Goal: Information Seeking & Learning: Find specific fact

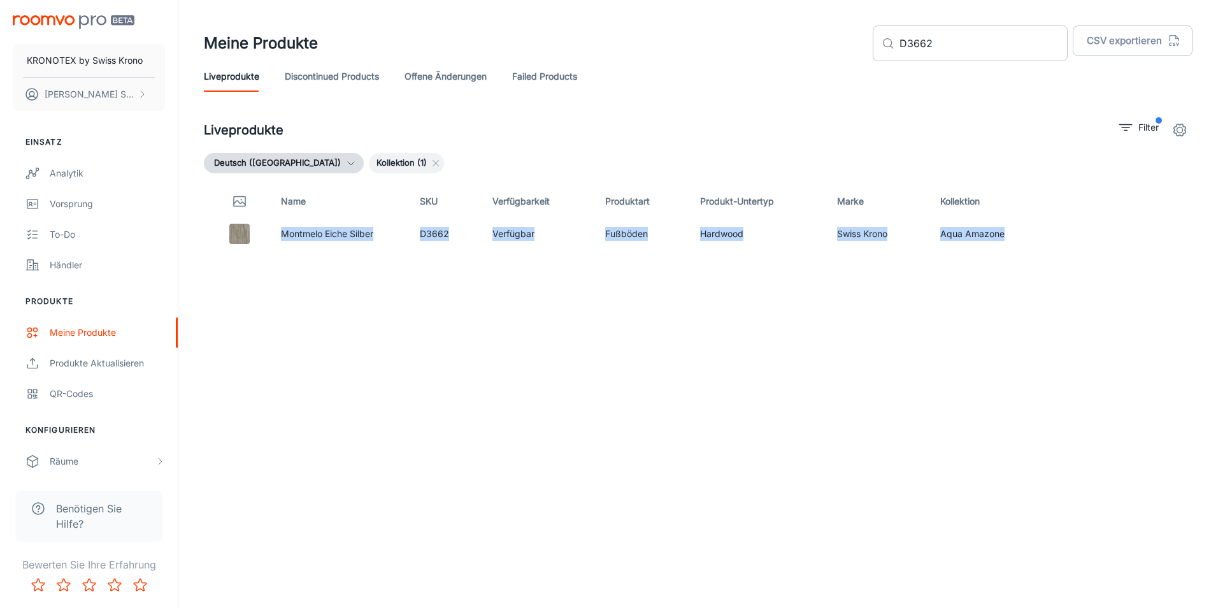
click at [1023, 43] on input "D3662" at bounding box center [984, 43] width 168 height 36
drag, startPoint x: 1007, startPoint y: 230, endPoint x: 283, endPoint y: 237, distance: 724.5
click at [283, 237] on tr "[PERSON_NAME] Schwarz D6010 Verfügbar Fußböden Hardwood Swiss Krono Aqua Amazone" at bounding box center [698, 233] width 989 height 29
copy tr "[PERSON_NAME] Schwarz D6010 Verfügbar Fußböden Hardwood Swiss Krono Aqua Amazone"
click at [955, 48] on input "D6010" at bounding box center [984, 43] width 168 height 36
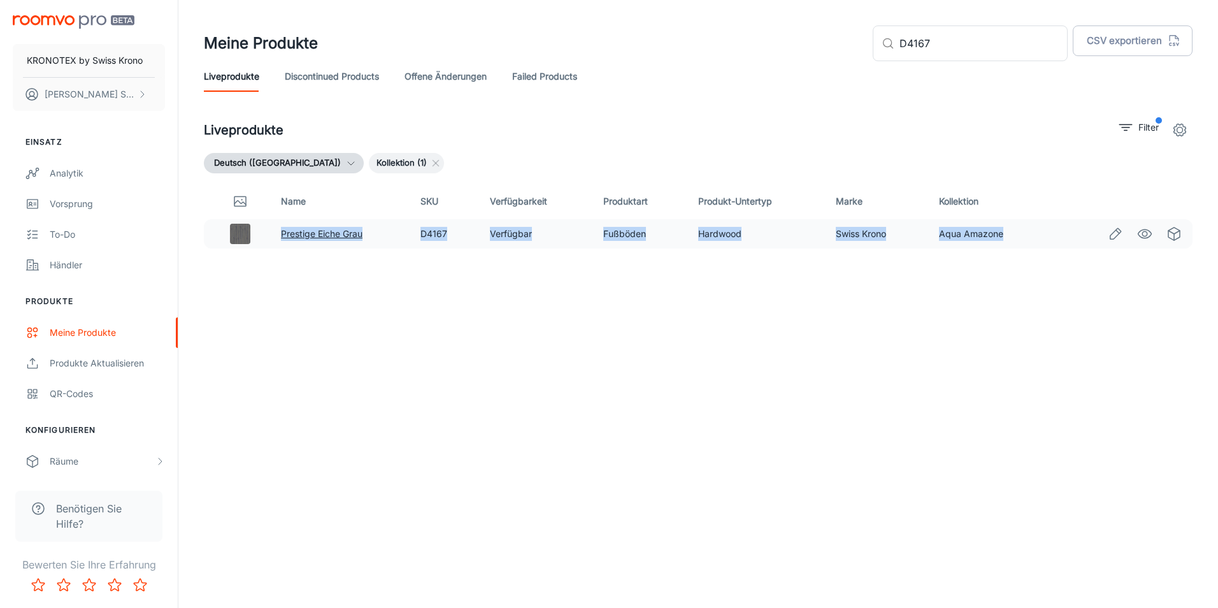
drag, startPoint x: 1013, startPoint y: 236, endPoint x: 282, endPoint y: 238, distance: 730.3
click at [282, 238] on tr "Prestige Eiche Grau D4167 Verfügbar Fußböden Hardwood Swiss Krono Aqua Amazone" at bounding box center [698, 233] width 989 height 29
copy tr "Prestige Eiche Grau D4167 Verfügbar Fußböden Hardwood Swiss Krono Aqua Amazone"
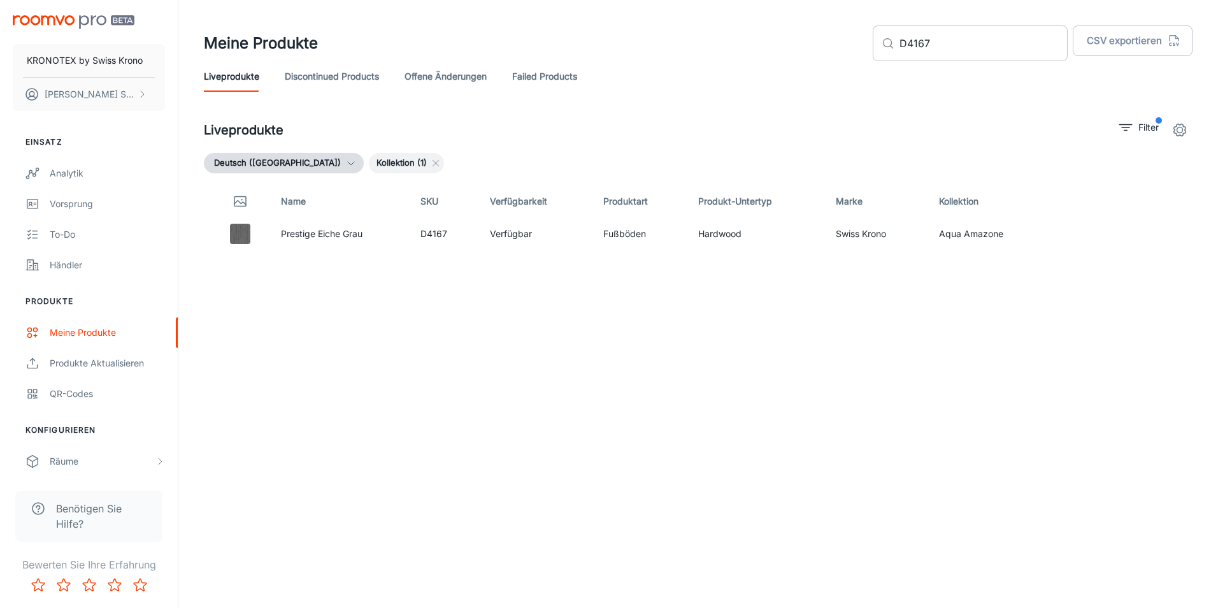
click at [978, 43] on input "D4167" at bounding box center [984, 43] width 168 height 36
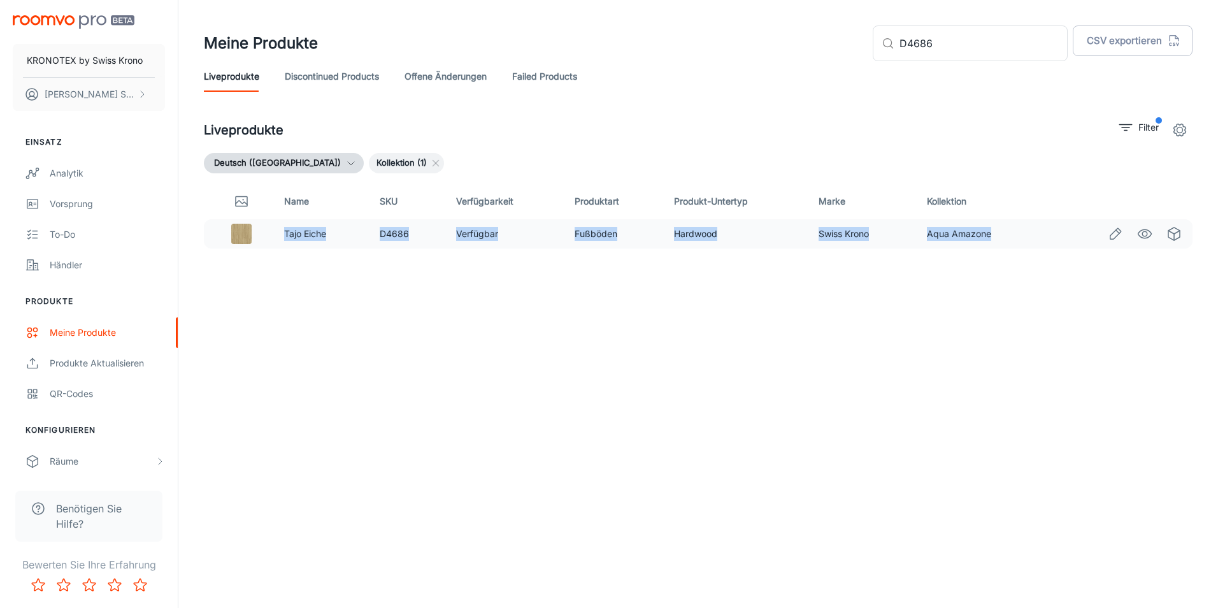
drag, startPoint x: 1005, startPoint y: 233, endPoint x: 280, endPoint y: 245, distance: 724.6
click at [280, 245] on tr "Tajo Eiche D4686 Verfügbar Fußböden Hardwood Swiss Krono Aqua Amazone" at bounding box center [698, 233] width 989 height 29
copy tr "Tajo Eiche D4686 Verfügbar Fußböden Hardwood Swiss Krono Aqua Amazone"
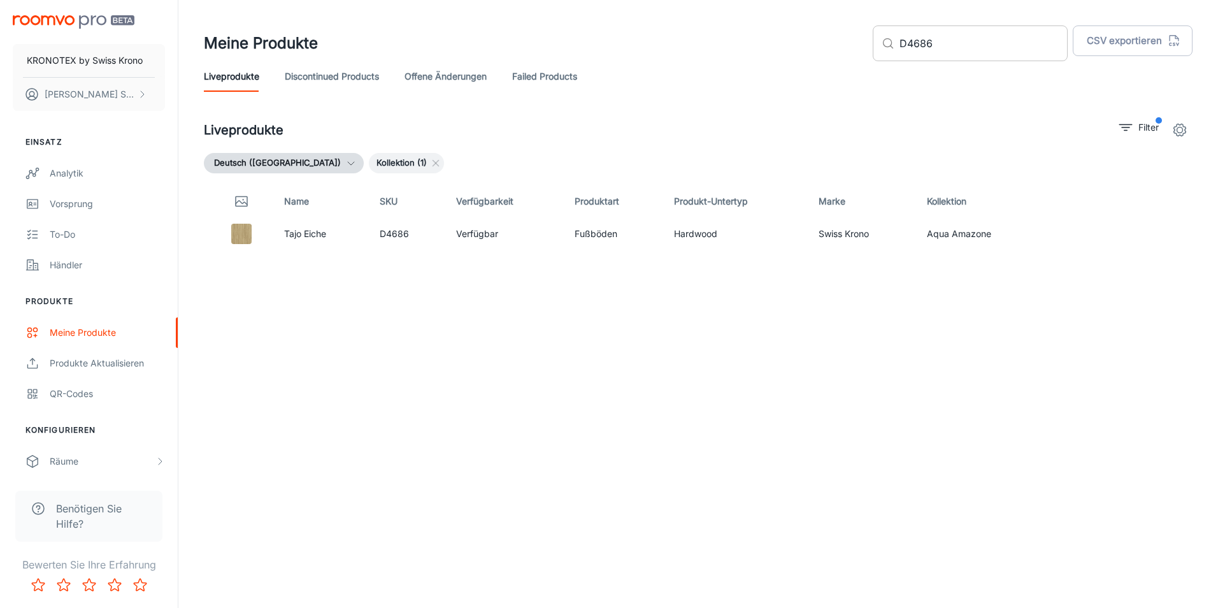
click at [1003, 47] on input "D4686" at bounding box center [984, 43] width 168 height 36
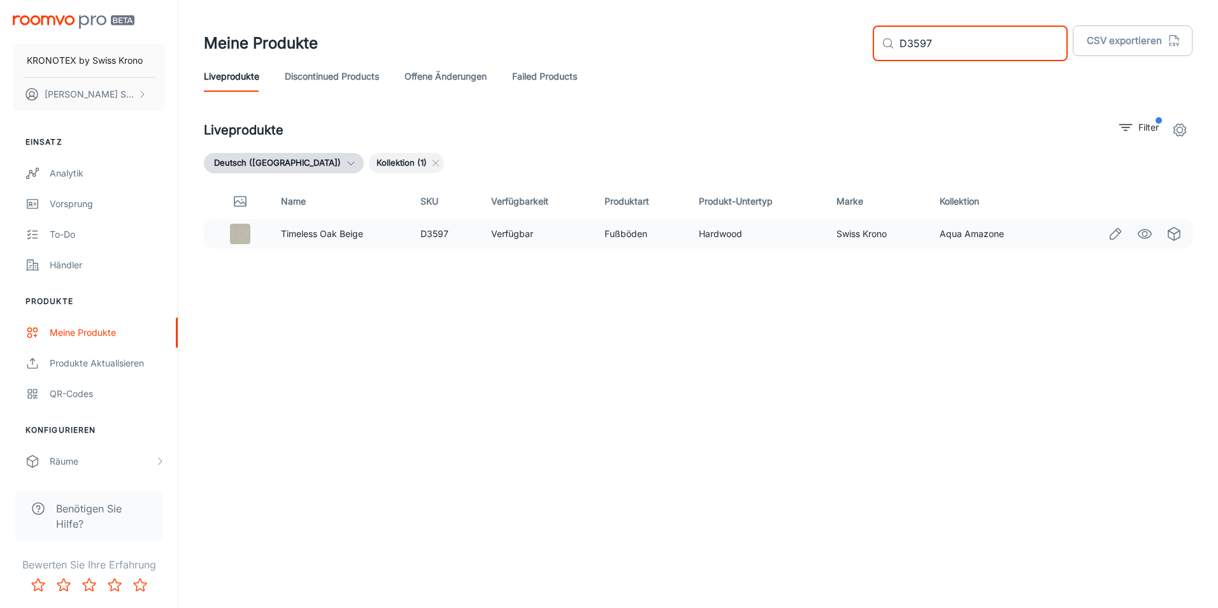
type input "D3597"
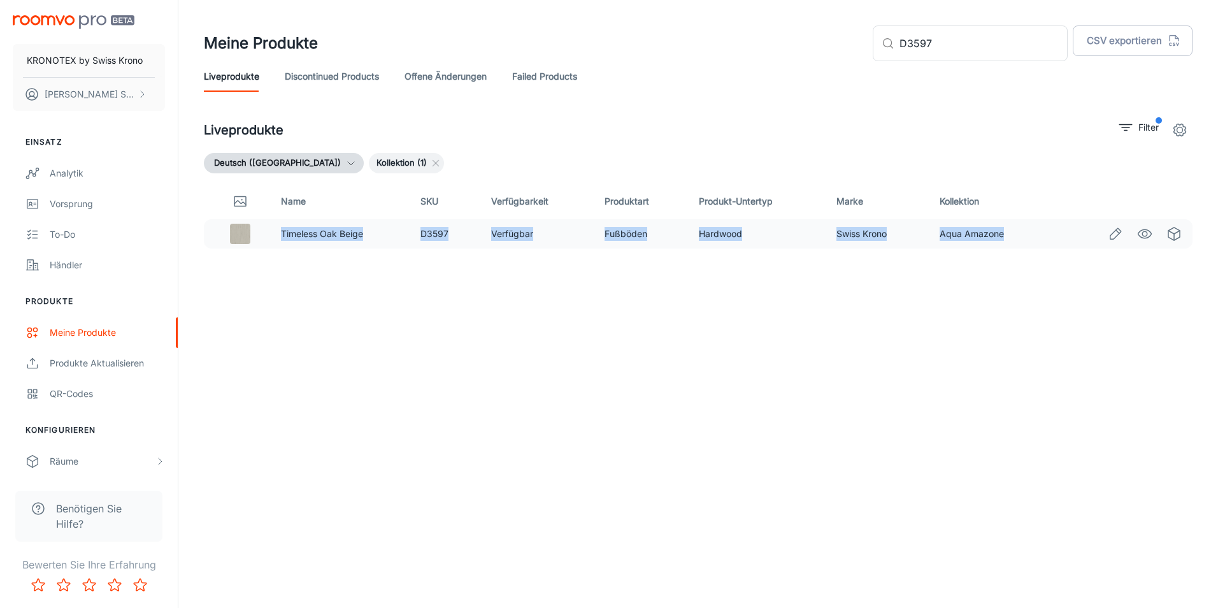
drag, startPoint x: 1014, startPoint y: 239, endPoint x: 277, endPoint y: 233, distance: 737.3
click at [277, 233] on tr "Timeless Oak Beige D3597 Verfügbar Fußböden Hardwood Swiss Krono Aqua Amazone" at bounding box center [698, 233] width 989 height 29
copy tr "Timeless Oak Beige D3597 Verfügbar Fußböden Hardwood Swiss Krono Aqua Amazone"
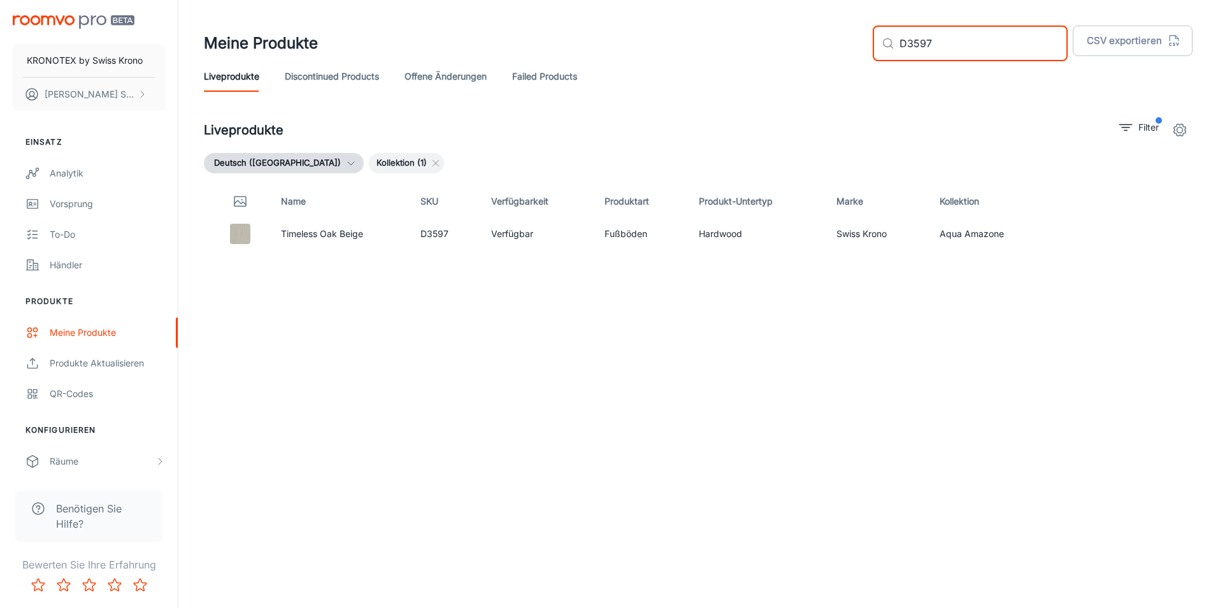
drag, startPoint x: 1021, startPoint y: 48, endPoint x: 824, endPoint y: 47, distance: 197.5
click at [824, 47] on div "Meine Produkte ​ D3597 ​ CSV exportieren" at bounding box center [698, 43] width 989 height 36
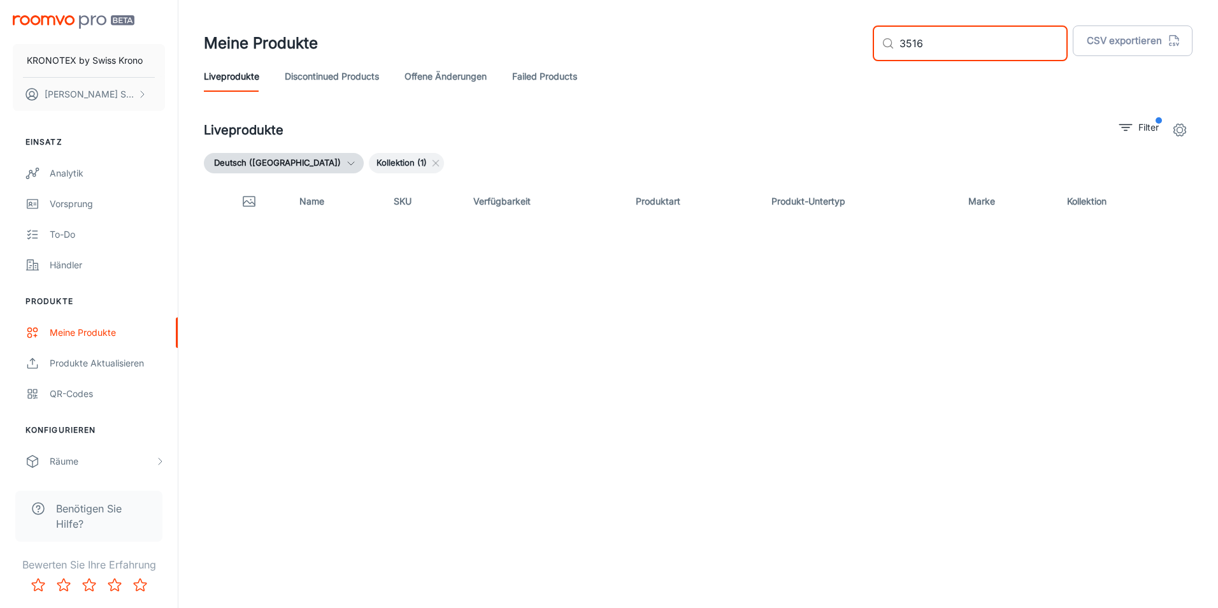
click at [924, 50] on input "3516" at bounding box center [984, 43] width 168 height 36
click at [925, 50] on input "3516" at bounding box center [984, 43] width 168 height 36
type input "d3516"
click at [897, 163] on div "Deutsch ([GEOGRAPHIC_DATA]) Kollektion (1)" at bounding box center [698, 163] width 989 height 20
click at [697, 61] on div "Meine Produkte ​ d3516 ​ CSV exportieren" at bounding box center [698, 43] width 989 height 36
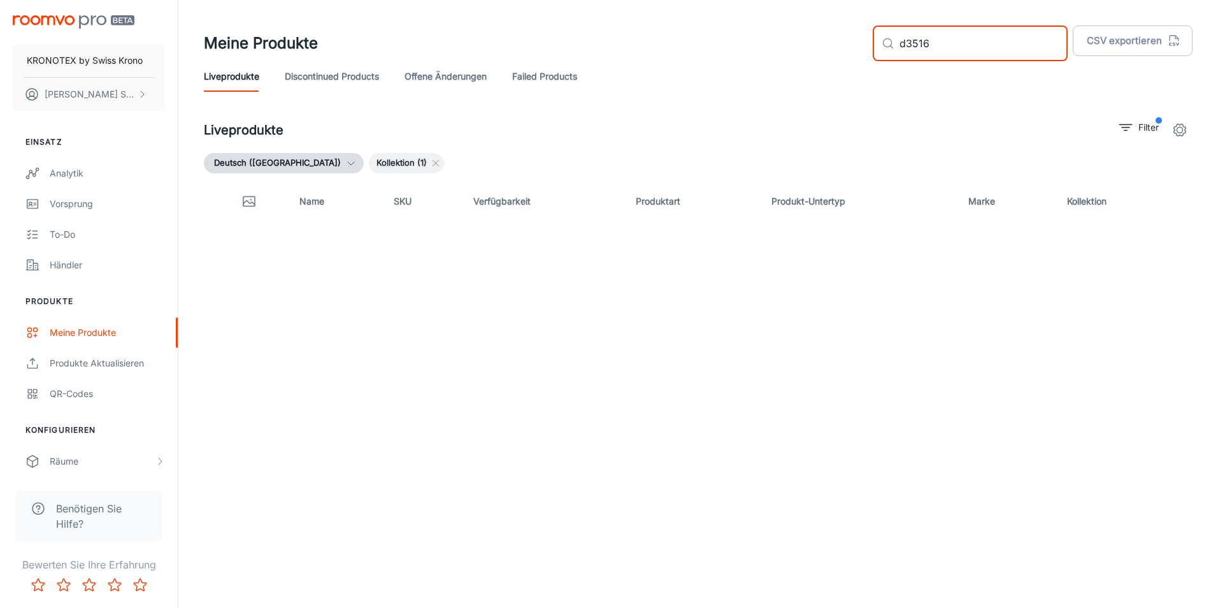
drag, startPoint x: 1016, startPoint y: 47, endPoint x: 905, endPoint y: 36, distance: 112.1
click at [905, 36] on div "​ d3516 ​" at bounding box center [970, 43] width 195 height 36
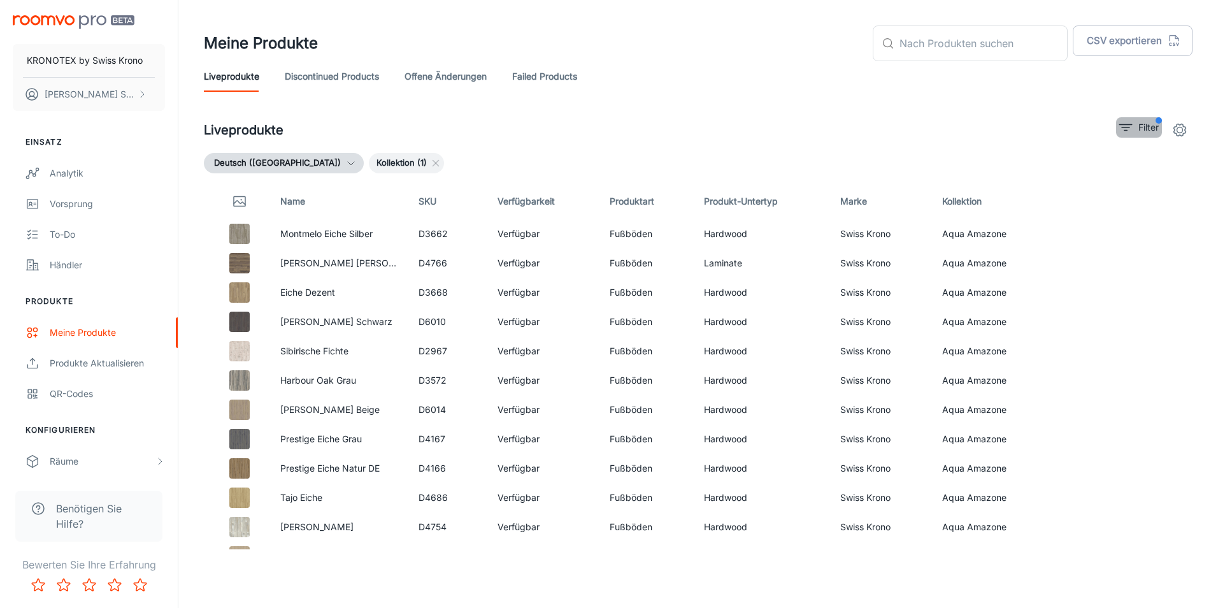
drag, startPoint x: 1144, startPoint y: 134, endPoint x: 1155, endPoint y: 133, distance: 10.2
click at [1155, 133] on p "Filter" at bounding box center [1149, 127] width 20 height 14
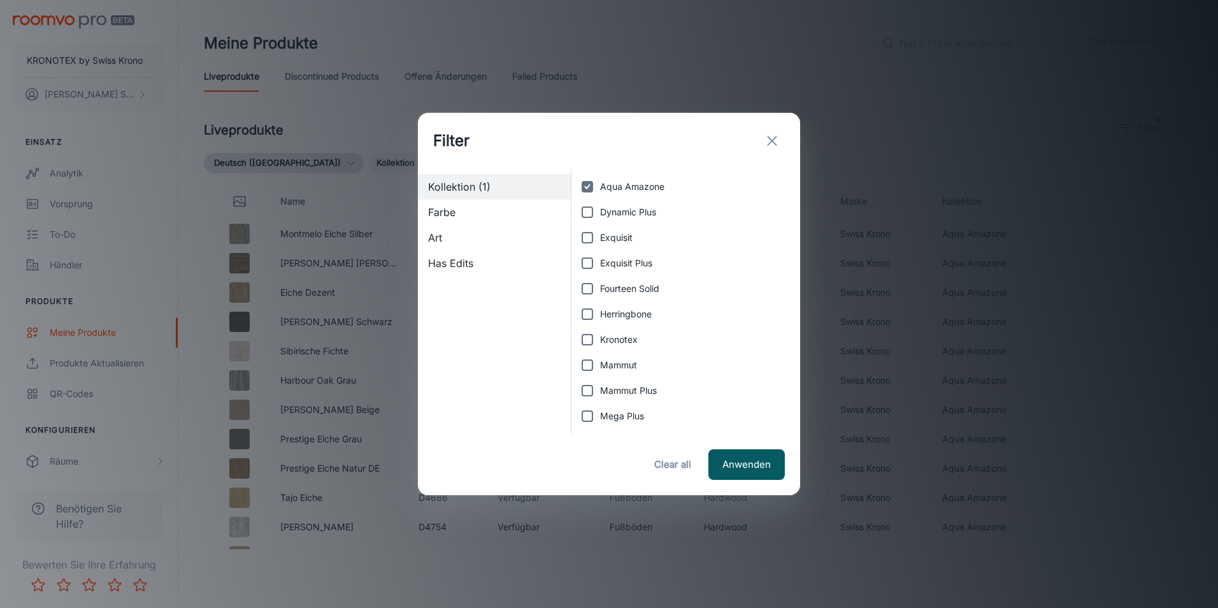
click at [584, 190] on input "Aqua Amazone" at bounding box center [587, 186] width 25 height 25
checkbox input "false"
click at [593, 313] on input "Herringbone" at bounding box center [587, 313] width 25 height 25
checkbox input "true"
click at [746, 471] on button "Anwenden" at bounding box center [747, 464] width 76 height 31
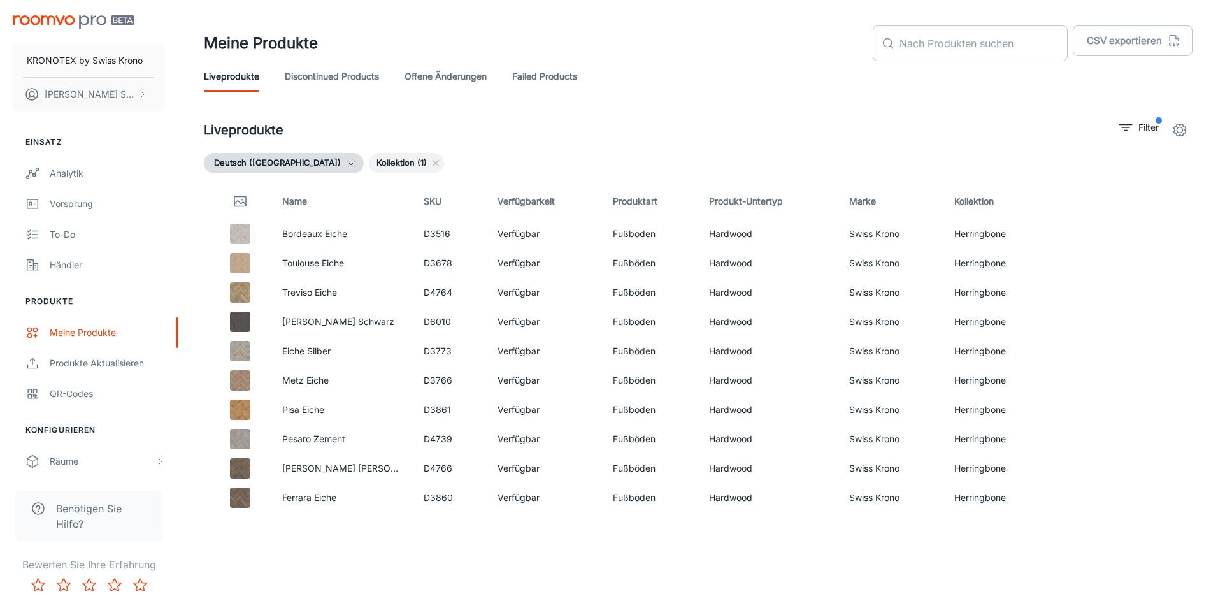
click at [903, 32] on div "​ ​" at bounding box center [970, 43] width 195 height 36
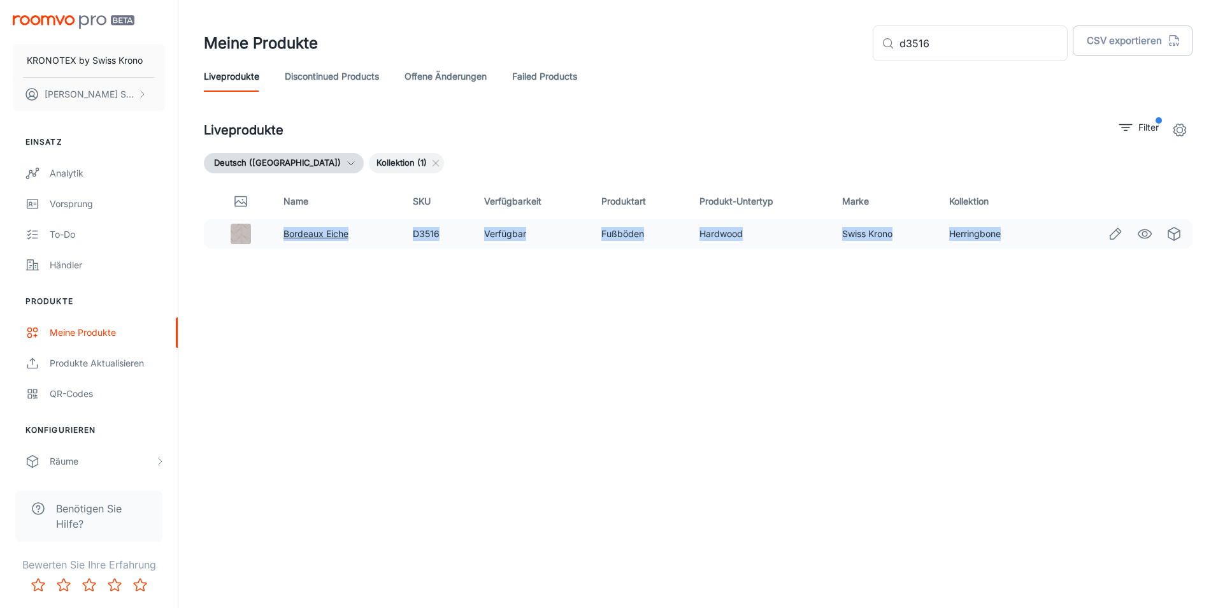
drag, startPoint x: 1015, startPoint y: 234, endPoint x: 284, endPoint y: 229, distance: 730.9
click at [284, 229] on tr "Bordeaux Eiche D3516 Verfügbar Fußböden Hardwood Swiss Krono Herringbone" at bounding box center [698, 233] width 989 height 29
copy tr "Bordeaux Eiche D3516 Verfügbar Fußböden Hardwood Swiss Krono Herringbone"
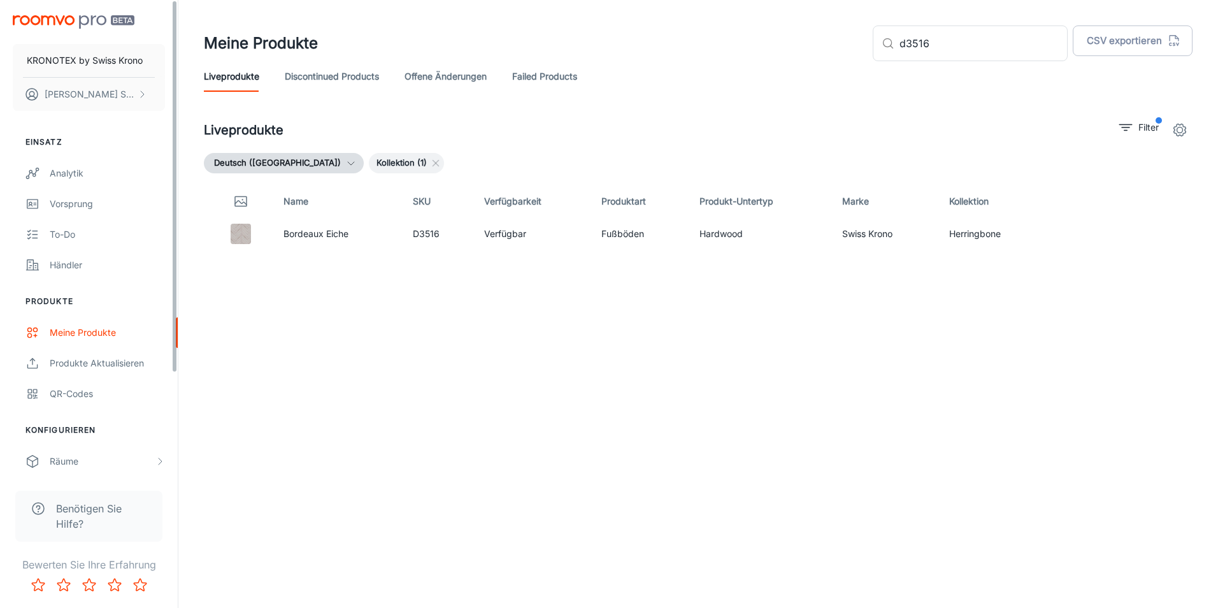
click at [726, 254] on div "Name SKU Verfügbarkeit Produktart Produkt-Untertyp Marke Kollektion Bordeaux Ei…" at bounding box center [698, 367] width 989 height 366
click at [973, 47] on input "d3516" at bounding box center [984, 43] width 168 height 36
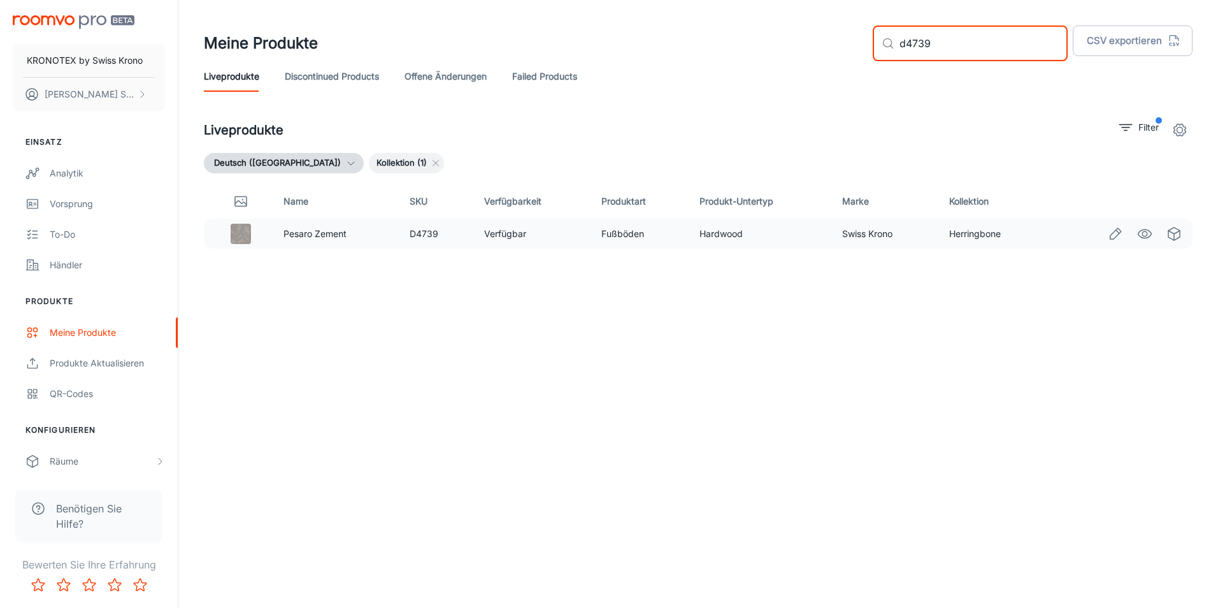
type input "d4739"
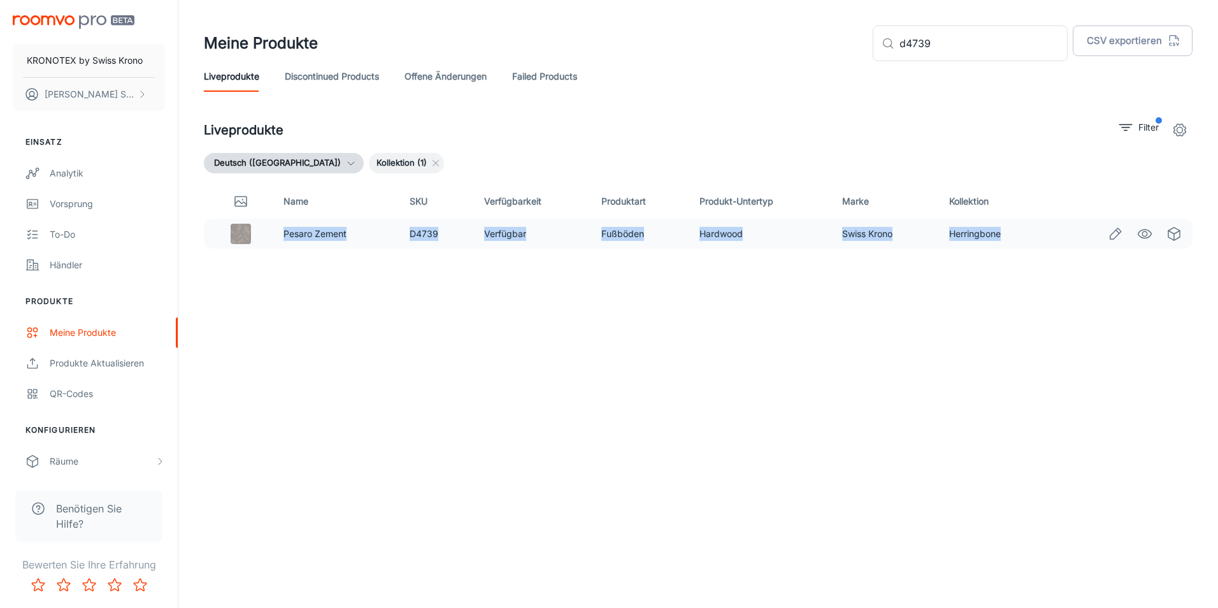
drag, startPoint x: 1011, startPoint y: 237, endPoint x: 277, endPoint y: 233, distance: 734.7
click at [277, 233] on tr "Pesaro Zement D4739 Verfügbar Fußböden Hardwood Swiss Krono Herringbone" at bounding box center [698, 233] width 989 height 29
copy tr "Pesaro Zement D4739 Verfügbar Fußböden Hardwood Swiss Krono Herringbone"
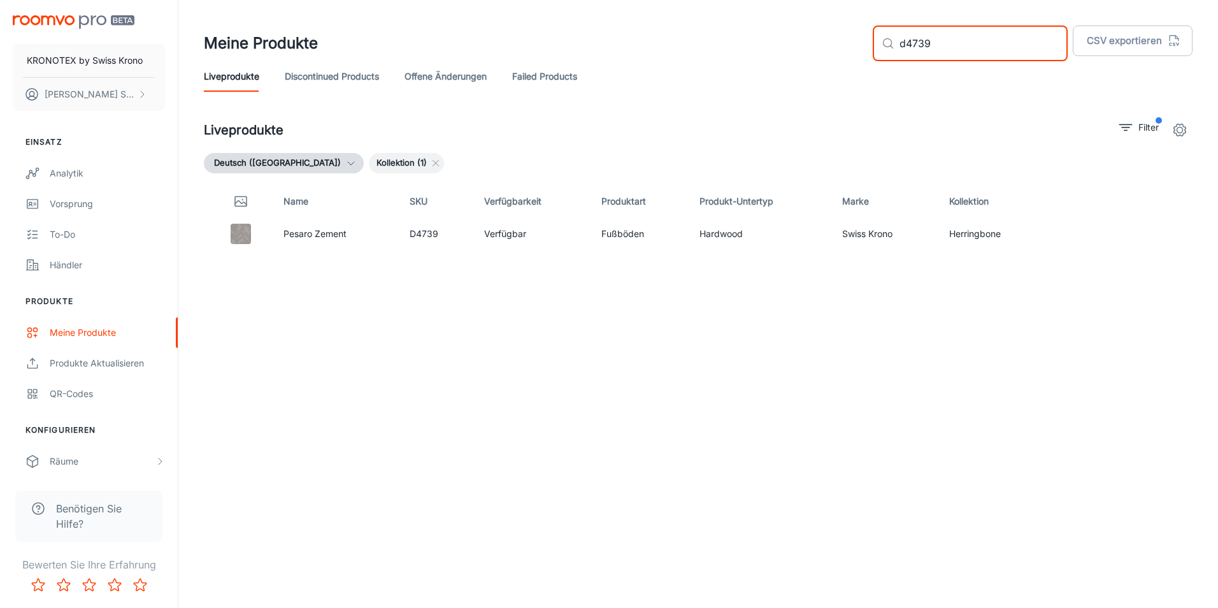
drag, startPoint x: 922, startPoint y: 37, endPoint x: 900, endPoint y: 40, distance: 21.8
click at [900, 40] on div "​ d4739 ​" at bounding box center [970, 43] width 195 height 36
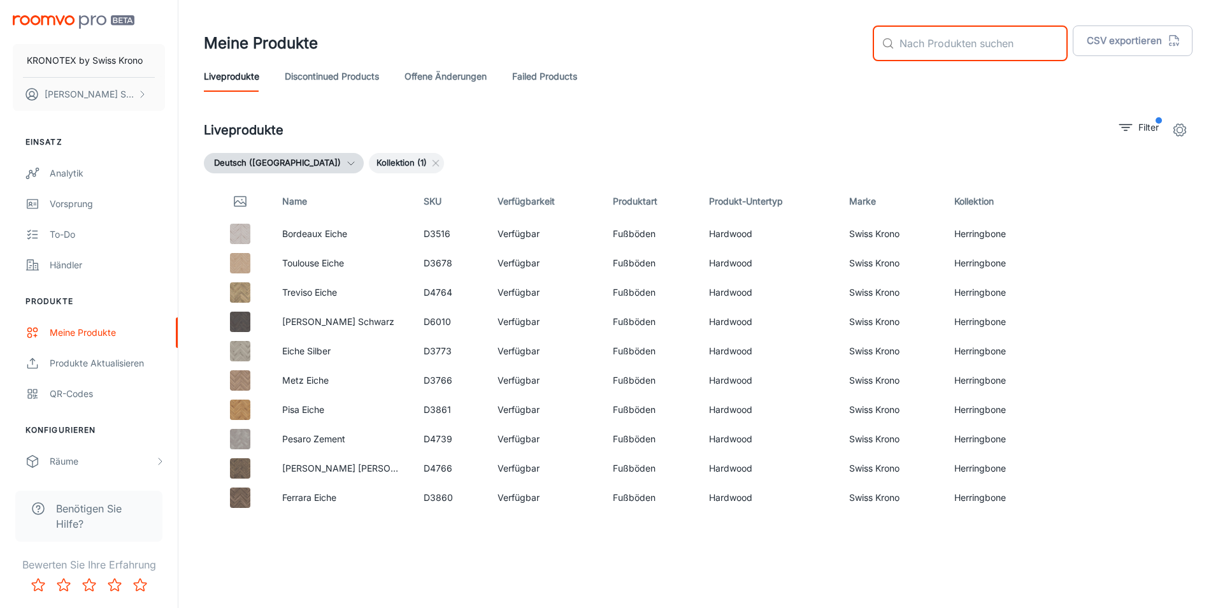
click at [1073, 106] on header "Meine Produkte ​ ​ CSV exportieren Liveprodukte Discontinued Products offene Än…" at bounding box center [699, 58] width 1020 height 117
click at [1146, 122] on p "Filter" at bounding box center [1149, 127] width 20 height 14
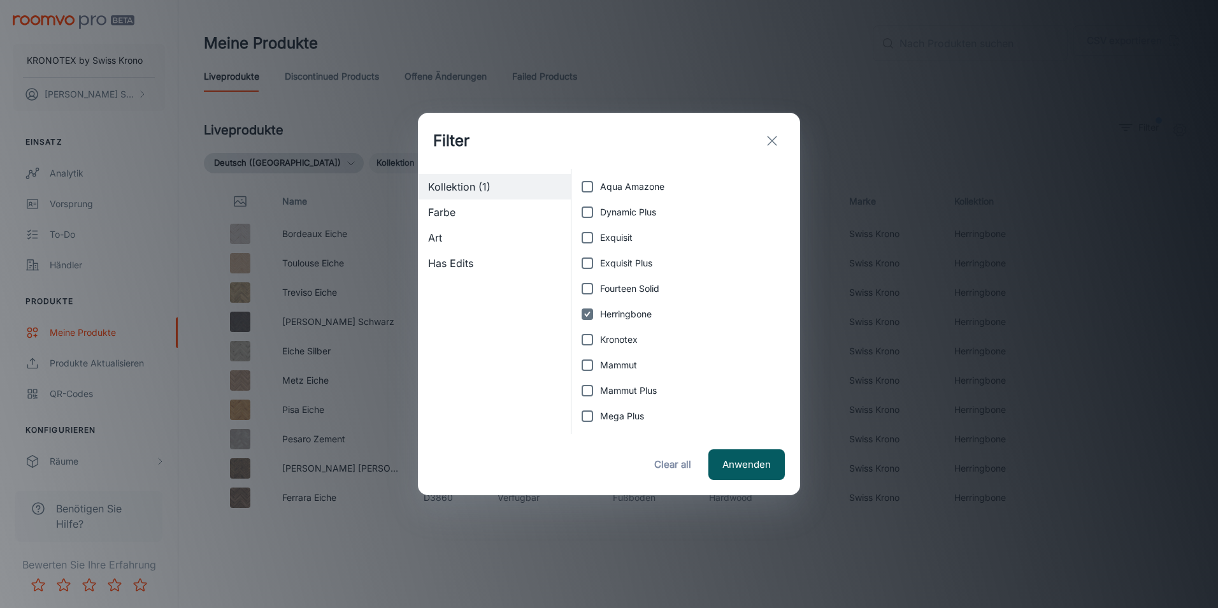
click at [603, 317] on span "Herringbone" at bounding box center [626, 314] width 52 height 14
click at [600, 317] on input "Herringbone" at bounding box center [587, 313] width 25 height 25
checkbox input "false"
click at [579, 242] on input "Exquisit" at bounding box center [587, 237] width 25 height 25
checkbox input "true"
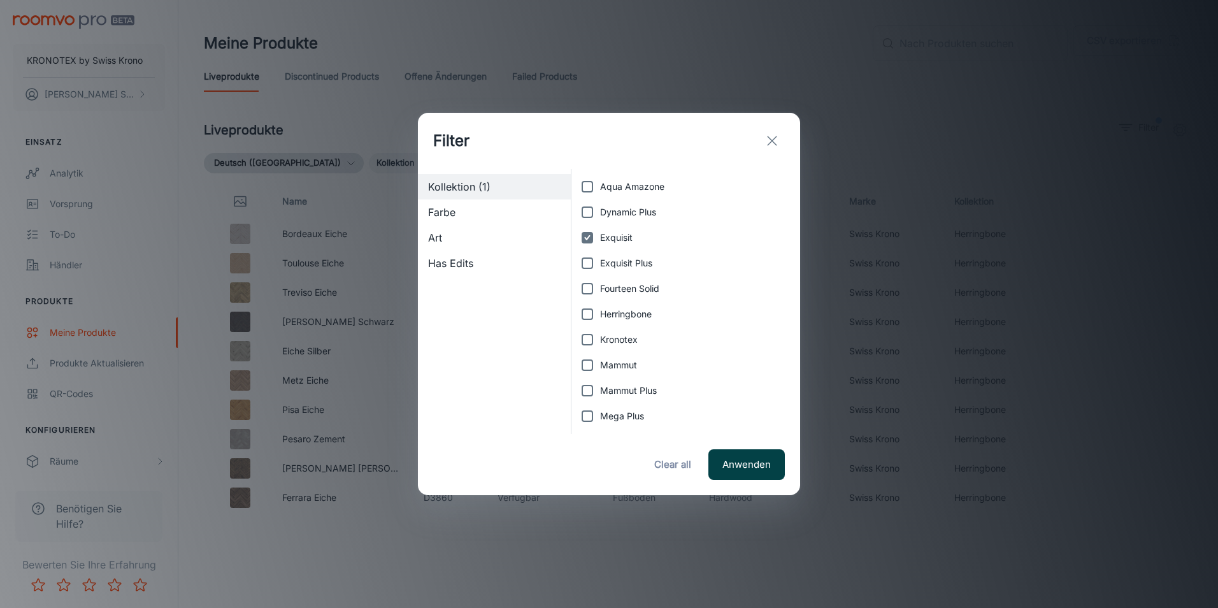
click at [741, 456] on button "Anwenden" at bounding box center [747, 464] width 76 height 31
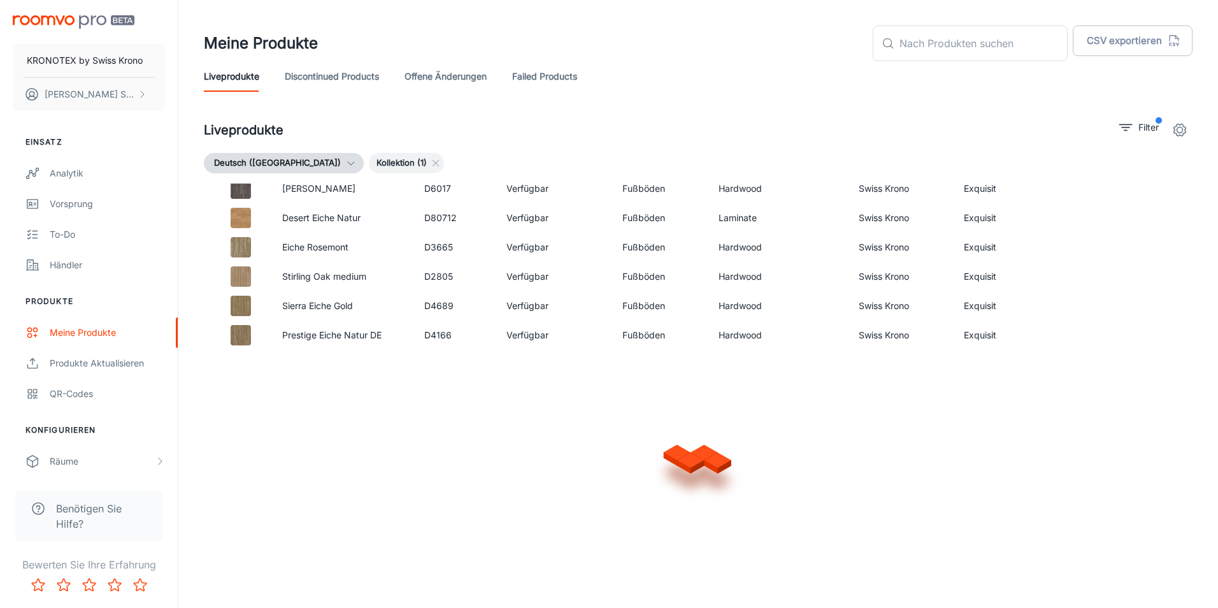
scroll to position [819, 0]
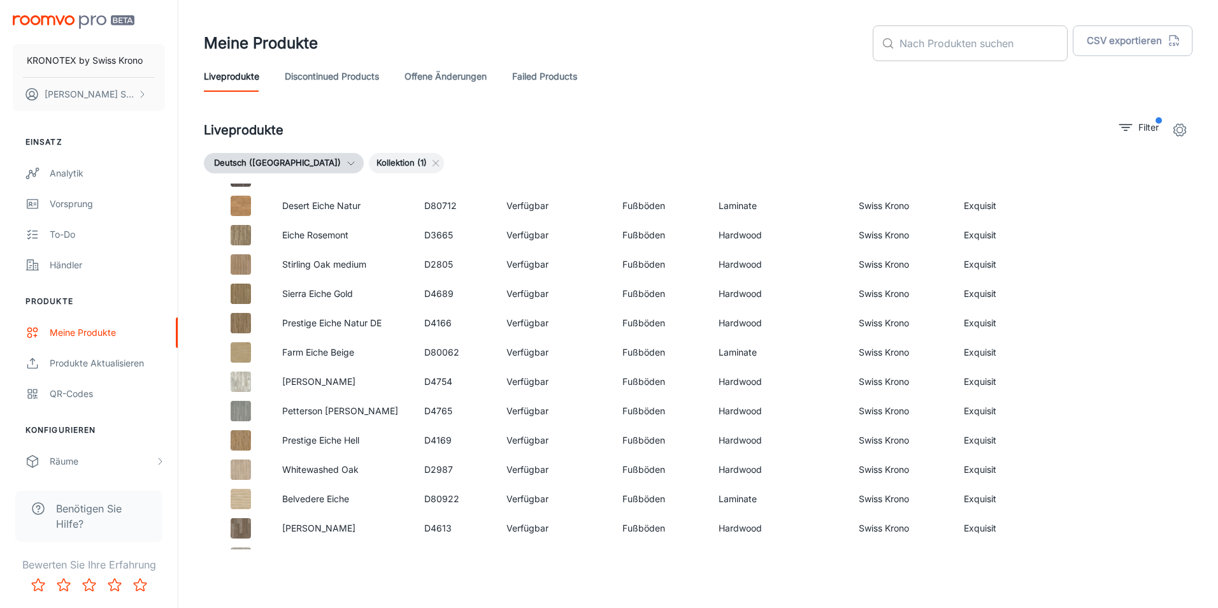
click at [946, 47] on input "text" at bounding box center [984, 43] width 168 height 36
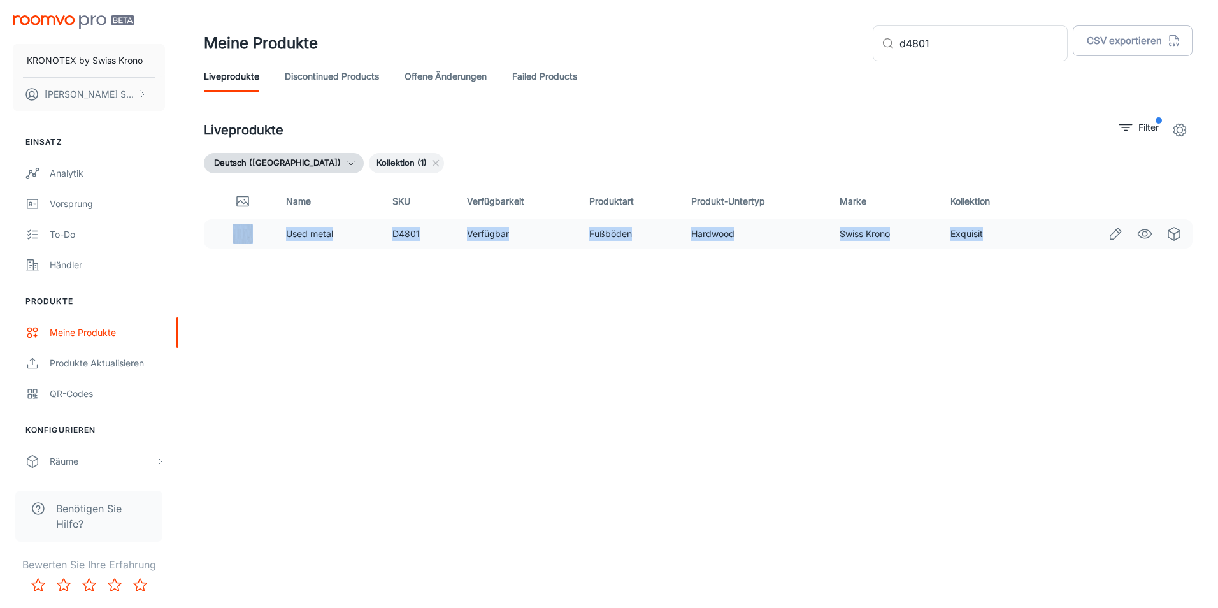
drag, startPoint x: 956, startPoint y: 240, endPoint x: 273, endPoint y: 238, distance: 683.1
click at [273, 238] on tr "Used metal D4801 Verfügbar Fußböden Hardwood Swiss Krono Exquisit" at bounding box center [698, 233] width 989 height 29
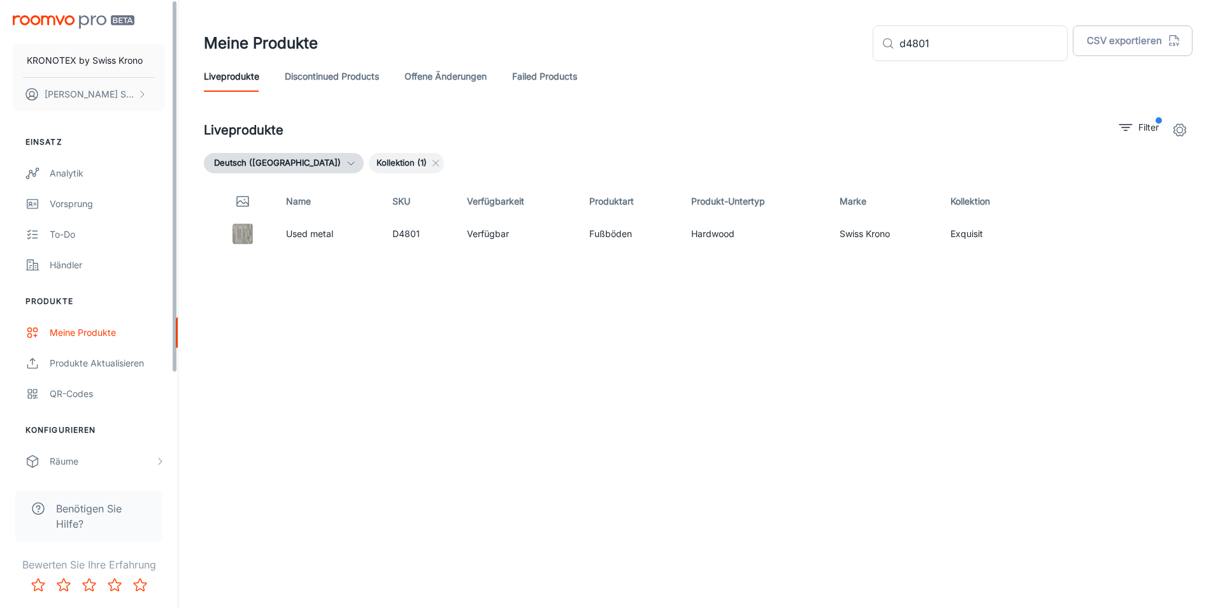
click at [695, 412] on div "Name SKU Verfügbarkeit Produktart Produkt-Untertyp Marke Kollektion Used metal …" at bounding box center [698, 367] width 989 height 366
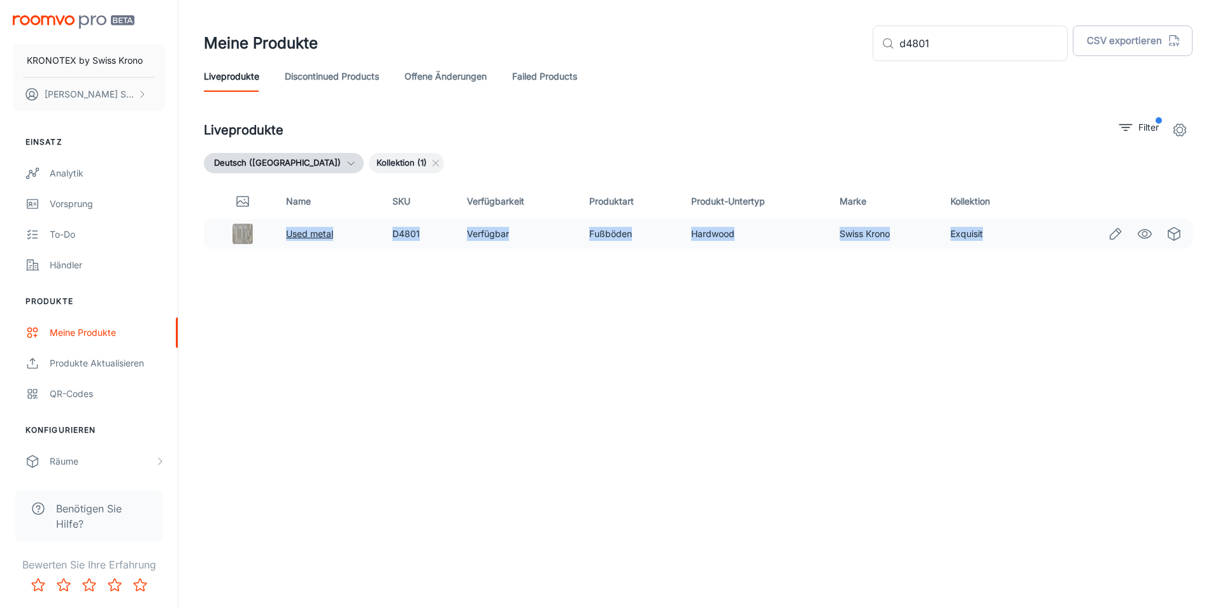
drag, startPoint x: 988, startPoint y: 240, endPoint x: 287, endPoint y: 234, distance: 701.6
click at [287, 234] on tr "Used metal D4801 Verfügbar Fußböden Hardwood Swiss Krono Exquisit" at bounding box center [698, 233] width 989 height 29
copy tr "Used metal D4801 Verfügbar Fußböden Hardwood Swiss Krono Exquisit"
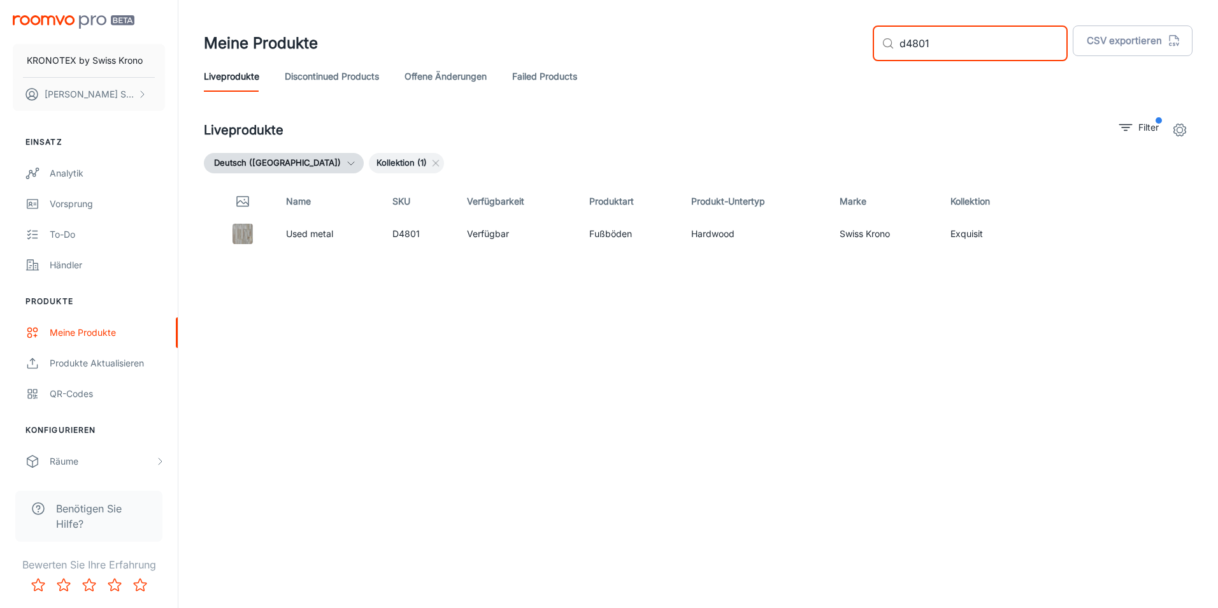
click at [1034, 27] on input "d4801" at bounding box center [984, 43] width 168 height 36
type input "d4786"
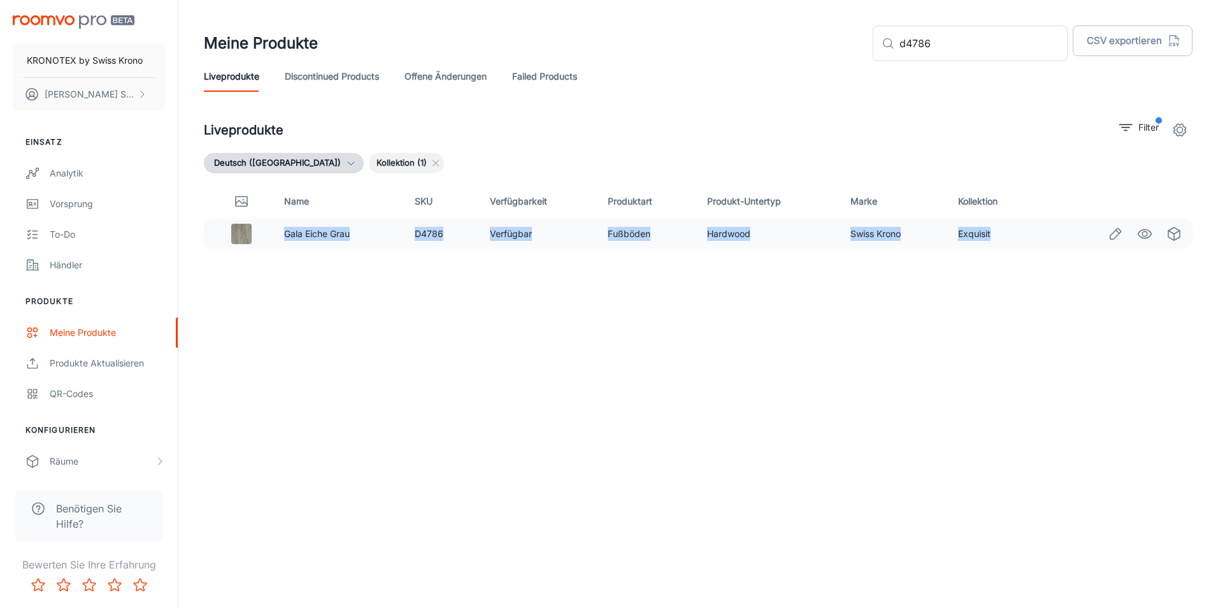
drag, startPoint x: 992, startPoint y: 236, endPoint x: 277, endPoint y: 241, distance: 715.6
click at [277, 241] on tr "Gala Eiche Grau D4786 Verfügbar Fußböden Hardwood Swiss Krono Exquisit" at bounding box center [698, 233] width 989 height 29
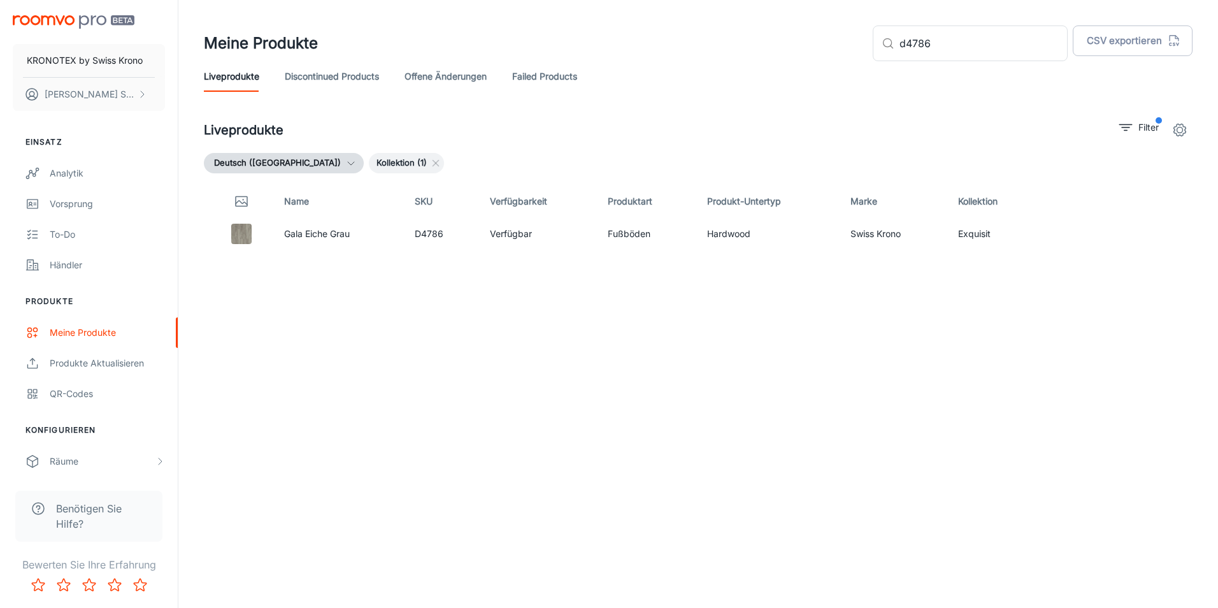
drag, startPoint x: 277, startPoint y: 241, endPoint x: 511, endPoint y: 303, distance: 242.5
click at [483, 302] on div "Name SKU Verfügbarkeit Produktart Produkt-Untertyp Marke Kollektion Gala Eiche …" at bounding box center [698, 367] width 989 height 366
drag, startPoint x: 983, startPoint y: 236, endPoint x: 623, endPoint y: 240, distance: 359.4
click at [623, 240] on tr "Gala Eiche Grau D4786 Verfügbar Fußböden Hardwood Swiss Krono Exquisit" at bounding box center [698, 233] width 989 height 29
drag, startPoint x: 623, startPoint y: 240, endPoint x: 986, endPoint y: 259, distance: 363.7
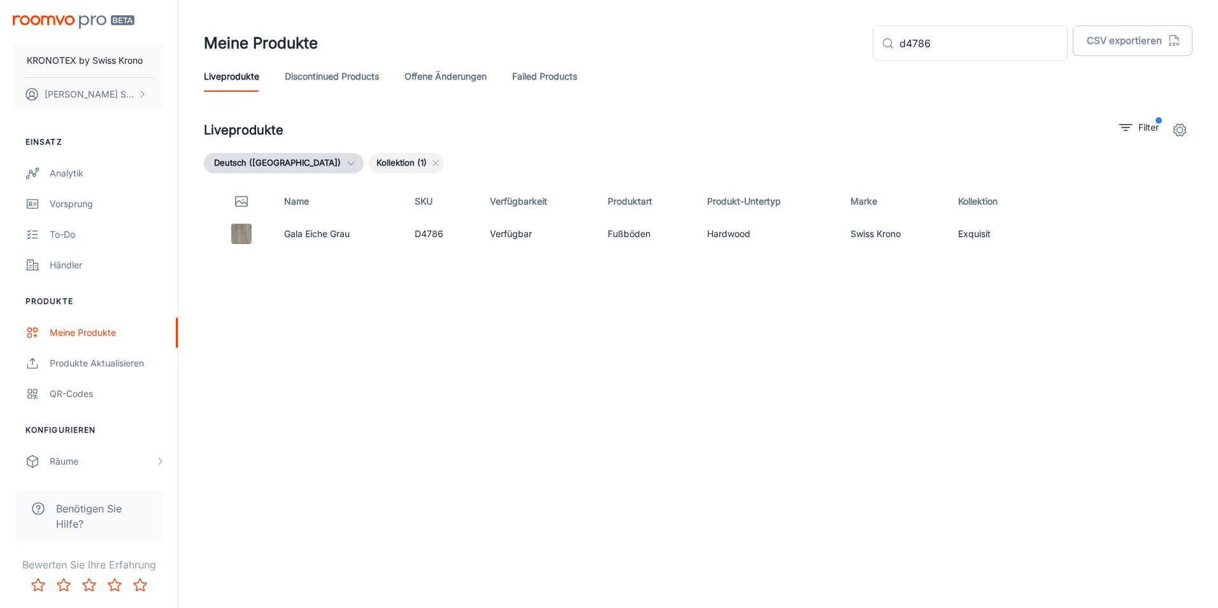
click at [997, 285] on div "Name SKU Verfügbarkeit Produktart Produkt-Untertyp Marke Kollektion Gala Eiche …" at bounding box center [698, 367] width 989 height 366
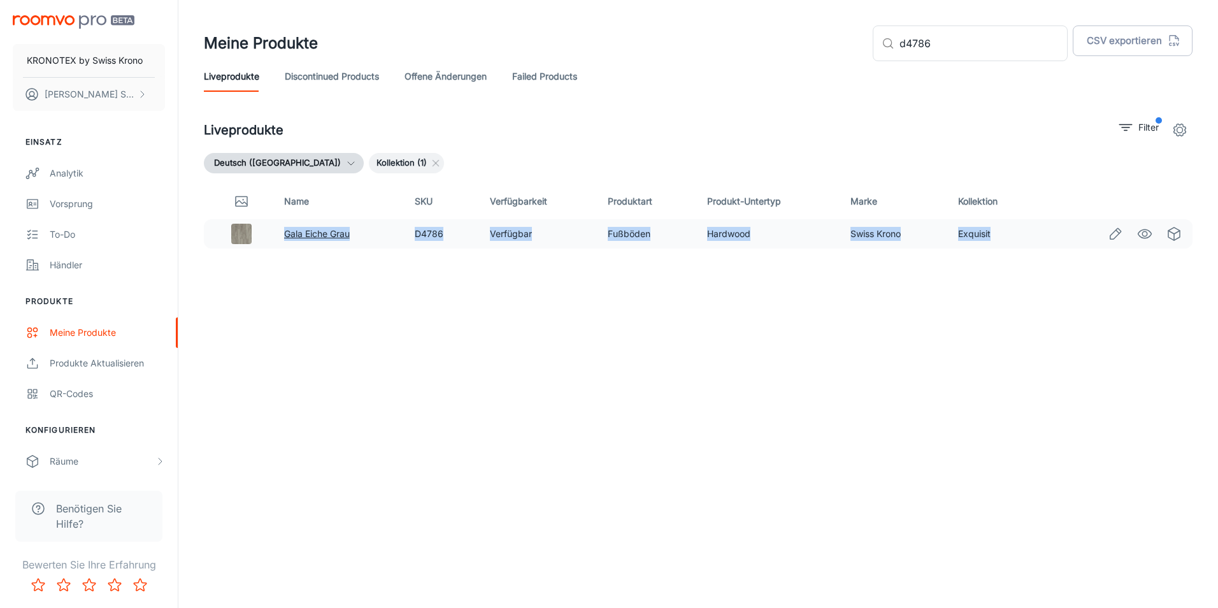
drag, startPoint x: 999, startPoint y: 237, endPoint x: 285, endPoint y: 238, distance: 713.0
click at [285, 238] on tr "Gala Eiche Grau D4786 Verfügbar Fußböden Hardwood Swiss Krono Exquisit" at bounding box center [698, 233] width 989 height 29
copy tr "Gala Eiche Grau D4786 Verfügbar Fußböden Hardwood Swiss Krono Exquisit"
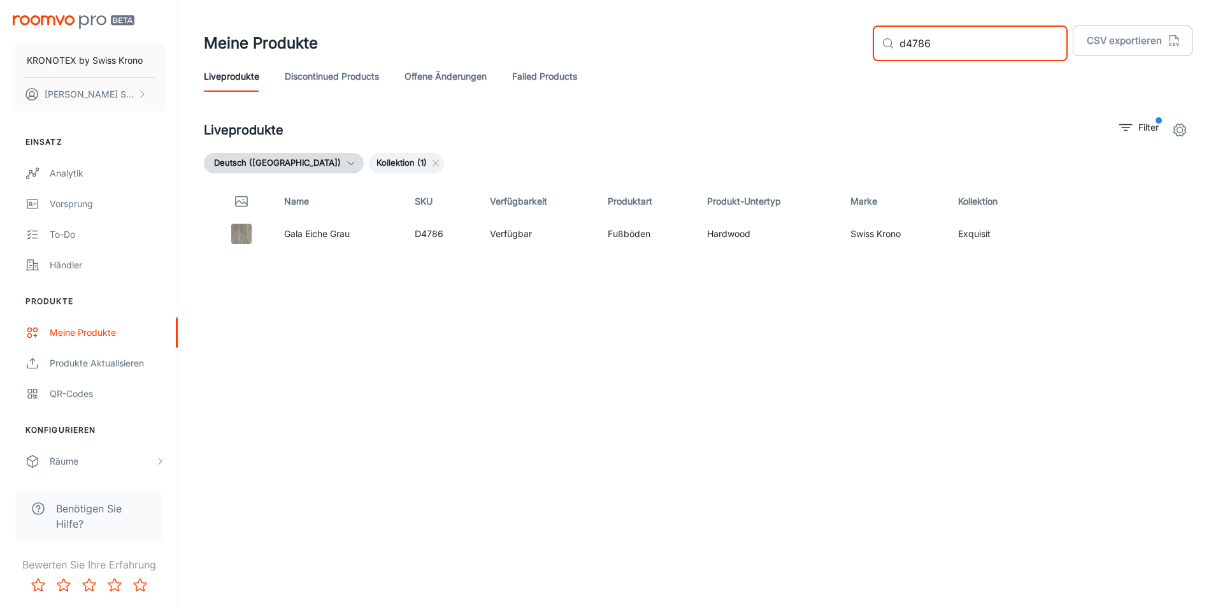
drag, startPoint x: 1031, startPoint y: 54, endPoint x: 825, endPoint y: 52, distance: 205.8
click at [825, 52] on div "Meine Produkte ​ d4786 ​ CSV exportieren" at bounding box center [698, 43] width 989 height 36
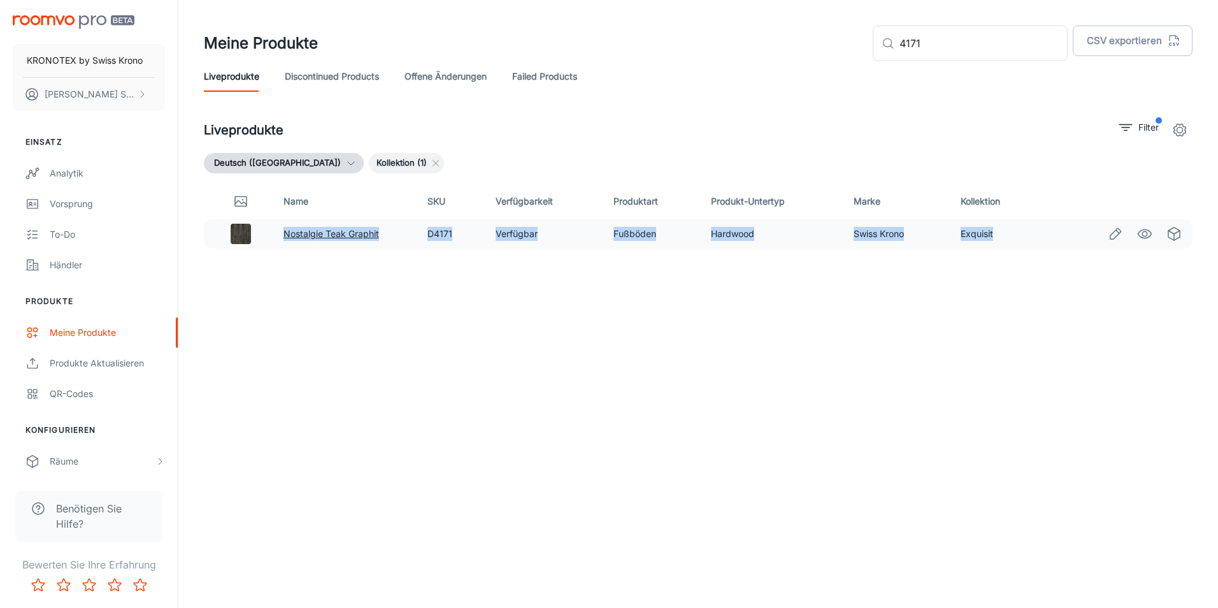
drag, startPoint x: 1011, startPoint y: 236, endPoint x: 285, endPoint y: 236, distance: 725.2
click at [285, 236] on tr "Nostalgie Teak Graphit D4171 Verfügbar Fußböden Hardwood Swiss Krono Exquisit" at bounding box center [698, 233] width 989 height 29
copy tr "Nostalgie Teak Graphit D4171 Verfügbar Fußböden Hardwood Swiss Krono Exquisit"
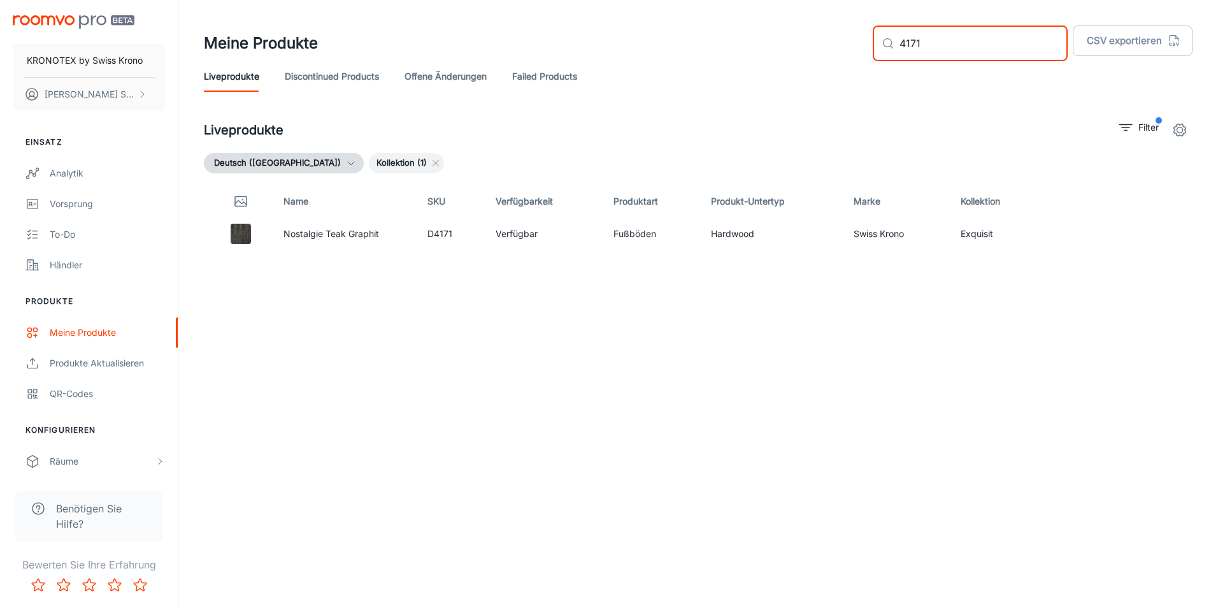
drag, startPoint x: 976, startPoint y: 48, endPoint x: 870, endPoint y: 46, distance: 105.8
click at [870, 46] on div "Meine Produkte ​ 4171 ​ CSV exportieren" at bounding box center [698, 43] width 989 height 36
type input "3672"
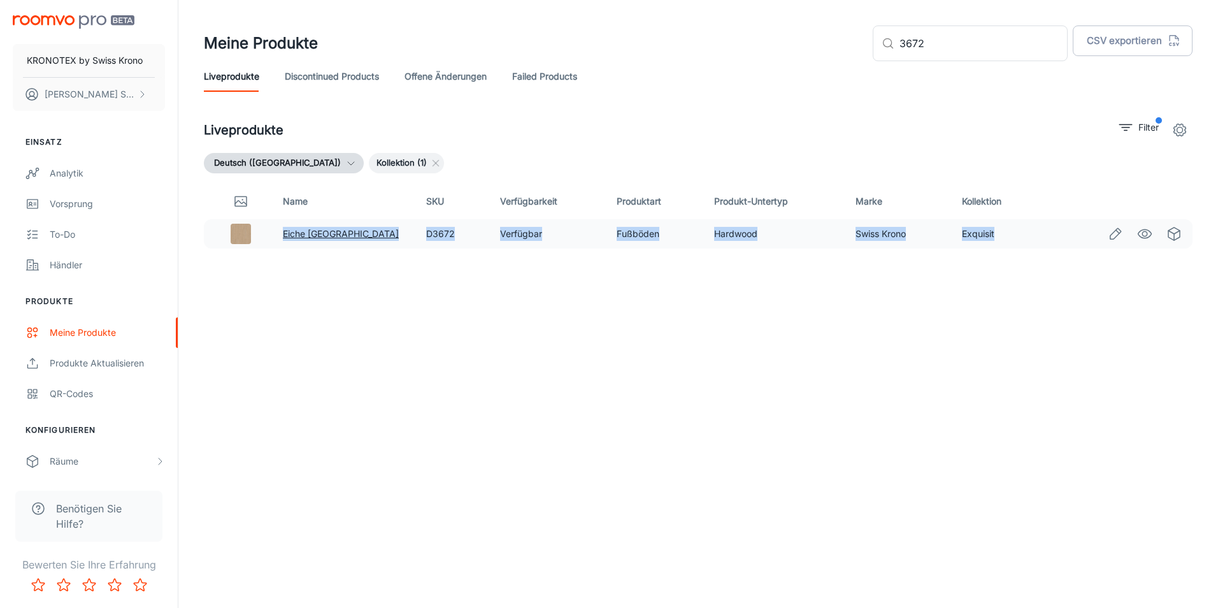
drag, startPoint x: 990, startPoint y: 234, endPoint x: 287, endPoint y: 237, distance: 702.9
click at [287, 237] on tr "Eiche Turin D3672 Verfügbar Fußböden Hardwood Swiss Krono Exquisit" at bounding box center [698, 233] width 989 height 29
copy tr "Eiche Turin D3672 Verfügbar Fußböden Hardwood Swiss Krono Exquisit"
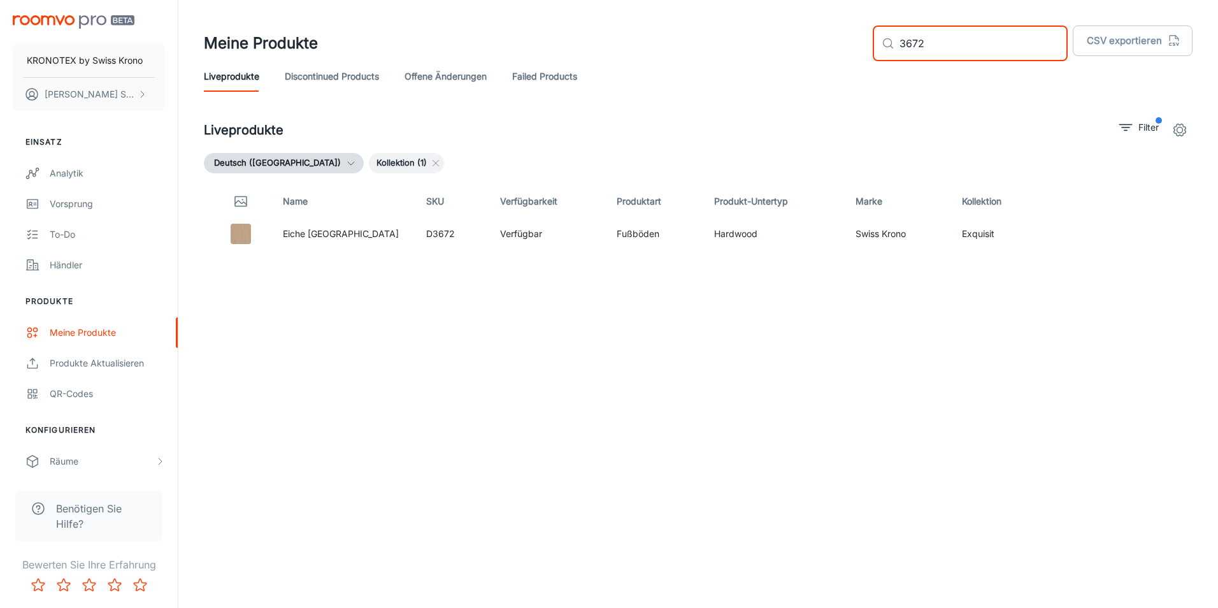
drag, startPoint x: 981, startPoint y: 48, endPoint x: 847, endPoint y: 47, distance: 134.5
click at [847, 47] on div "Meine Produkte ​ 3672 ​ CSV exportieren" at bounding box center [698, 43] width 989 height 36
type input "4697"
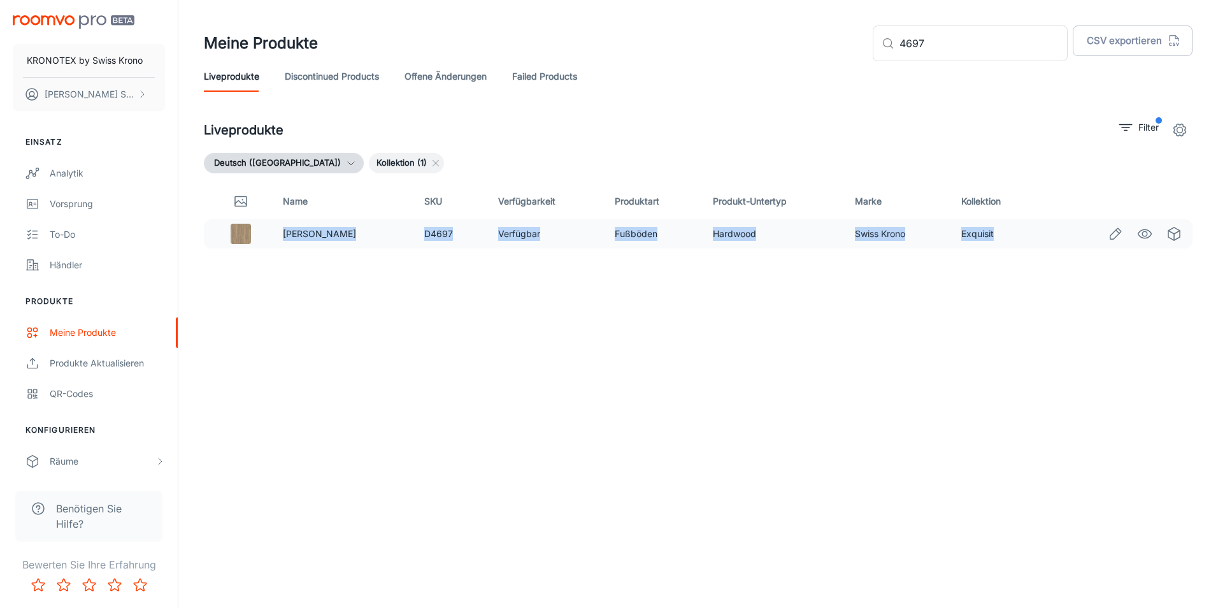
drag, startPoint x: 1002, startPoint y: 234, endPoint x: 280, endPoint y: 234, distance: 721.3
click at [280, 234] on tr "[PERSON_NAME] D4697 Verfügbar Fußböden Hardwood Swiss Krono Exquisit" at bounding box center [698, 233] width 989 height 29
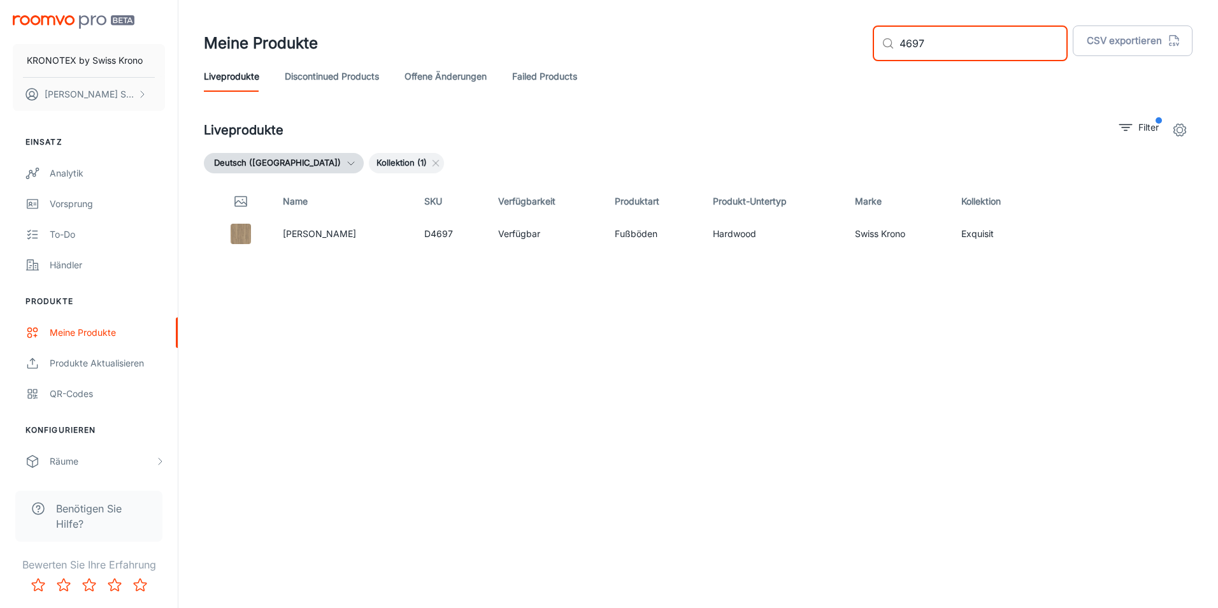
drag, startPoint x: 945, startPoint y: 50, endPoint x: 913, endPoint y: 48, distance: 31.9
click at [913, 48] on div "​ 4697 ​" at bounding box center [970, 43] width 195 height 36
type input "d80072"
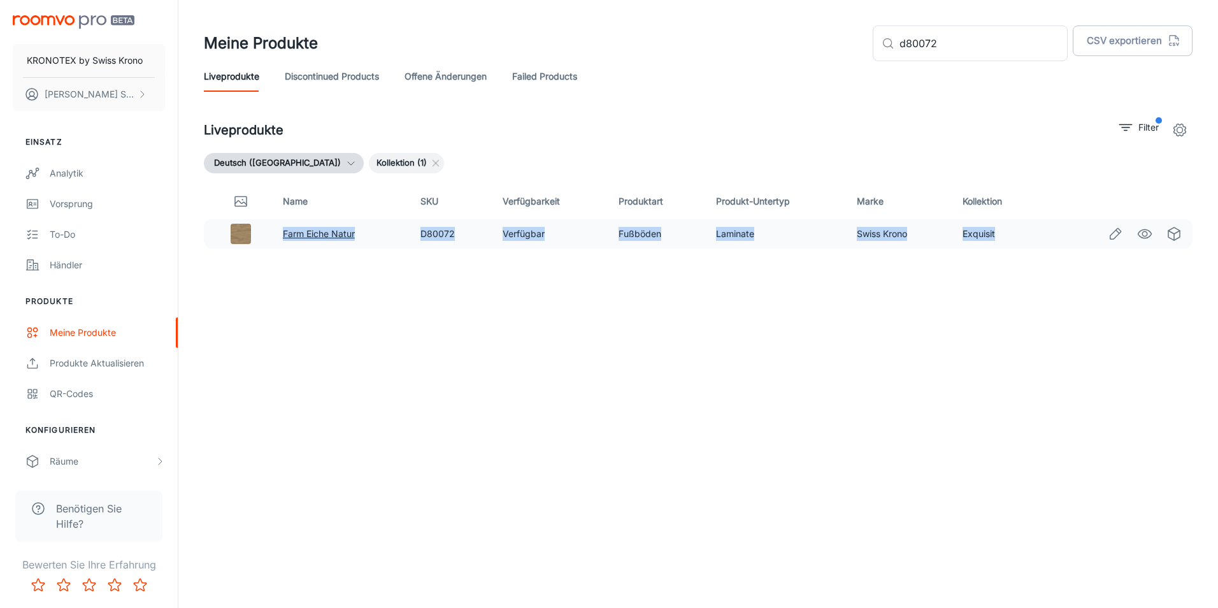
drag, startPoint x: 993, startPoint y: 237, endPoint x: 282, endPoint y: 238, distance: 711.1
click at [282, 238] on tr "Farm Eiche Natur D80072 Verfügbar Fußböden Laminate Swiss Krono Exquisit" at bounding box center [698, 233] width 989 height 29
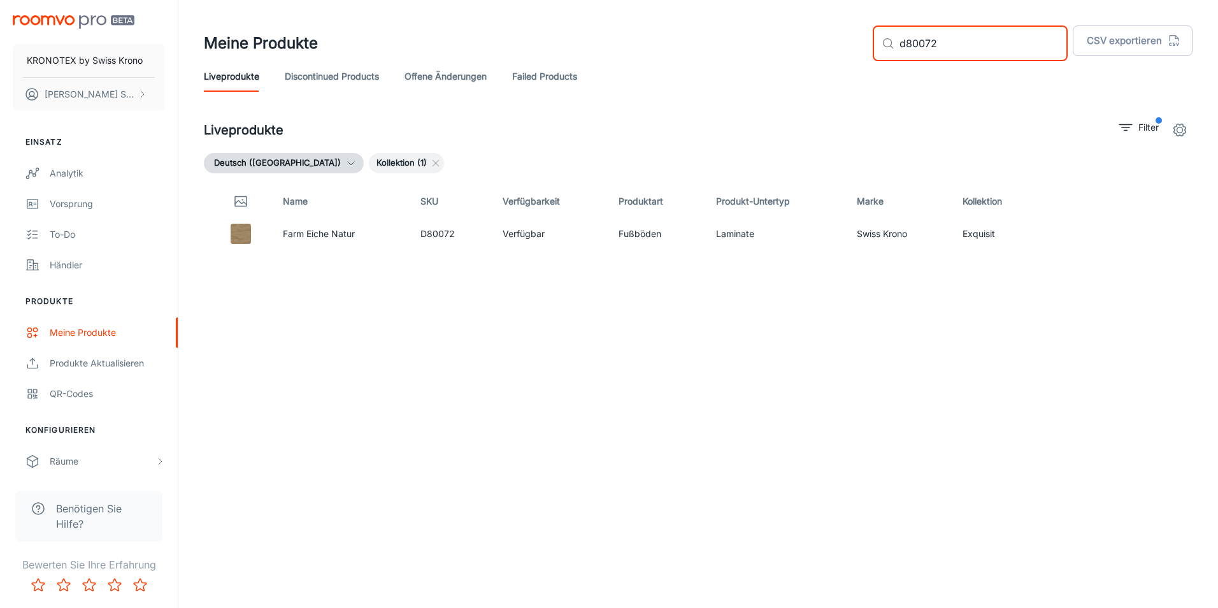
drag, startPoint x: 993, startPoint y: 46, endPoint x: 795, endPoint y: 52, distance: 197.6
click at [795, 52] on div "Meine Produkte ​ d80072 ​ CSV exportieren" at bounding box center [698, 43] width 989 height 36
type input "d4612"
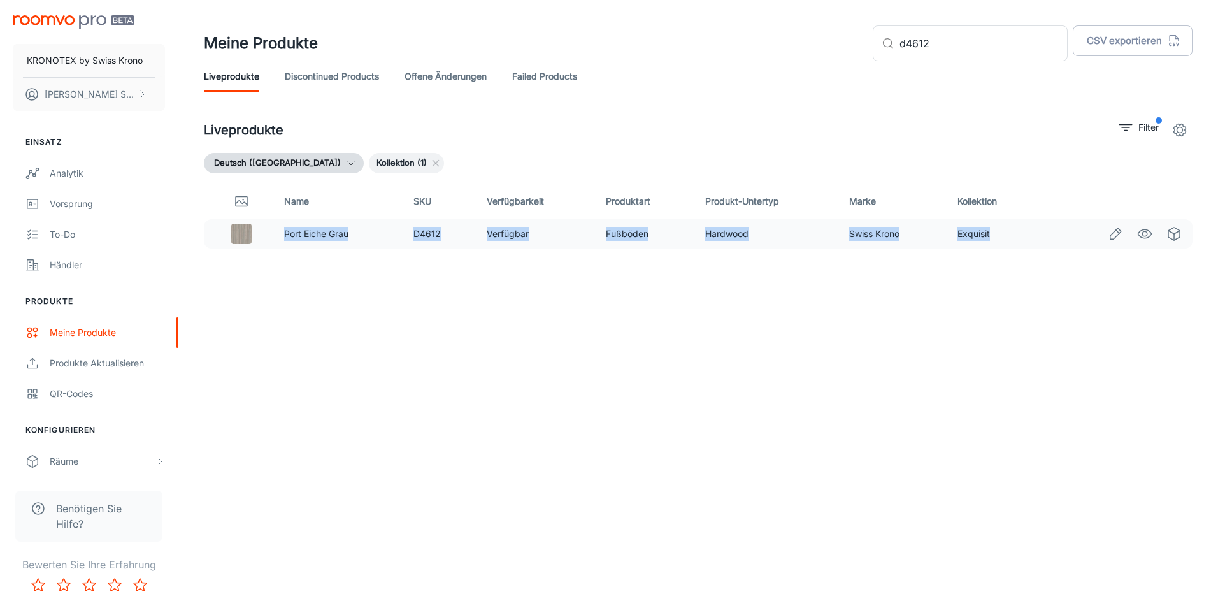
drag, startPoint x: 995, startPoint y: 236, endPoint x: 286, endPoint y: 233, distance: 708.6
click at [286, 233] on tr "Port Eiche Grau D4612 Verfügbar Fußböden Hardwood Swiss Krono Exquisit" at bounding box center [698, 233] width 989 height 29
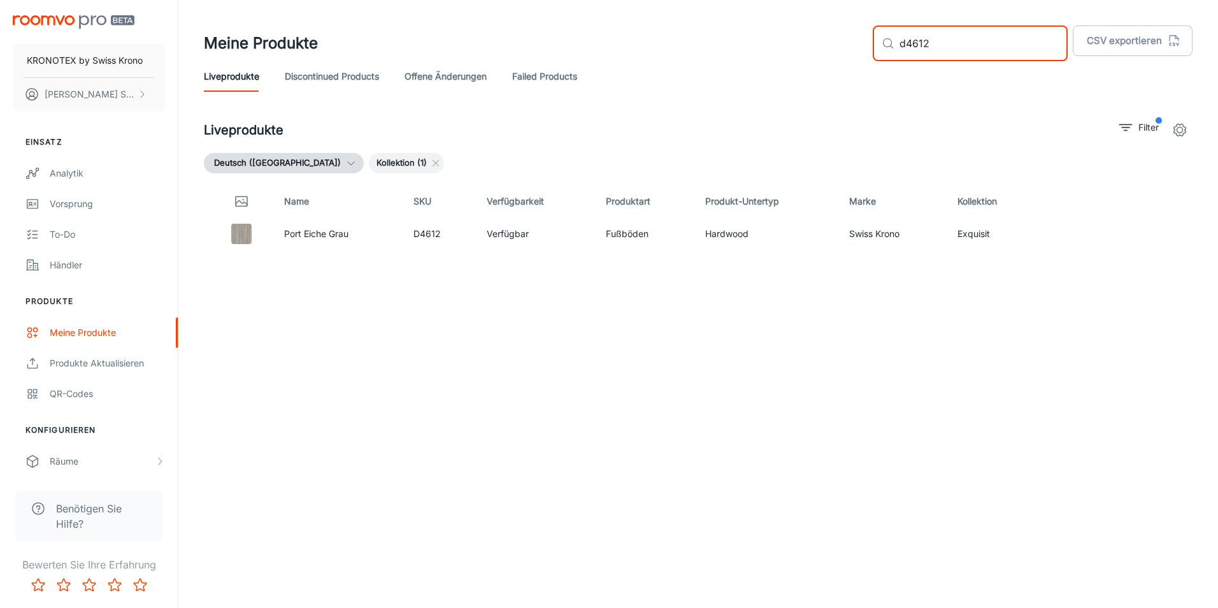
drag, startPoint x: 987, startPoint y: 40, endPoint x: 890, endPoint y: 40, distance: 97.5
click at [890, 40] on div "Meine Produkte ​ d4612 ​ CSV exportieren" at bounding box center [698, 43] width 989 height 36
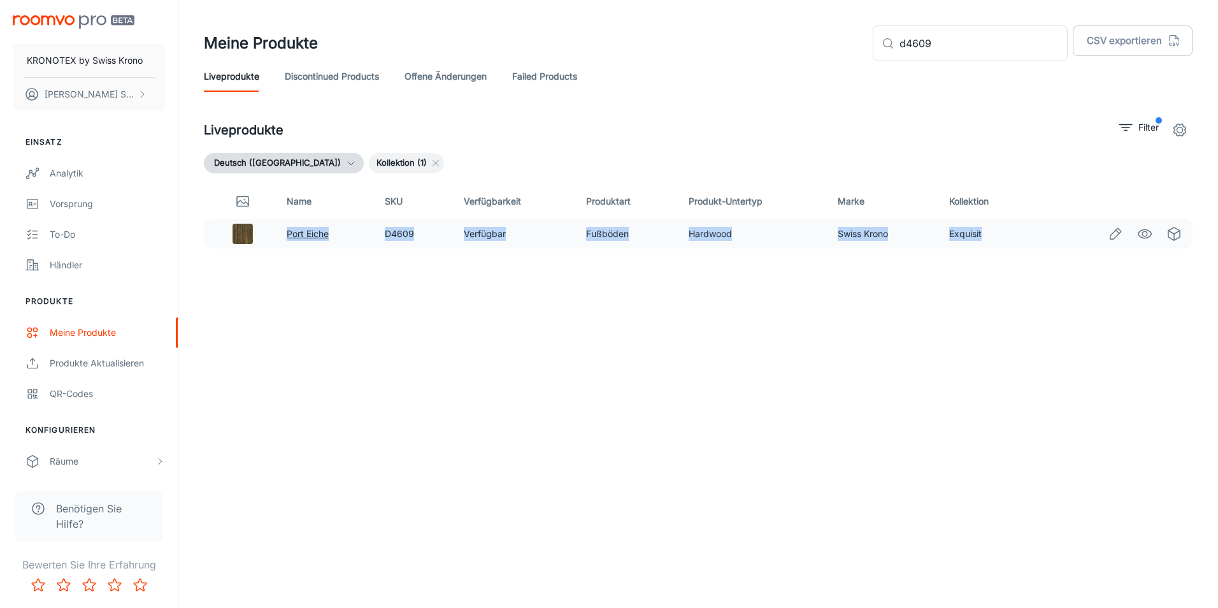
drag, startPoint x: 987, startPoint y: 234, endPoint x: 287, endPoint y: 238, distance: 700.3
click at [287, 238] on tr "Port Eiche D4609 Verfügbar Fußböden Hardwood Swiss Krono Exquisit" at bounding box center [698, 233] width 989 height 29
drag, startPoint x: 287, startPoint y: 238, endPoint x: 304, endPoint y: 238, distance: 17.2
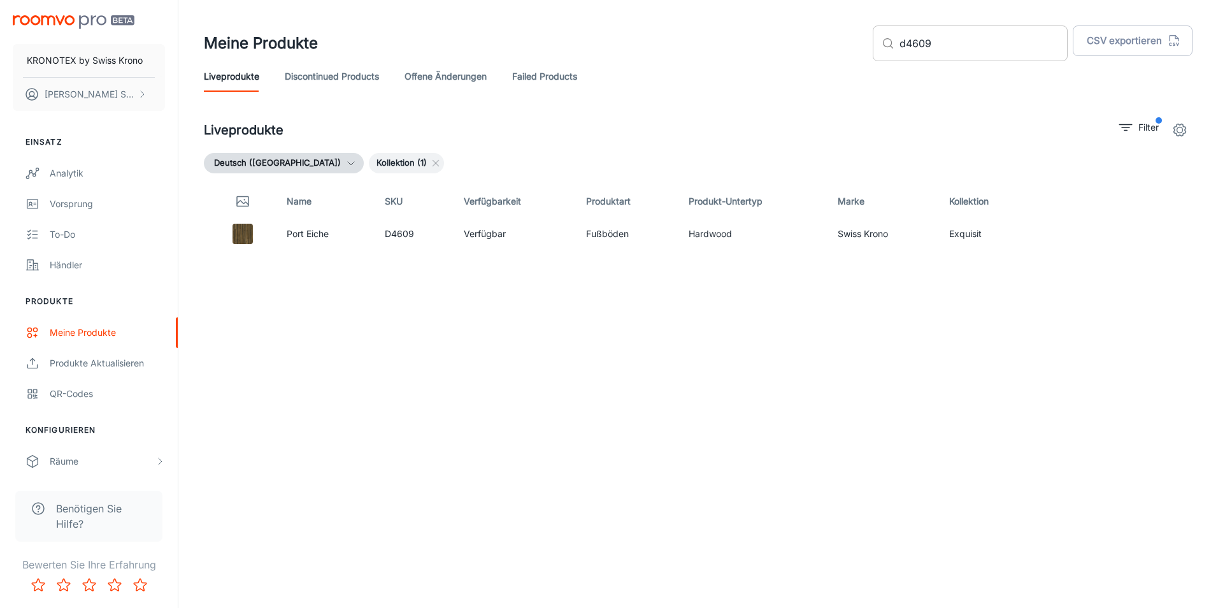
drag, startPoint x: 982, startPoint y: 18, endPoint x: 985, endPoint y: 41, distance: 23.8
click at [985, 38] on header "Meine Produkte ​ d4609 ​ CSV exportieren Liveprodukte Discontinued Products off…" at bounding box center [699, 58] width 1020 height 117
click at [985, 41] on input "d4609" at bounding box center [984, 43] width 168 height 36
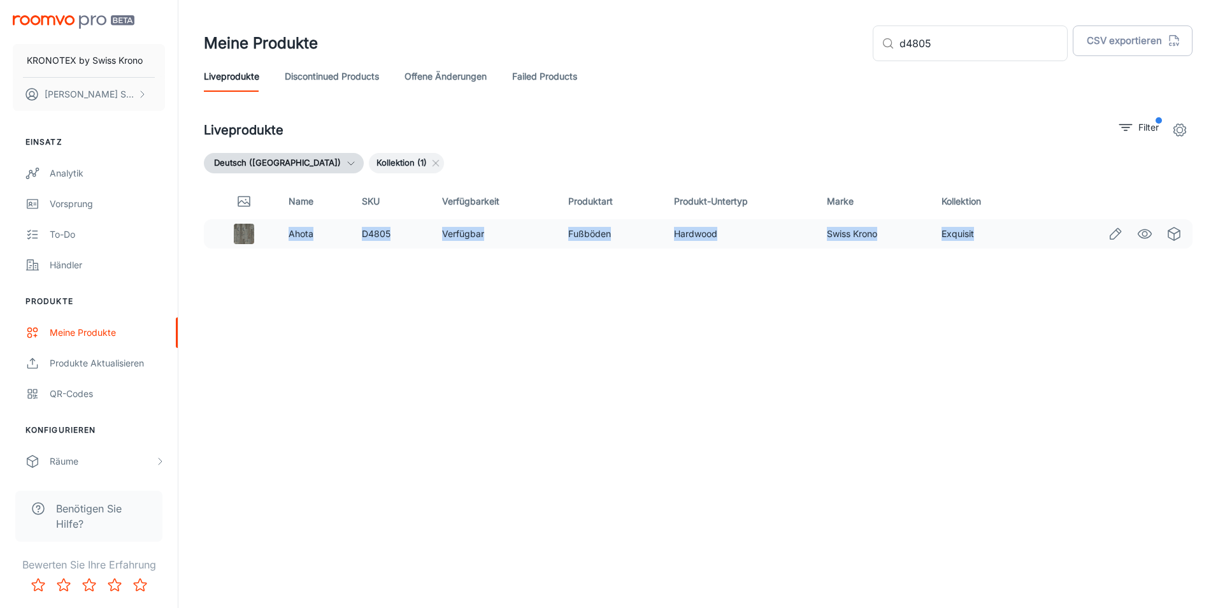
drag, startPoint x: 974, startPoint y: 235, endPoint x: 287, endPoint y: 235, distance: 687.6
click at [287, 235] on tr "Ahota D4805 Verfügbar Fußböden Hardwood Swiss Krono Exquisit" at bounding box center [698, 233] width 989 height 29
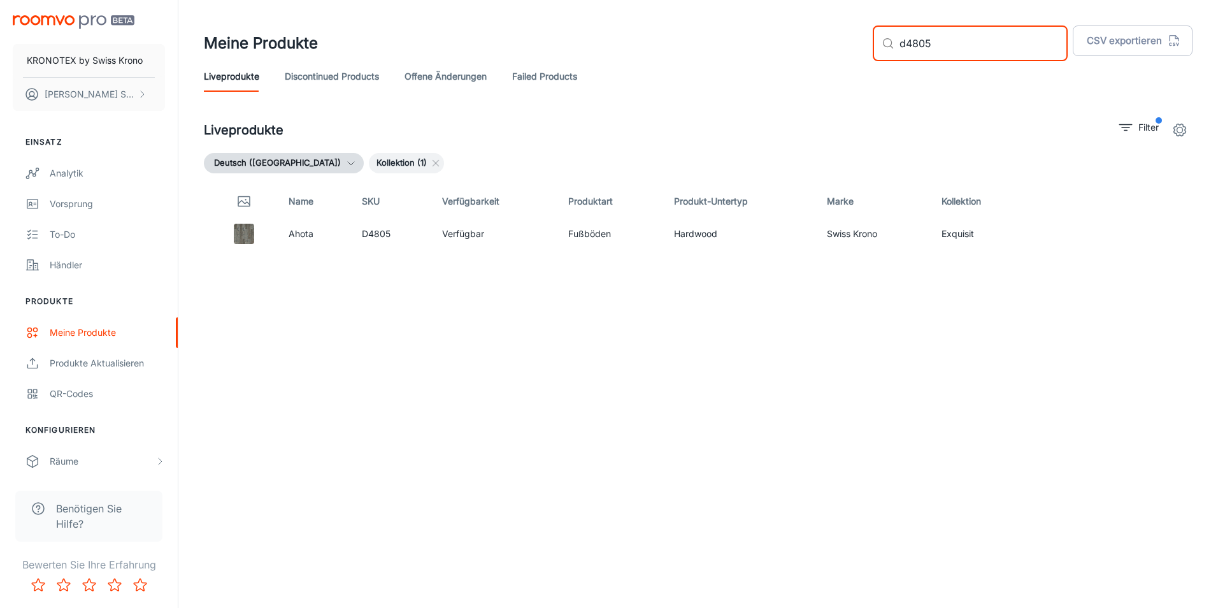
click at [940, 58] on input "d4805" at bounding box center [984, 43] width 168 height 36
click at [958, 54] on input "d4805" at bounding box center [984, 43] width 168 height 36
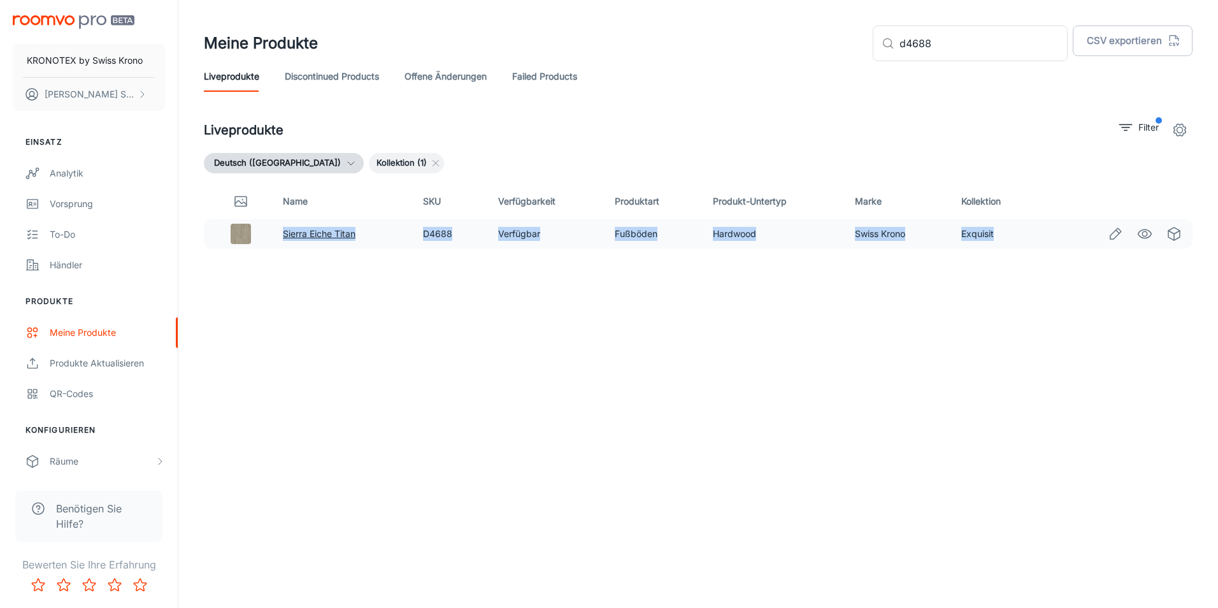
drag, startPoint x: 997, startPoint y: 233, endPoint x: 285, endPoint y: 237, distance: 711.8
click at [285, 237] on tr "Sierra Eiche Titan D4688 Verfügbar Fußböden Hardwood Swiss Krono Exquisit" at bounding box center [698, 233] width 989 height 29
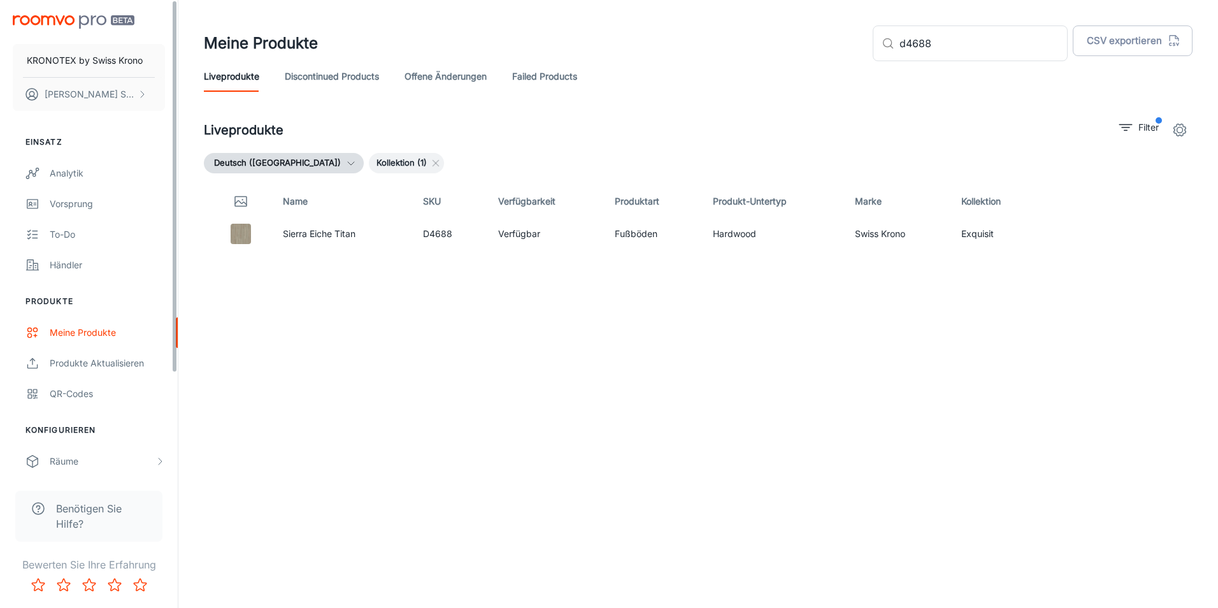
click at [415, 449] on div "Name SKU Verfügbarkeit Produktart Produkt-Untertyp Marke Kollektion Sierra Eich…" at bounding box center [698, 367] width 989 height 366
click at [1002, 46] on input "d4688" at bounding box center [984, 43] width 168 height 36
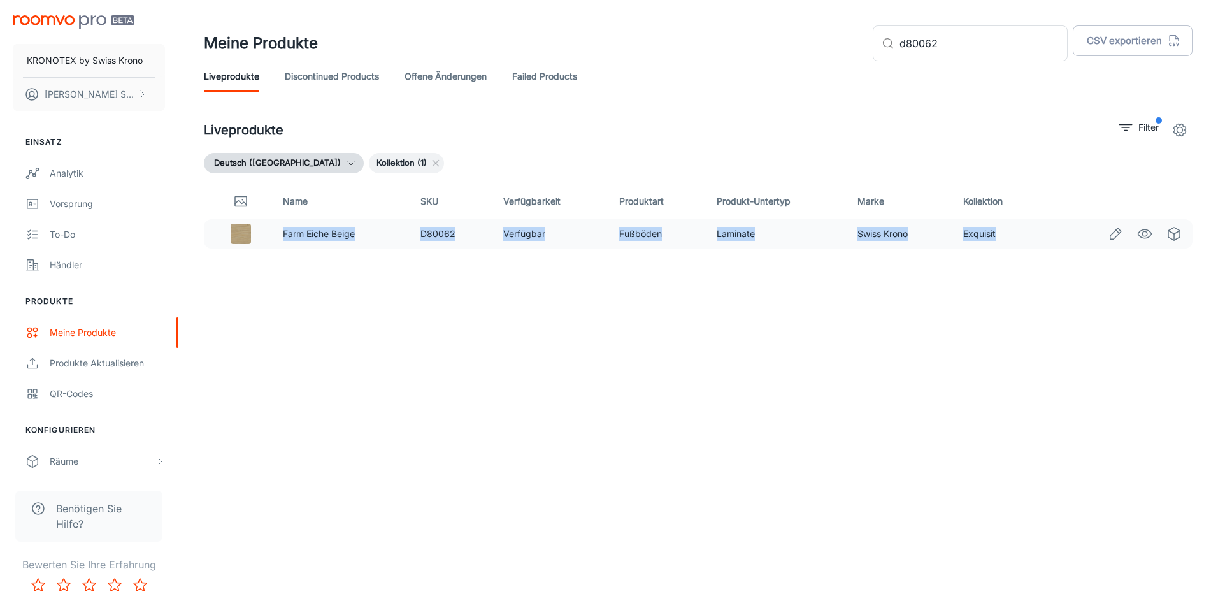
drag, startPoint x: 1000, startPoint y: 238, endPoint x: 280, endPoint y: 238, distance: 719.4
click at [280, 238] on tr "Farm Eiche Beige D80062 Verfügbar Fußböden Laminate Swiss Krono Exquisit" at bounding box center [698, 233] width 989 height 29
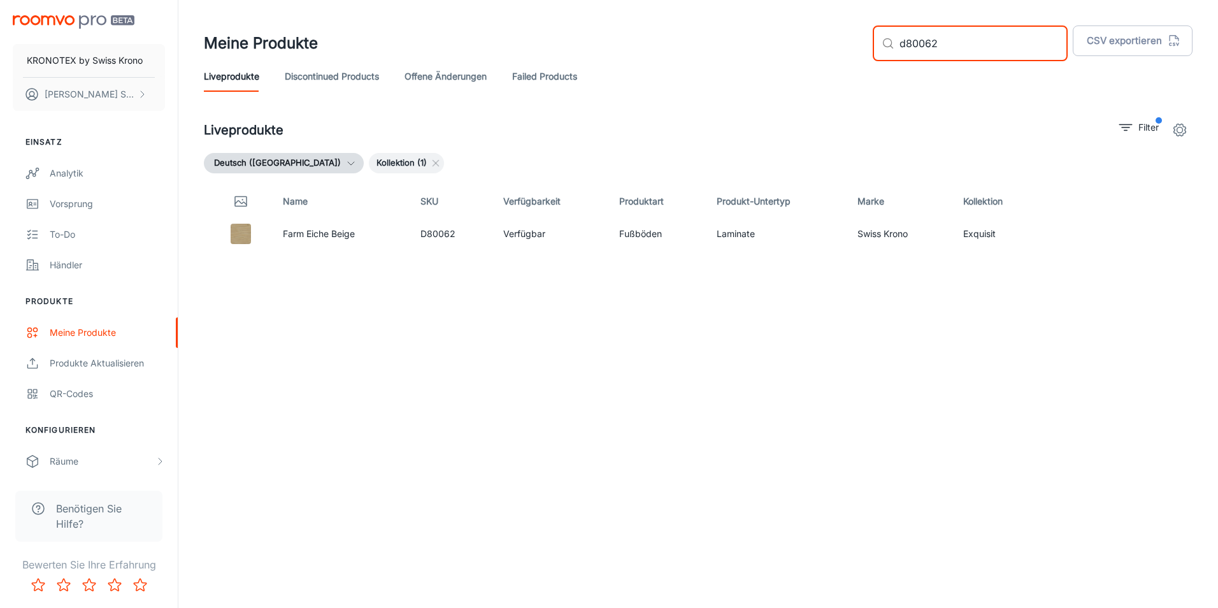
click at [974, 57] on input "d80062" at bounding box center [984, 43] width 168 height 36
type input "d4613"
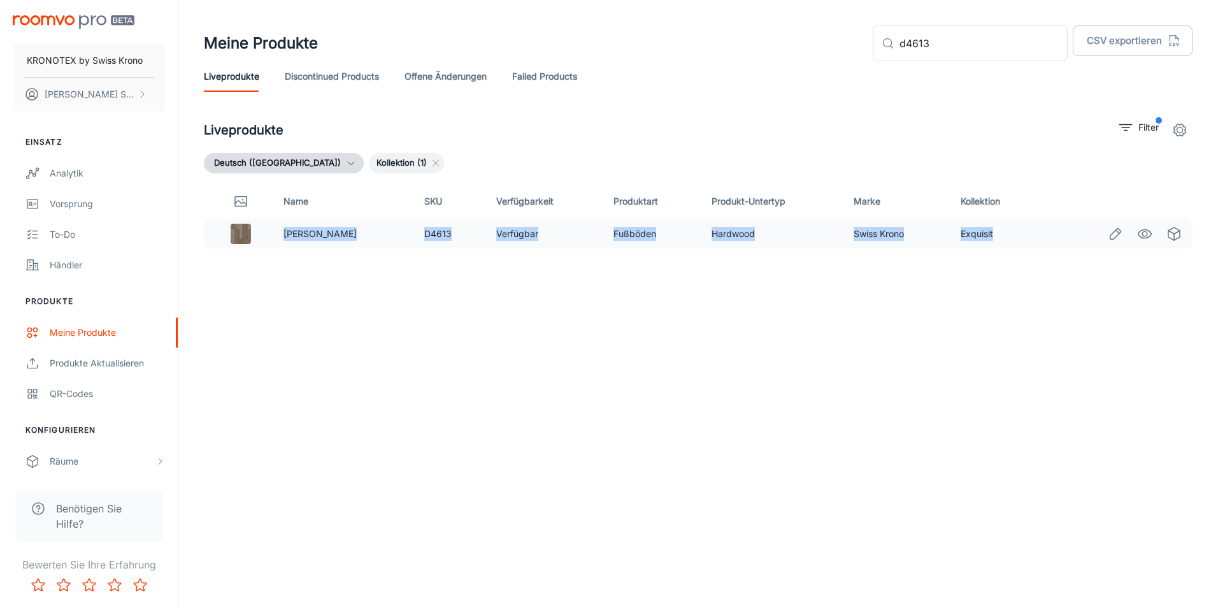
drag, startPoint x: 995, startPoint y: 240, endPoint x: 280, endPoint y: 238, distance: 715.0
click at [280, 238] on tr "Esche Kupfer D4613 Verfügbar Fußböden Hardwood Swiss Krono Exquisit" at bounding box center [698, 233] width 989 height 29
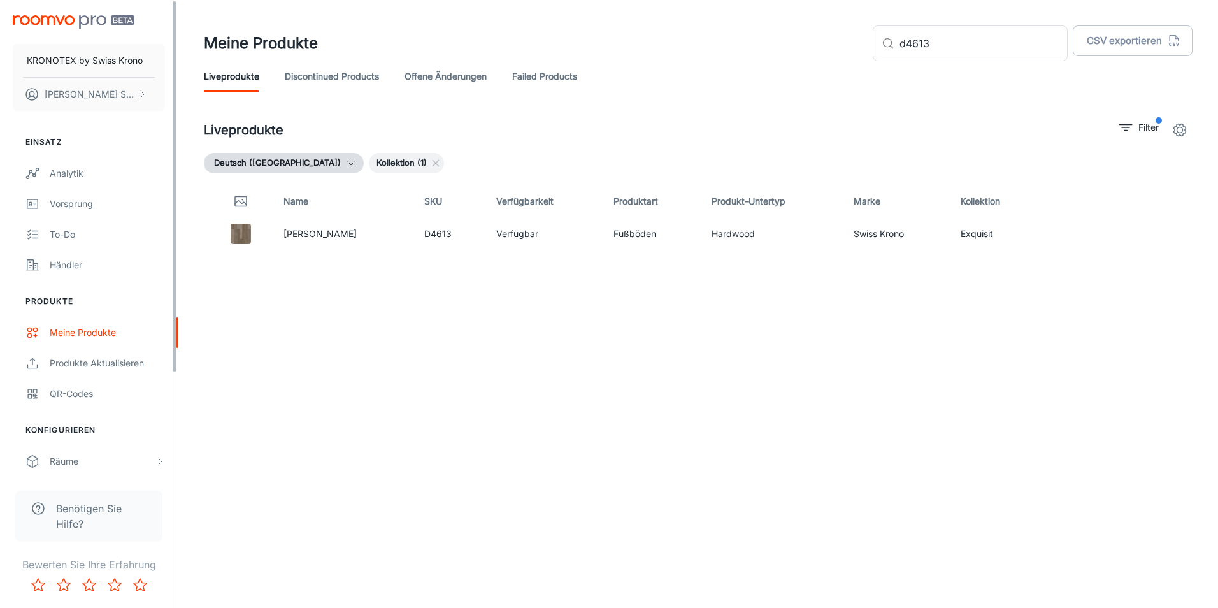
click at [501, 291] on div "Name SKU Verfügbarkeit Produktart Produkt-Untertyp Marke Kollektion Esche Kupfe…" at bounding box center [698, 367] width 989 height 366
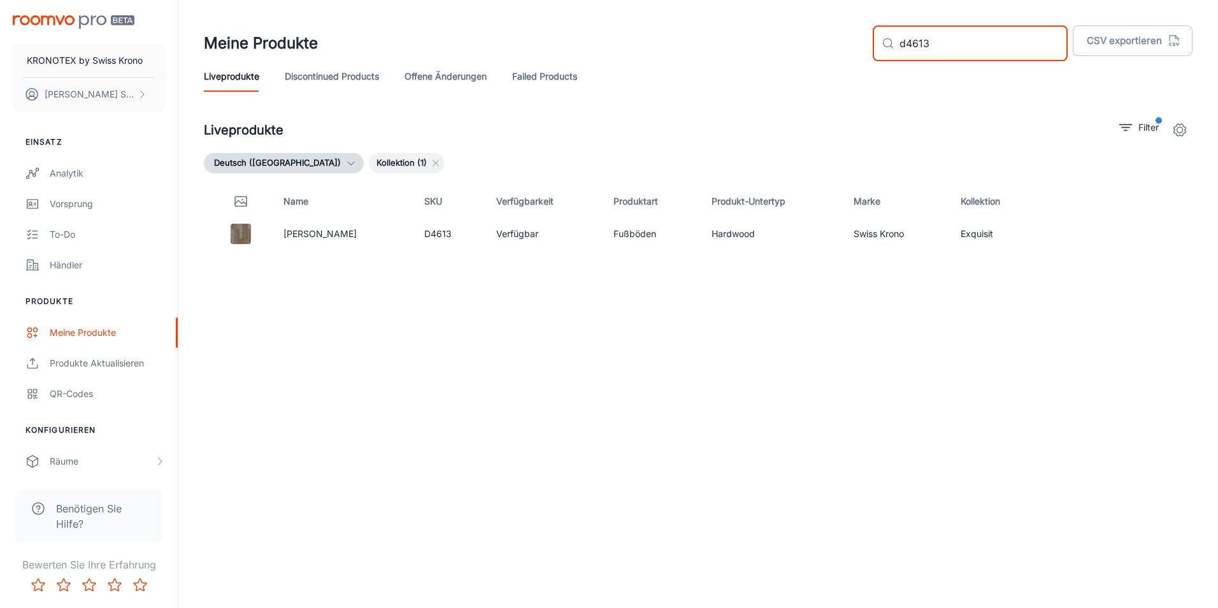
drag, startPoint x: 967, startPoint y: 53, endPoint x: 862, endPoint y: 42, distance: 105.7
click at [862, 42] on div "Meine Produkte ​ d4613 ​ CSV exportieren" at bounding box center [698, 43] width 989 height 36
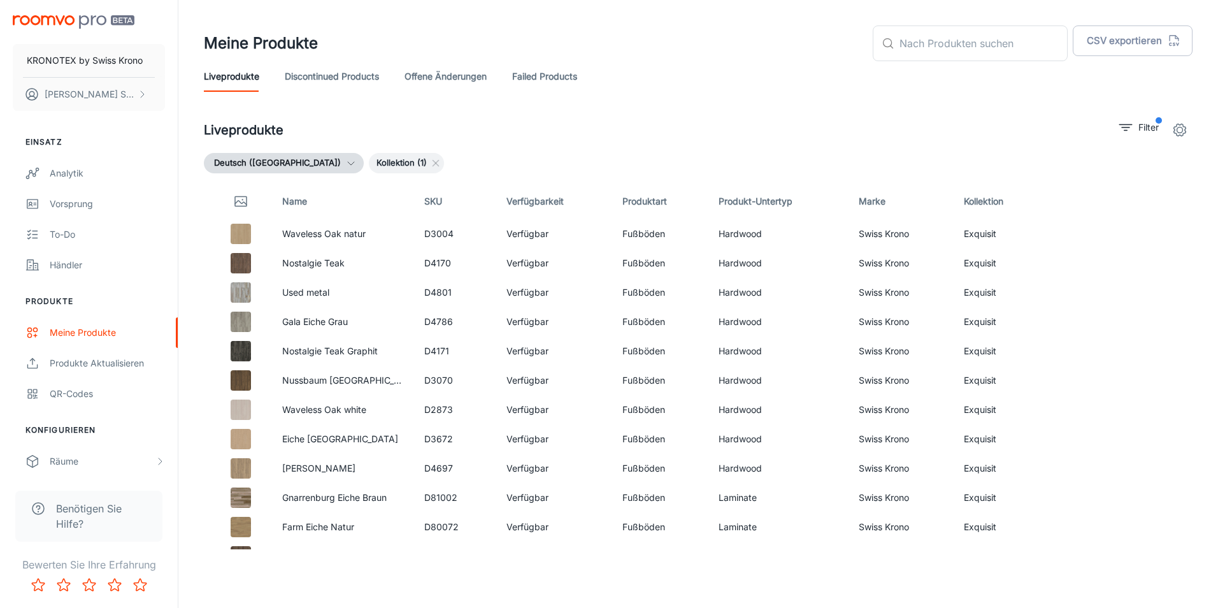
click at [1146, 95] on header "Meine Produkte ​ ​ CSV exportieren Liveprodukte Discontinued Products offene Än…" at bounding box center [699, 58] width 1020 height 117
click at [1153, 121] on p "Filter" at bounding box center [1149, 127] width 20 height 14
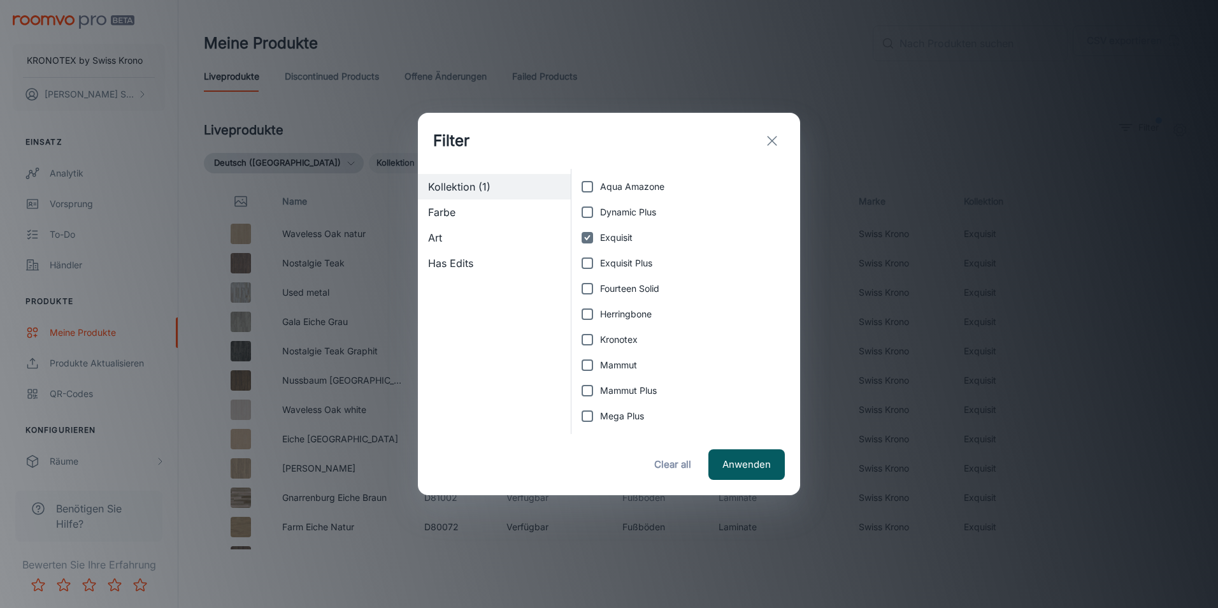
click at [602, 237] on span "Exquisit" at bounding box center [616, 238] width 32 height 14
click at [600, 237] on input "Exquisit" at bounding box center [587, 237] width 25 height 25
checkbox input "false"
click at [638, 393] on span "Mammut Plus" at bounding box center [628, 391] width 57 height 14
click at [600, 393] on input "Mammut Plus" at bounding box center [587, 390] width 25 height 25
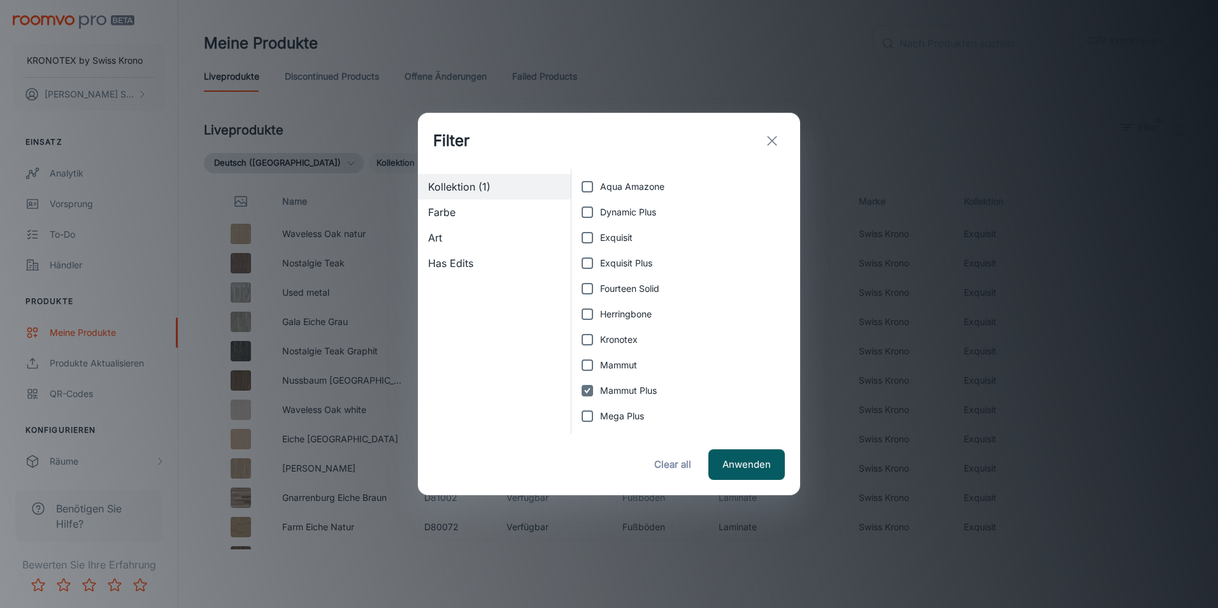
click at [634, 390] on span "Mammut Plus" at bounding box center [628, 391] width 57 height 14
click at [600, 390] on input "Mammut Plus" at bounding box center [587, 390] width 25 height 25
checkbox input "false"
click at [635, 419] on span "Mega Plus" at bounding box center [622, 416] width 44 height 14
click at [600, 419] on input "Mega Plus" at bounding box center [587, 415] width 25 height 25
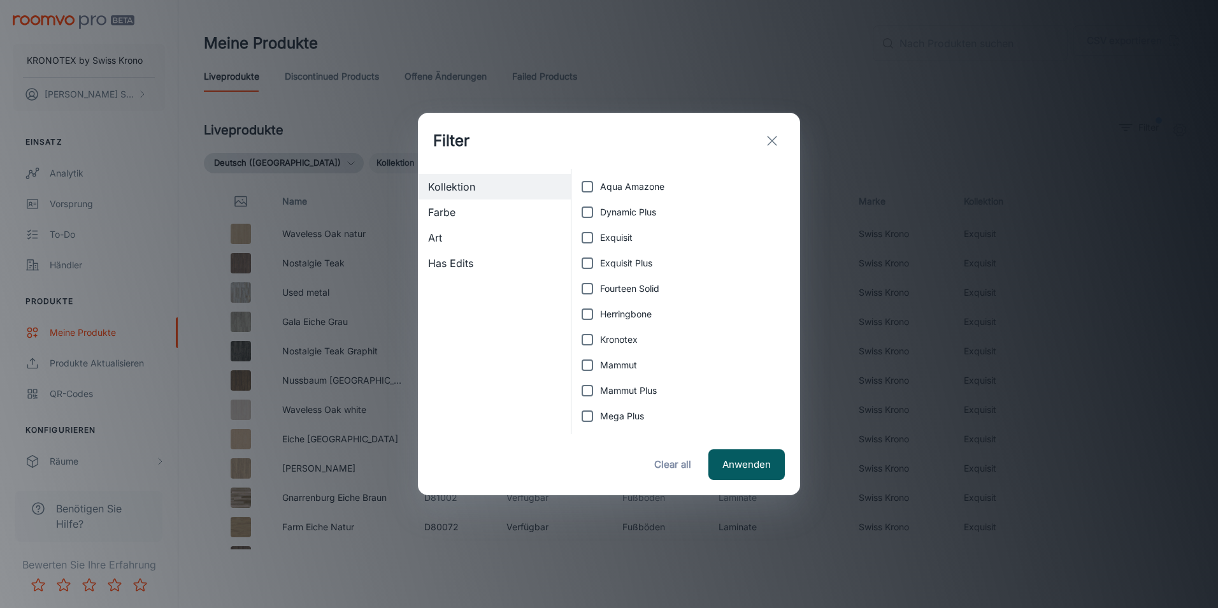
checkbox input "true"
click at [729, 463] on button "Anwenden" at bounding box center [747, 464] width 76 height 31
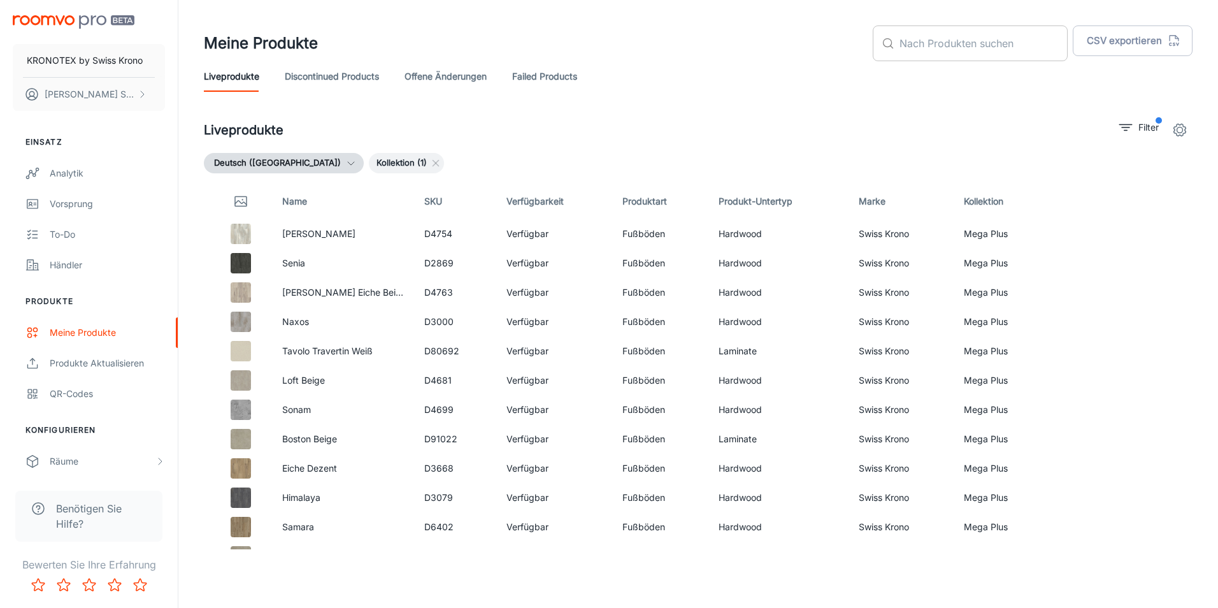
click at [959, 50] on input "text" at bounding box center [984, 43] width 168 height 36
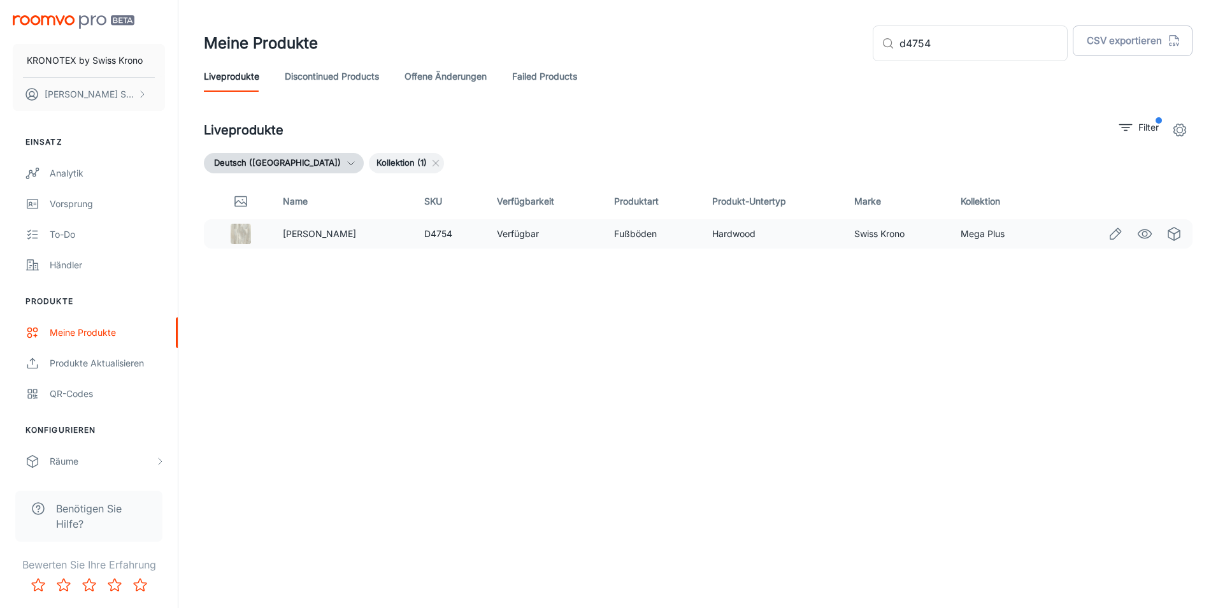
click at [985, 233] on td "Mega Plus" at bounding box center [1000, 233] width 98 height 29
drag, startPoint x: 995, startPoint y: 236, endPoint x: 285, endPoint y: 234, distance: 709.2
click at [285, 234] on tr "[PERSON_NAME] D4754 Verfügbar Fußböden Hardwood Swiss Krono Mega Plus" at bounding box center [698, 233] width 989 height 29
drag, startPoint x: 285, startPoint y: 234, endPoint x: 294, endPoint y: 237, distance: 9.5
click at [979, 32] on input "d4754" at bounding box center [984, 43] width 168 height 36
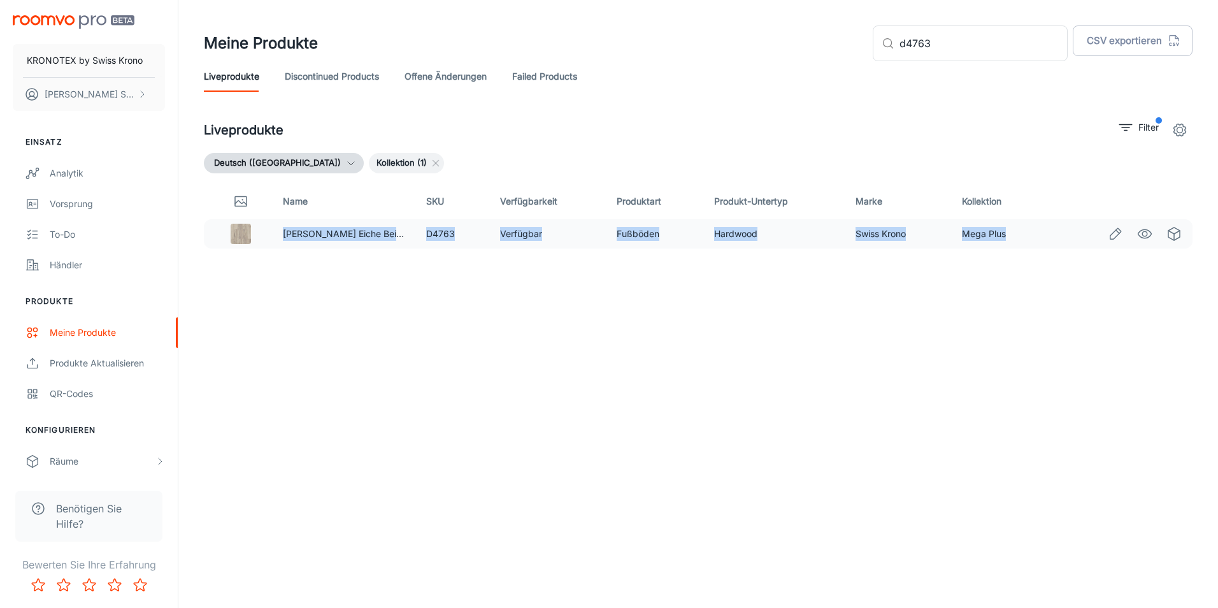
drag, startPoint x: 1021, startPoint y: 241, endPoint x: 277, endPoint y: 229, distance: 744.4
click at [277, 229] on tr "Petterson Eiche Beige D4763 Verfügbar Fußböden Hardwood Swiss Krono Mega Plus" at bounding box center [698, 233] width 989 height 29
drag, startPoint x: 277, startPoint y: 229, endPoint x: 315, endPoint y: 231, distance: 38.9
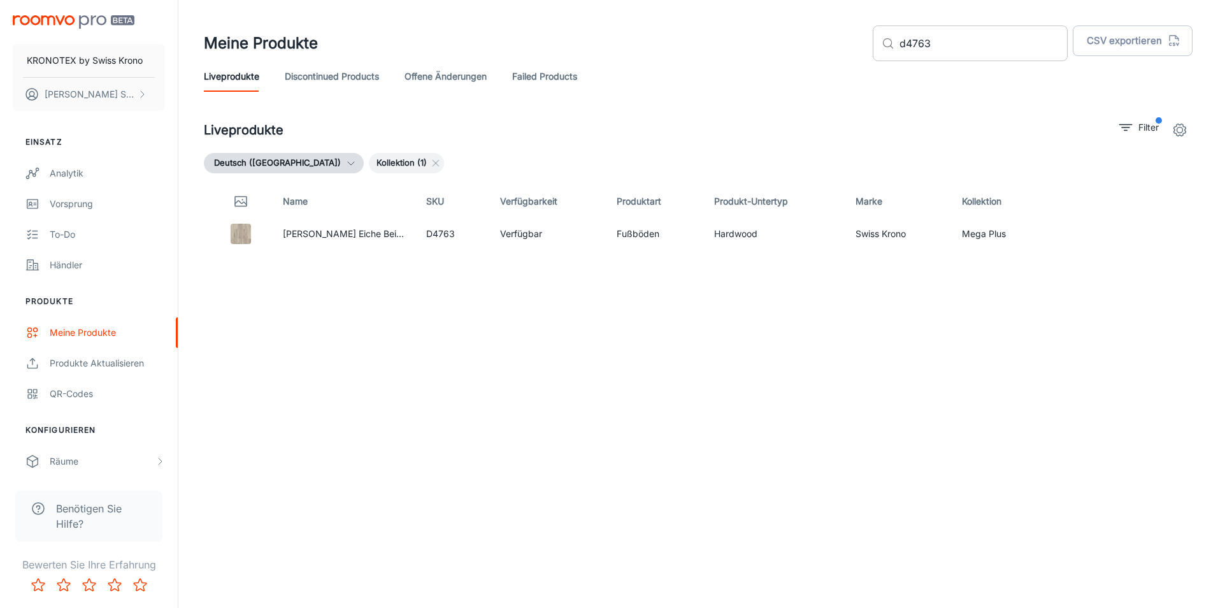
click at [1005, 53] on input "d4763" at bounding box center [984, 43] width 168 height 36
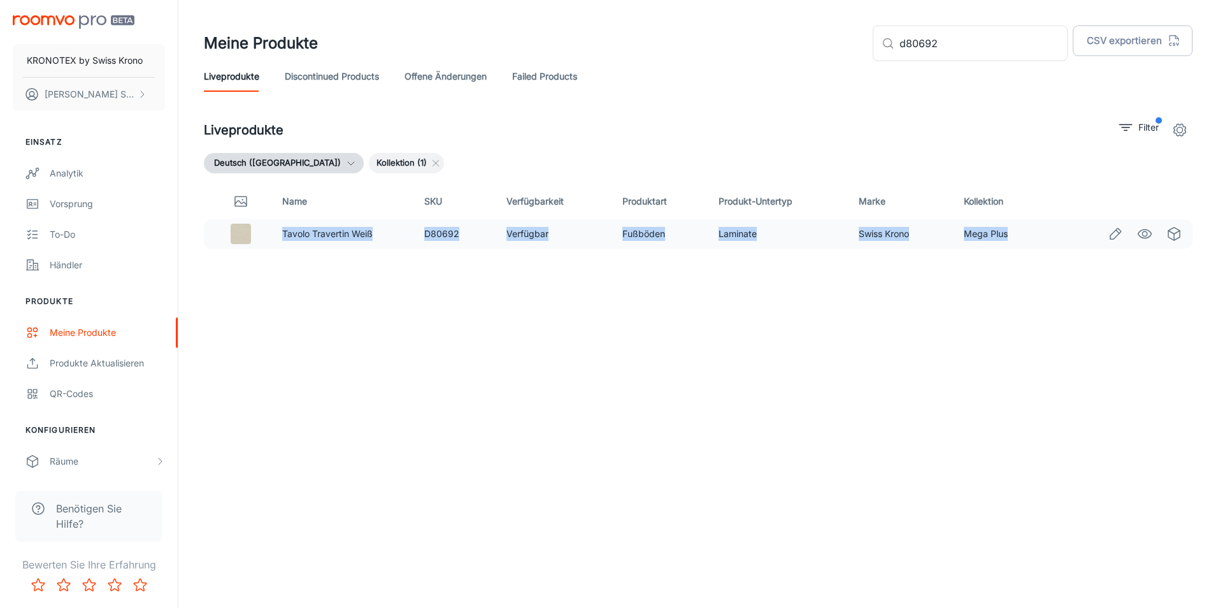
drag, startPoint x: 1016, startPoint y: 233, endPoint x: 284, endPoint y: 243, distance: 732.2
click at [284, 243] on tr "Tavolo Travertin Weiß D80692 Verfügbar Fußböden Laminate Swiss Krono Mega Plus" at bounding box center [698, 233] width 989 height 29
drag, startPoint x: 284, startPoint y: 243, endPoint x: 289, endPoint y: 238, distance: 7.2
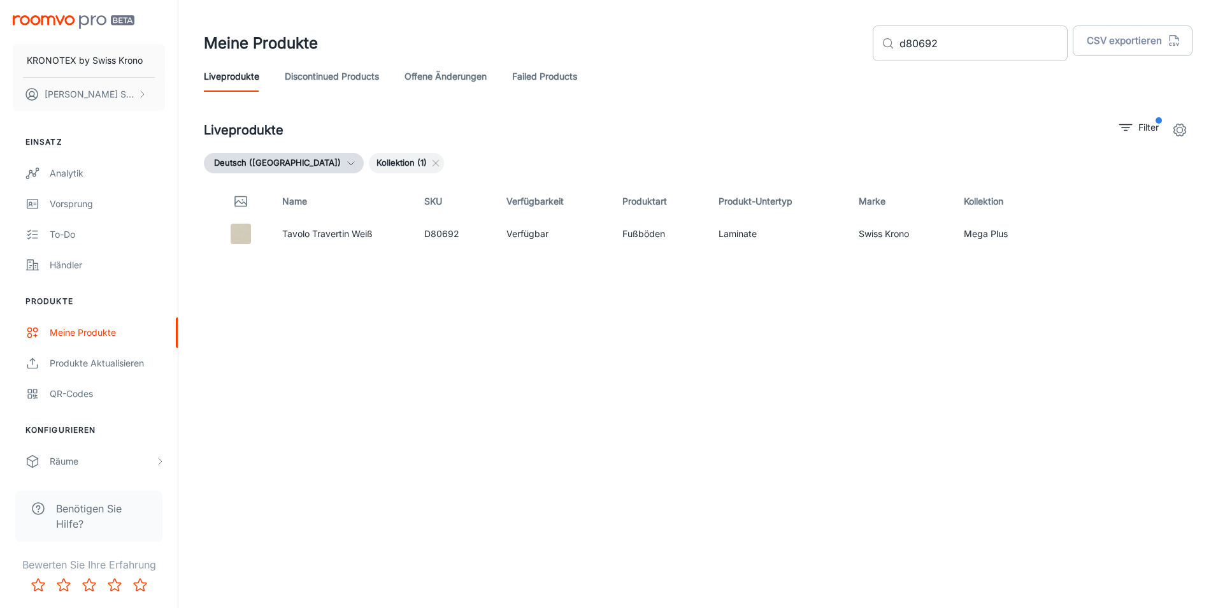
click at [983, 55] on input "d80692" at bounding box center [984, 43] width 168 height 36
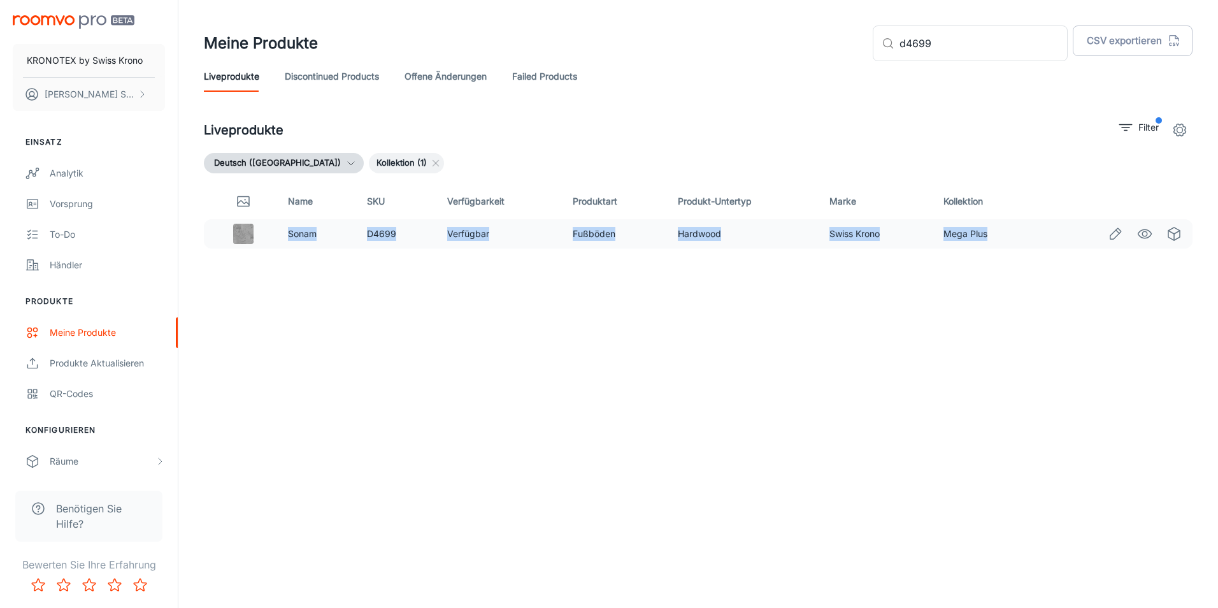
drag, startPoint x: 992, startPoint y: 238, endPoint x: 283, endPoint y: 241, distance: 708.6
click at [283, 241] on tr "Sonam D4699 Verfügbar Fußböden Hardwood Swiss Krono Mega Plus" at bounding box center [698, 233] width 989 height 29
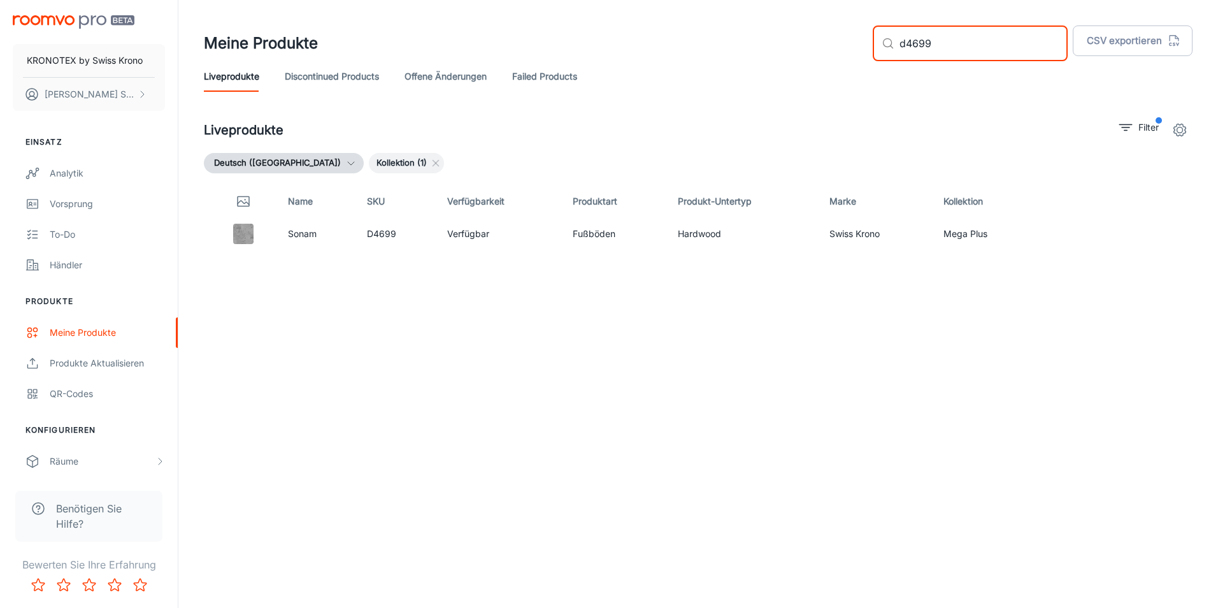
drag, startPoint x: 1012, startPoint y: 52, endPoint x: 897, endPoint y: 42, distance: 115.1
click at [897, 42] on div "​ d4699 ​" at bounding box center [970, 43] width 195 height 36
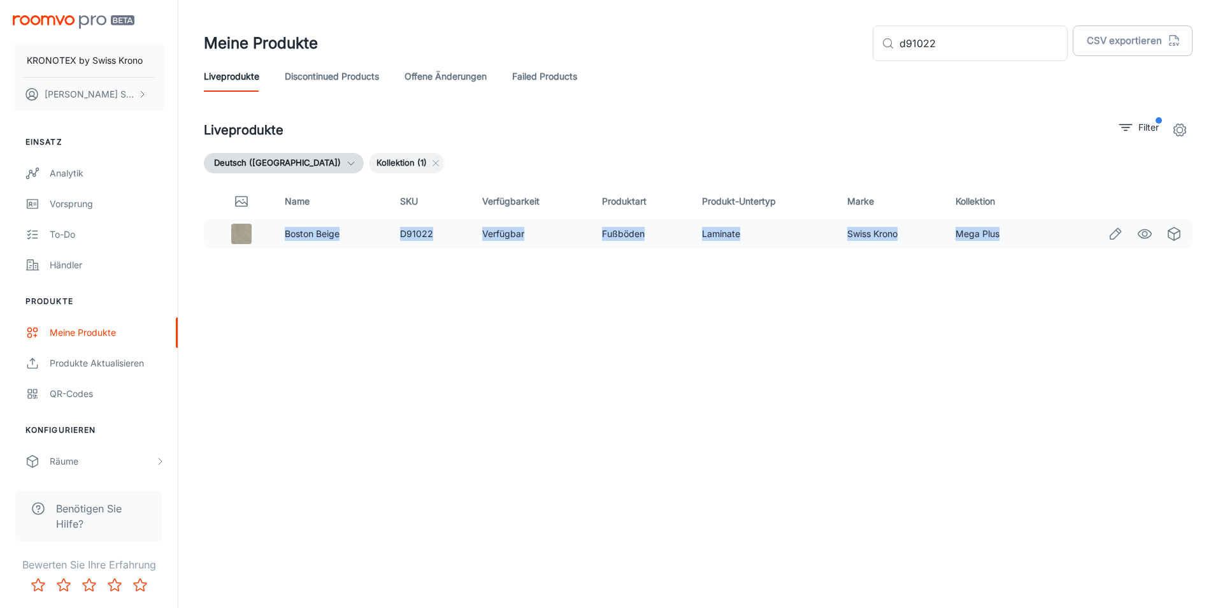
drag, startPoint x: 999, startPoint y: 236, endPoint x: 280, endPoint y: 229, distance: 718.2
click at [280, 229] on tr "Boston Beige D91022 Verfügbar Fußböden Laminate Swiss Krono Mega Plus" at bounding box center [698, 233] width 989 height 29
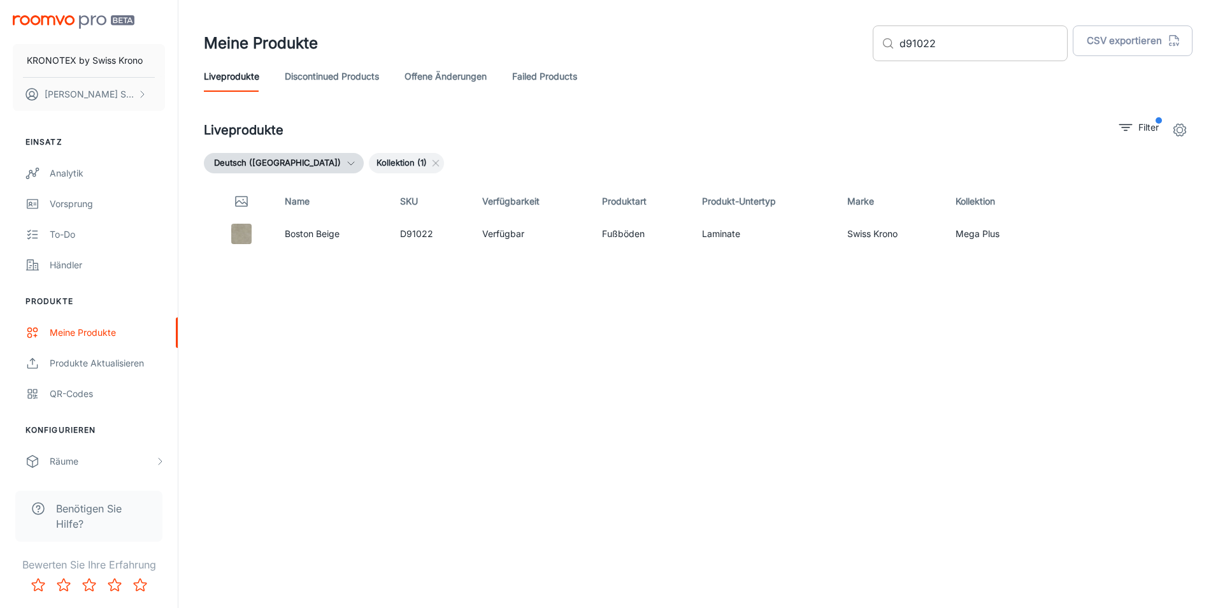
click at [976, 39] on input "d91022" at bounding box center [984, 43] width 168 height 36
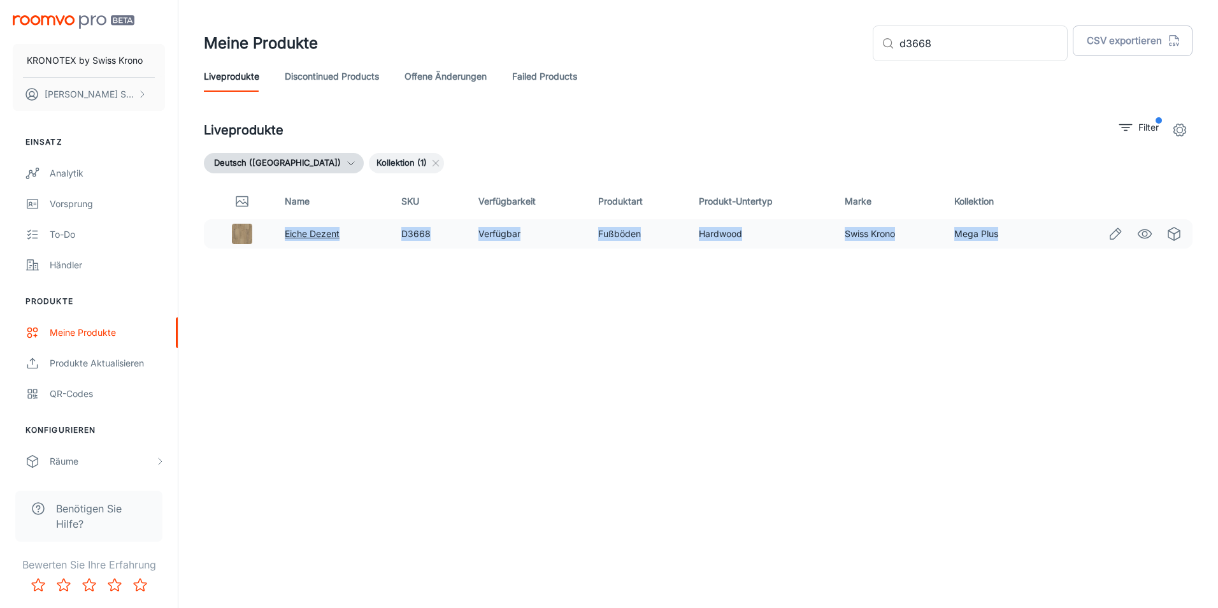
drag, startPoint x: 995, startPoint y: 235, endPoint x: 287, endPoint y: 233, distance: 708.0
click at [287, 233] on tr "Eiche Dezent D3668 Verfügbar Fußböden Hardwood Swiss Krono Mega Plus" at bounding box center [698, 233] width 989 height 29
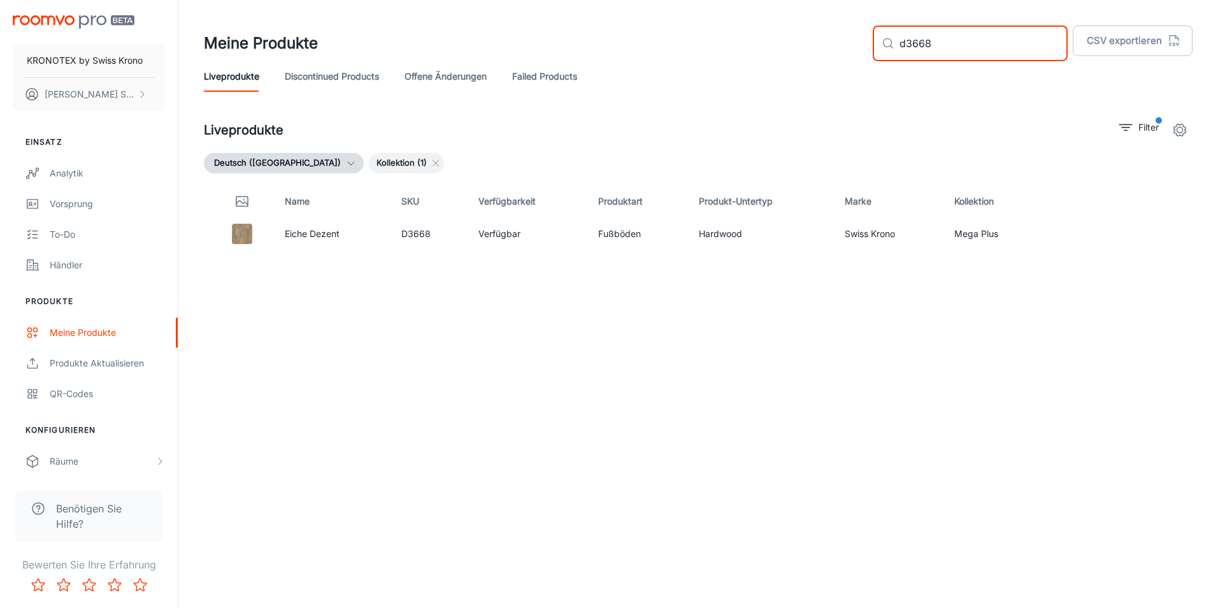
click at [988, 47] on input "d3668" at bounding box center [984, 43] width 168 height 36
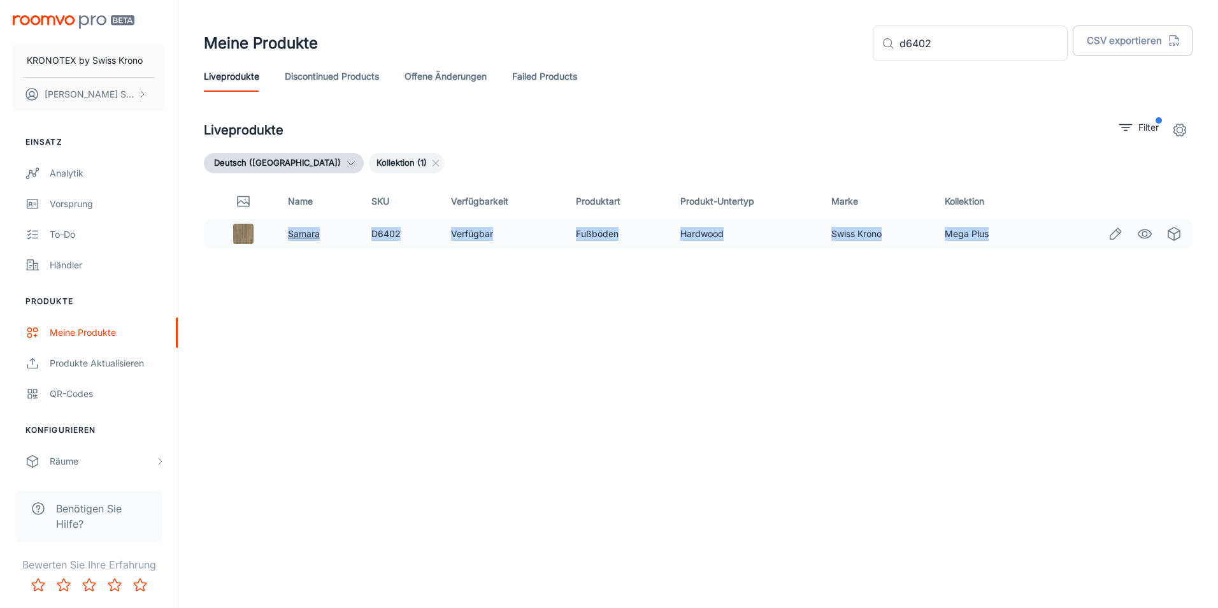
drag, startPoint x: 990, startPoint y: 233, endPoint x: 290, endPoint y: 233, distance: 699.7
click at [290, 233] on tr "Samara D6402 Verfügbar Fußböden Hardwood Swiss Krono Mega Plus" at bounding box center [698, 233] width 989 height 29
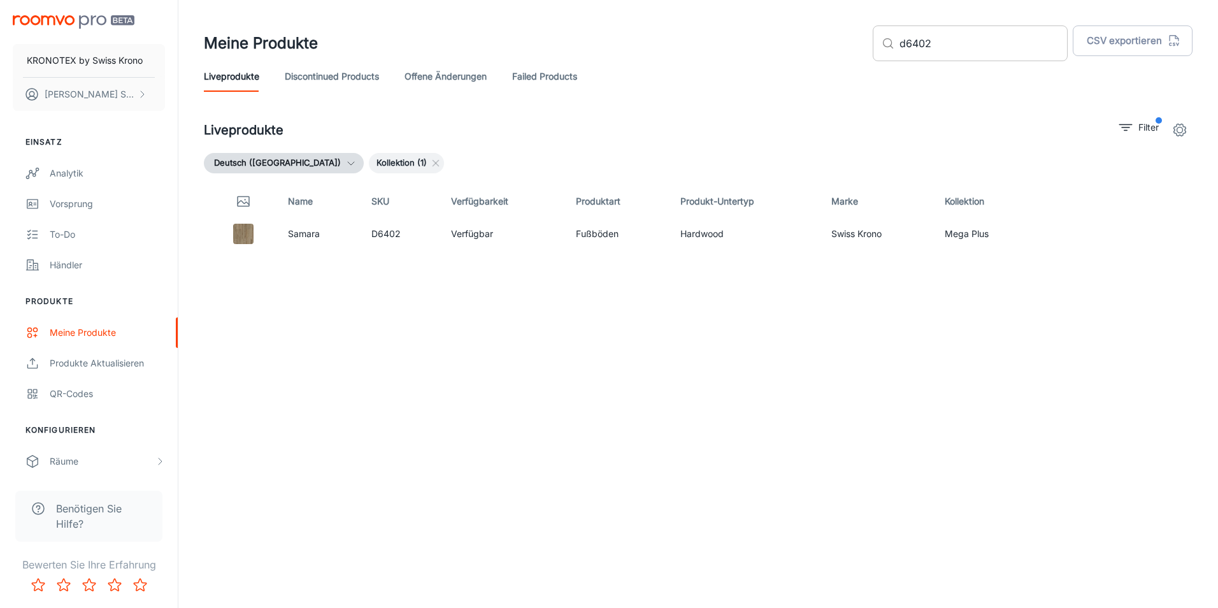
click at [982, 55] on input "d6402" at bounding box center [984, 43] width 168 height 36
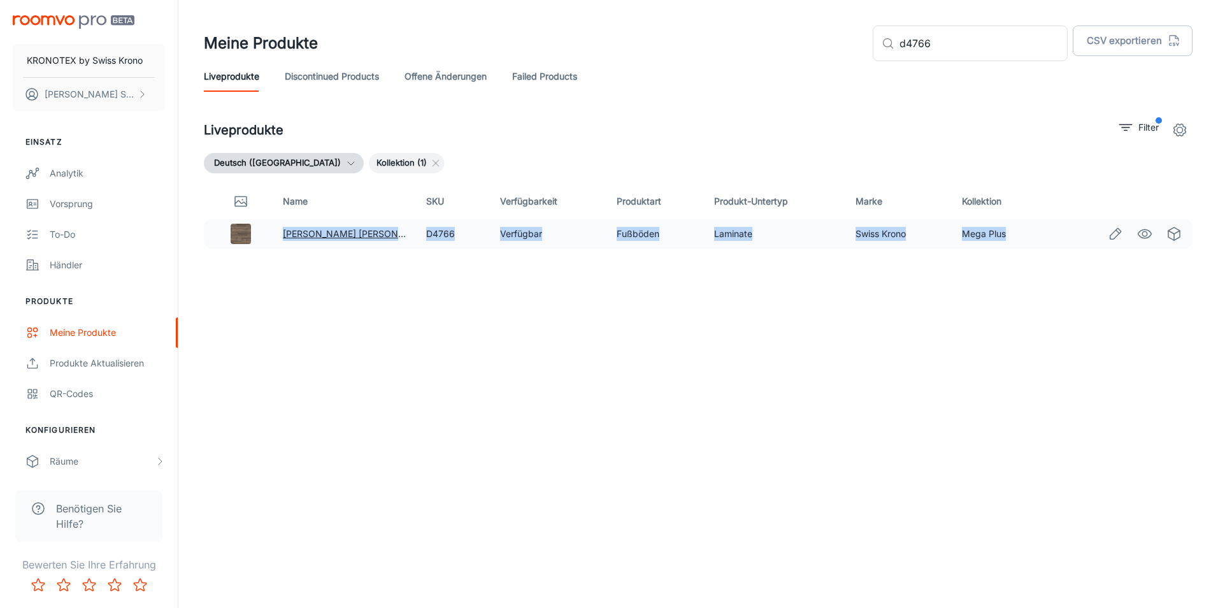
drag, startPoint x: 1009, startPoint y: 219, endPoint x: 283, endPoint y: 233, distance: 726.6
click at [283, 233] on tr "Pettersson Eiche Dunkel D4766 Verfügbar Fußböden Laminate Swiss Krono Mega Plus" at bounding box center [698, 233] width 989 height 29
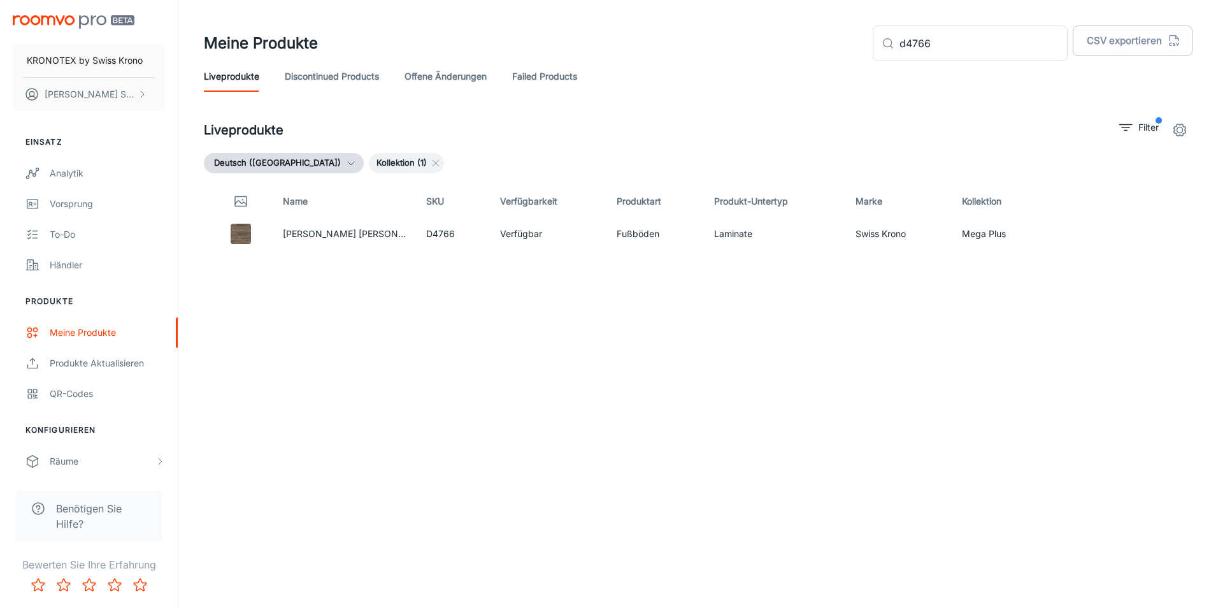
click at [749, 330] on div "Name SKU Verfügbarkeit Produktart Produkt-Untertyp Marke Kollektion Pettersson …" at bounding box center [698, 367] width 989 height 366
click at [986, 44] on input "d4766" at bounding box center [984, 43] width 168 height 36
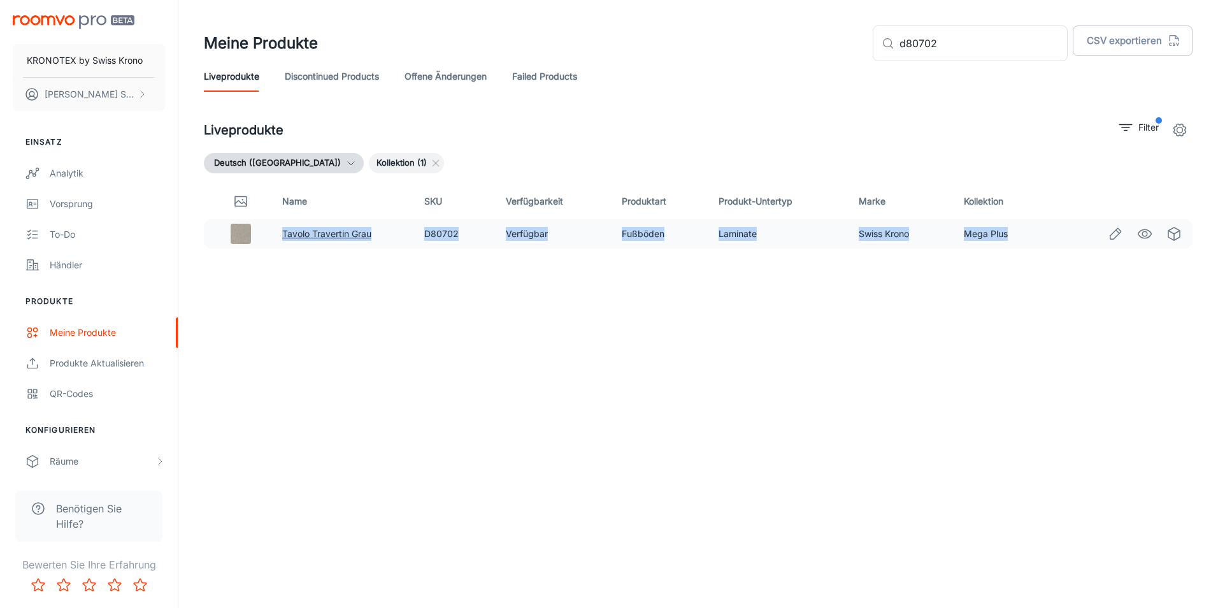
drag, startPoint x: 1011, startPoint y: 235, endPoint x: 283, endPoint y: 234, distance: 727.7
click at [283, 234] on tr "Tavolo Travertin Grau D80702 Verfügbar Fußböden Laminate Swiss Krono Mega Plus" at bounding box center [698, 233] width 989 height 29
click at [1000, 42] on input "d80702" at bounding box center [984, 43] width 168 height 36
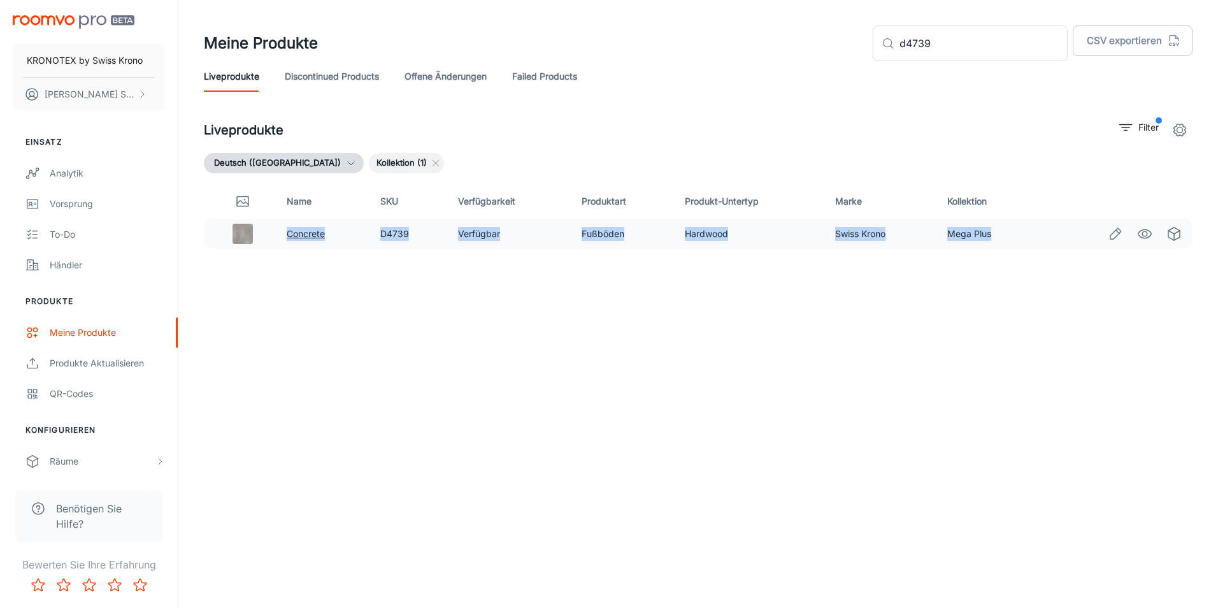
drag, startPoint x: 991, startPoint y: 237, endPoint x: 289, endPoint y: 232, distance: 702.2
click at [289, 232] on tr "Concrete D4739 Verfügbar Fußböden Hardwood Swiss Krono Mega Plus" at bounding box center [698, 233] width 989 height 29
click at [990, 44] on input "d4739" at bounding box center [984, 43] width 168 height 36
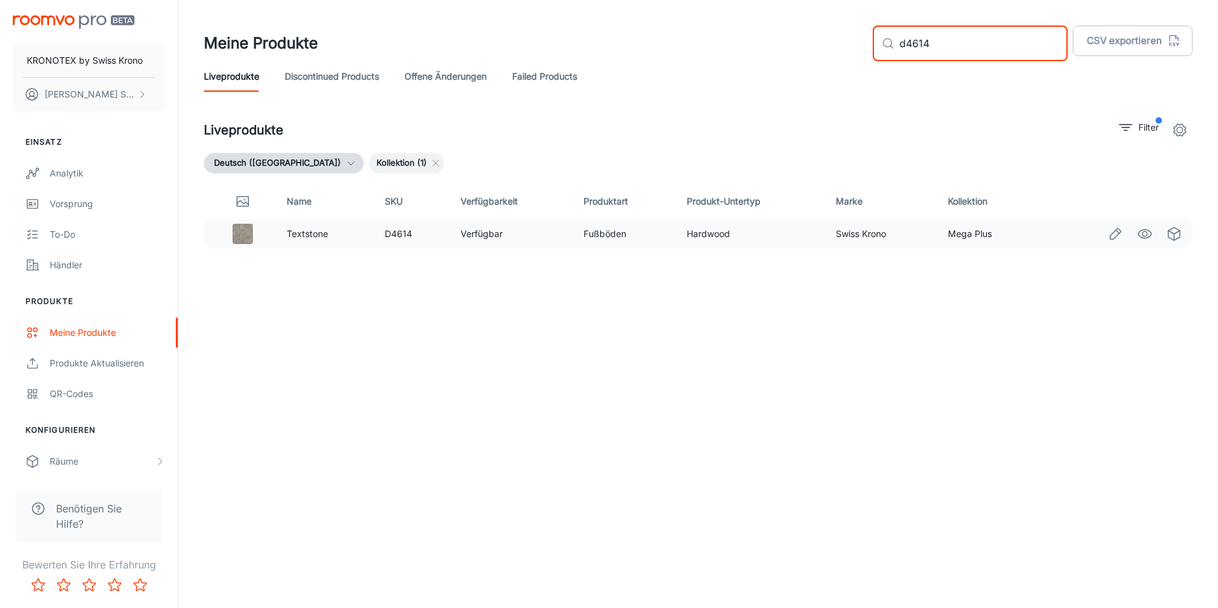
type input "d4614"
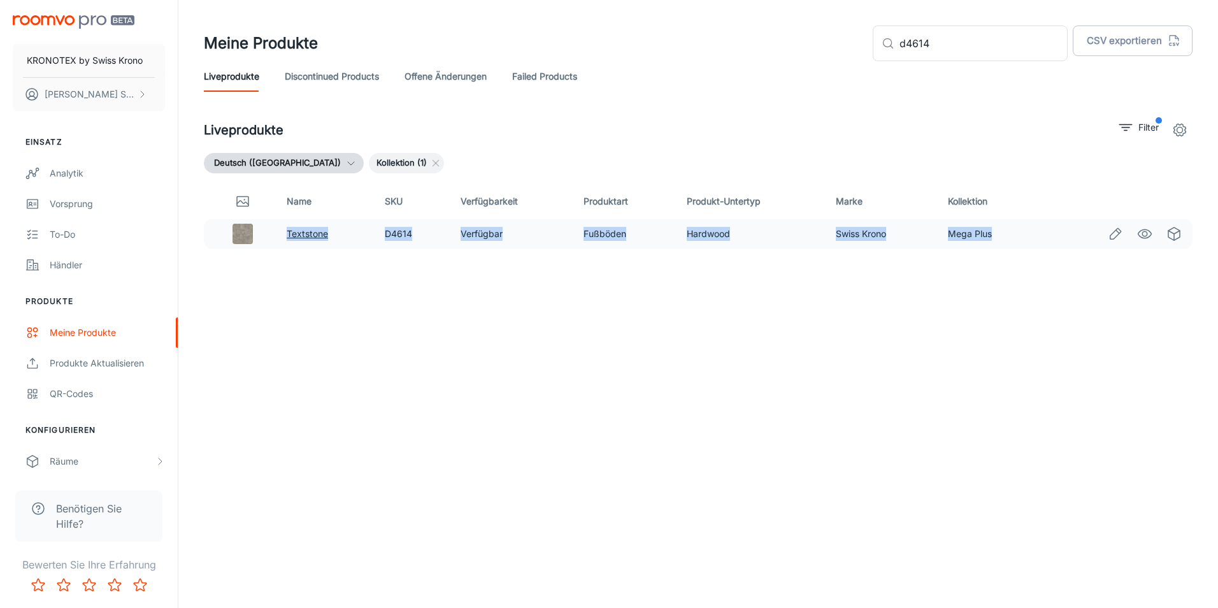
drag, startPoint x: 1004, startPoint y: 236, endPoint x: 289, endPoint y: 231, distance: 715.0
click at [289, 231] on tr "Textstone D4614 Verfügbar Fußböden Hardwood Swiss Krono Mega Plus" at bounding box center [698, 233] width 989 height 29
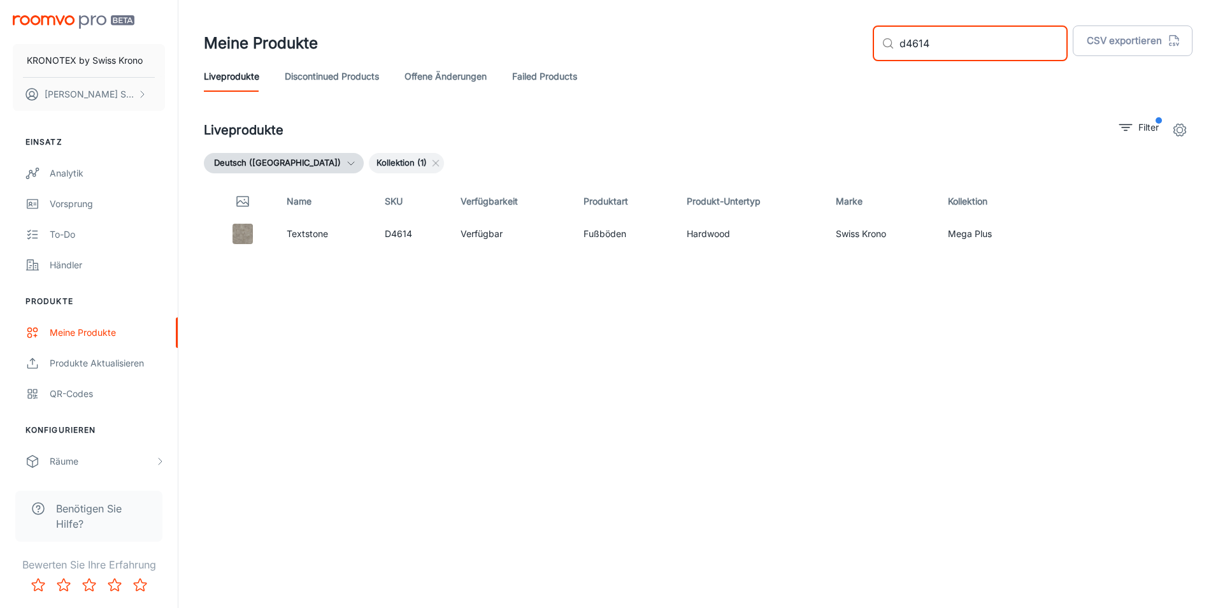
drag, startPoint x: 1043, startPoint y: 43, endPoint x: 909, endPoint y: 41, distance: 133.8
click at [909, 41] on div "​ d4614 ​" at bounding box center [970, 43] width 195 height 36
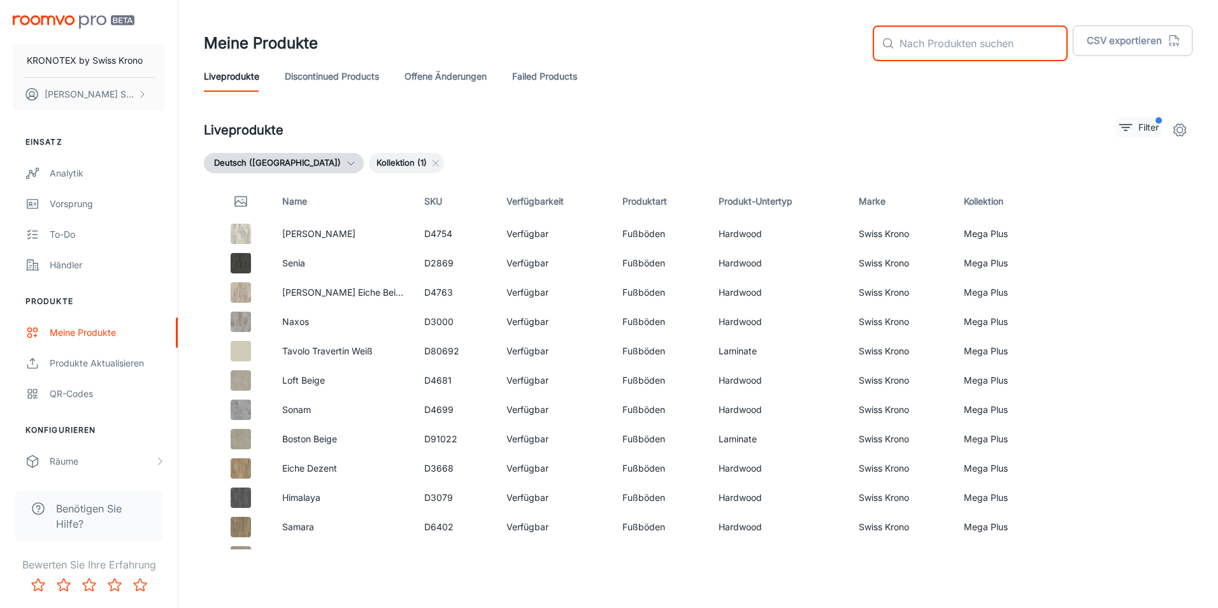
click at [1157, 120] on span "filter" at bounding box center [1159, 120] width 6 height 6
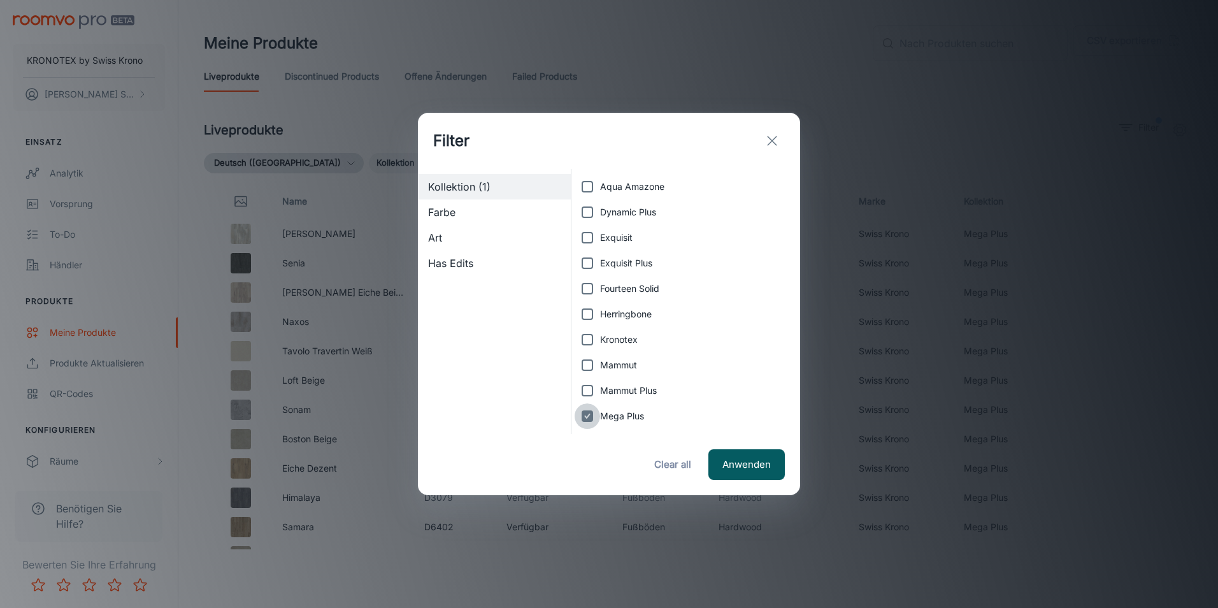
click at [588, 417] on input "Mega Plus" at bounding box center [587, 415] width 25 height 25
checkbox input "false"
click at [591, 387] on input "Mammut Plus" at bounding box center [587, 390] width 25 height 25
checkbox input "true"
click at [749, 458] on button "Anwenden" at bounding box center [747, 464] width 76 height 31
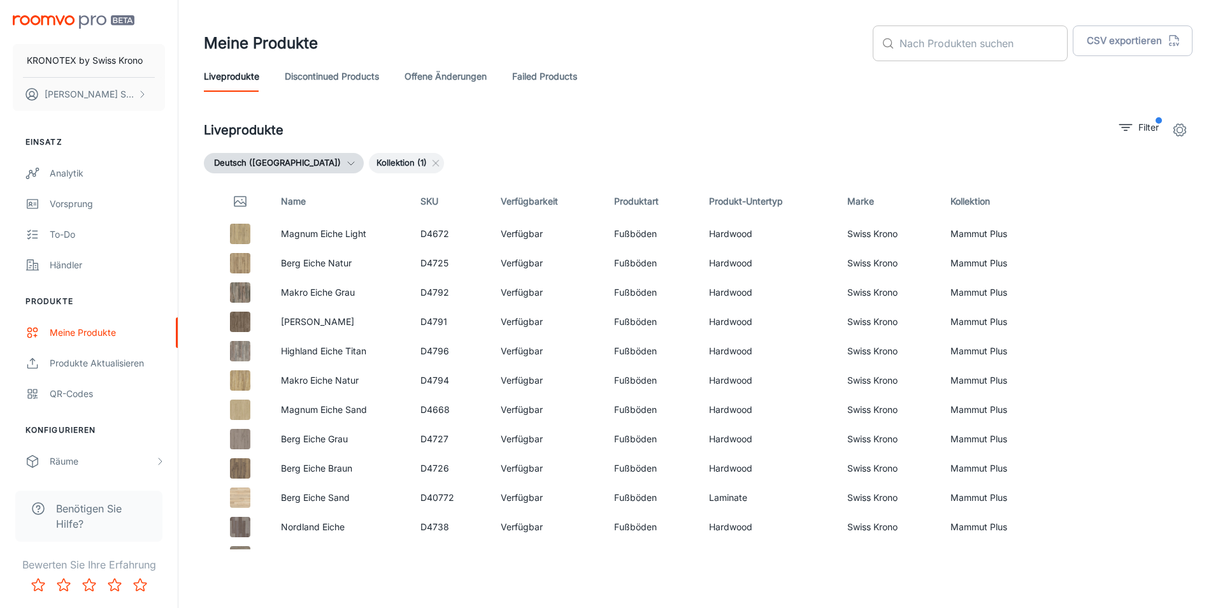
click at [960, 47] on input "text" at bounding box center [984, 43] width 168 height 36
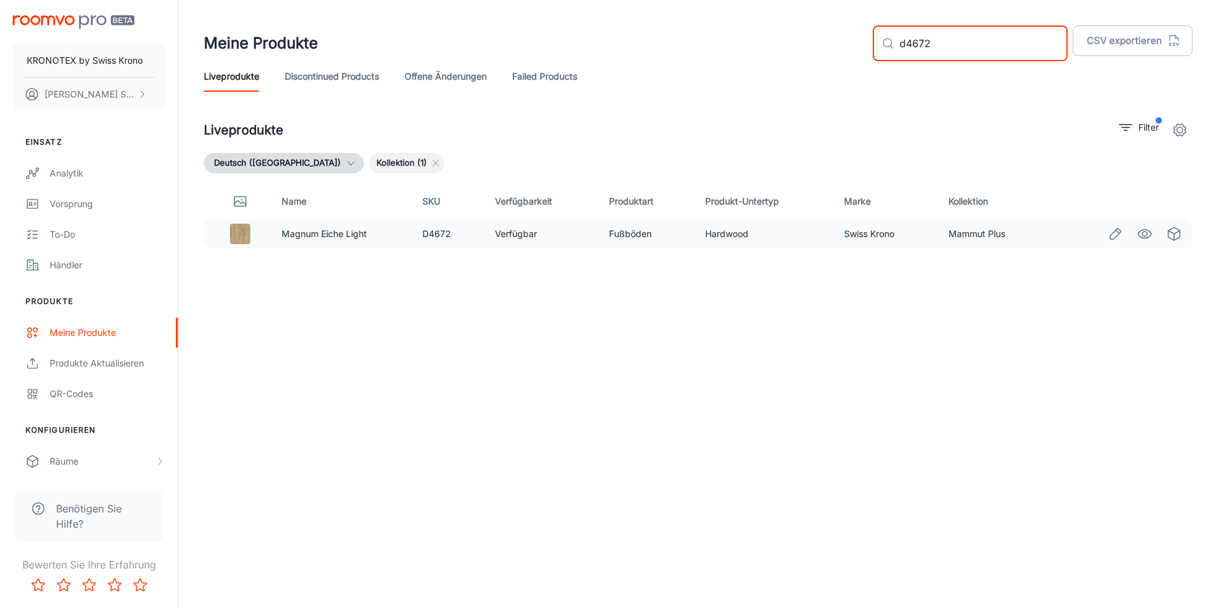
type input "d4672"
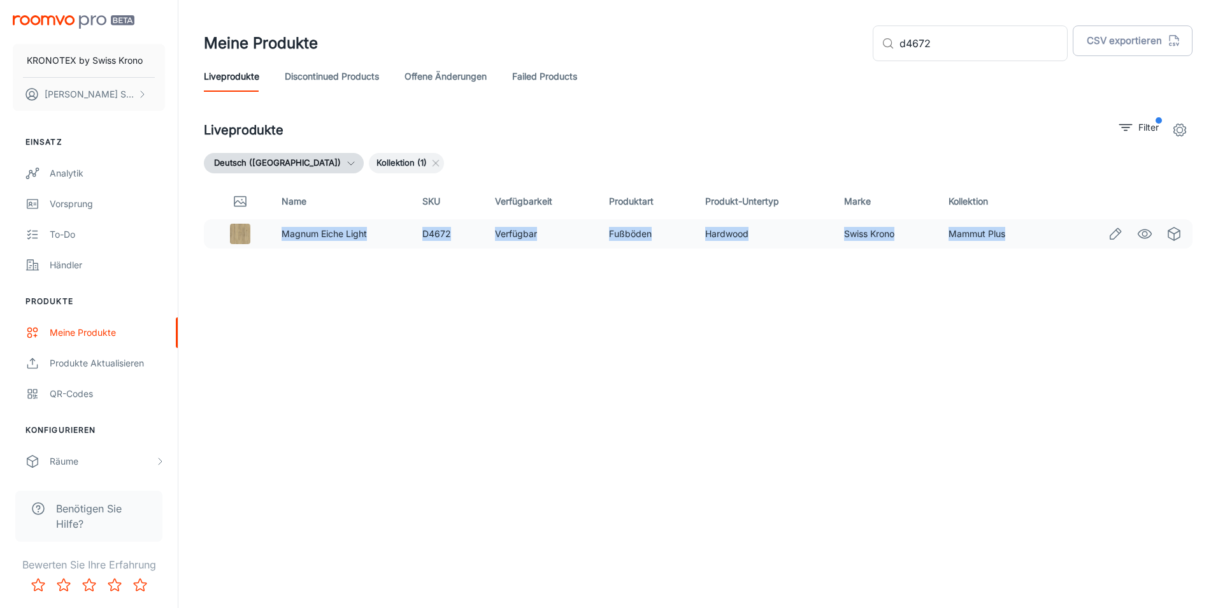
drag, startPoint x: 1007, startPoint y: 236, endPoint x: 284, endPoint y: 240, distance: 722.6
click at [284, 240] on tr "Magnum Eiche Light D4672 Verfügbar Fußböden Hardwood Swiss Krono Mammut Plus" at bounding box center [698, 233] width 989 height 29
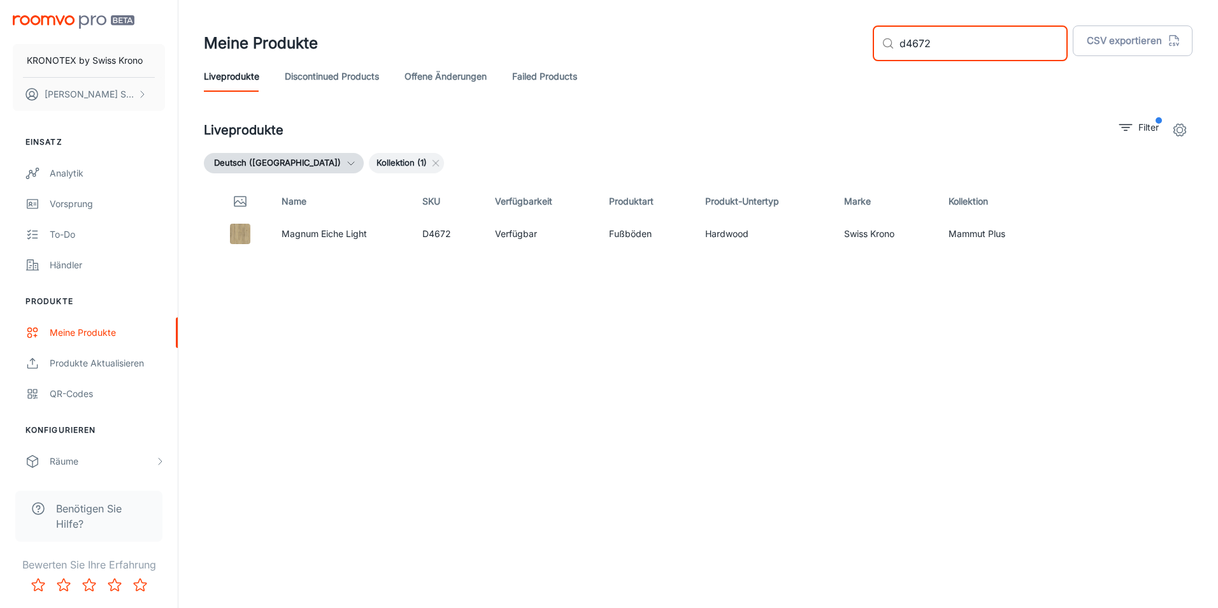
drag, startPoint x: 999, startPoint y: 33, endPoint x: 841, endPoint y: 33, distance: 158.0
click at [841, 33] on div "Meine Produkte ​ d4672 ​ CSV exportieren" at bounding box center [698, 43] width 989 height 36
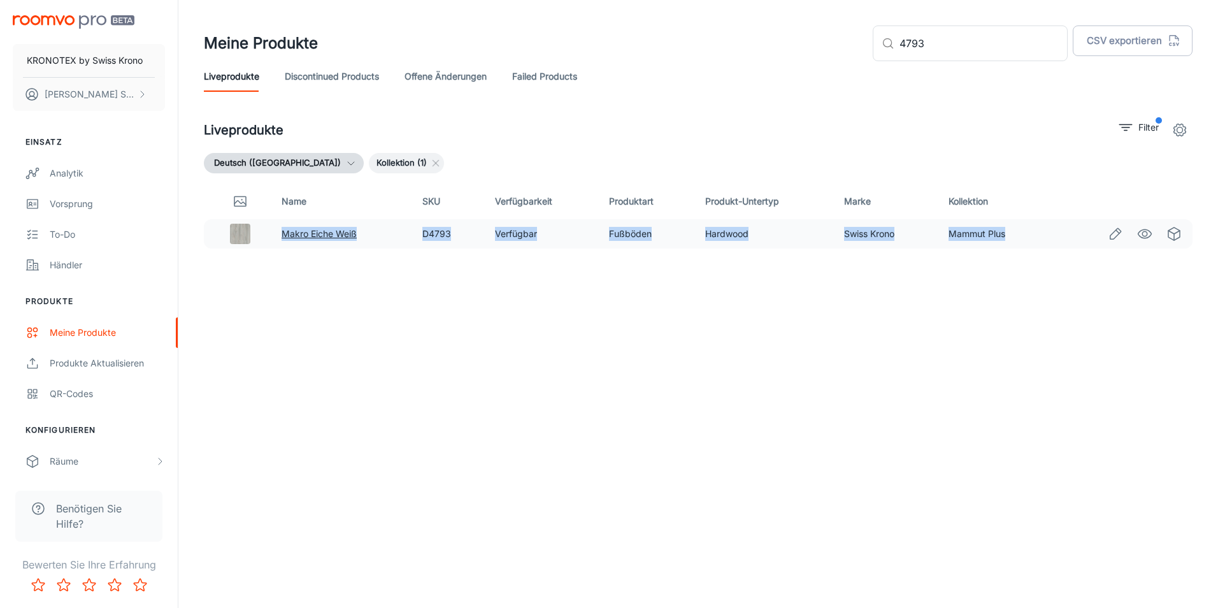
drag, startPoint x: 1007, startPoint y: 233, endPoint x: 284, endPoint y: 230, distance: 723.9
click at [284, 230] on tr "Makro Eiche Weiß D4793 Verfügbar Fußböden Hardwood Swiss Krono Mammut Plus" at bounding box center [698, 233] width 989 height 29
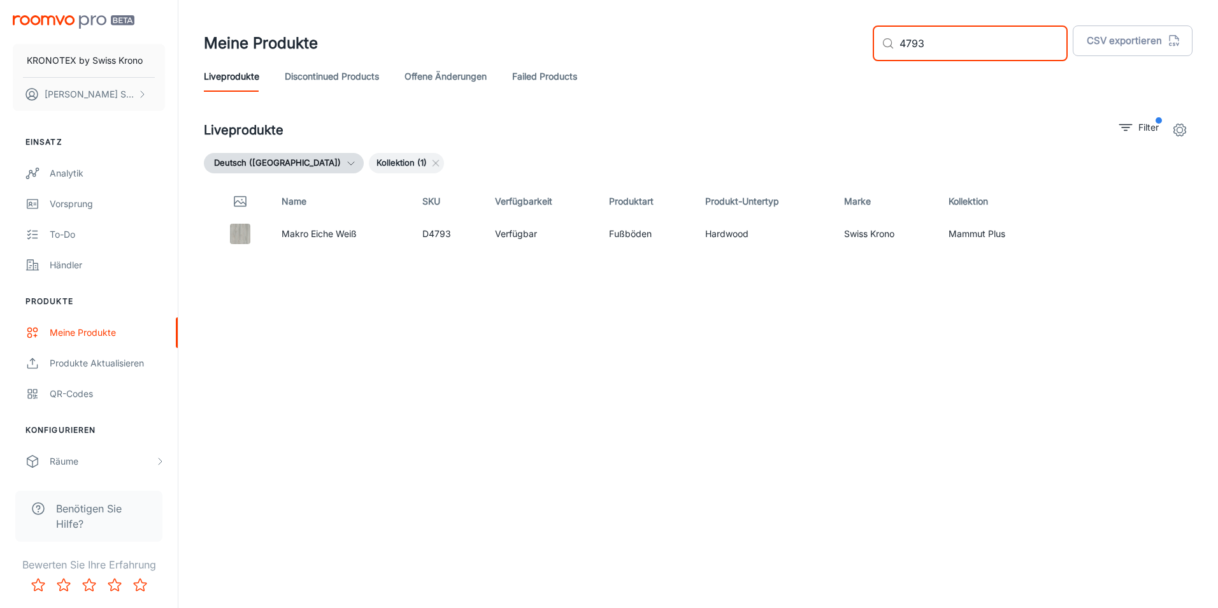
click at [1028, 55] on input "4793" at bounding box center [984, 43] width 168 height 36
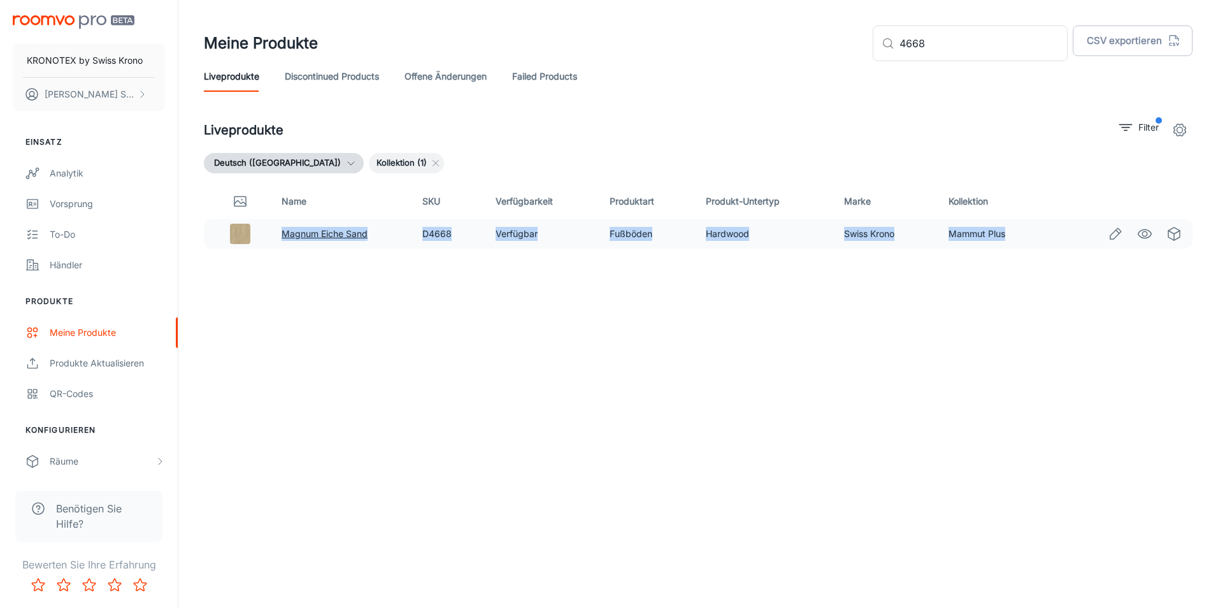
drag, startPoint x: 1010, startPoint y: 234, endPoint x: 284, endPoint y: 237, distance: 725.8
click at [284, 237] on tr "Magnum Eiche Sand D4668 Verfügbar Fußböden Hardwood Swiss Krono Mammut Plus" at bounding box center [698, 233] width 989 height 29
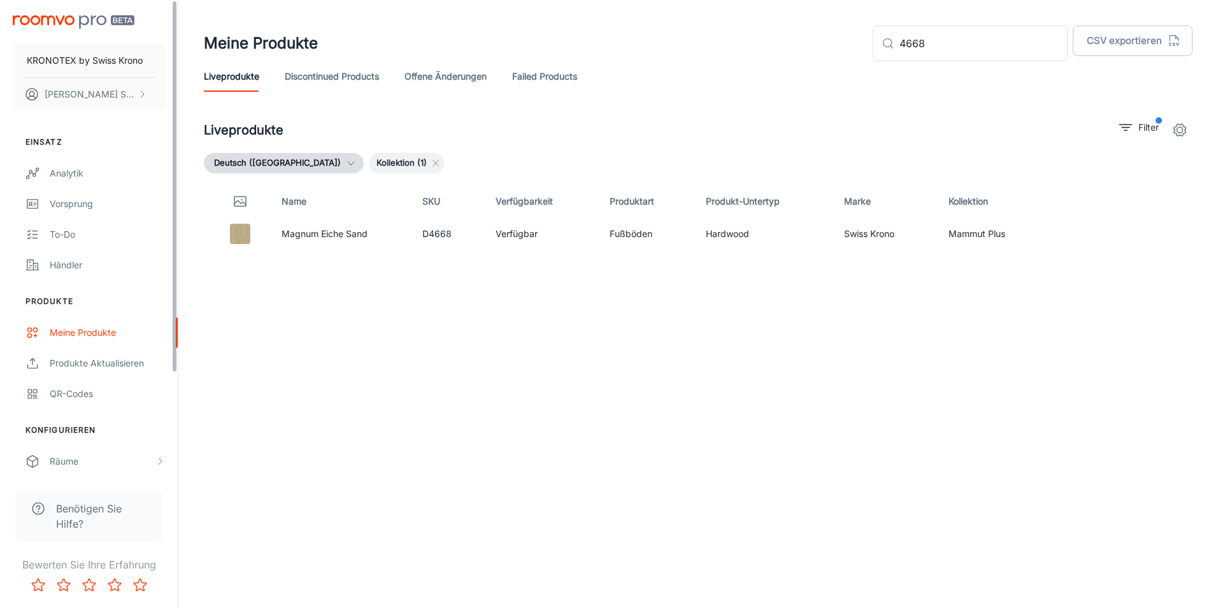
click at [636, 285] on div "Name SKU Verfügbarkeit Produktart Produkt-Untertyp Marke Kollektion Magnum Eich…" at bounding box center [698, 367] width 989 height 366
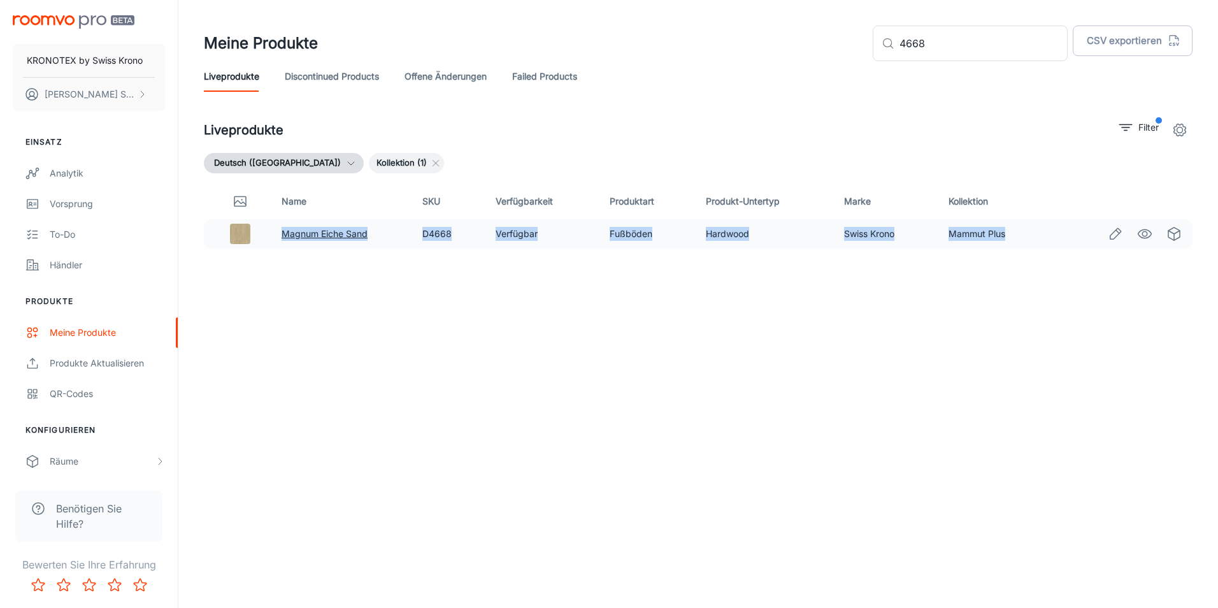
drag, startPoint x: 1006, startPoint y: 231, endPoint x: 284, endPoint y: 234, distance: 721.3
click at [284, 234] on tr "Magnum Eiche Sand D4668 Verfügbar Fußböden Hardwood Swiss Krono Mammut Plus" at bounding box center [698, 233] width 989 height 29
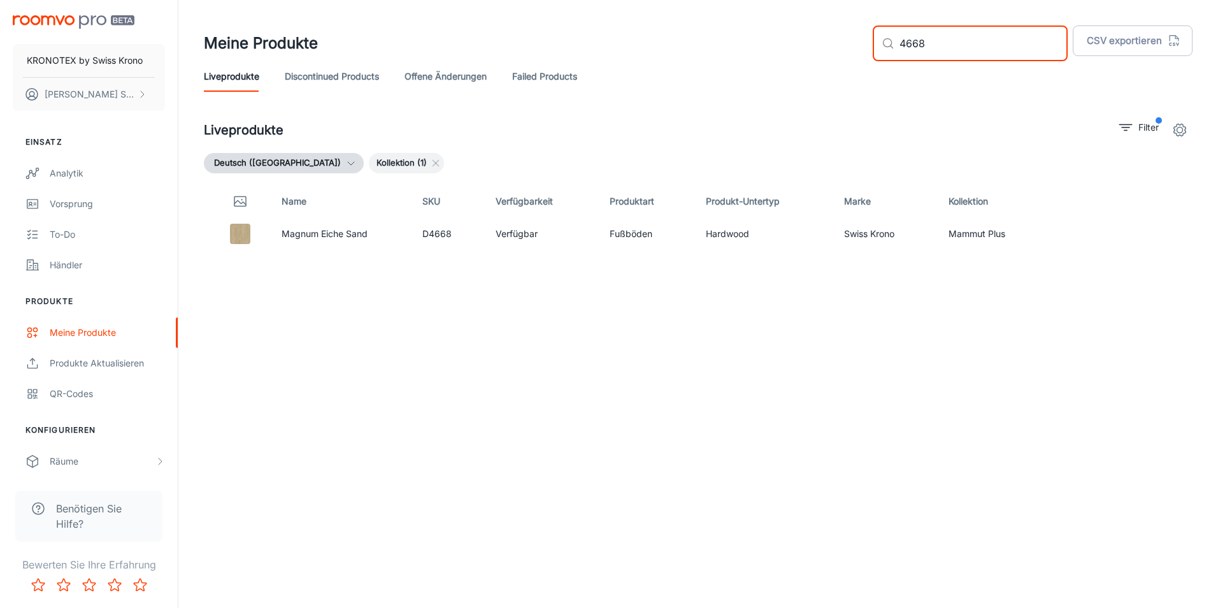
click at [959, 48] on input "4668" at bounding box center [984, 43] width 168 height 36
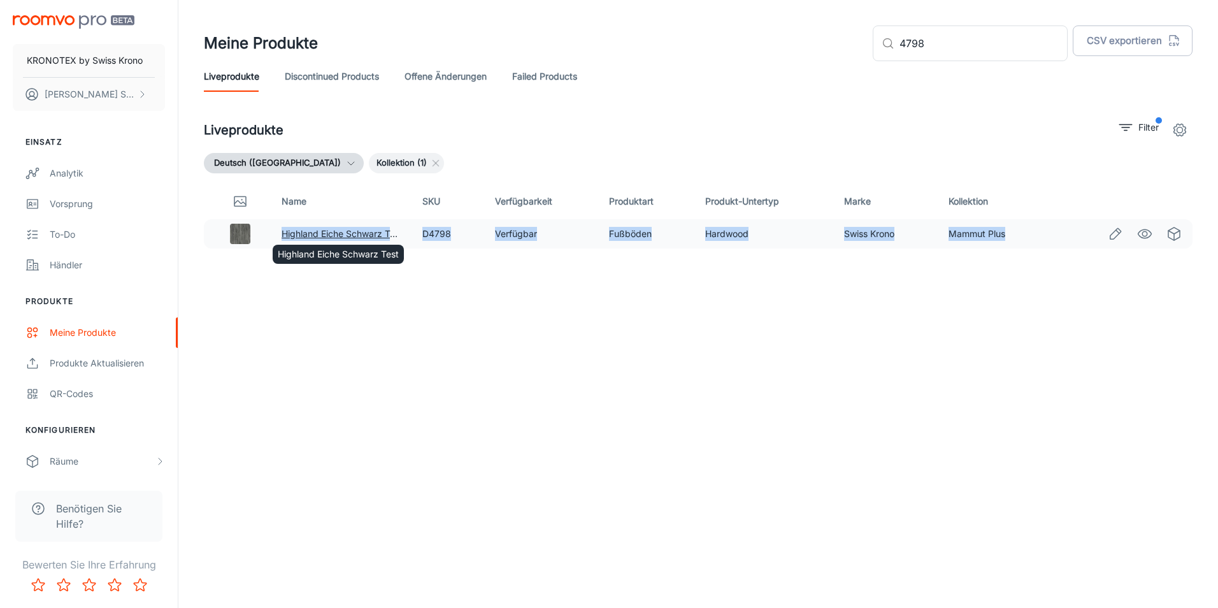
drag, startPoint x: 940, startPoint y: 235, endPoint x: 284, endPoint y: 232, distance: 656.3
click at [284, 232] on tr "Highland Eiche Schwarz Test D4798 Verfügbar Fußböden Hardwood Swiss Krono Mammu…" at bounding box center [698, 233] width 989 height 29
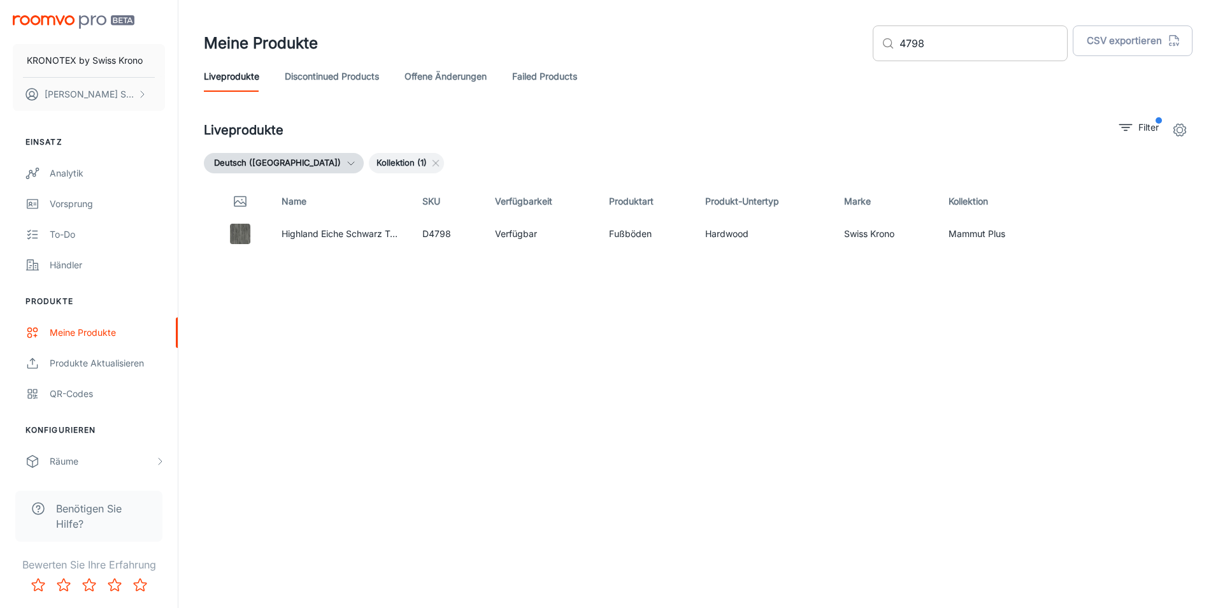
click at [969, 47] on input "4798" at bounding box center [984, 43] width 168 height 36
type input "4671"
click at [999, 237] on td "Mammut Plus" at bounding box center [994, 233] width 114 height 29
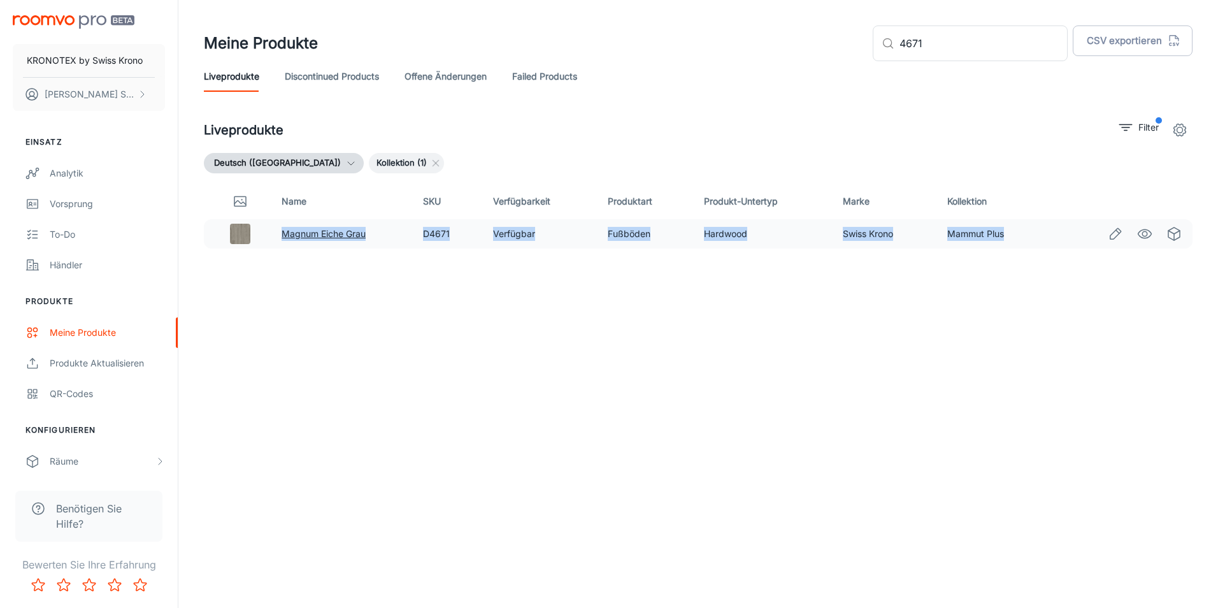
drag, startPoint x: 1007, startPoint y: 238, endPoint x: 285, endPoint y: 233, distance: 722.0
click at [285, 233] on tr "Magnum Eiche Grau D4671 Verfügbar Fußböden Hardwood Swiss Krono Mammut Plus" at bounding box center [698, 233] width 989 height 29
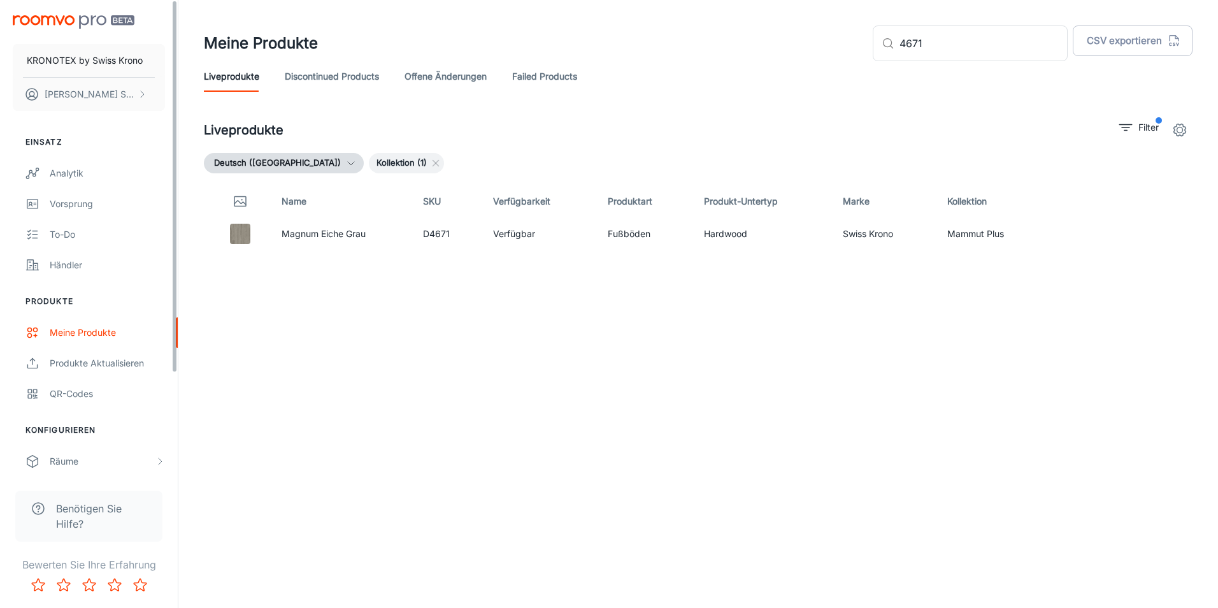
click at [430, 382] on div "Name SKU Verfügbarkeit Produktart Produkt-Untertyp Marke Kollektion Magnum Eich…" at bounding box center [698, 367] width 989 height 366
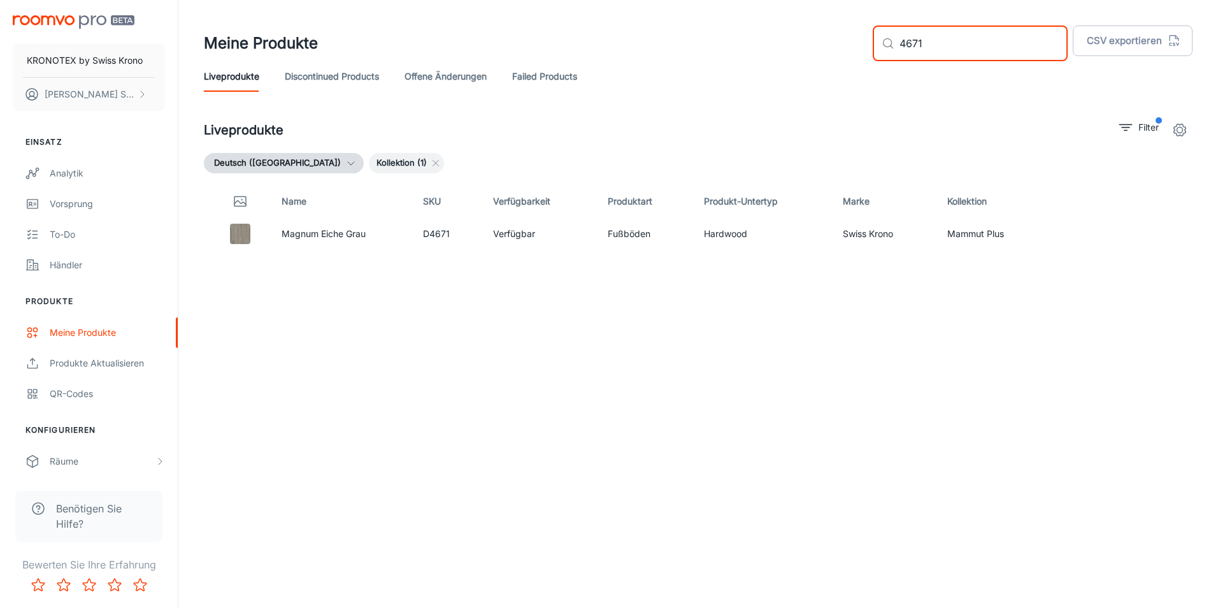
drag, startPoint x: 973, startPoint y: 48, endPoint x: 905, endPoint y: 39, distance: 68.2
click at [907, 39] on div "​ 4671 ​" at bounding box center [970, 43] width 195 height 36
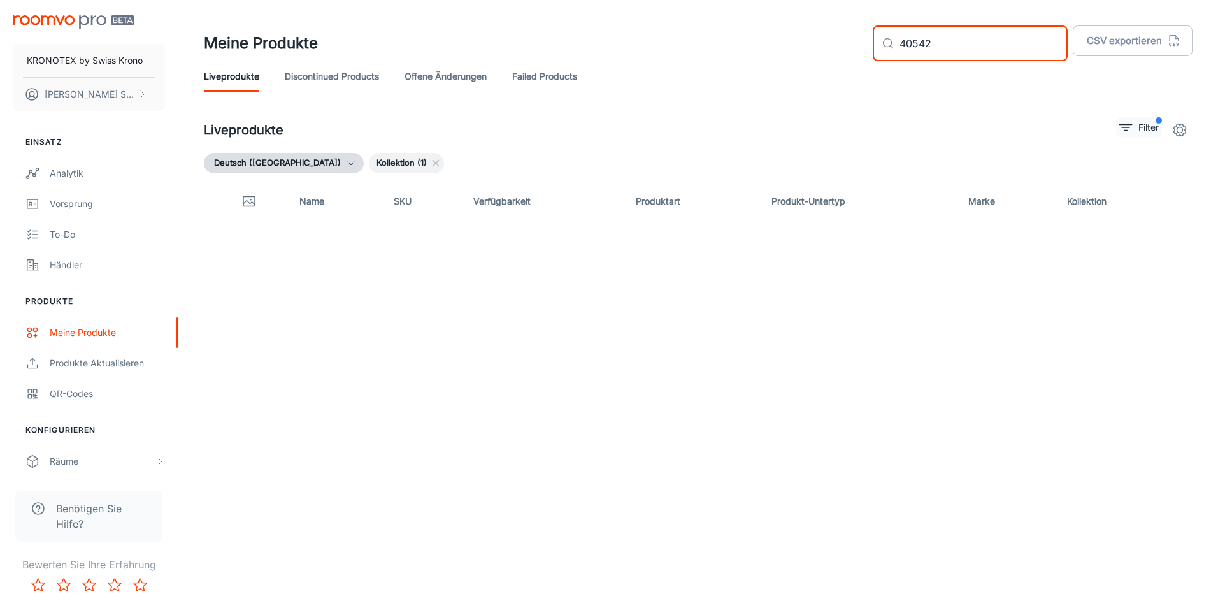
type input "40542"
click at [1153, 127] on p "Filter" at bounding box center [1149, 127] width 20 height 14
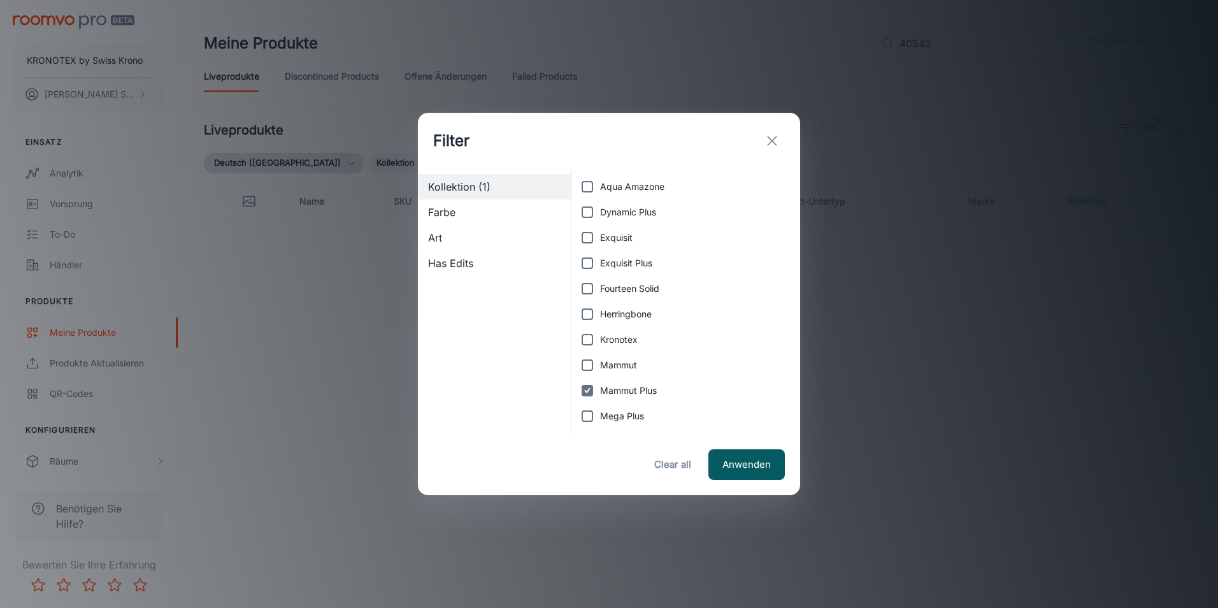
click at [645, 391] on span "Mammut Plus" at bounding box center [628, 391] width 57 height 14
click at [600, 391] on input "Mammut Plus" at bounding box center [587, 390] width 25 height 25
checkbox input "false"
click at [617, 363] on span "Robusto" at bounding box center [617, 365] width 34 height 14
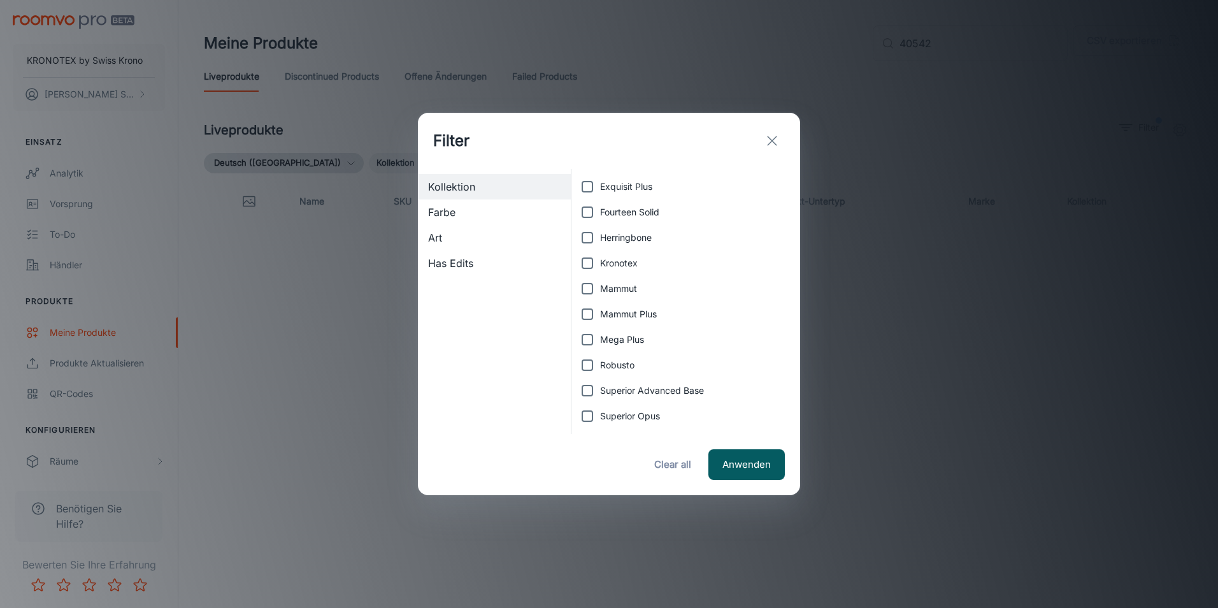
click at [600, 363] on input "Robusto" at bounding box center [587, 364] width 25 height 25
checkbox input "true"
click at [758, 463] on button "Anwenden" at bounding box center [747, 464] width 76 height 31
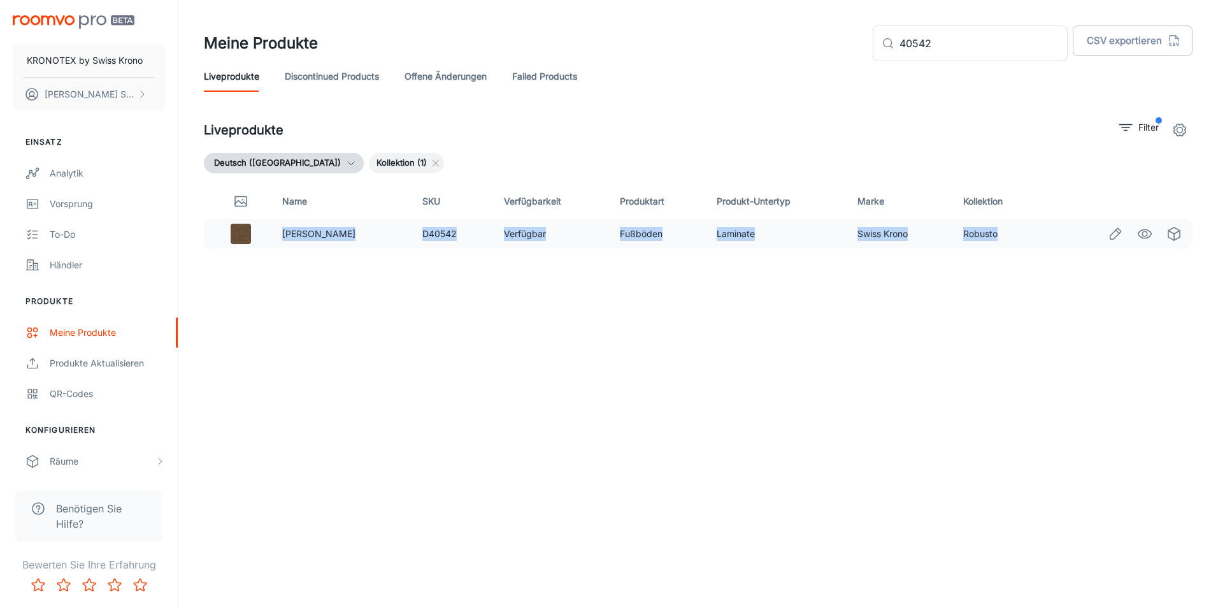
drag, startPoint x: 1000, startPoint y: 238, endPoint x: 280, endPoint y: 235, distance: 719.4
click at [280, 235] on tr "[PERSON_NAME] Braun D40542 Verfügbar Fußböden Laminate Swiss Krono Robusto" at bounding box center [698, 233] width 989 height 29
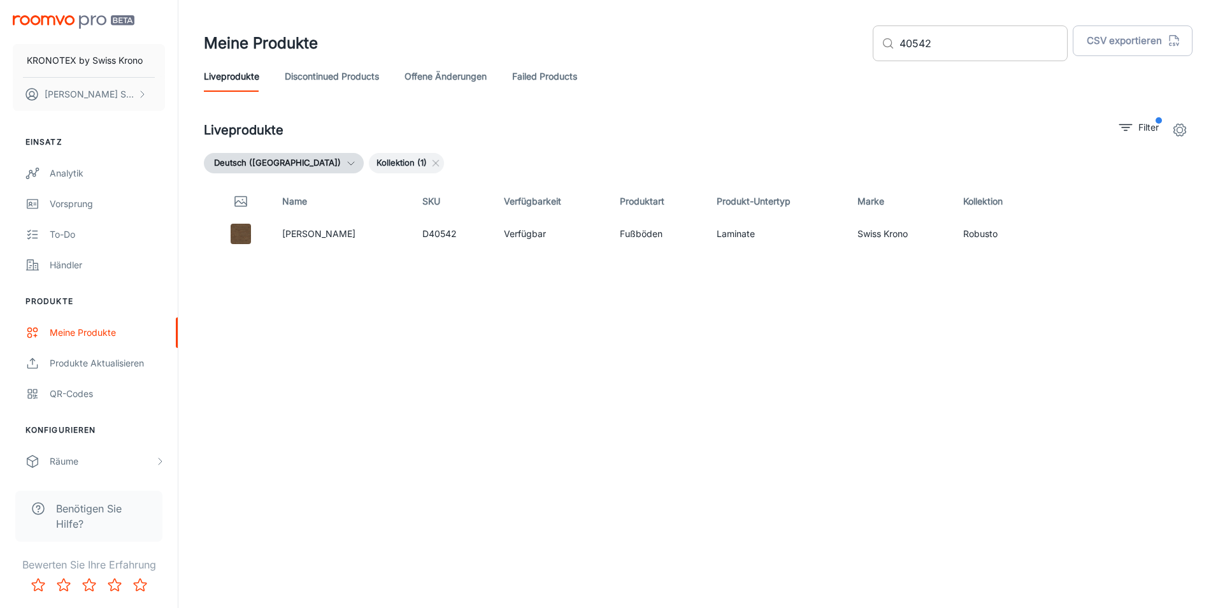
click at [993, 33] on input "40542" at bounding box center [984, 43] width 168 height 36
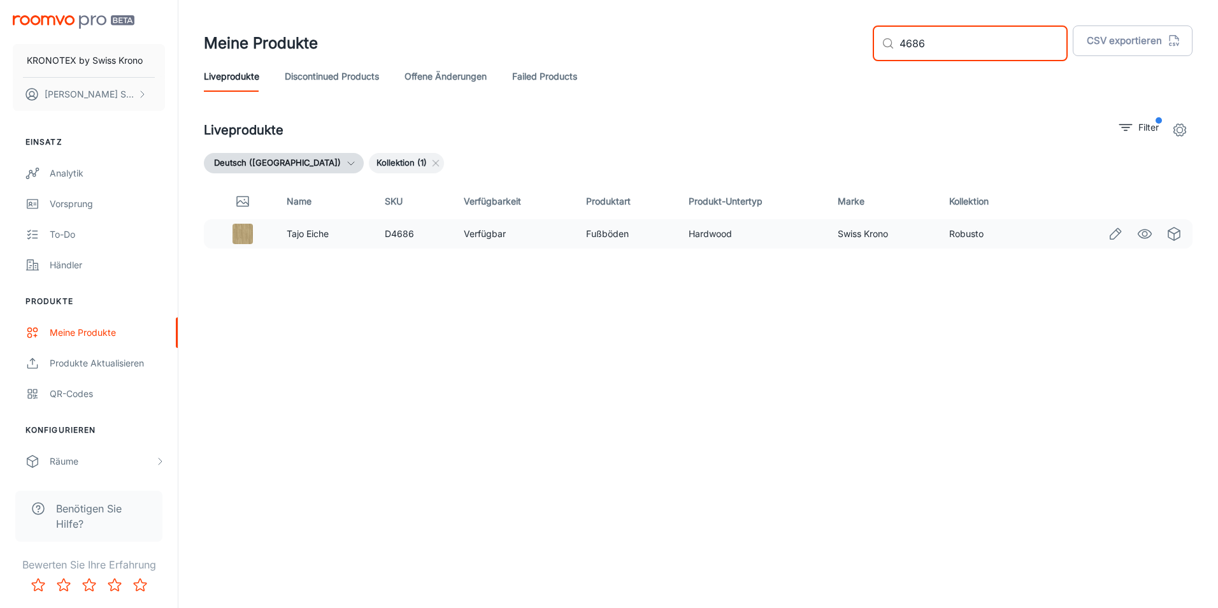
type input "4686"
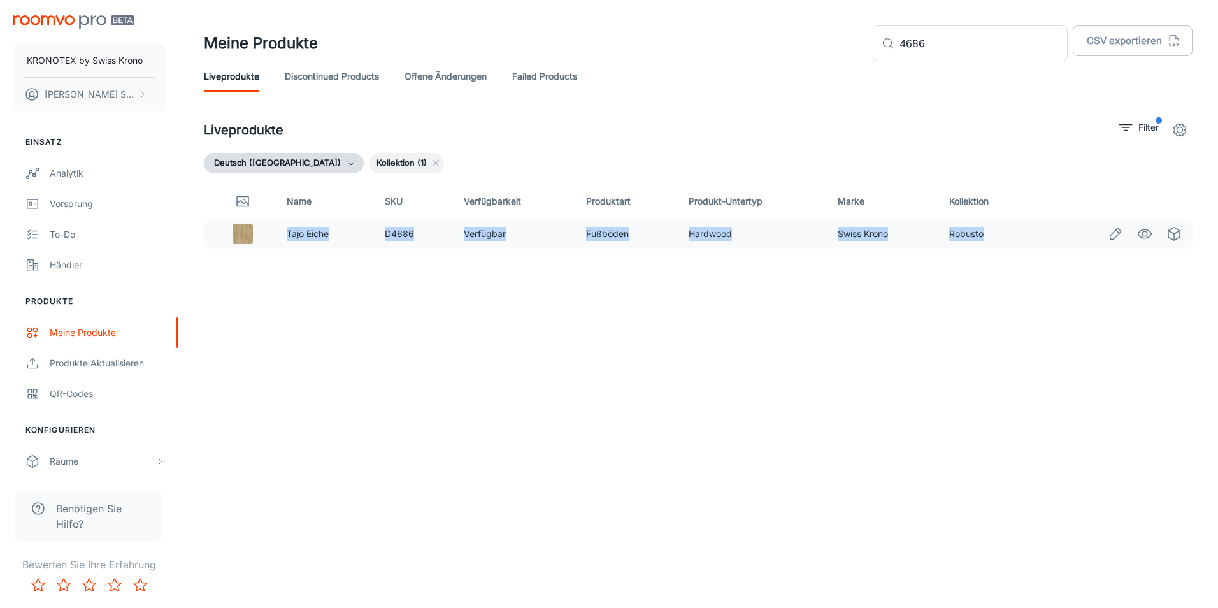
drag, startPoint x: 984, startPoint y: 234, endPoint x: 287, endPoint y: 231, distance: 697.1
click at [287, 231] on tr "Tajo Eiche D4686 Verfügbar Fußböden Hardwood Swiss Krono Robusto" at bounding box center [698, 233] width 989 height 29
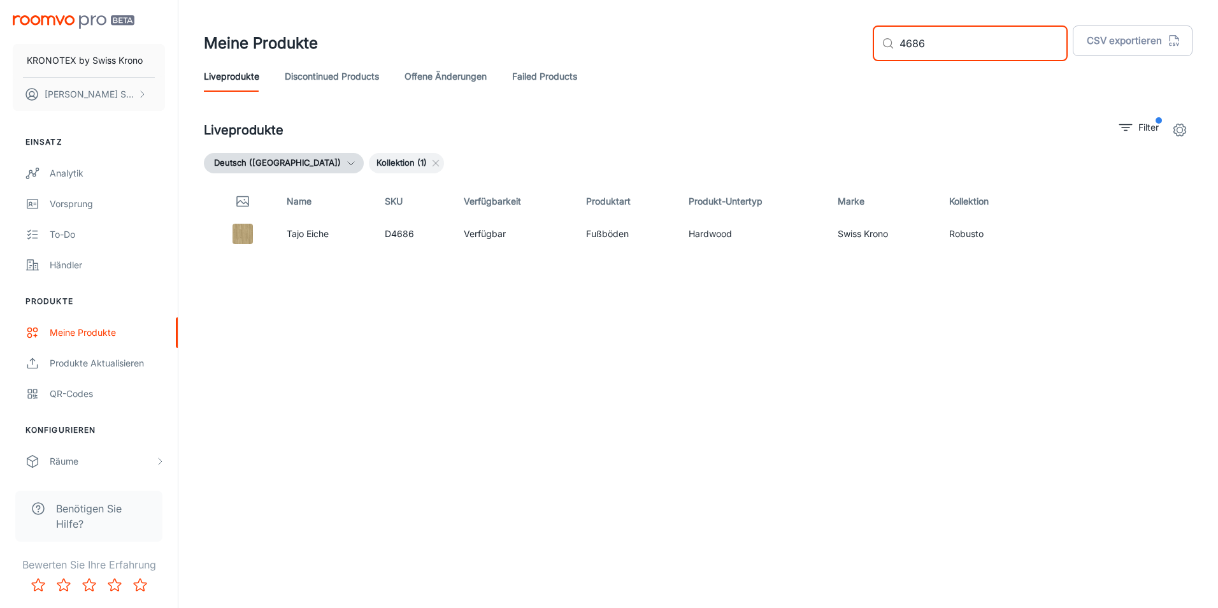
drag, startPoint x: 983, startPoint y: 55, endPoint x: 909, endPoint y: 53, distance: 73.3
click at [909, 53] on div "​ 4686 ​" at bounding box center [970, 43] width 195 height 36
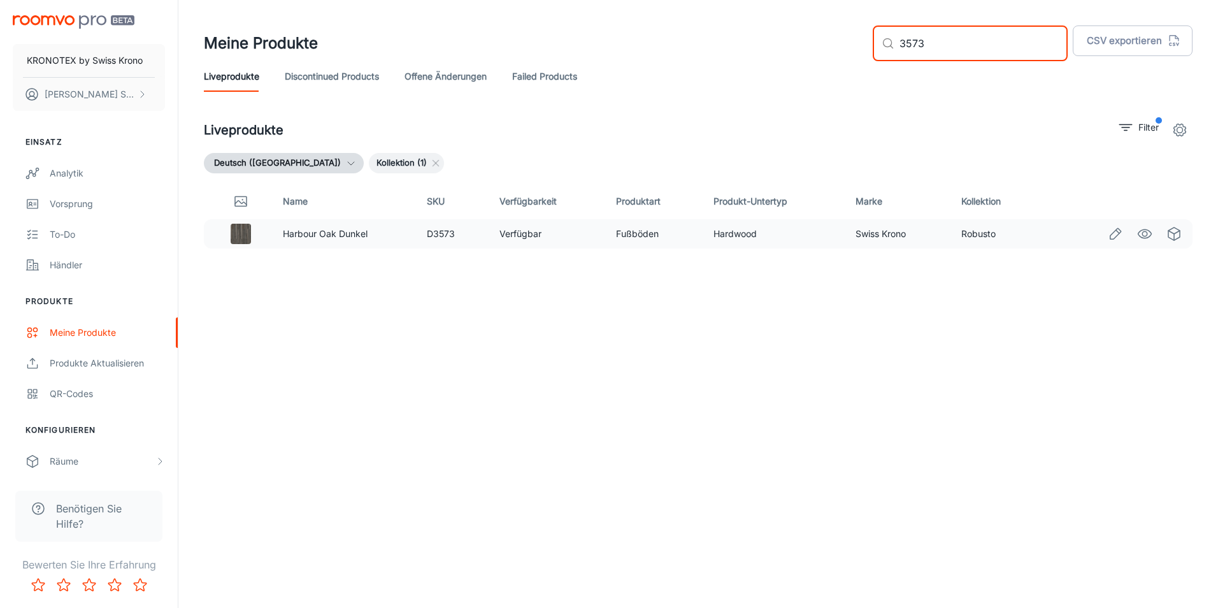
type input "3573"
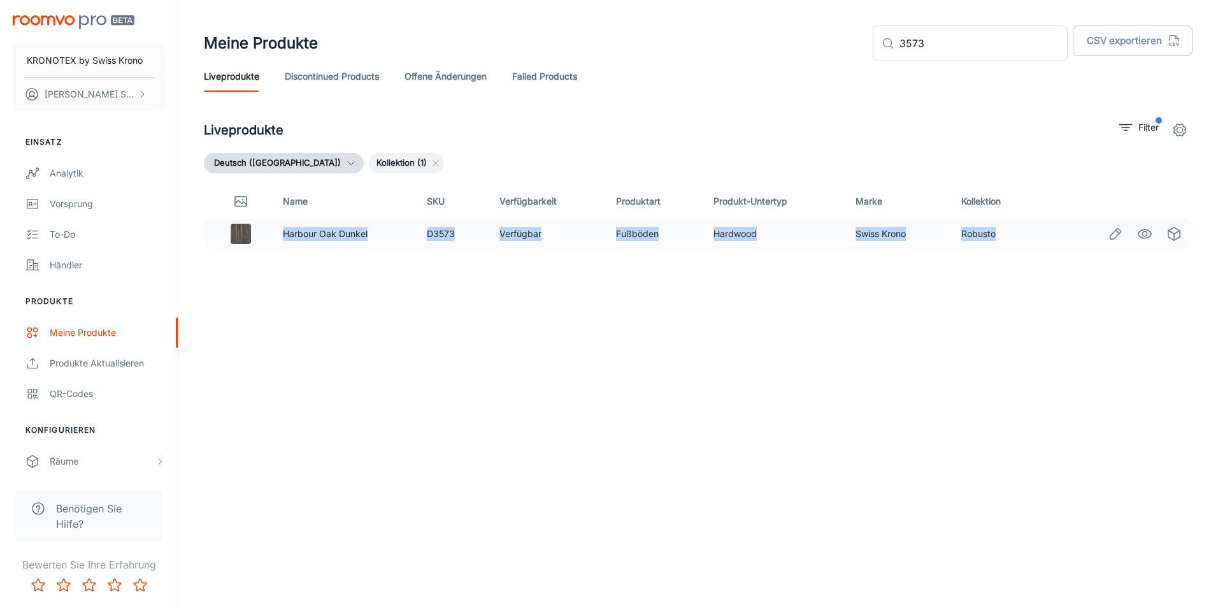
drag, startPoint x: 998, startPoint y: 234, endPoint x: 278, endPoint y: 240, distance: 720.1
click at [278, 240] on tr "Harbour Oak Dunkel D3573 Verfügbar Fußböden Hardwood Swiss Krono Robusto" at bounding box center [698, 233] width 989 height 29
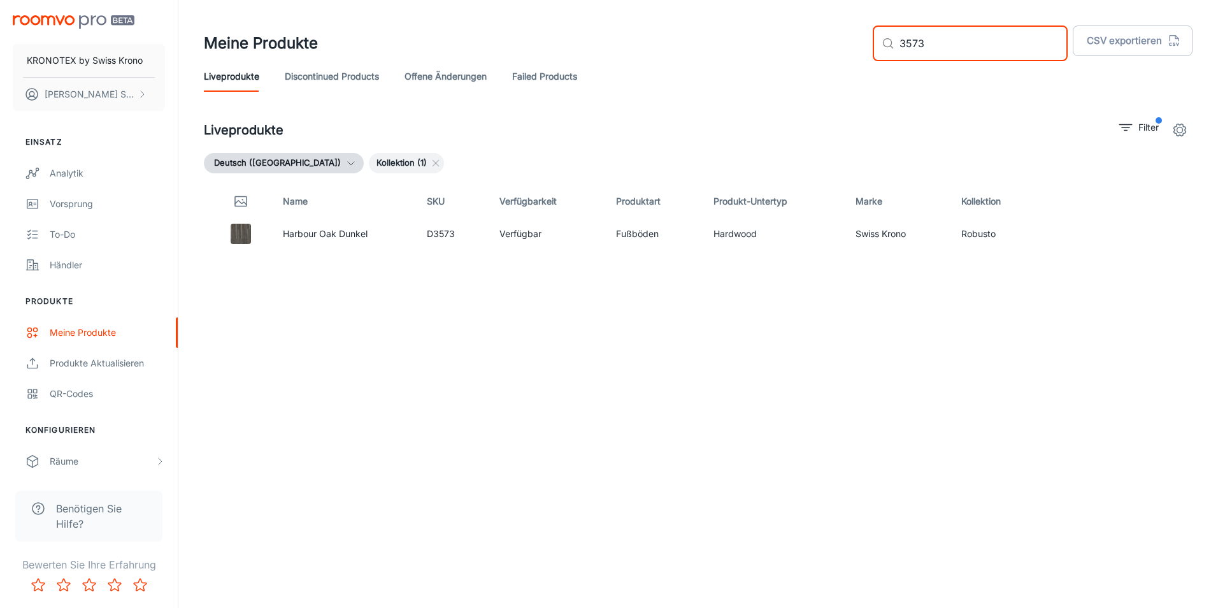
drag, startPoint x: 983, startPoint y: 47, endPoint x: 900, endPoint y: 43, distance: 83.6
click at [900, 43] on div "​ 3573 ​" at bounding box center [970, 43] width 195 height 36
type input "4610"
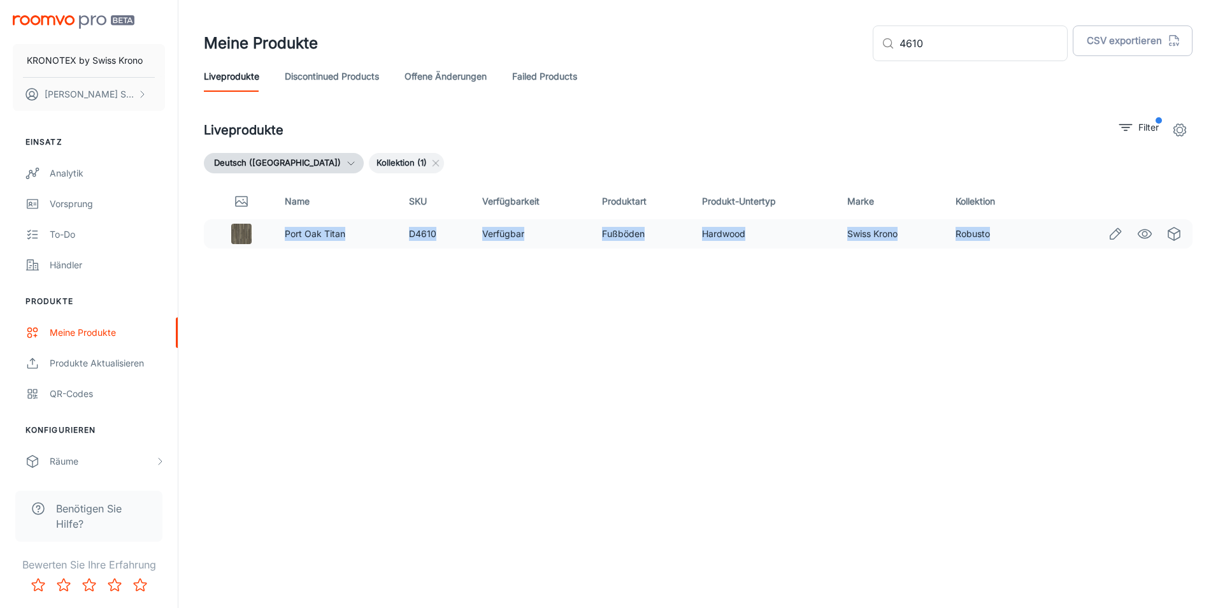
drag, startPoint x: 993, startPoint y: 234, endPoint x: 284, endPoint y: 232, distance: 709.9
click at [284, 232] on tr "Port Oak Titan D4610 Verfügbar Fußböden Hardwood Swiss Krono Robusto" at bounding box center [698, 233] width 989 height 29
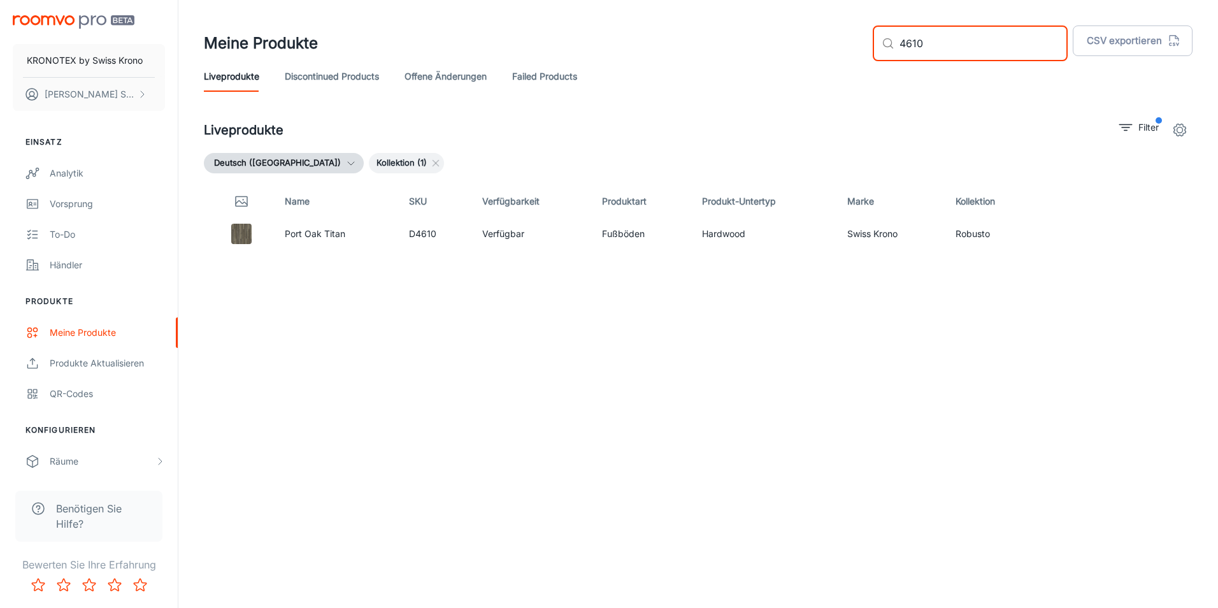
drag, startPoint x: 990, startPoint y: 46, endPoint x: 918, endPoint y: 50, distance: 71.5
click at [918, 50] on div "​ 4610 ​" at bounding box center [970, 43] width 195 height 36
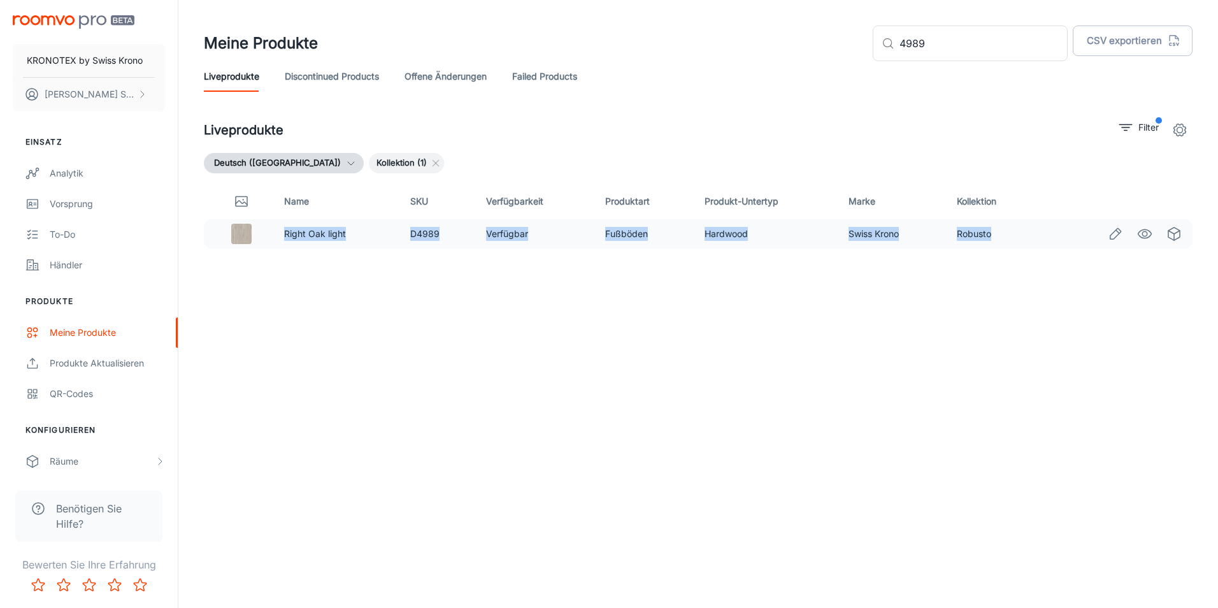
drag, startPoint x: 934, startPoint y: 234, endPoint x: 285, endPoint y: 241, distance: 648.7
click at [285, 241] on tr "Right Oak light D4989 Verfügbar Fußböden Hardwood Swiss Krono Robusto" at bounding box center [698, 233] width 989 height 29
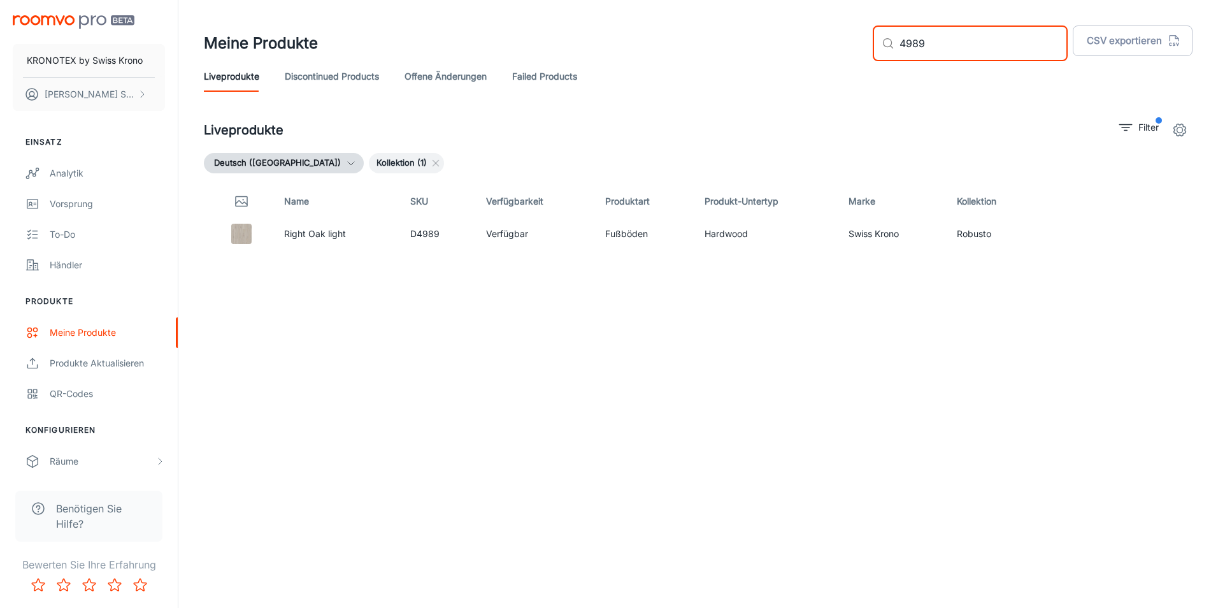
drag, startPoint x: 972, startPoint y: 36, endPoint x: 924, endPoint y: 39, distance: 48.5
click at [924, 39] on input "4989" at bounding box center [984, 43] width 168 height 36
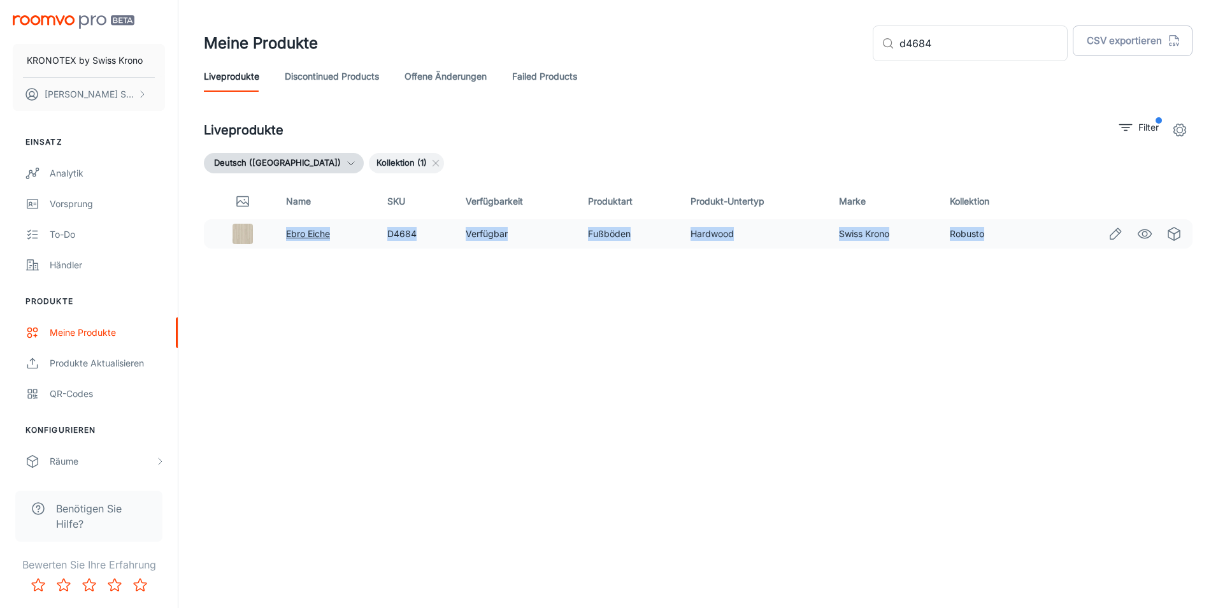
drag, startPoint x: 986, startPoint y: 232, endPoint x: 287, endPoint y: 230, distance: 699.0
click at [287, 230] on tr "Ebro Eiche D4684 Verfügbar Fußböden Hardwood Swiss Krono Robusto" at bounding box center [698, 233] width 989 height 29
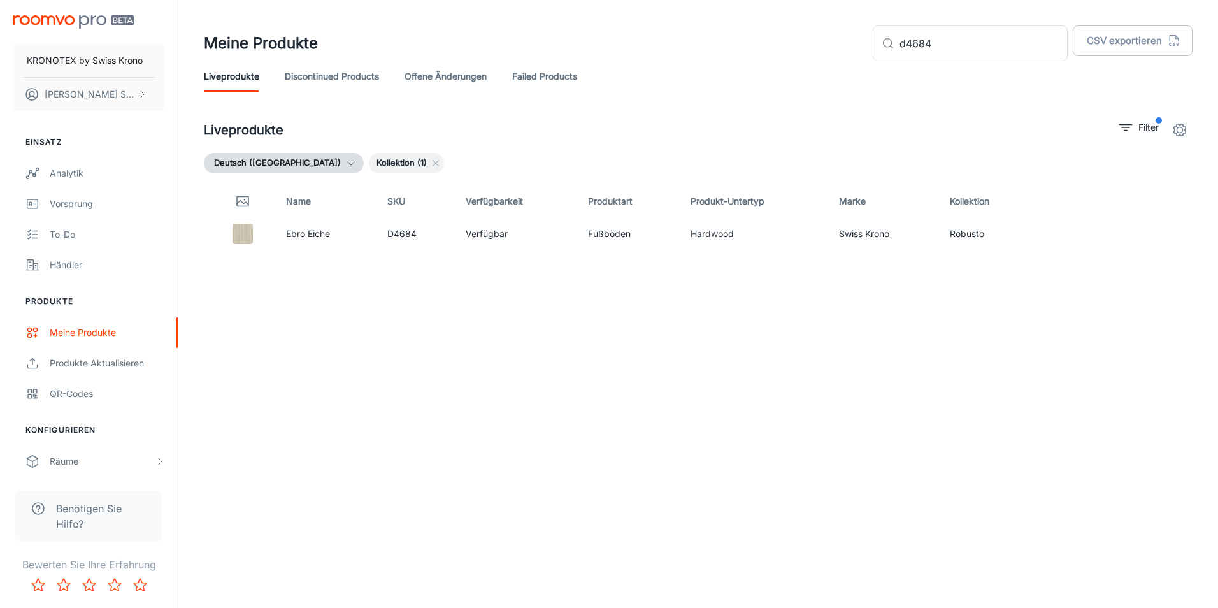
click at [547, 296] on div "Name SKU Verfügbarkeit Produktart Produkt-Untertyp Marke Kollektion Ebro Eiche …" at bounding box center [698, 367] width 989 height 366
drag, startPoint x: 911, startPoint y: 106, endPoint x: 901, endPoint y: 87, distance: 22.2
click at [901, 87] on header "Meine Produkte ​ d4684 ​ CSV exportieren Liveprodukte Discontinued Products off…" at bounding box center [699, 58] width 1020 height 117
click at [794, 399] on div "Name SKU Verfügbarkeit Produktart Produkt-Untertyp Marke Kollektion Ebro Eiche …" at bounding box center [698, 367] width 989 height 366
click at [986, 36] on input "d4684" at bounding box center [984, 43] width 168 height 36
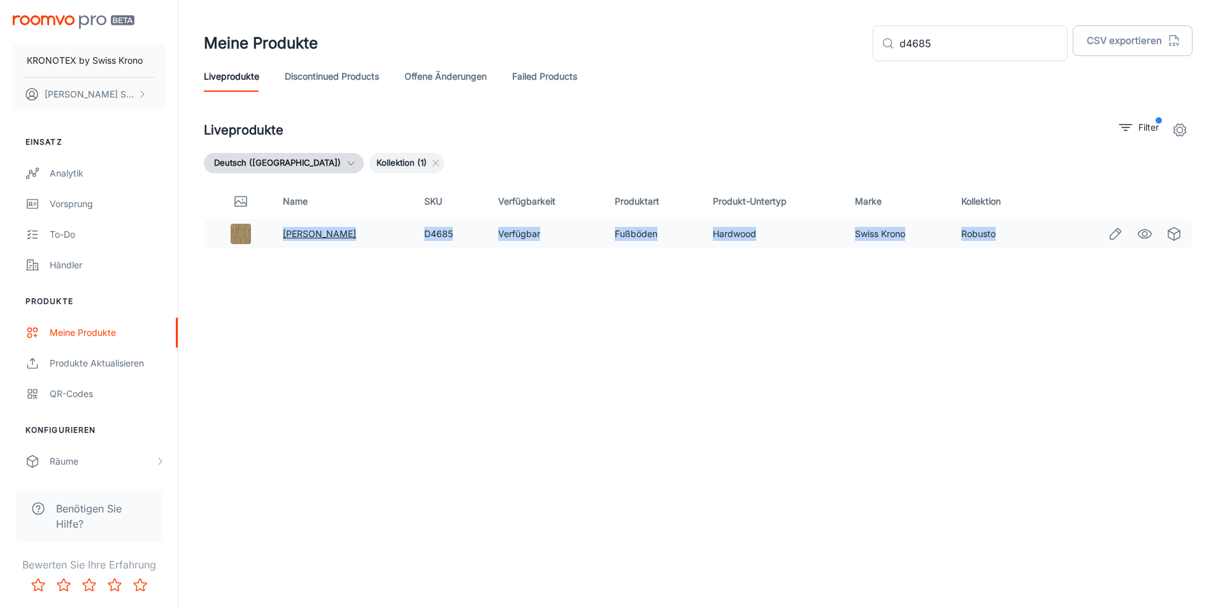
drag, startPoint x: 986, startPoint y: 237, endPoint x: 285, endPoint y: 236, distance: 700.3
click at [285, 236] on tr "[PERSON_NAME] D4685 Verfügbar Fußböden Hardwood Swiss Krono Robusto" at bounding box center [698, 233] width 989 height 29
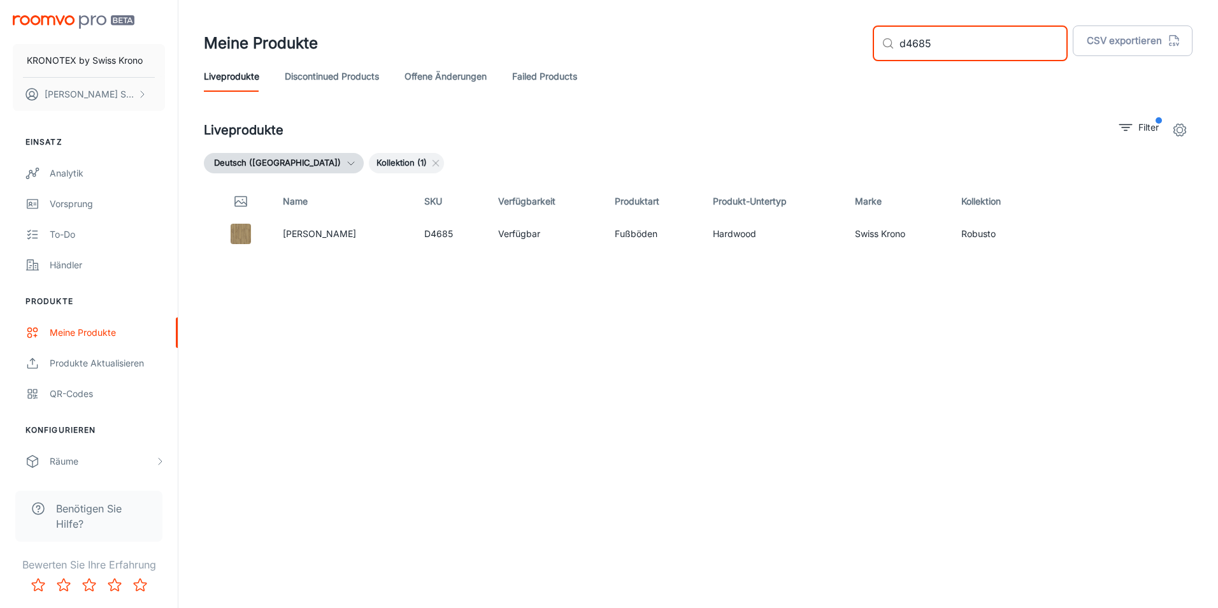
click at [986, 47] on input "d4685" at bounding box center [984, 43] width 168 height 36
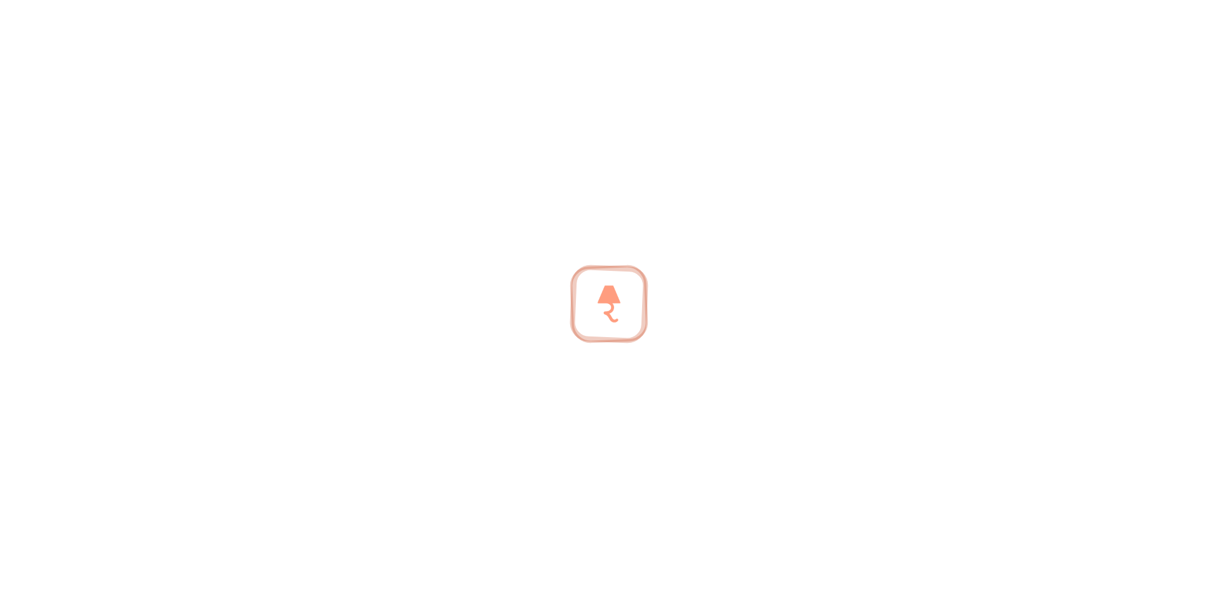
type input "d"
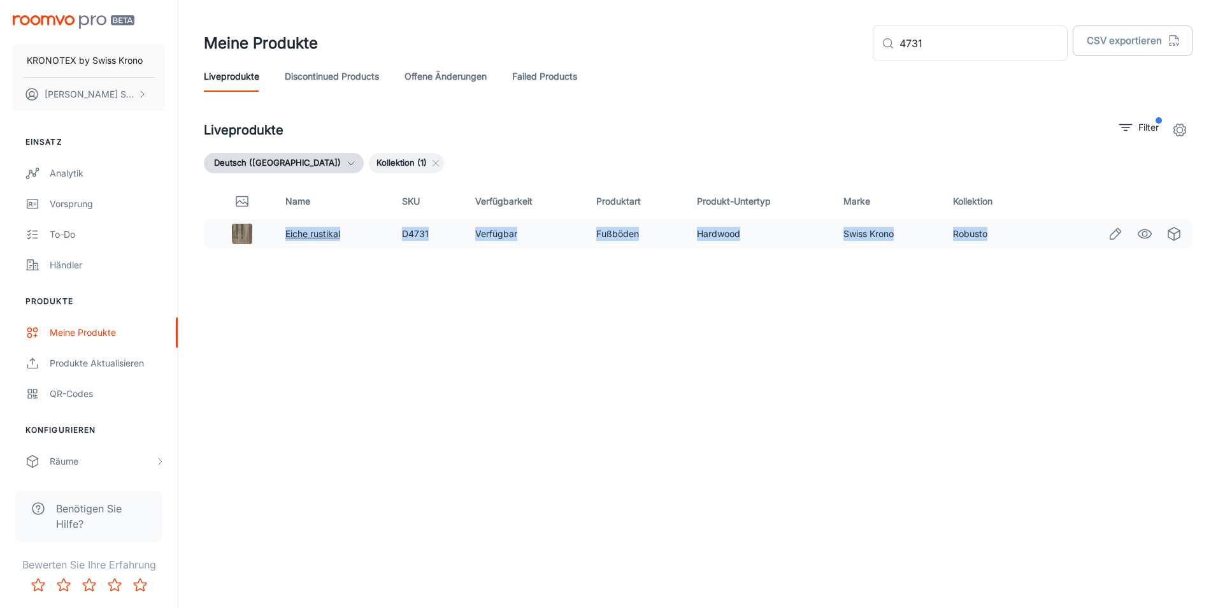
drag, startPoint x: 989, startPoint y: 235, endPoint x: 286, endPoint y: 238, distance: 702.9
click at [286, 238] on tr "Eiche rustikal D4731 Verfügbar Fußböden Hardwood Swiss Krono Robusto" at bounding box center [698, 233] width 989 height 29
click at [979, 45] on input "4731" at bounding box center [984, 43] width 168 height 36
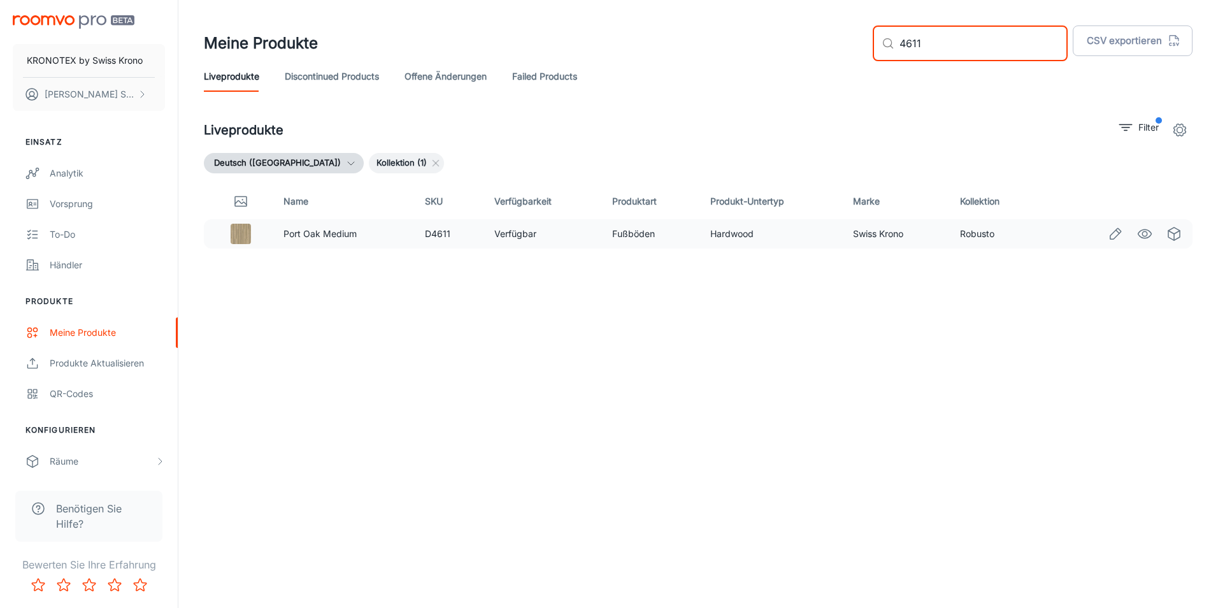
type input "4611"
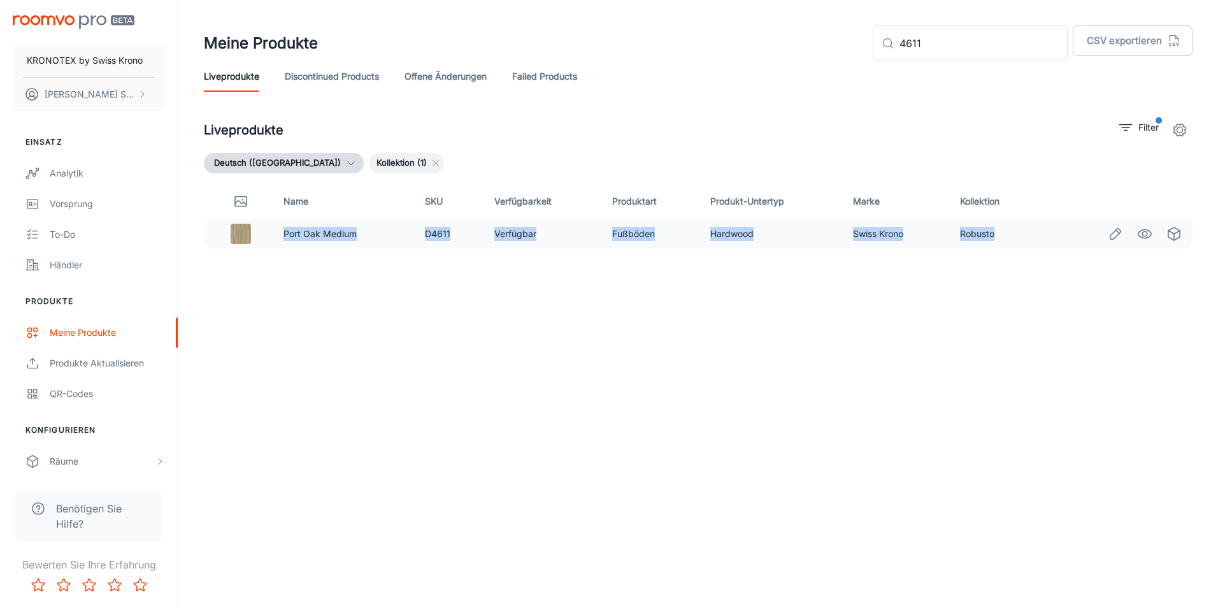
drag, startPoint x: 997, startPoint y: 234, endPoint x: 279, endPoint y: 234, distance: 718.1
click at [279, 234] on tr "Port Oak Medium D4611 Verfügbar Fußböden Hardwood Swiss Krono Robusto" at bounding box center [698, 233] width 989 height 29
drag, startPoint x: 279, startPoint y: 234, endPoint x: 290, endPoint y: 237, distance: 11.1
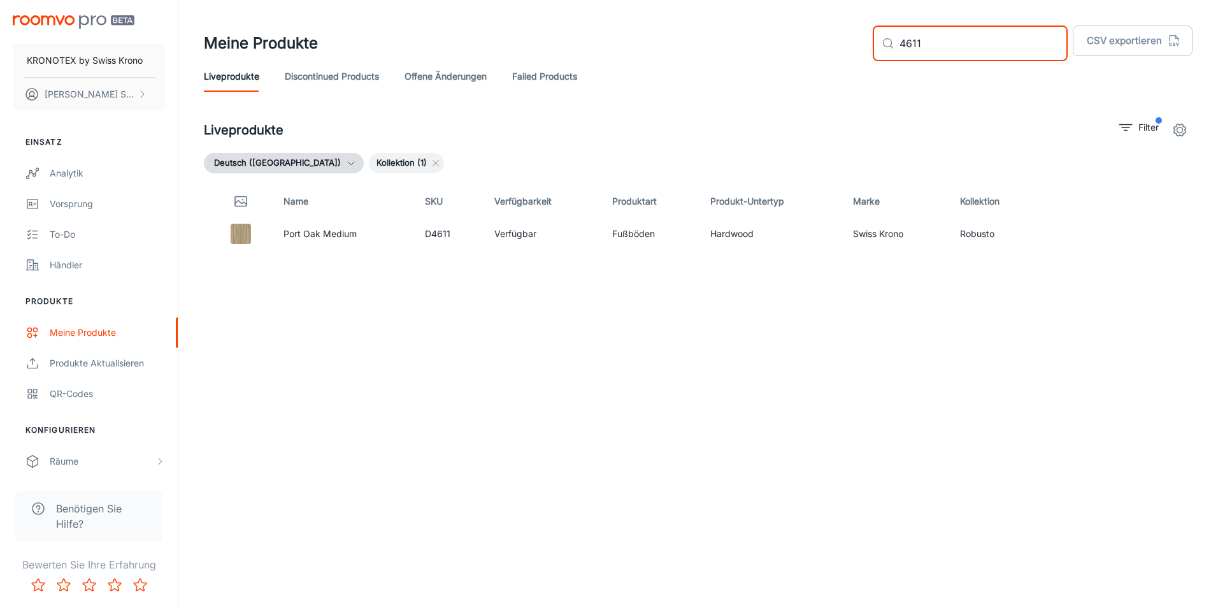
drag, startPoint x: 986, startPoint y: 55, endPoint x: 907, endPoint y: 64, distance: 79.4
click at [907, 64] on header "Meine Produkte ​ 4611 ​ CSV exportieren Liveprodukte Discontinued Products offe…" at bounding box center [699, 58] width 1020 height 117
type input "3074"
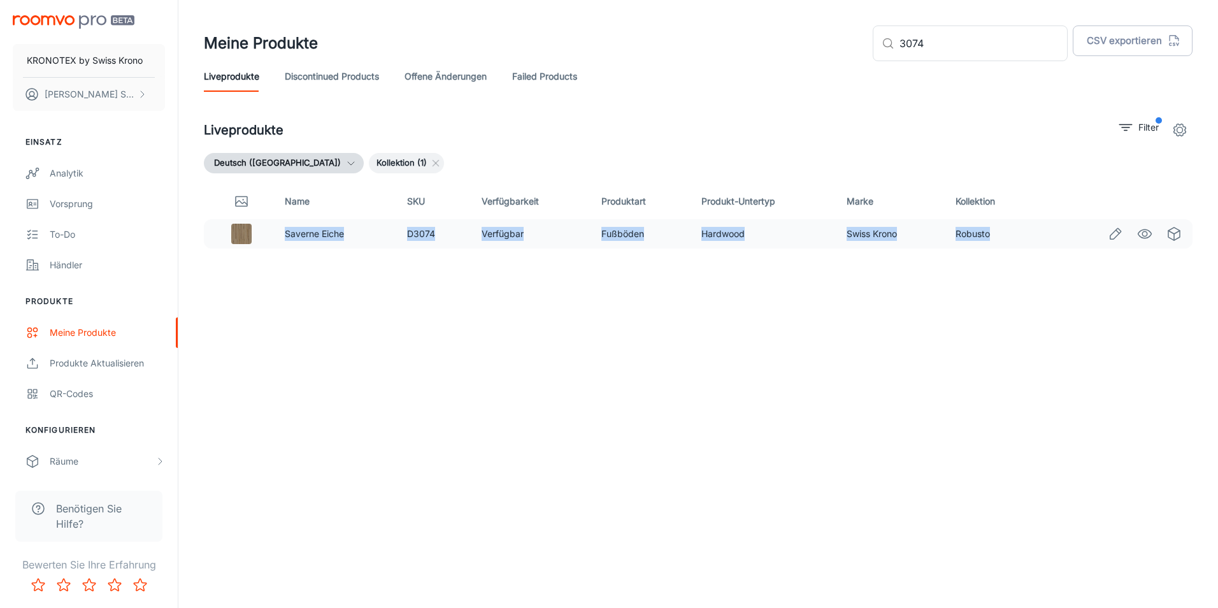
drag, startPoint x: 958, startPoint y: 229, endPoint x: 279, endPoint y: 235, distance: 678.7
click at [279, 235] on tr "Saverne Eiche D3074 Verfügbar Fußböden Hardwood Swiss Krono Robusto" at bounding box center [698, 233] width 989 height 29
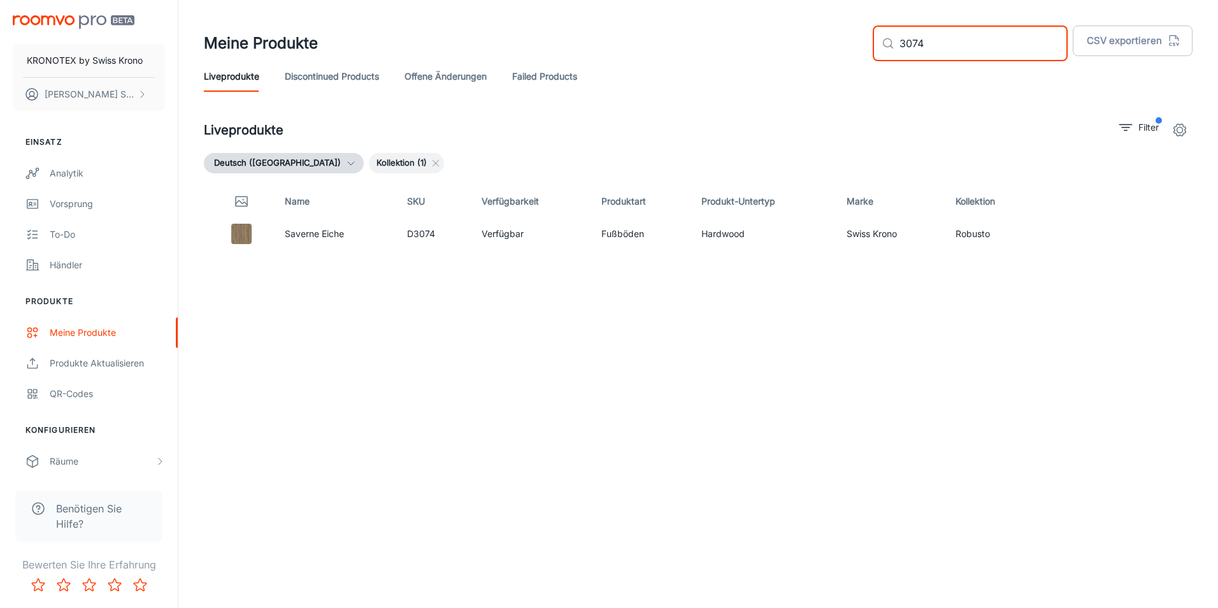
drag, startPoint x: 986, startPoint y: 38, endPoint x: 900, endPoint y: 40, distance: 86.0
click at [897, 38] on div "​ 3074 ​" at bounding box center [970, 43] width 195 height 36
click at [1155, 122] on p "Filter" at bounding box center [1149, 127] width 20 height 14
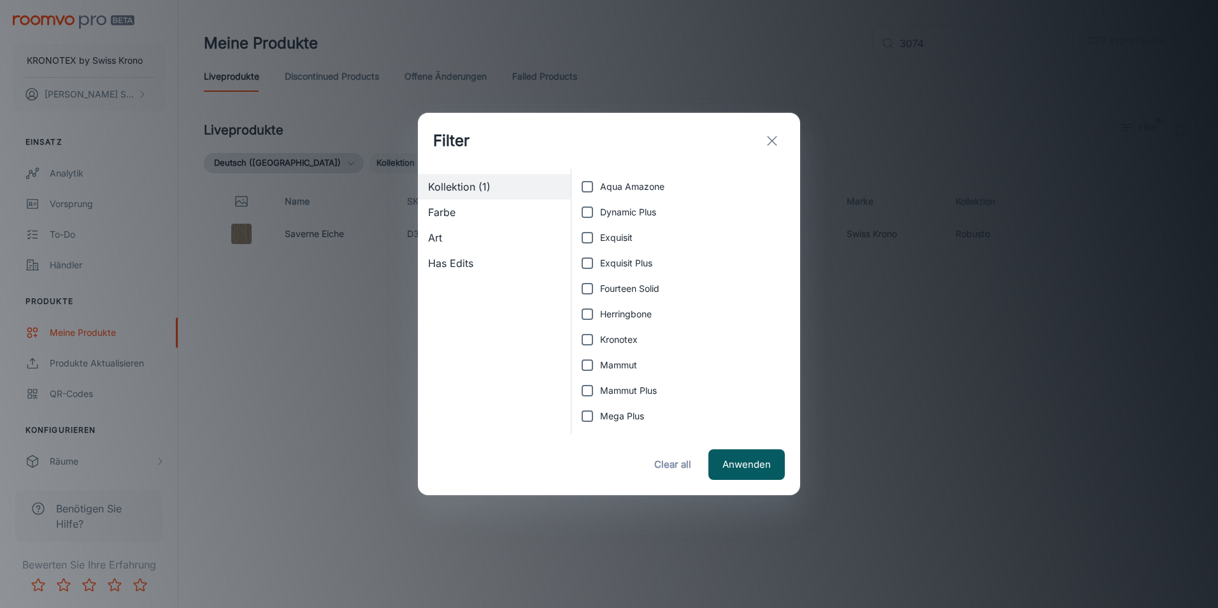
scroll to position [76, 0]
click at [608, 363] on span "Robusto" at bounding box center [617, 365] width 34 height 14
click at [600, 363] on input "Robusto" at bounding box center [587, 364] width 25 height 25
checkbox input "false"
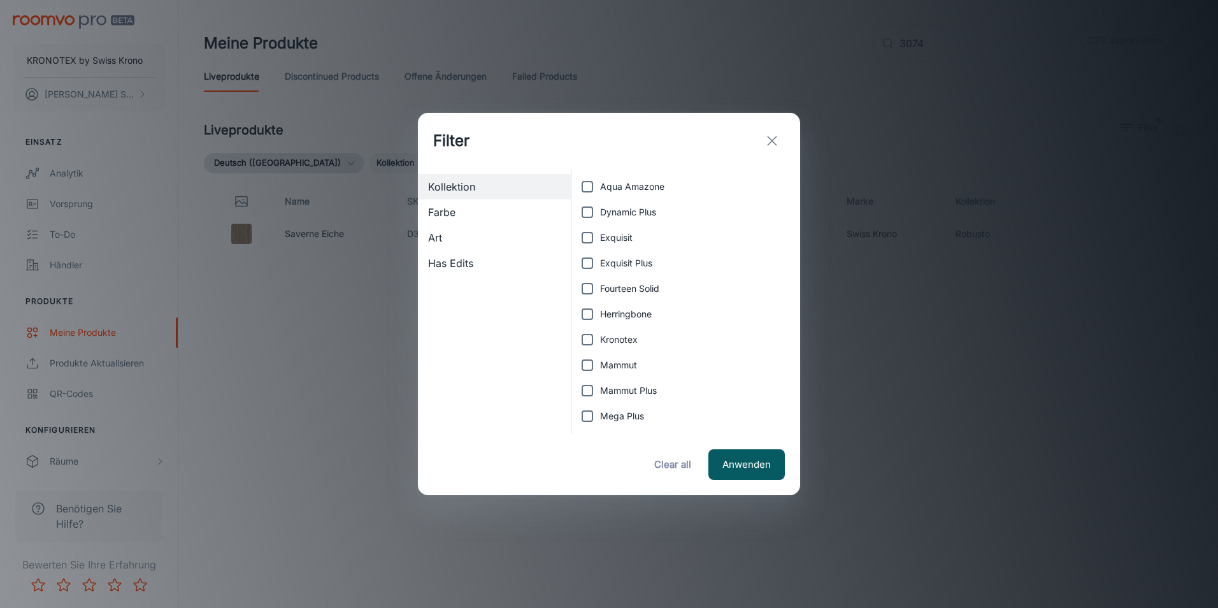
click at [623, 267] on span "Exquisit Plus" at bounding box center [626, 263] width 52 height 14
click at [600, 267] on input "Exquisit Plus" at bounding box center [587, 262] width 25 height 25
checkbox input "true"
click at [737, 463] on button "Anwenden" at bounding box center [747, 464] width 76 height 31
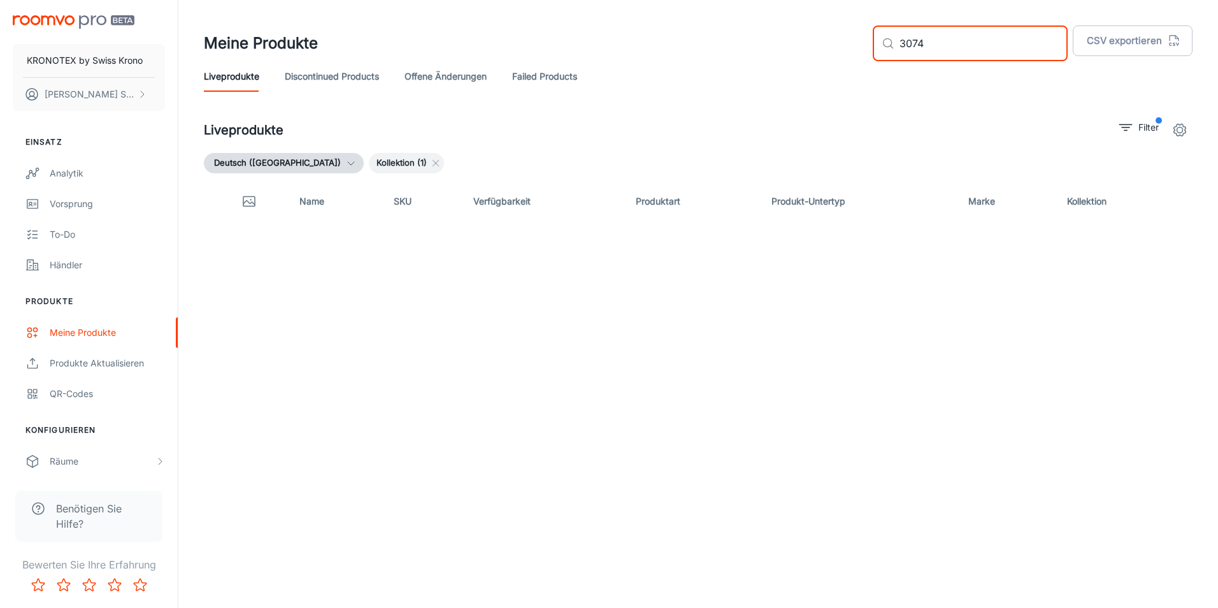
drag, startPoint x: 952, startPoint y: 53, endPoint x: 882, endPoint y: 52, distance: 70.1
click at [882, 52] on div "Meine Produkte ​ 3074 ​ CSV exportieren" at bounding box center [698, 43] width 989 height 36
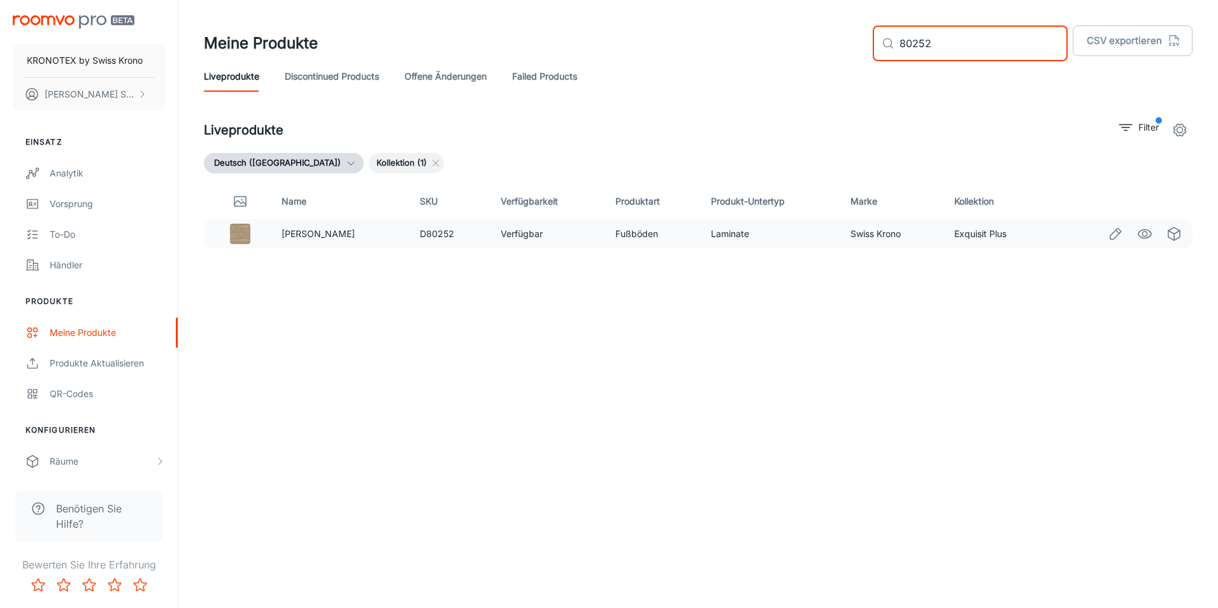
type input "80252"
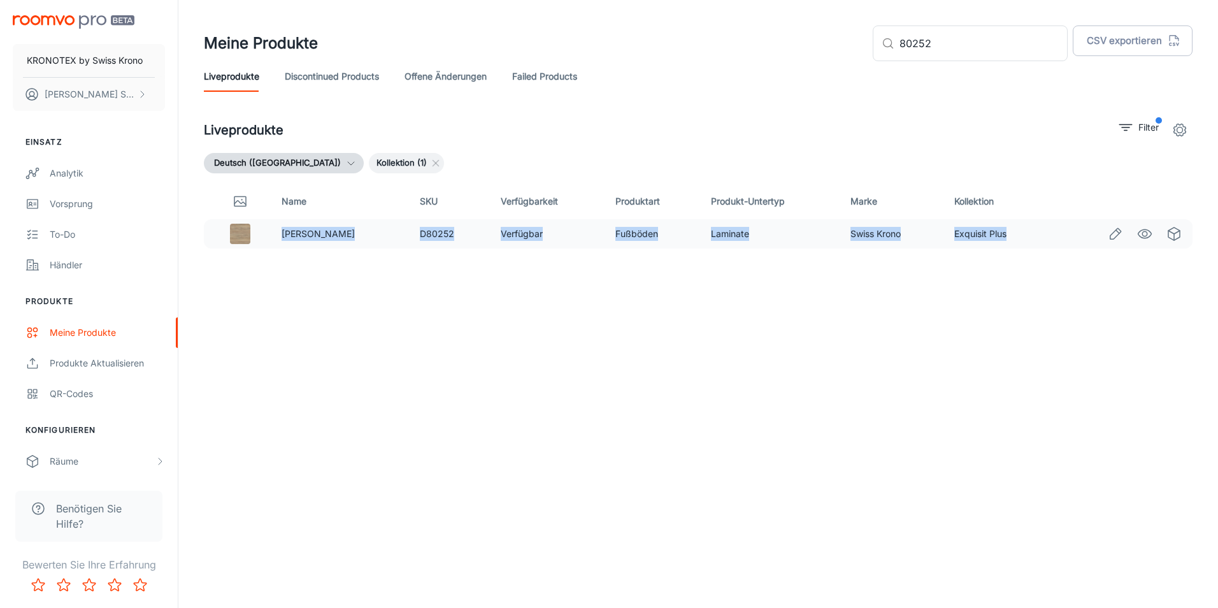
drag, startPoint x: 1005, startPoint y: 237, endPoint x: 284, endPoint y: 245, distance: 720.7
click at [284, 245] on tr "Avanto Braun D80252 Verfügbar Fußböden Laminate Swiss Krono Exquisit Plus" at bounding box center [698, 233] width 989 height 29
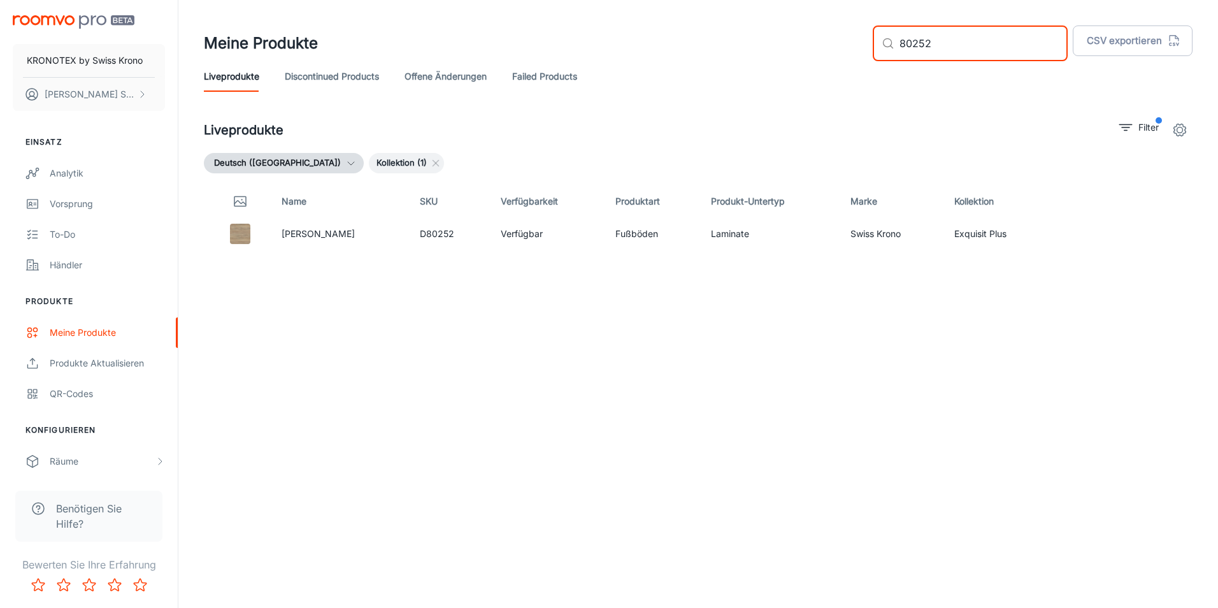
drag, startPoint x: 924, startPoint y: 45, endPoint x: 897, endPoint y: 45, distance: 26.8
click at [897, 45] on div "​ 80252 ​" at bounding box center [970, 43] width 195 height 36
type input "3673"
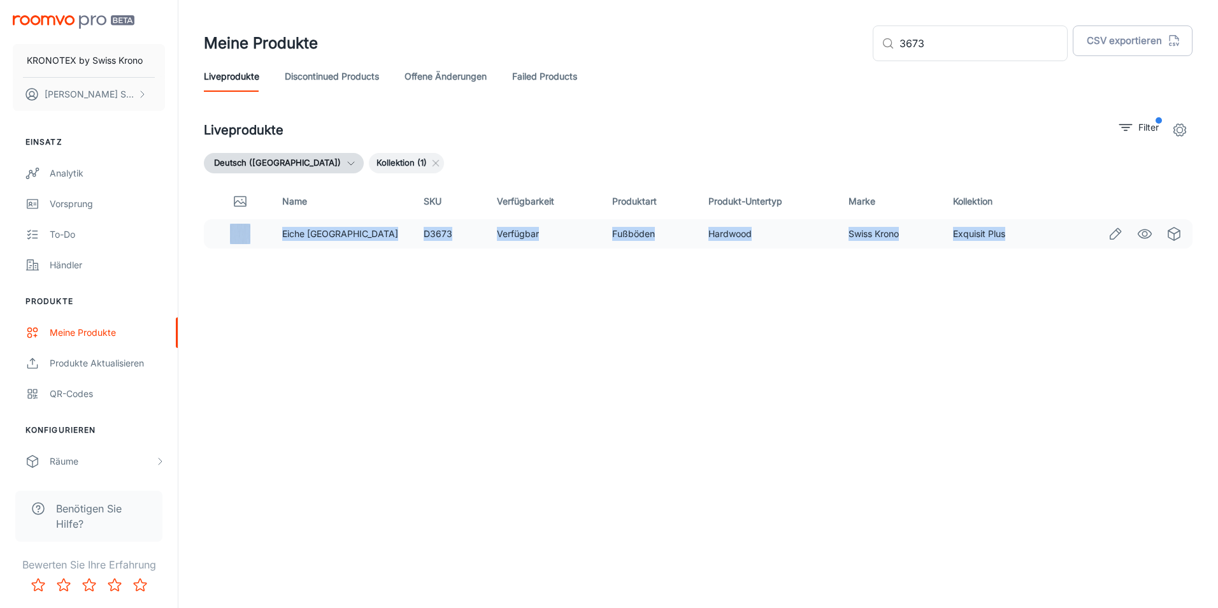
drag, startPoint x: 1011, startPoint y: 232, endPoint x: 261, endPoint y: 232, distance: 750.6
click at [261, 232] on tr "Eiche Bergamo D3673 Verfügbar Fußböden Hardwood Swiss Krono Exquisit Plus" at bounding box center [698, 233] width 989 height 29
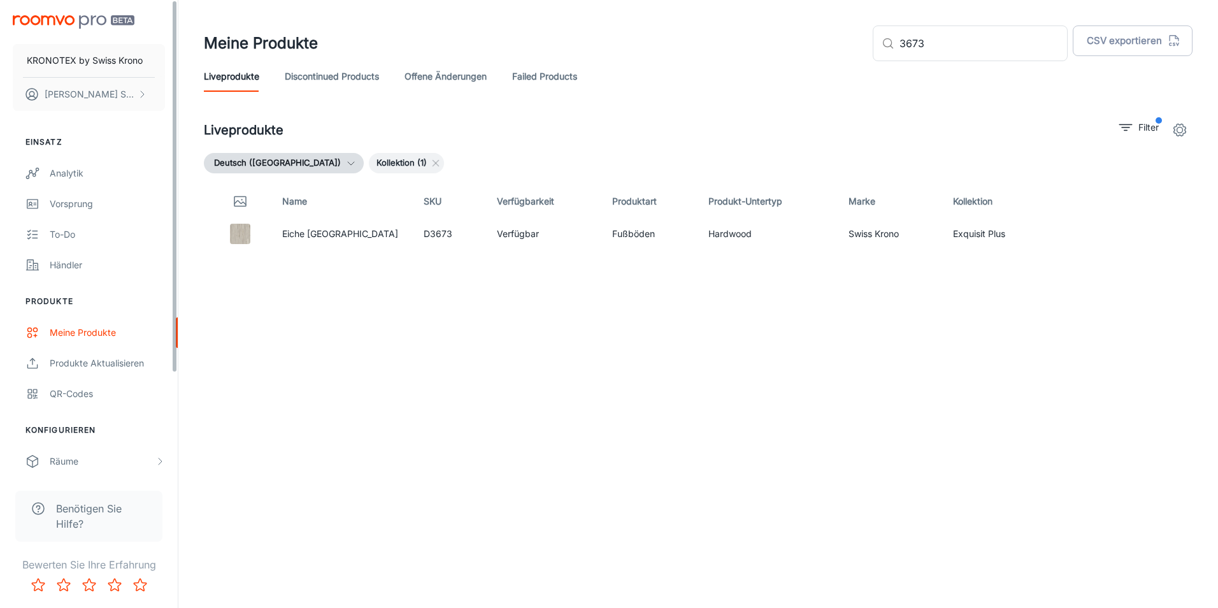
click at [639, 345] on div "Name SKU Verfügbarkeit Produktart Produkt-Untertyp Marke Kollektion Eiche Berga…" at bounding box center [698, 367] width 989 height 366
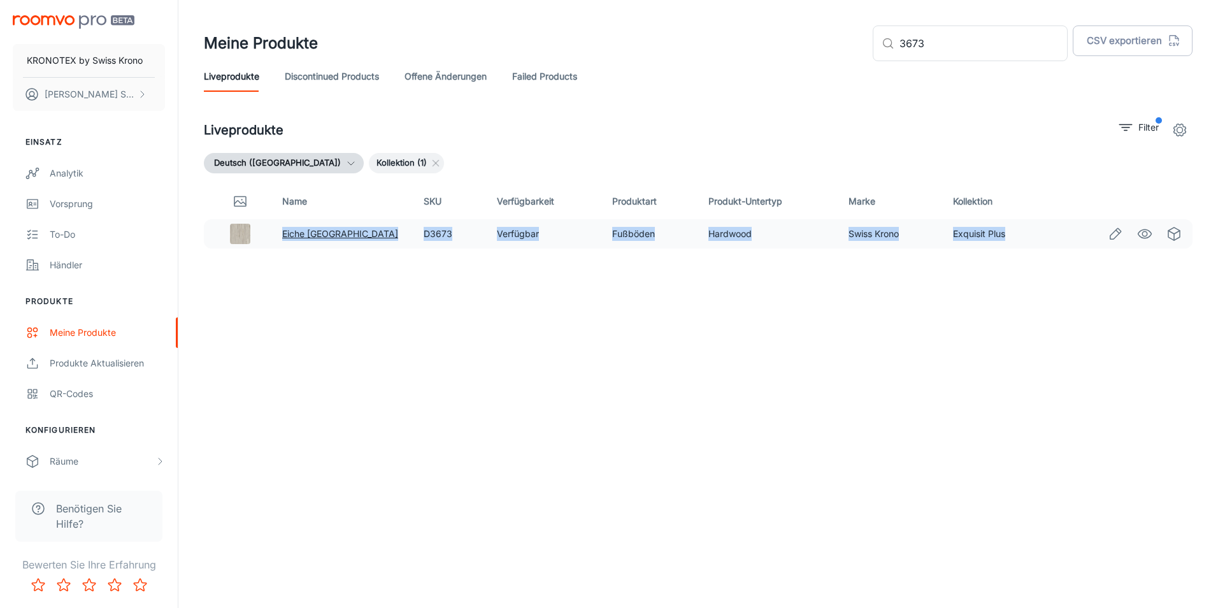
drag, startPoint x: 1005, startPoint y: 233, endPoint x: 285, endPoint y: 236, distance: 720.1
click at [285, 236] on tr "Eiche Bergamo D3673 Verfügbar Fußböden Hardwood Swiss Krono Exquisit Plus" at bounding box center [698, 233] width 989 height 29
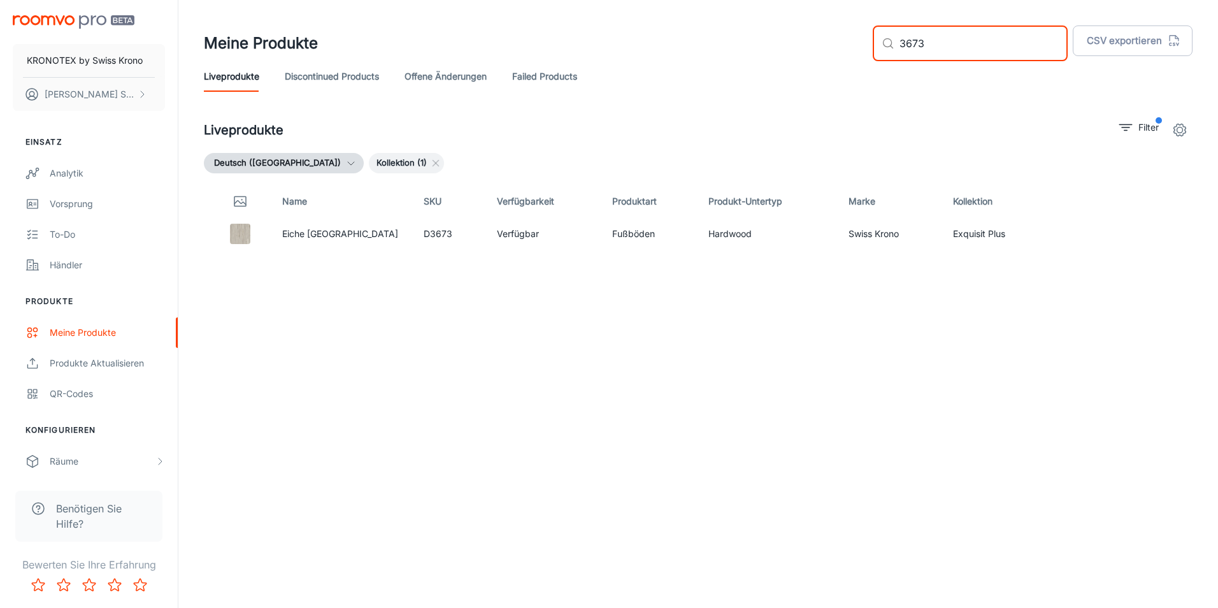
drag, startPoint x: 977, startPoint y: 45, endPoint x: 918, endPoint y: 46, distance: 59.3
click at [918, 46] on div "​ 3673 ​" at bounding box center [970, 43] width 195 height 36
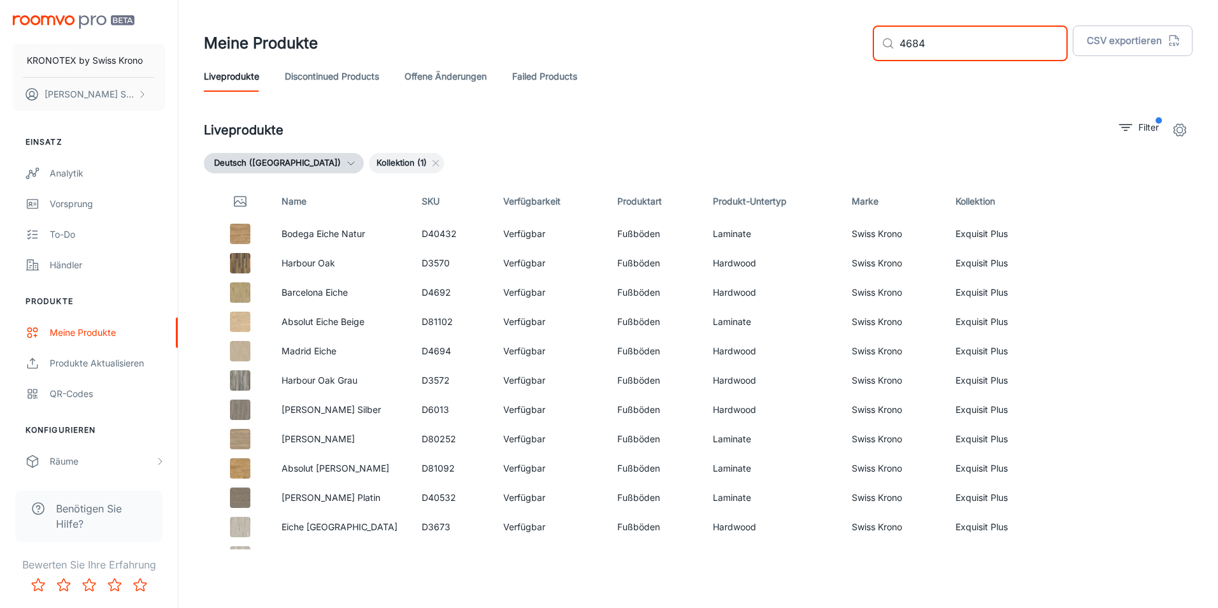
type input "4684"
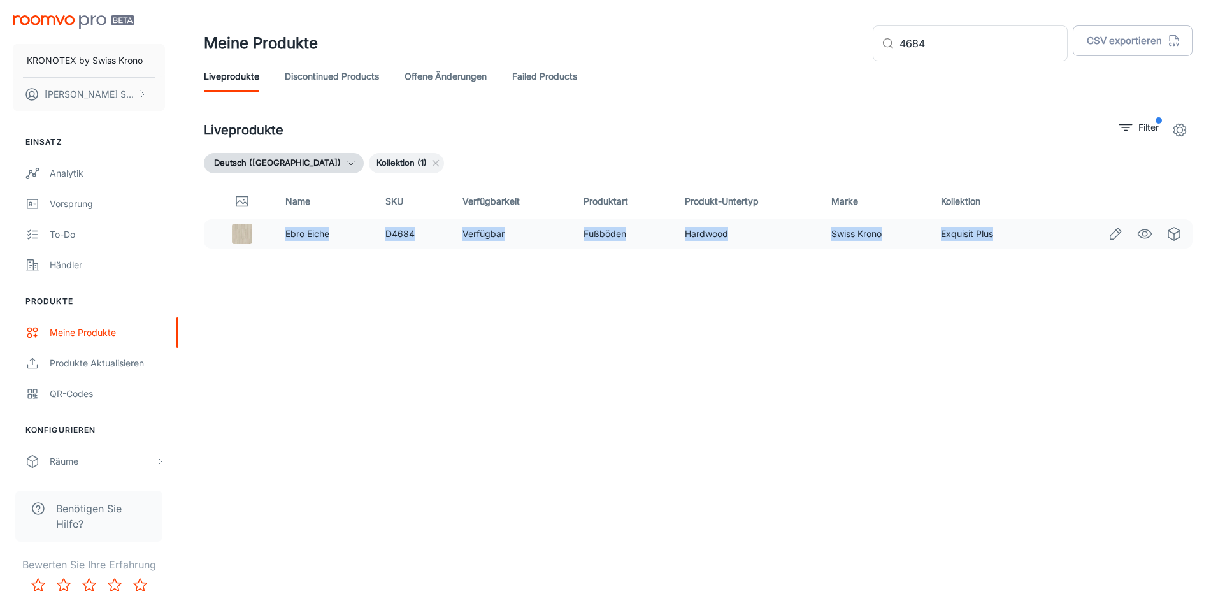
drag, startPoint x: 995, startPoint y: 236, endPoint x: 287, endPoint y: 230, distance: 708.0
click at [287, 230] on tr "Ebro Eiche D4684 Verfügbar Fußböden Hardwood Swiss Krono Exquisit Plus" at bounding box center [698, 233] width 989 height 29
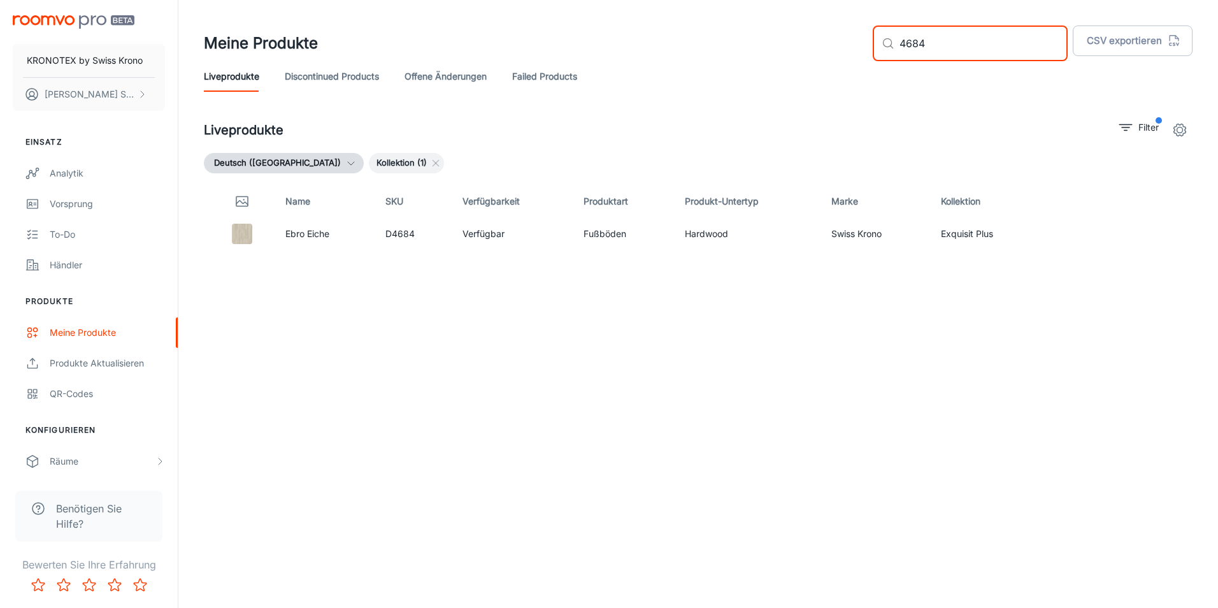
drag, startPoint x: 983, startPoint y: 31, endPoint x: 896, endPoint y: 42, distance: 88.0
click at [896, 42] on div "​ 4684 ​" at bounding box center [970, 43] width 195 height 36
type input "4698"
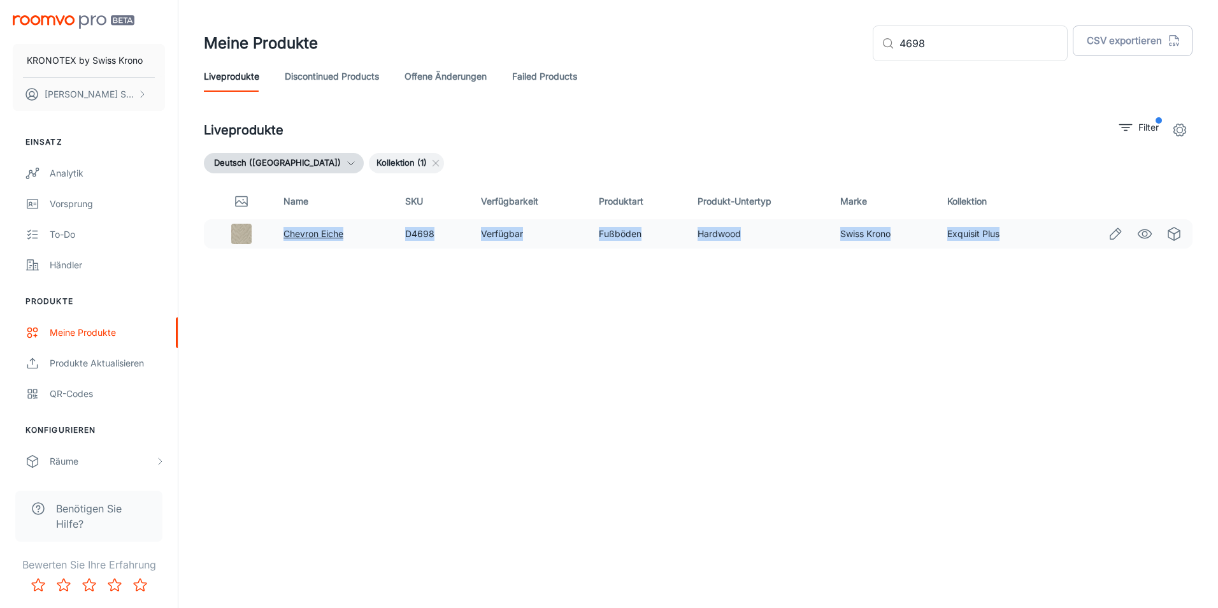
drag, startPoint x: 1001, startPoint y: 238, endPoint x: 286, endPoint y: 238, distance: 715.0
click at [286, 238] on tr "Chevron Eiche D4698 Verfügbar Fußböden Hardwood Swiss Krono Exquisit Plus" at bounding box center [698, 233] width 989 height 29
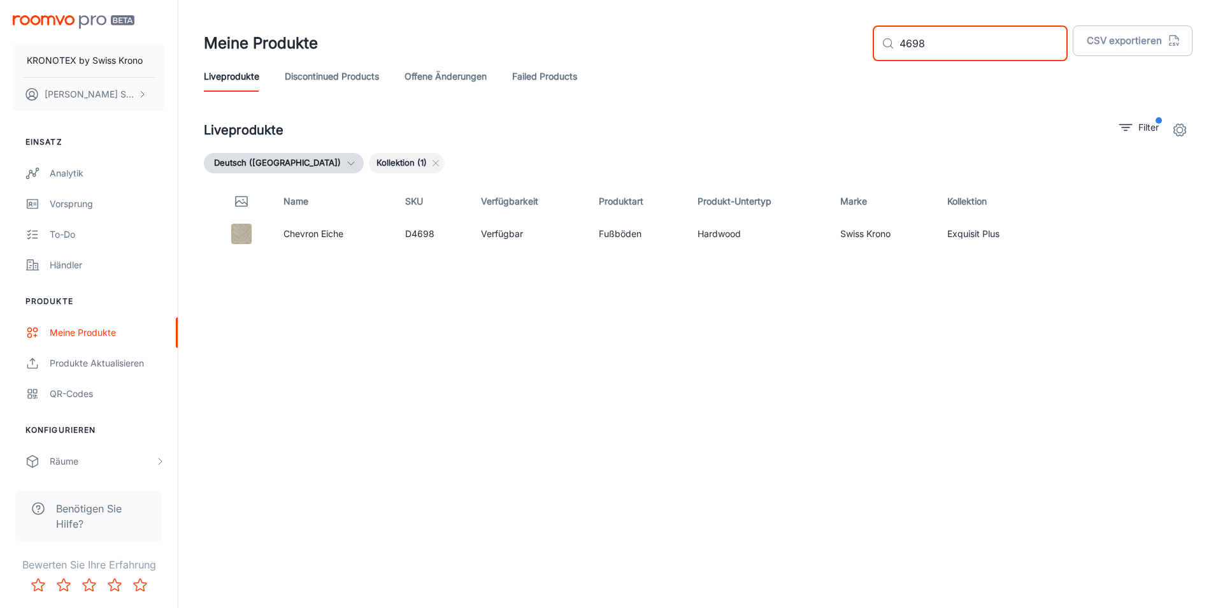
drag, startPoint x: 989, startPoint y: 45, endPoint x: 904, endPoint y: 43, distance: 84.8
click at [904, 43] on div "​ 4698 ​" at bounding box center [970, 43] width 195 height 36
type input "3663"
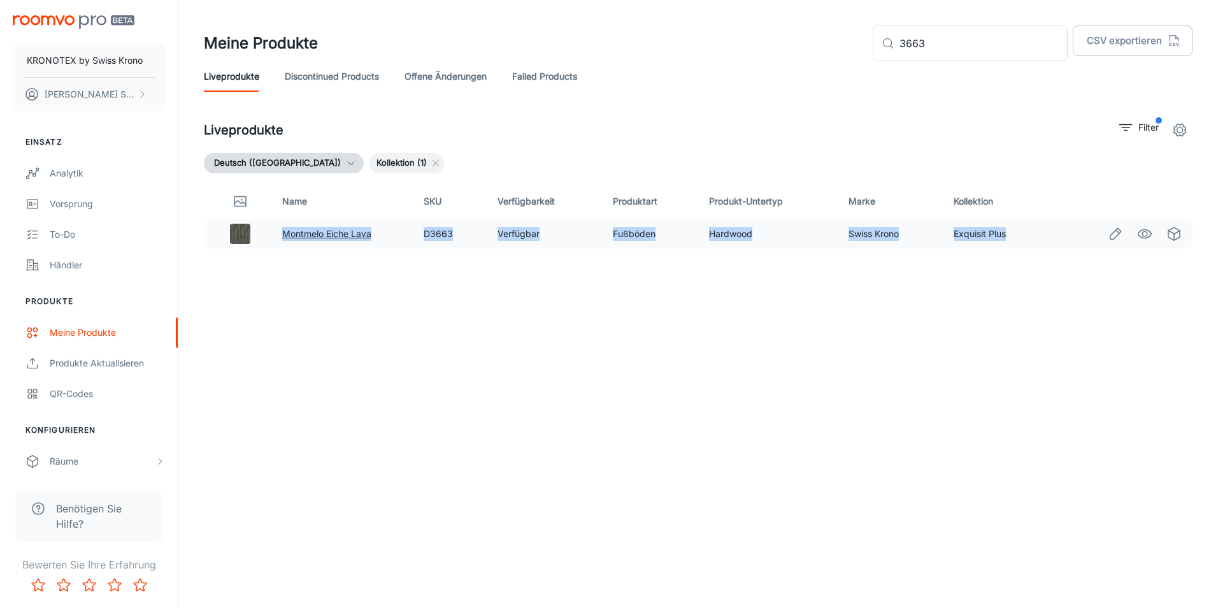
drag, startPoint x: 1010, startPoint y: 242, endPoint x: 282, endPoint y: 235, distance: 727.7
click at [282, 235] on tr "Montmelo Eiche Lava D3663 Verfügbar Fußböden Hardwood Swiss Krono Exquisit Plus" at bounding box center [698, 233] width 989 height 29
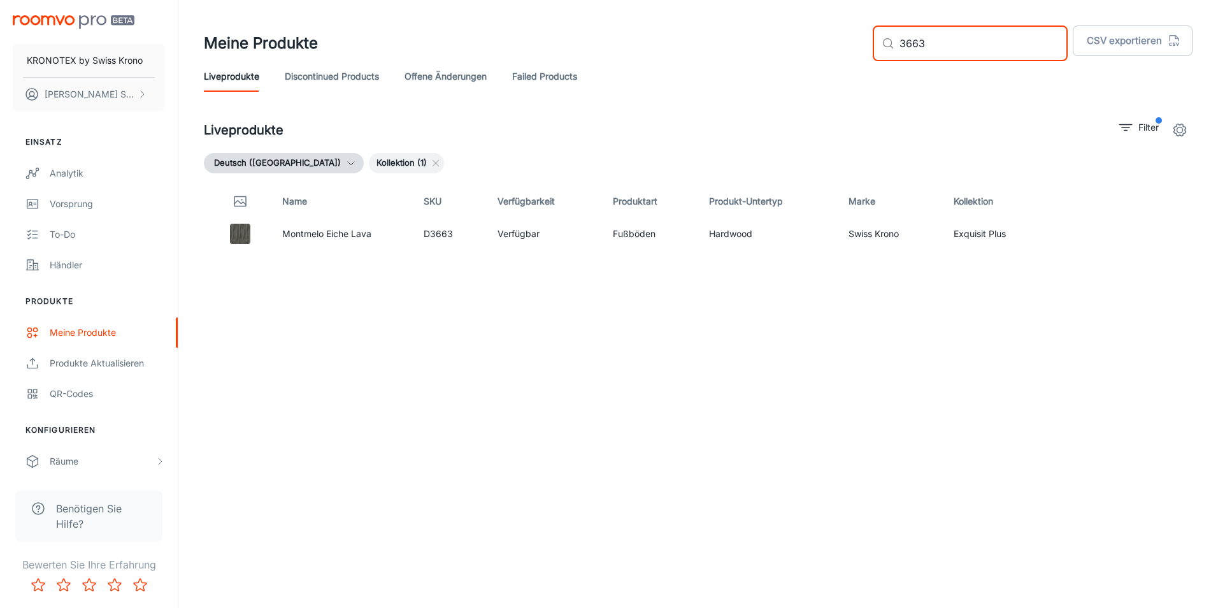
drag, startPoint x: 997, startPoint y: 40, endPoint x: 909, endPoint y: 47, distance: 88.2
click at [909, 47] on div "​ 3663 ​" at bounding box center [970, 43] width 195 height 36
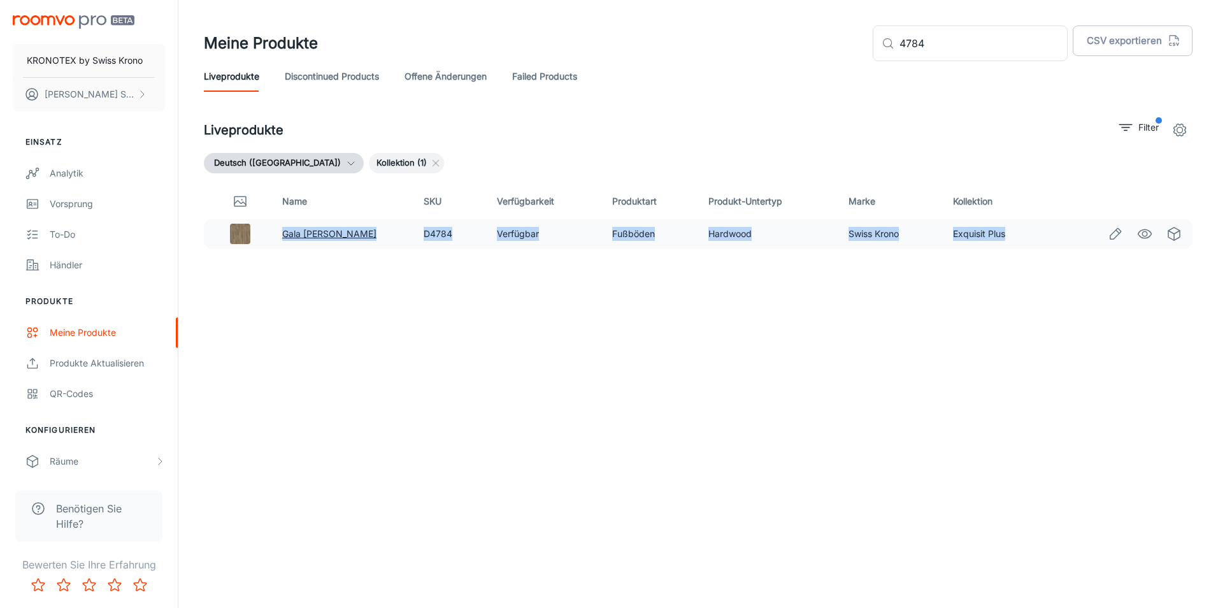
drag, startPoint x: 1006, startPoint y: 236, endPoint x: 284, endPoint y: 238, distance: 721.3
click at [284, 238] on tr "Gala Eiche Braun D4784 Verfügbar Fußböden Hardwood Swiss Krono Exquisit Plus" at bounding box center [698, 233] width 989 height 29
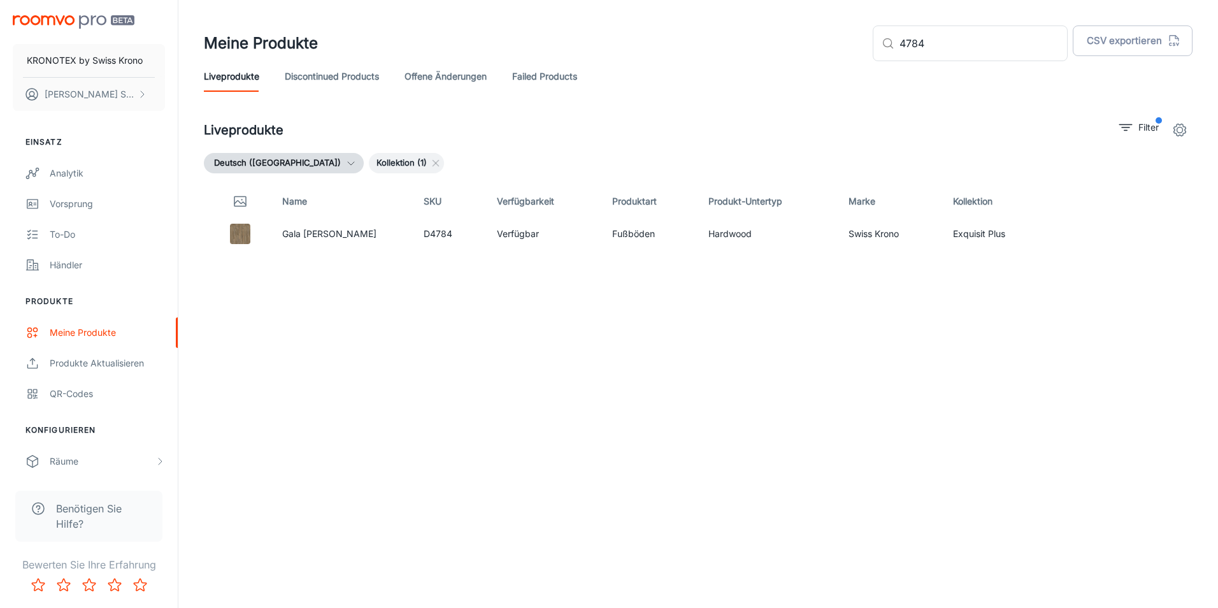
click at [452, 435] on div "Name SKU Verfügbarkeit Produktart Produkt-Untertyp Marke Kollektion Gala Eiche …" at bounding box center [698, 367] width 989 height 366
click at [948, 52] on input "4784" at bounding box center [984, 43] width 168 height 36
drag, startPoint x: 1010, startPoint y: 229, endPoint x: 662, endPoint y: 244, distance: 348.3
click at [662, 244] on tr "Gala Eiche Braun D4784 Verfügbar Fußböden Hardwood Swiss Krono Exquisit Plus" at bounding box center [698, 233] width 989 height 29
drag, startPoint x: 662, startPoint y: 244, endPoint x: 651, endPoint y: 314, distance: 71.0
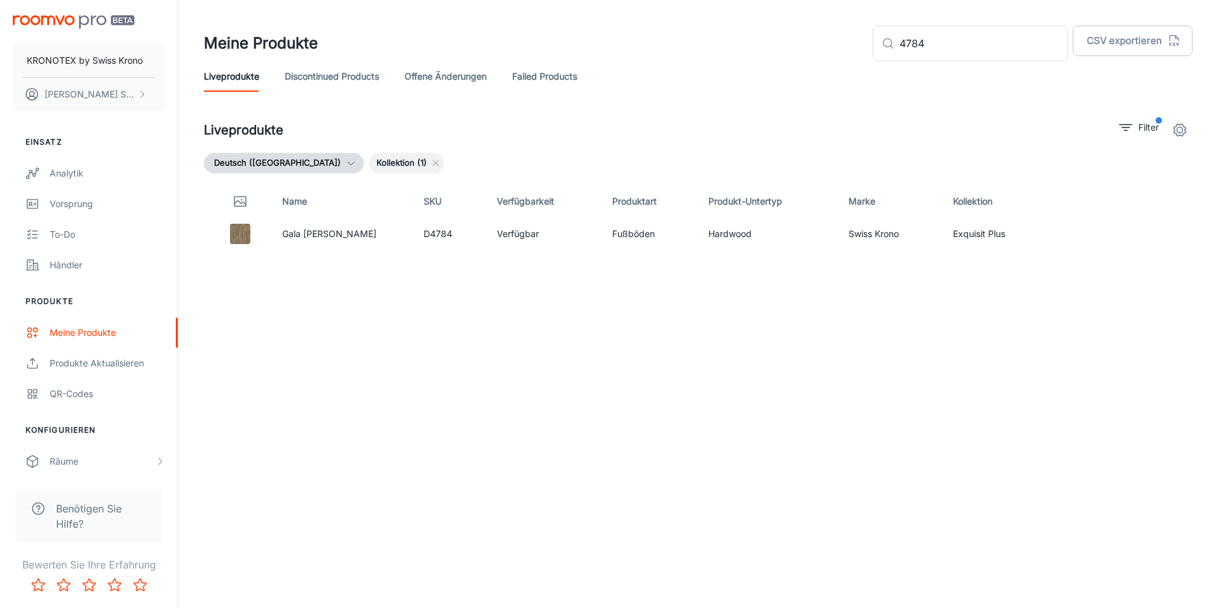
click at [650, 314] on div "Name SKU Verfügbarkeit Produktart Produkt-Untertyp Marke Kollektion Gala Eiche …" at bounding box center [698, 367] width 989 height 366
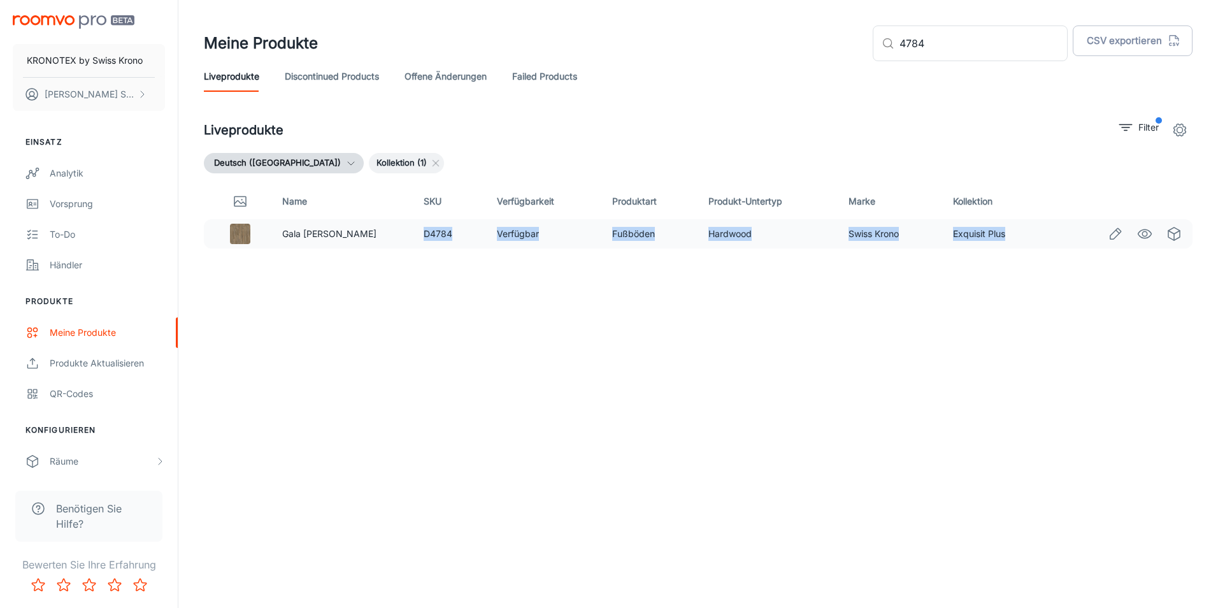
drag, startPoint x: 1007, startPoint y: 234, endPoint x: 416, endPoint y: 231, distance: 590.7
click at [416, 231] on tr "Gala Eiche Braun D4784 Verfügbar Fußböden Hardwood Swiss Krono Exquisit Plus" at bounding box center [698, 233] width 989 height 29
drag, startPoint x: 416, startPoint y: 231, endPoint x: 428, endPoint y: 232, distance: 12.2
click at [555, 363] on div "Name SKU Verfügbarkeit Produktart Produkt-Untertyp Marke Kollektion Gala Eiche …" at bounding box center [698, 367] width 989 height 366
drag, startPoint x: 1003, startPoint y: 234, endPoint x: 284, endPoint y: 236, distance: 719.4
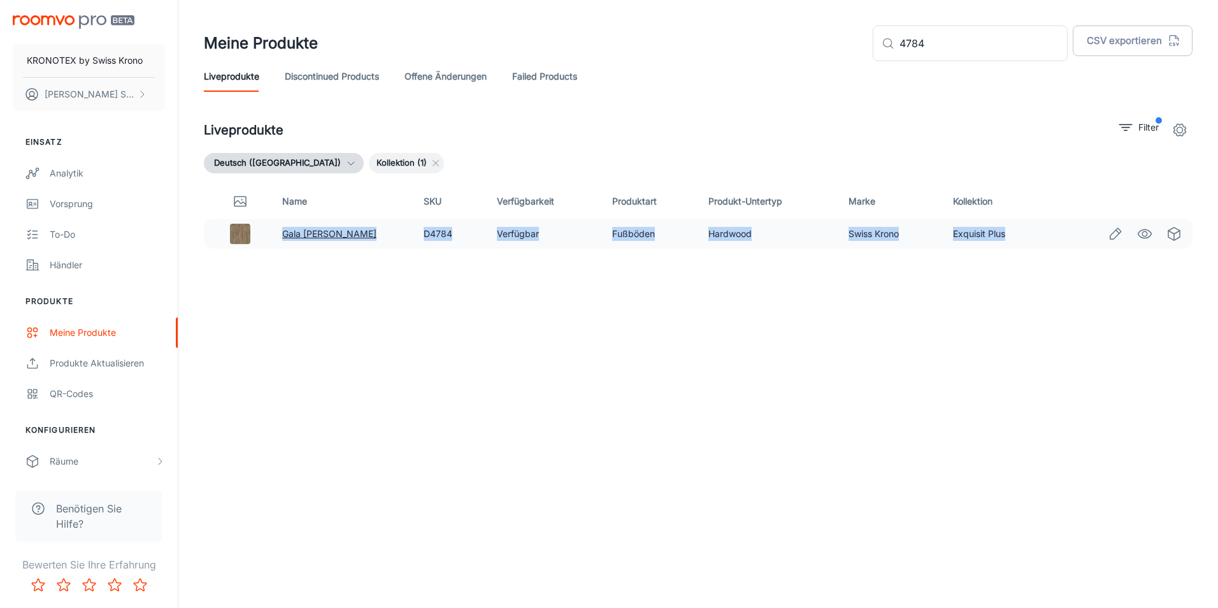
click at [284, 236] on tr "Gala Eiche Braun D4784 Verfügbar Fußböden Hardwood Swiss Krono Exquisit Plus" at bounding box center [698, 233] width 989 height 29
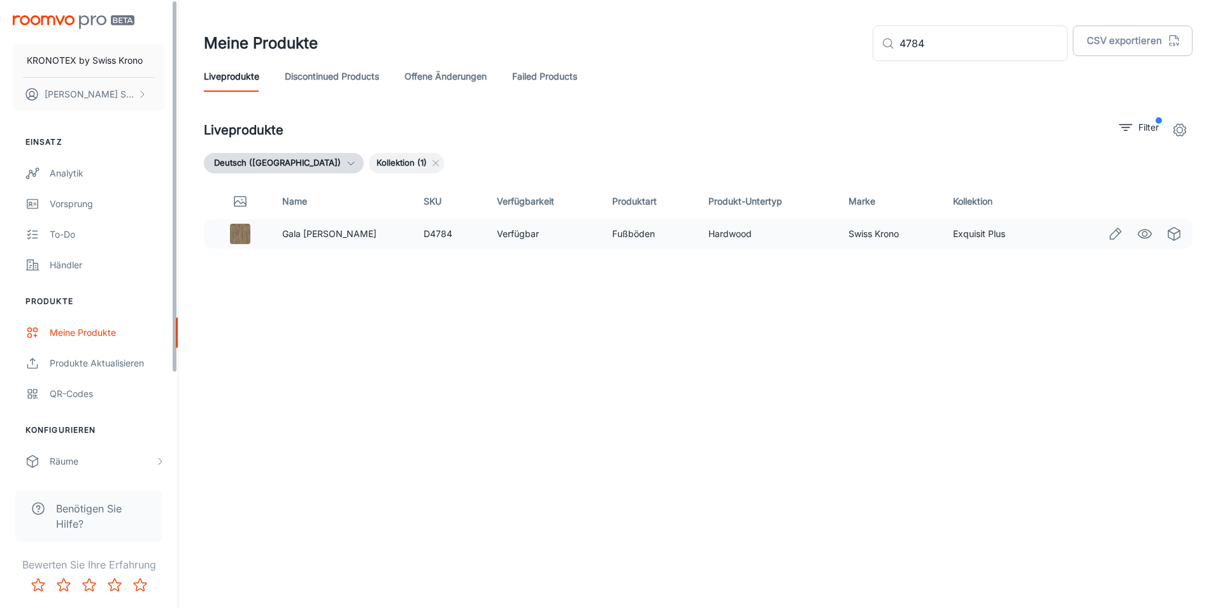
drag, startPoint x: 649, startPoint y: 320, endPoint x: 802, endPoint y: 233, distance: 175.8
click at [650, 320] on div "Name SKU Verfügbarkeit Produktart Produkt-Untertyp Marke Kollektion Gala Eiche …" at bounding box center [698, 367] width 989 height 366
click at [976, 46] on input "4784" at bounding box center [984, 43] width 168 height 36
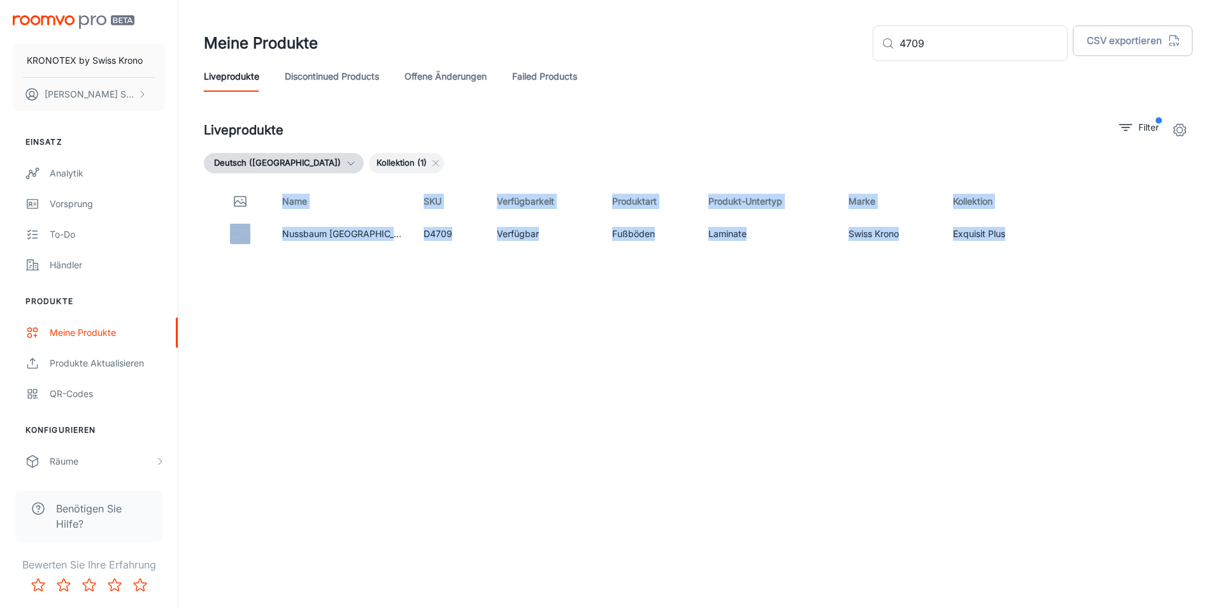
drag, startPoint x: 1006, startPoint y: 237, endPoint x: 432, endPoint y: 254, distance: 574.4
click at [432, 254] on div "Name SKU Verfügbarkeit Produktart Produkt-Untertyp Marke Kollektion Nussbaum Ta…" at bounding box center [698, 367] width 989 height 366
drag, startPoint x: 432, startPoint y: 254, endPoint x: 472, endPoint y: 287, distance: 52.1
click at [456, 288] on div "Name SKU Verfügbarkeit Produktart Produkt-Untertyp Marke Kollektion Nussbaum Ta…" at bounding box center [698, 367] width 989 height 366
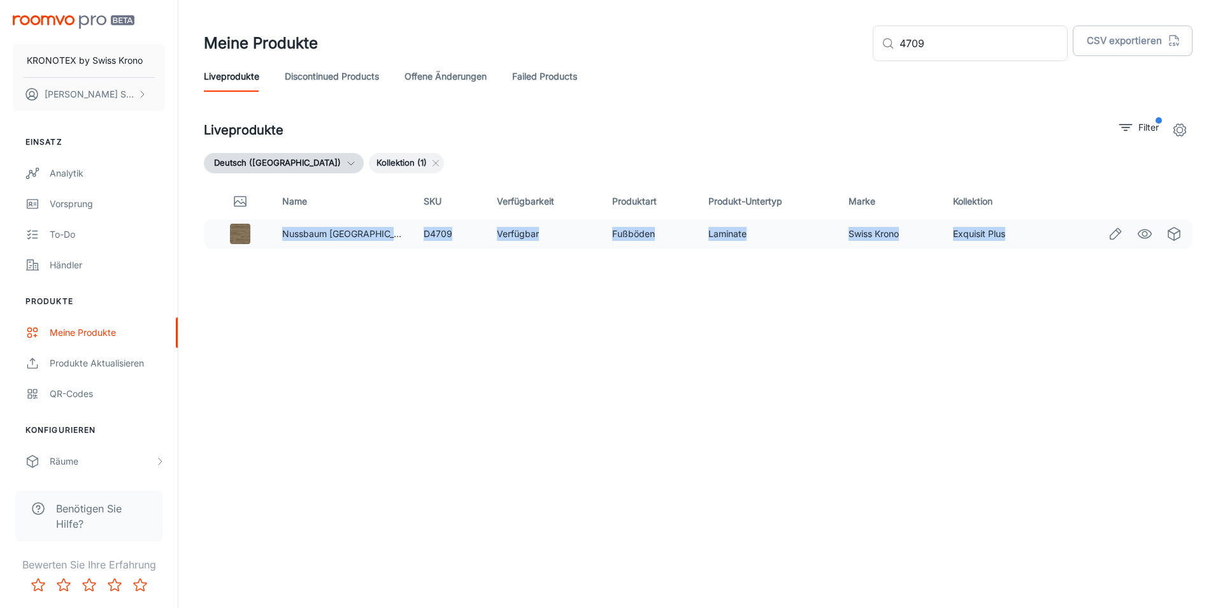
drag, startPoint x: 1004, startPoint y: 230, endPoint x: 275, endPoint y: 234, distance: 729.6
click at [275, 234] on tr "Nussbaum Tarragona D4709 Verfügbar Fußböden Laminate Swiss Krono Exquisit Plus" at bounding box center [698, 233] width 989 height 29
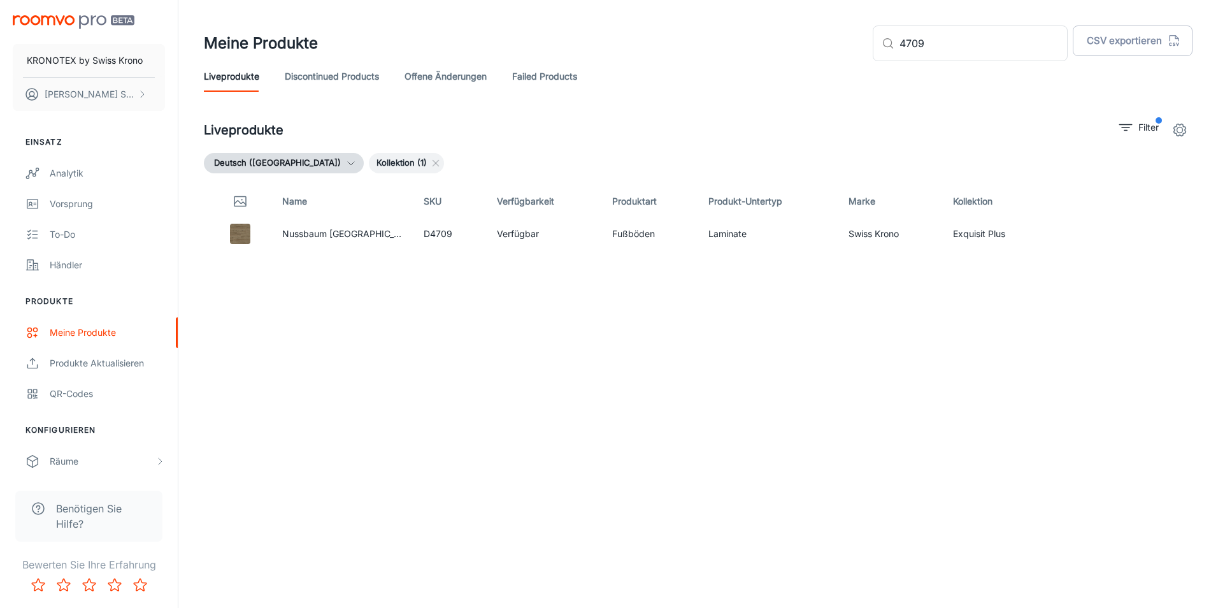
click at [812, 109] on header "Meine Produkte ​ 4709 ​ CSV exportieren Liveprodukte Discontinued Products offe…" at bounding box center [699, 58] width 1020 height 117
click at [983, 44] on input "4709" at bounding box center [984, 43] width 168 height 36
type input "4"
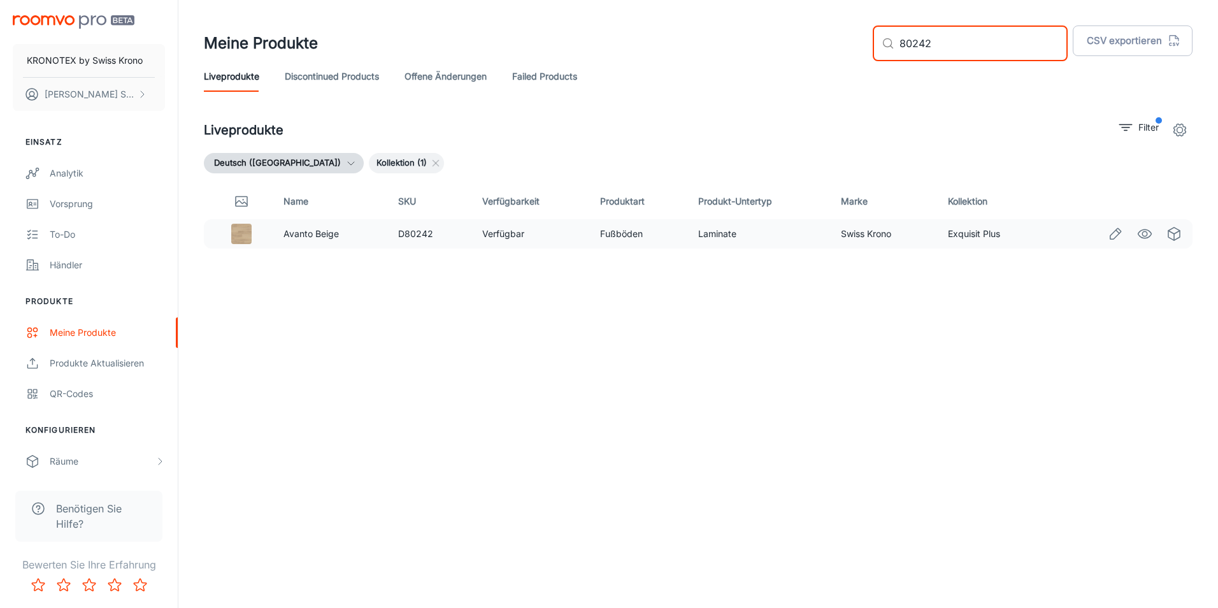
type input "80242"
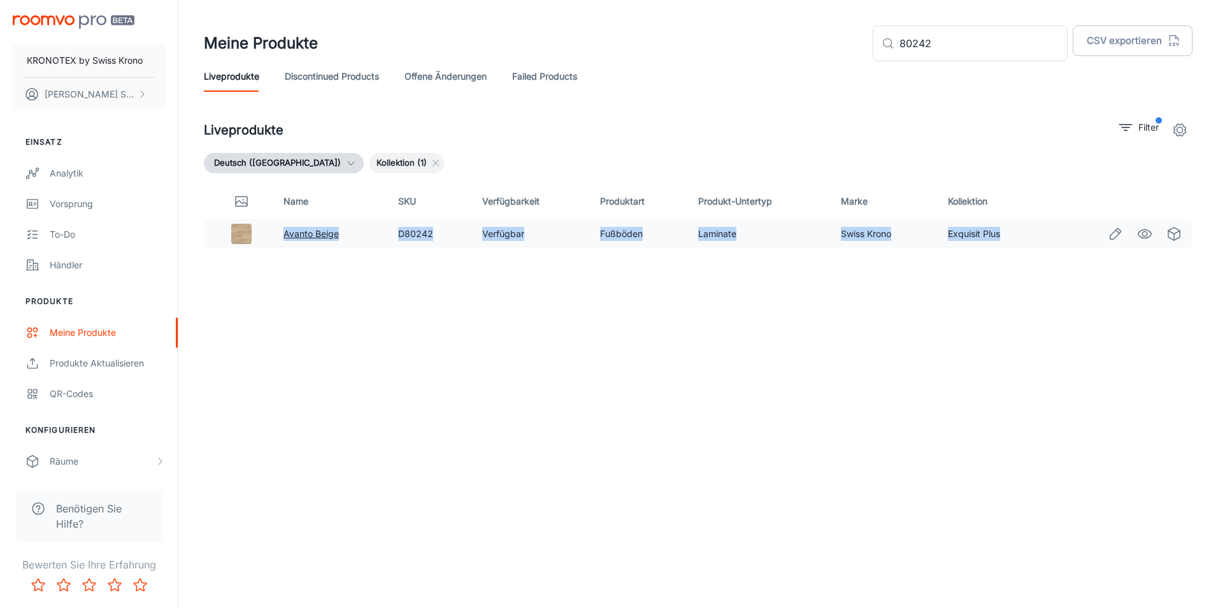
drag, startPoint x: 1006, startPoint y: 234, endPoint x: 285, endPoint y: 238, distance: 720.7
click at [285, 238] on tr "Avanto Beige D80242 Verfügbar Fußböden Laminate Swiss Krono Exquisit Plus" at bounding box center [698, 233] width 989 height 29
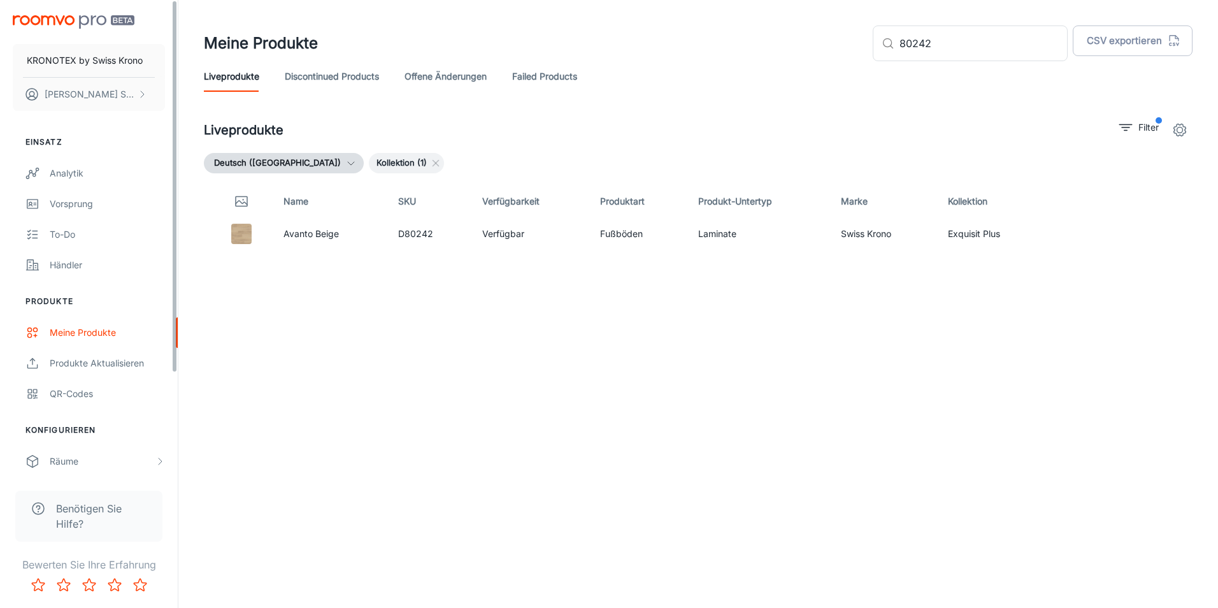
click at [477, 312] on div "Name SKU Verfügbarkeit Produktart Produkt-Untertyp Marke Kollektion Avanto Beig…" at bounding box center [698, 367] width 989 height 366
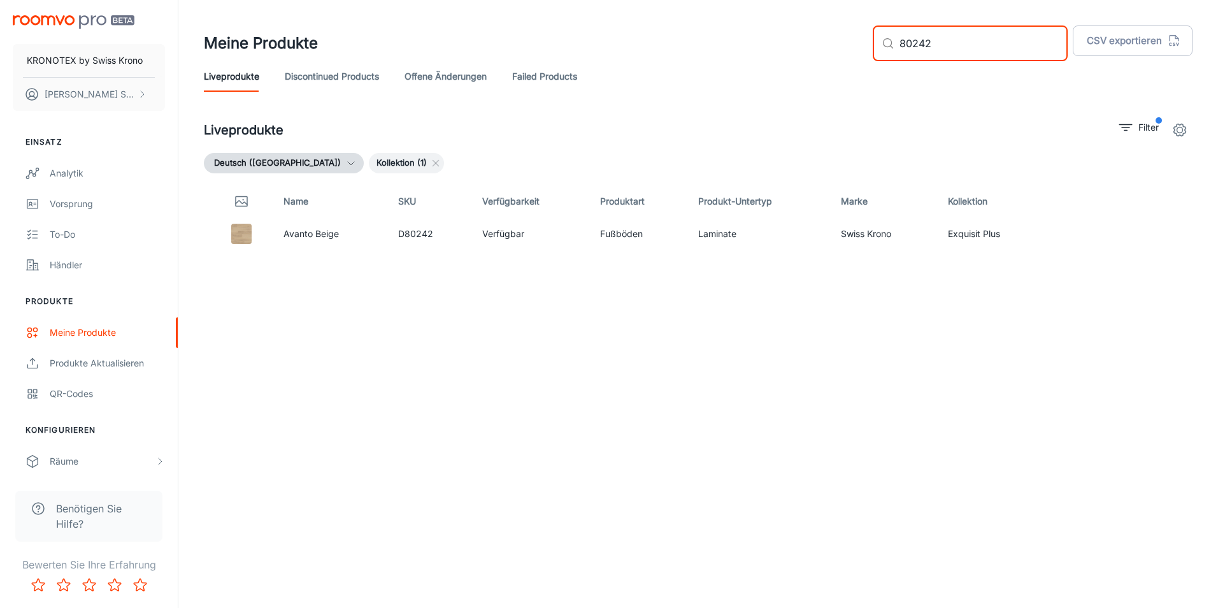
drag, startPoint x: 977, startPoint y: 32, endPoint x: 902, endPoint y: 33, distance: 74.6
click at [902, 33] on div "​ 80242 ​" at bounding box center [970, 43] width 195 height 36
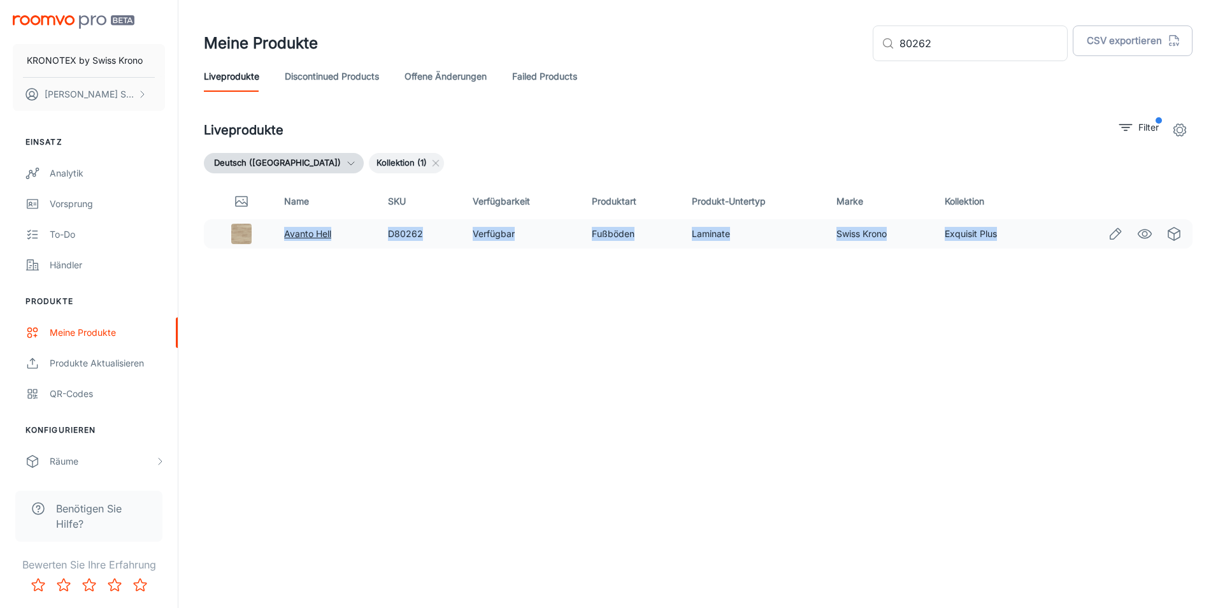
drag, startPoint x: 1006, startPoint y: 233, endPoint x: 285, endPoint y: 233, distance: 720.1
click at [285, 233] on tr "Avanto Hell D80262 Verfügbar Fußböden Laminate Swiss Krono Exquisit Plus" at bounding box center [698, 233] width 989 height 29
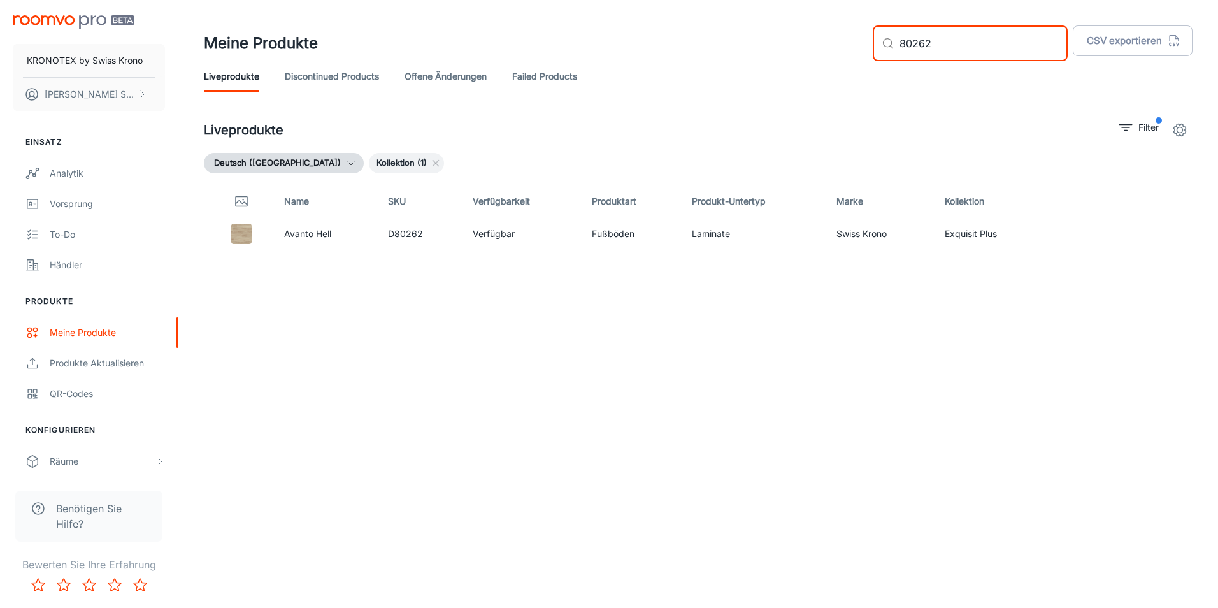
click at [994, 41] on input "80262" at bounding box center [984, 43] width 168 height 36
type input "8"
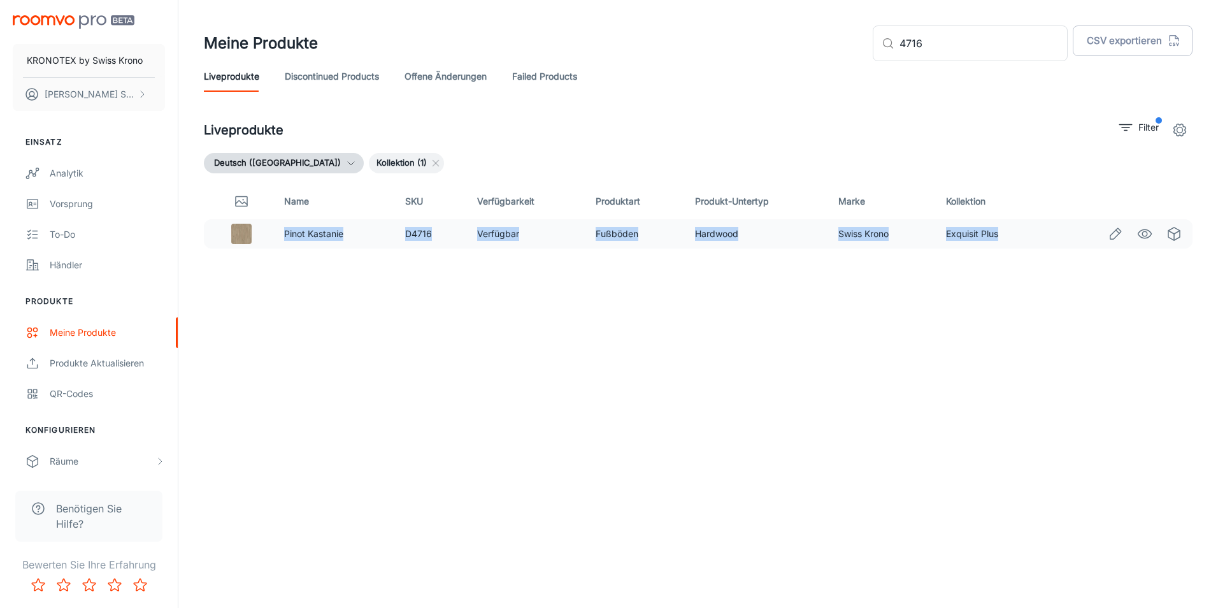
drag, startPoint x: 1000, startPoint y: 236, endPoint x: 277, endPoint y: 231, distance: 723.3
click at [277, 231] on tr "Pinot Kastanie D4716 Verfügbar Fußböden Hardwood Swiss Krono Exquisit Plus" at bounding box center [698, 233] width 989 height 29
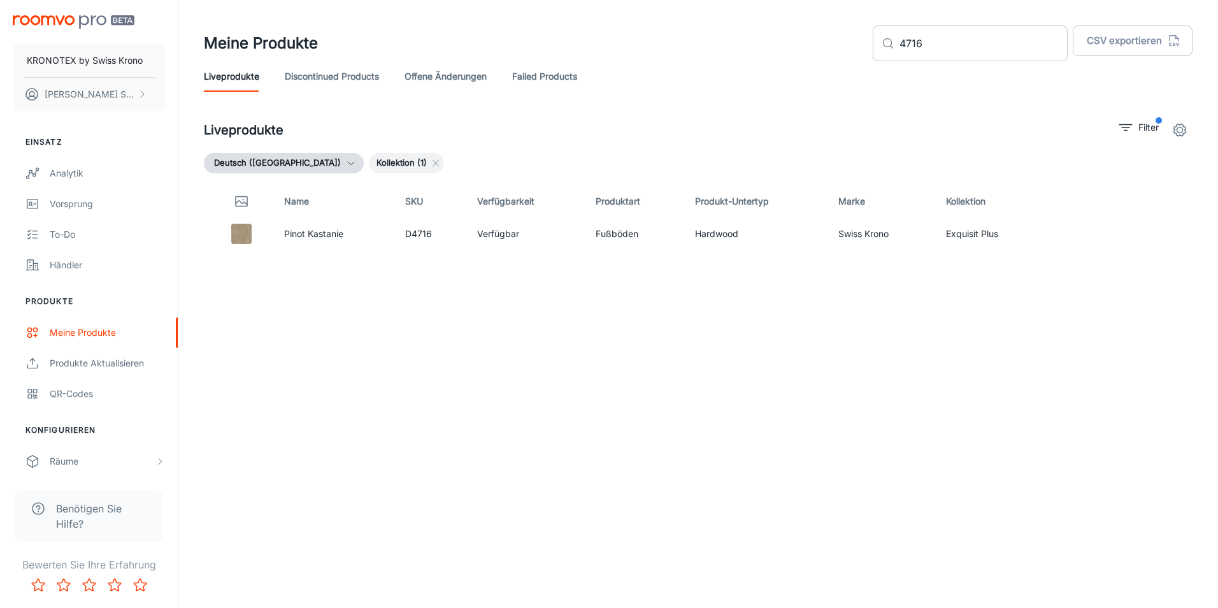
click at [977, 47] on input "4716" at bounding box center [984, 43] width 168 height 36
type input "4"
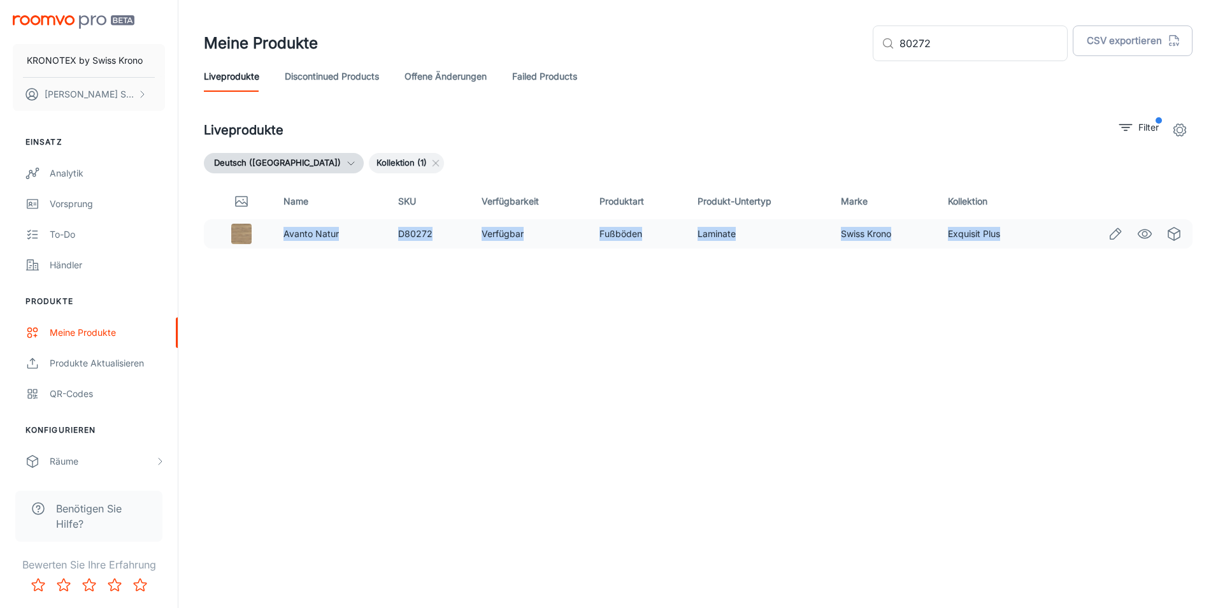
drag, startPoint x: 1002, startPoint y: 238, endPoint x: 285, endPoint y: 240, distance: 716.9
click at [285, 240] on tr "Avanto Natur D80272 Verfügbar Fußböden Laminate Swiss Krono Exquisit Plus" at bounding box center [698, 233] width 989 height 29
click at [1042, 40] on input "80272" at bounding box center [984, 43] width 168 height 36
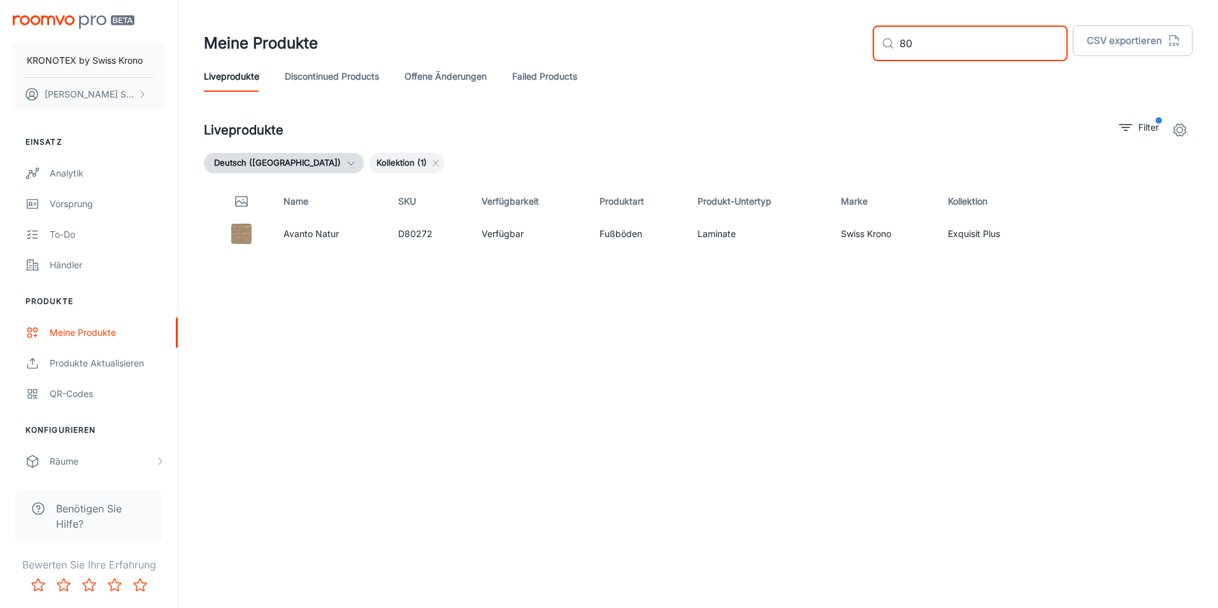
type input "8"
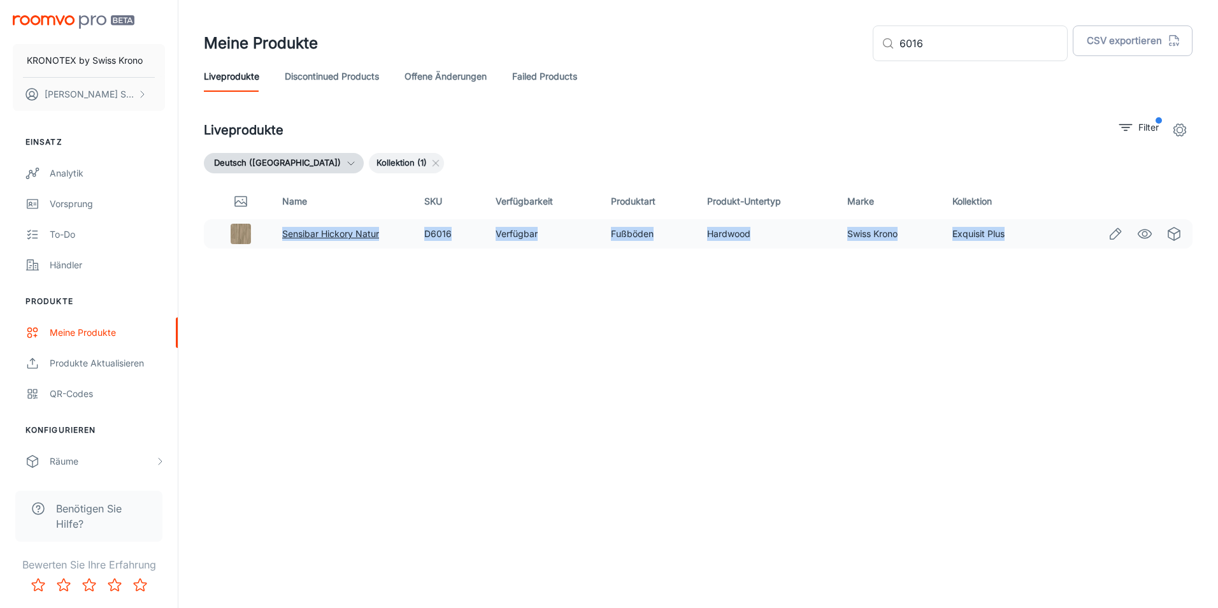
drag, startPoint x: 1012, startPoint y: 234, endPoint x: 285, endPoint y: 236, distance: 727.1
click at [285, 236] on tr "Sensibar Hickory Natur D6016 Verfügbar Fußböden Hardwood Swiss Krono Exquisit P…" at bounding box center [698, 233] width 989 height 29
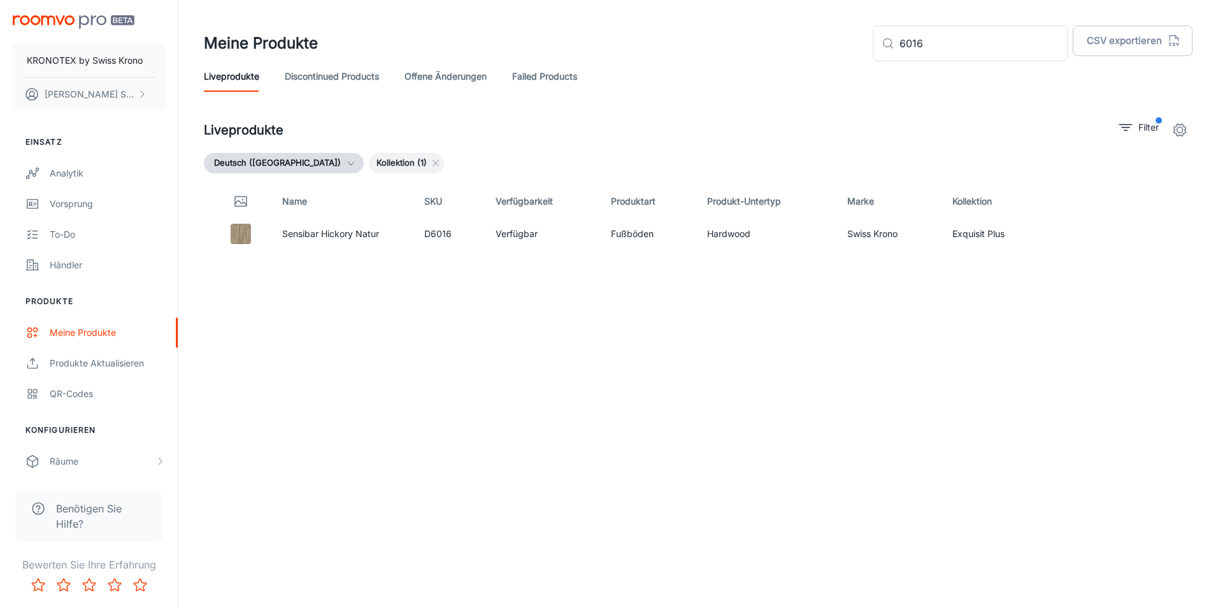
drag, startPoint x: 549, startPoint y: 343, endPoint x: 681, endPoint y: 391, distance: 141.1
click at [552, 343] on div "Name SKU Verfügbarkeit Produktart Produkt-Untertyp Marke Kollektion Sensibar Hi…" at bounding box center [698, 367] width 989 height 366
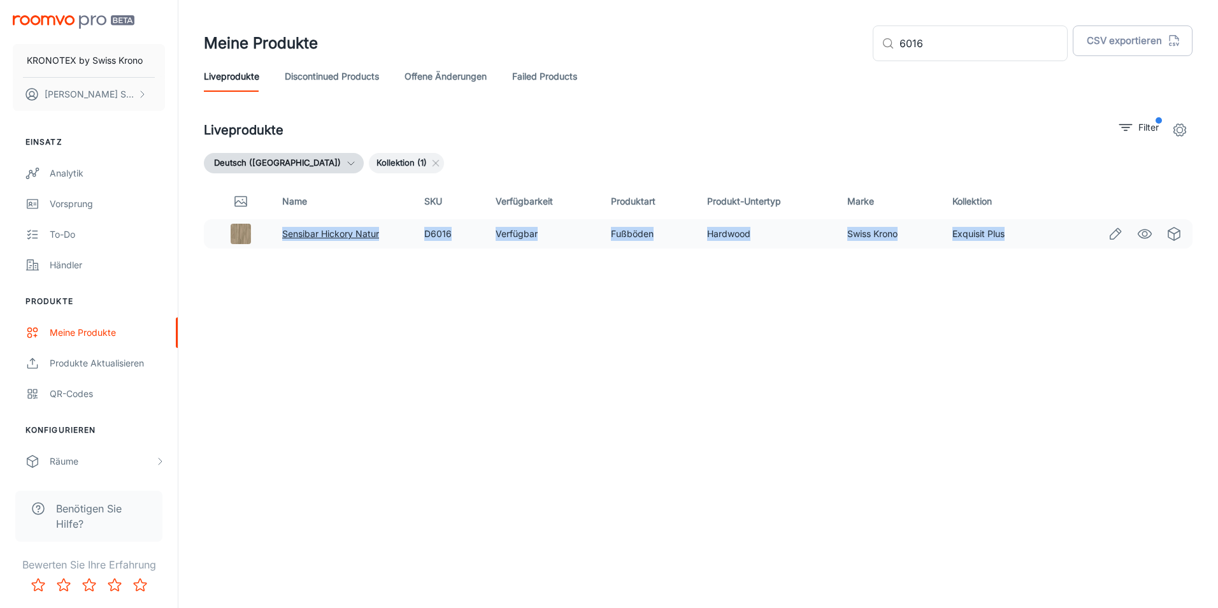
drag, startPoint x: 1007, startPoint y: 233, endPoint x: 284, endPoint y: 236, distance: 723.2
click at [284, 236] on tr "Sensibar Hickory Natur D6016 Verfügbar Fußböden Hardwood Swiss Krono Exquisit P…" at bounding box center [698, 233] width 989 height 29
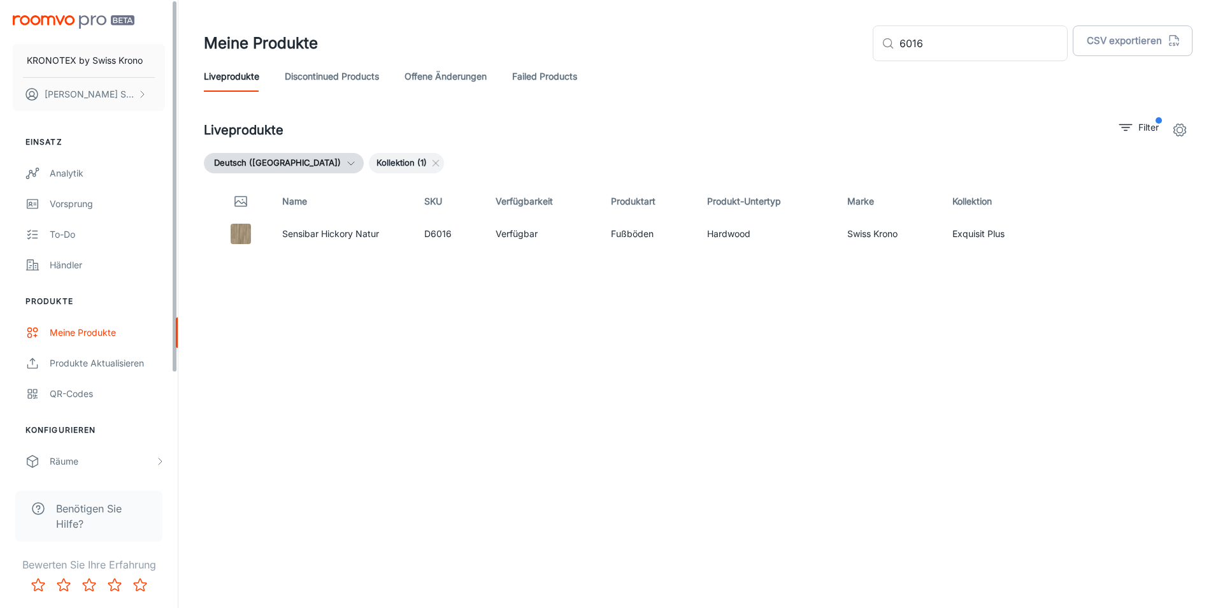
click at [836, 342] on div "Name SKU Verfügbarkeit Produktart Produkt-Untertyp Marke Kollektion Sensibar Hi…" at bounding box center [698, 367] width 989 height 366
click at [959, 52] on input "6016" at bounding box center [984, 43] width 168 height 36
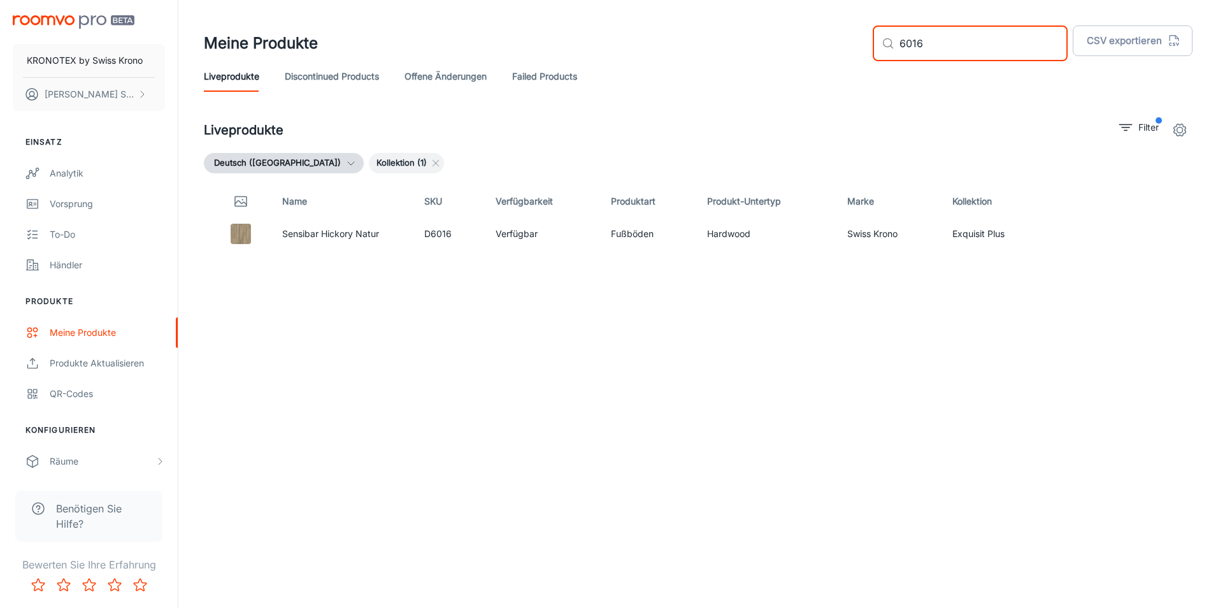
click at [983, 57] on input "6016" at bounding box center [984, 43] width 168 height 36
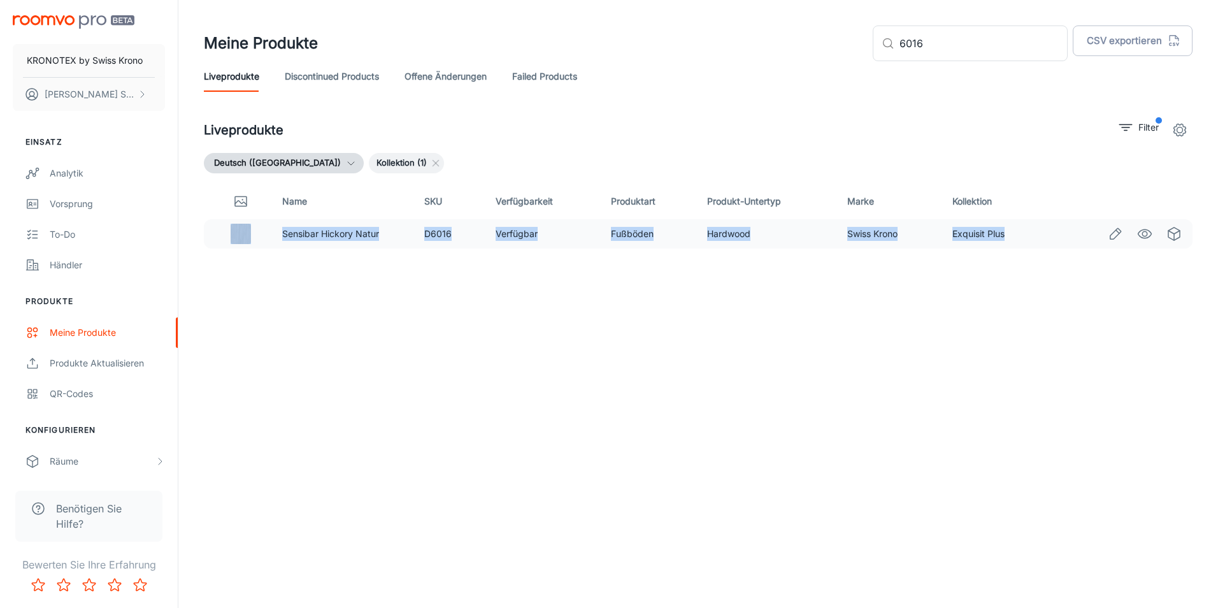
drag, startPoint x: 1012, startPoint y: 233, endPoint x: 252, endPoint y: 234, distance: 759.6
click at [252, 234] on tr "Sensibar Hickory Natur D6016 Verfügbar Fußböden Hardwood Swiss Krono Exquisit P…" at bounding box center [698, 233] width 989 height 29
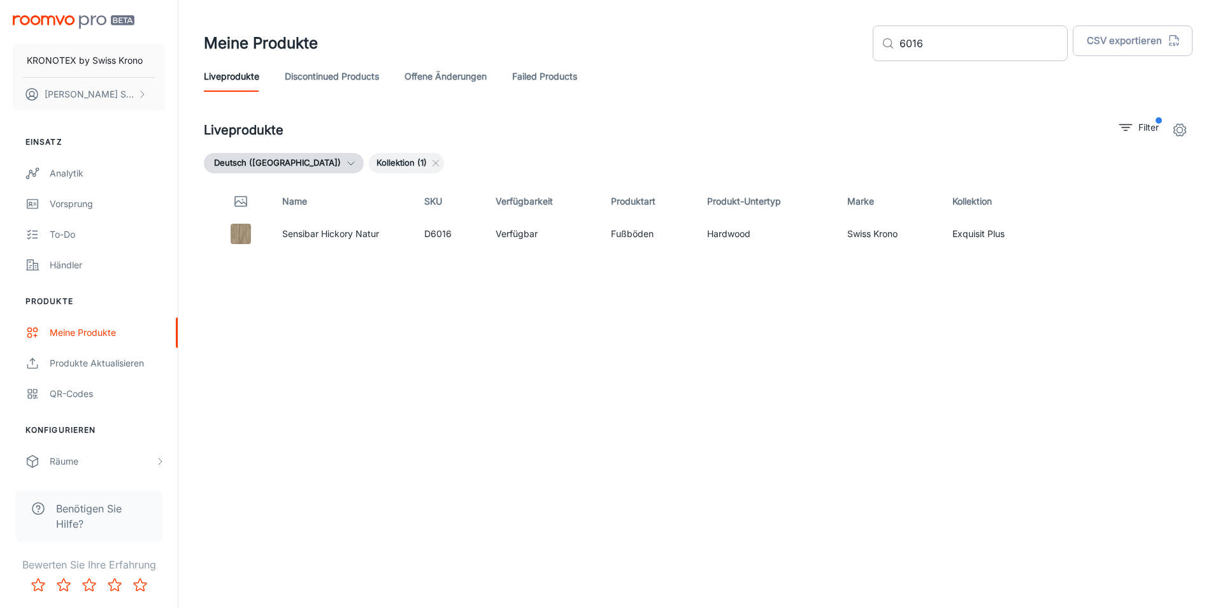
click at [967, 39] on input "6016" at bounding box center [984, 43] width 168 height 36
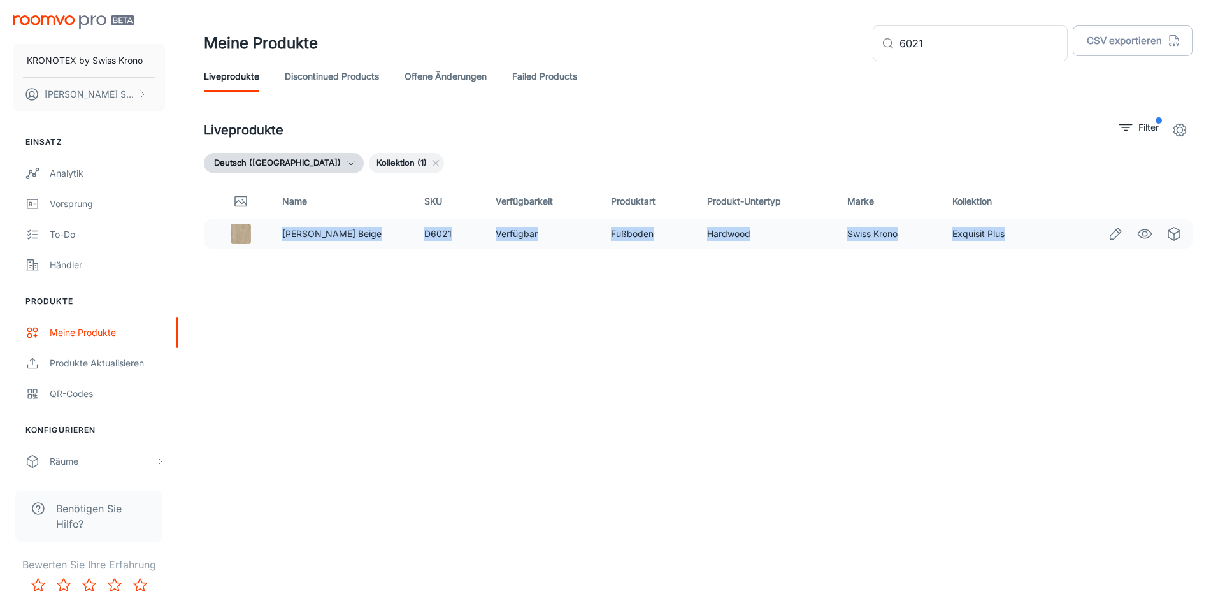
drag, startPoint x: 1004, startPoint y: 234, endPoint x: 280, endPoint y: 234, distance: 723.9
click at [280, 234] on tr "Kahshmir Eiche Beige D6021 Verfügbar Fußböden Hardwood Swiss Krono Exquisit Plus" at bounding box center [698, 233] width 989 height 29
click at [630, 378] on div "Name SKU Verfügbarkeit Produktart Produkt-Untertyp Marke Kollektion Kahshmir Ei…" at bounding box center [698, 367] width 989 height 366
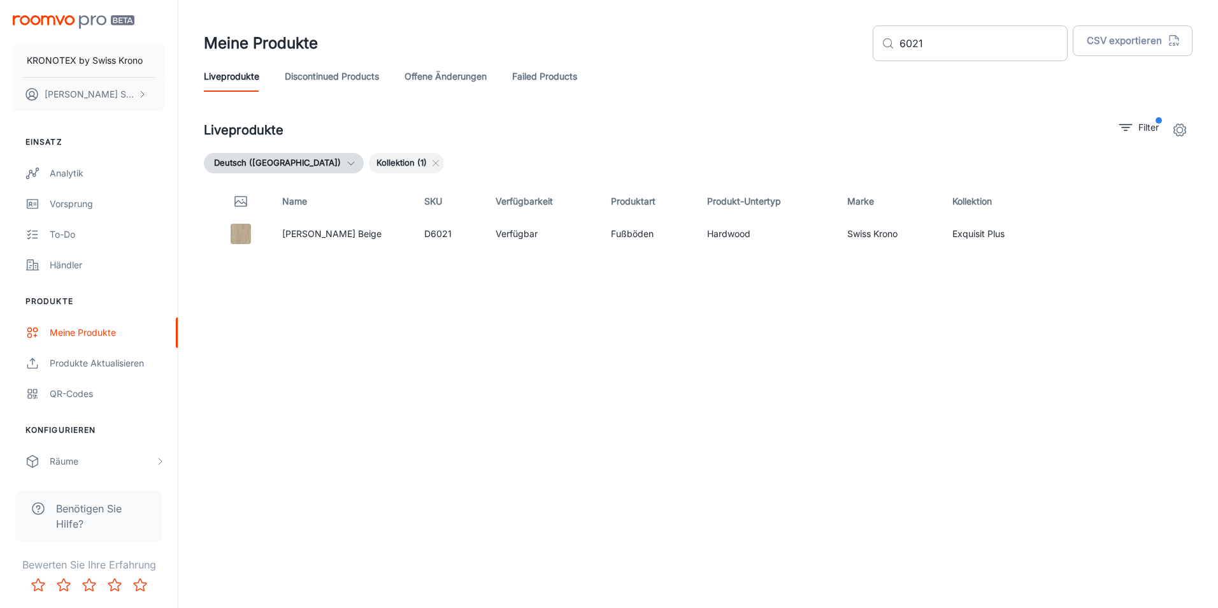
click at [960, 31] on input "6021" at bounding box center [984, 43] width 168 height 36
type input "6"
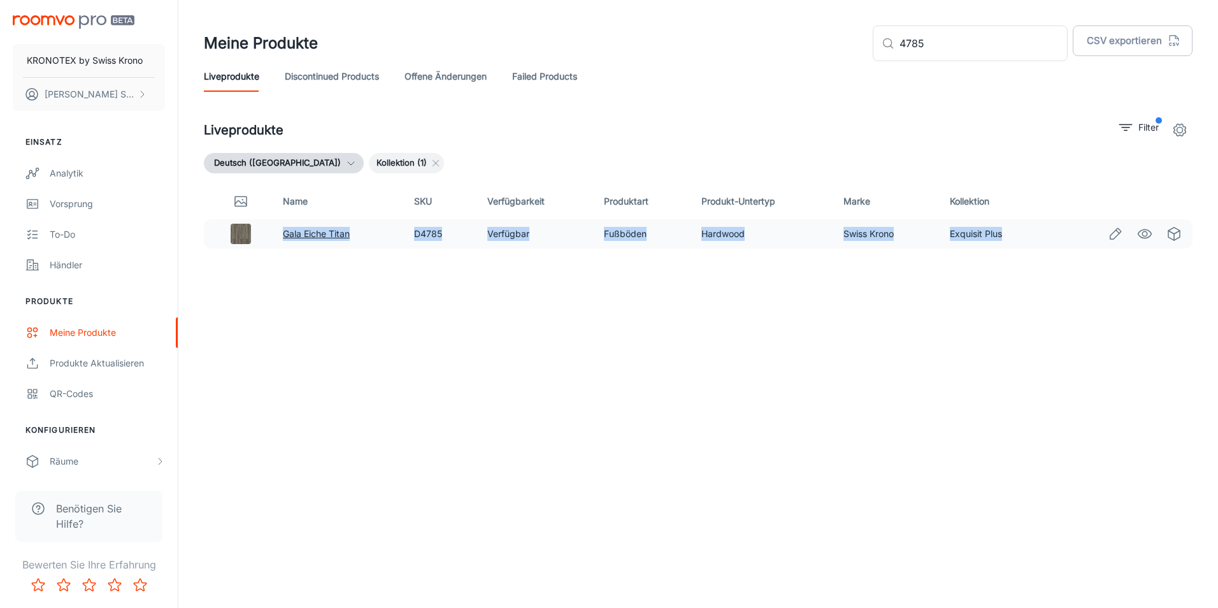
drag, startPoint x: 983, startPoint y: 234, endPoint x: 284, endPoint y: 230, distance: 698.4
click at [284, 230] on tr "Gala Eiche Titan D4785 Verfügbar Fußböden Hardwood Swiss Krono Exquisit Plus" at bounding box center [698, 233] width 989 height 29
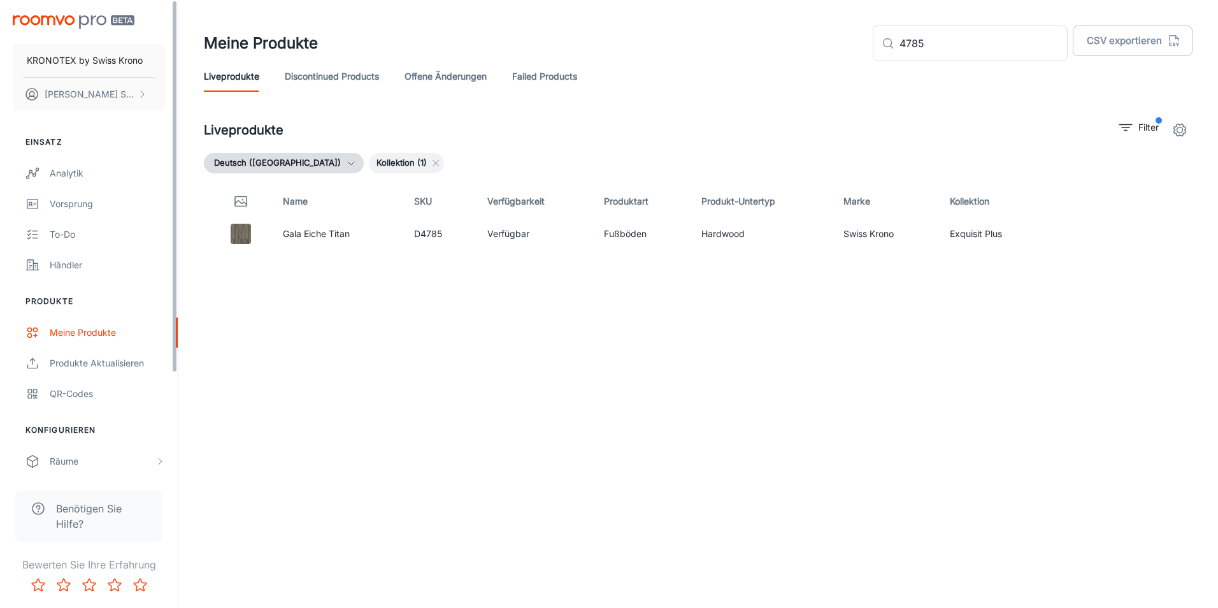
drag, startPoint x: 719, startPoint y: 310, endPoint x: 993, endPoint y: 199, distance: 295.6
click at [721, 310] on div "Name SKU Verfügbarkeit Produktart Produkt-Untertyp Marke Kollektion Gala Eiche …" at bounding box center [698, 367] width 989 height 366
click at [1020, 44] on input "4785" at bounding box center [984, 43] width 168 height 36
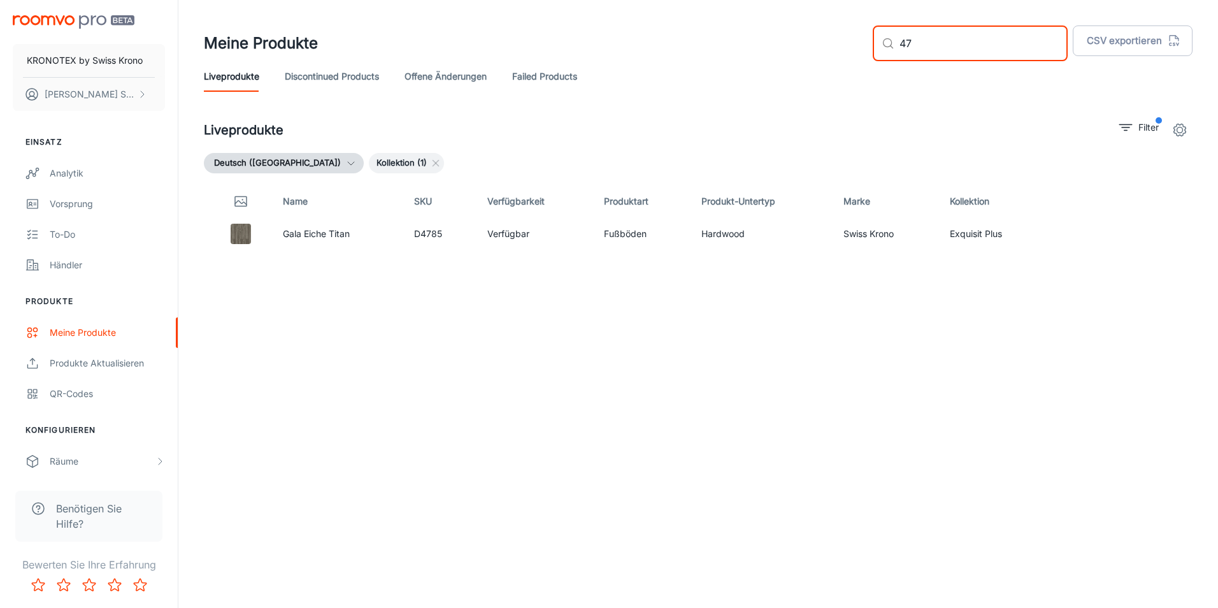
type input "4"
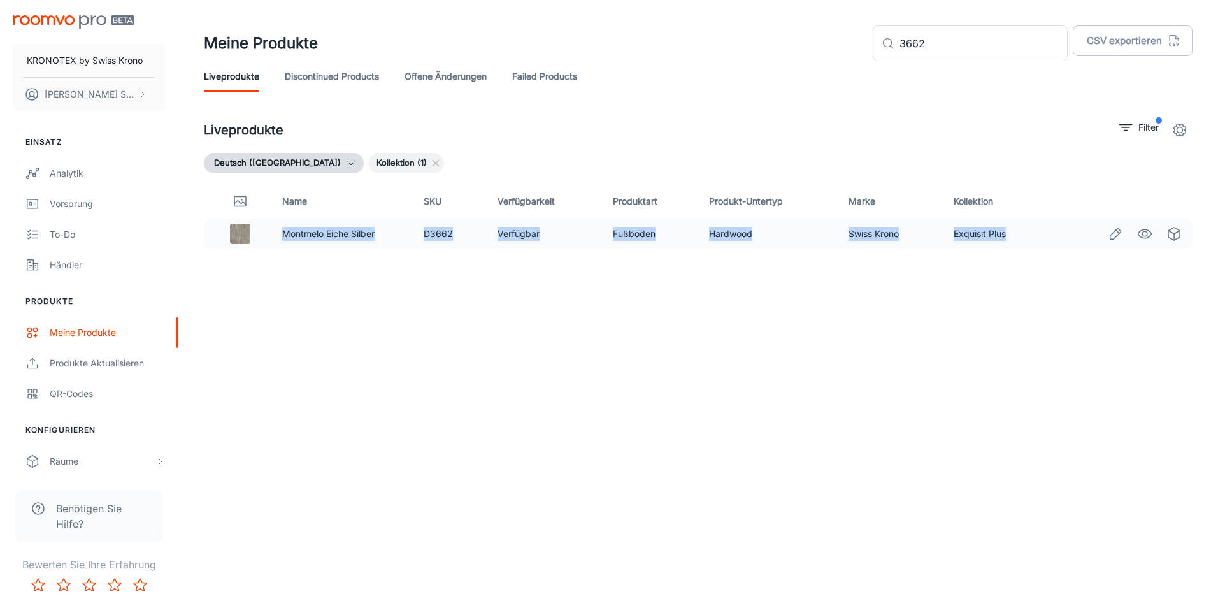
drag, startPoint x: 1007, startPoint y: 238, endPoint x: 281, endPoint y: 242, distance: 726.4
click at [281, 242] on tr "Montmelo Eiche Silber D3662 Verfügbar Fußböden Hardwood Swiss Krono Exquisit Pl…" at bounding box center [698, 233] width 989 height 29
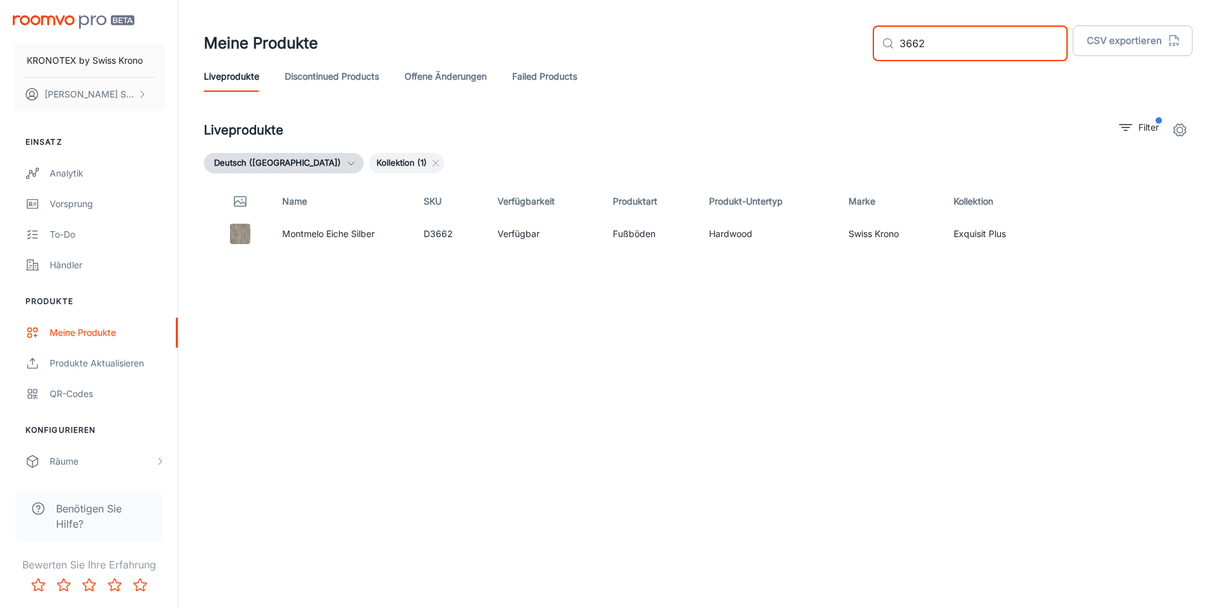
click at [992, 48] on input "3662" at bounding box center [984, 43] width 168 height 36
type input "3"
type input "80052"
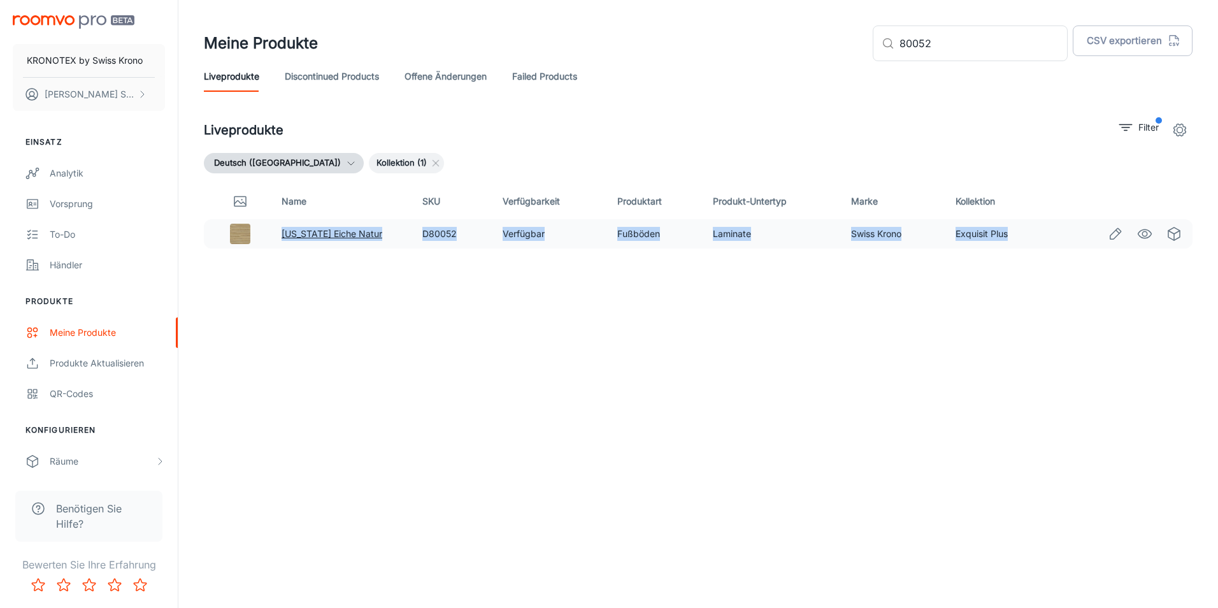
drag, startPoint x: 1011, startPoint y: 233, endPoint x: 284, endPoint y: 231, distance: 726.4
click at [284, 231] on tr "[US_STATE] Eiche Natur D80052 Verfügbar Fußböden Laminate Swiss Krono Exquisit …" at bounding box center [698, 233] width 989 height 29
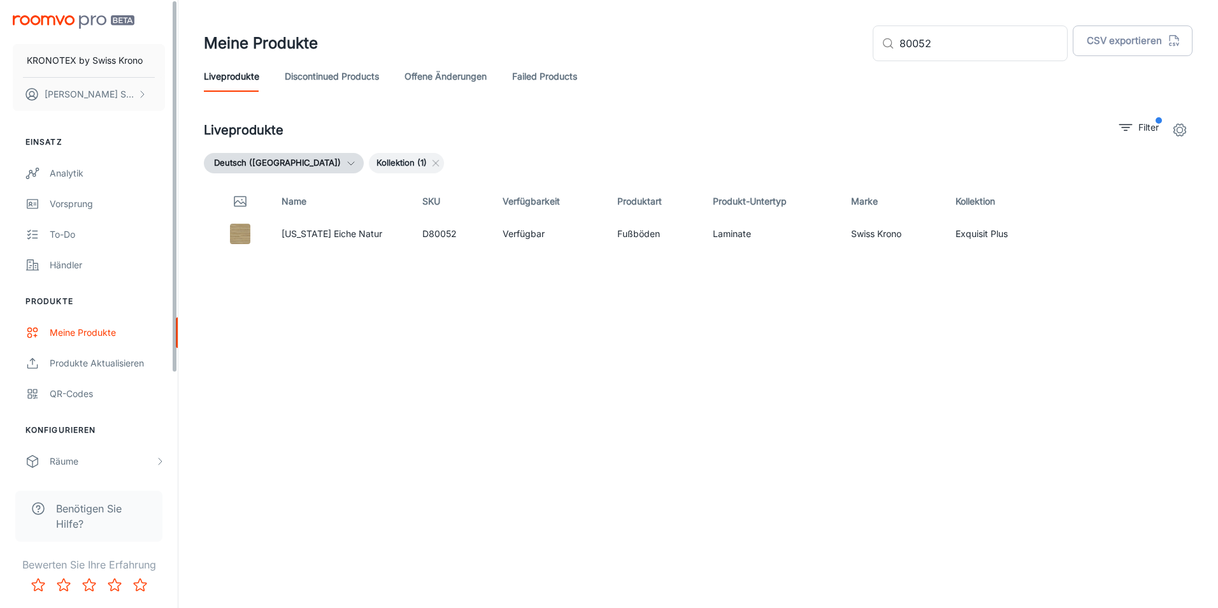
click at [338, 287] on div "Name SKU Verfügbarkeit Produktart Produkt-Untertyp Marke Kollektion [US_STATE] …" at bounding box center [698, 367] width 989 height 366
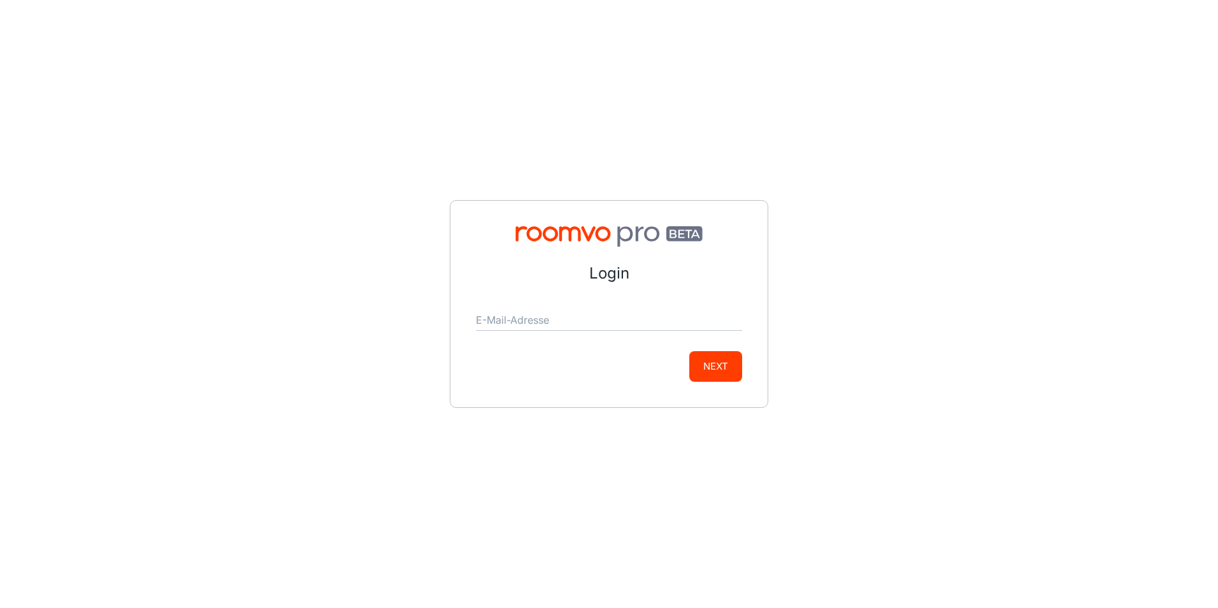
click at [345, 299] on div "Login E-Mail-Adresse Next" at bounding box center [609, 304] width 1218 height 608
click at [596, 292] on form "Login E-Mail-Adresse Next" at bounding box center [609, 322] width 266 height 120
click at [596, 318] on input "E-Mail-Adresse" at bounding box center [609, 320] width 266 height 20
type input "miriam.szacilowska@swisskrono.com"
click at [707, 378] on button "Next" at bounding box center [715, 366] width 53 height 31
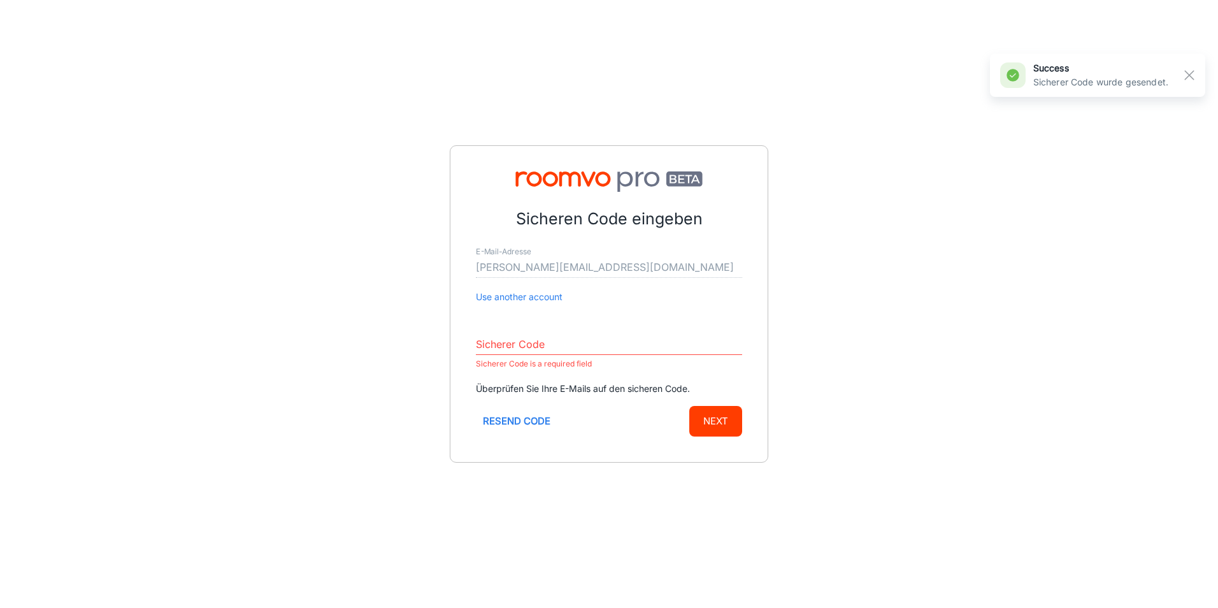
click at [563, 335] on input "Sicherer Code" at bounding box center [609, 345] width 266 height 20
paste input "299553"
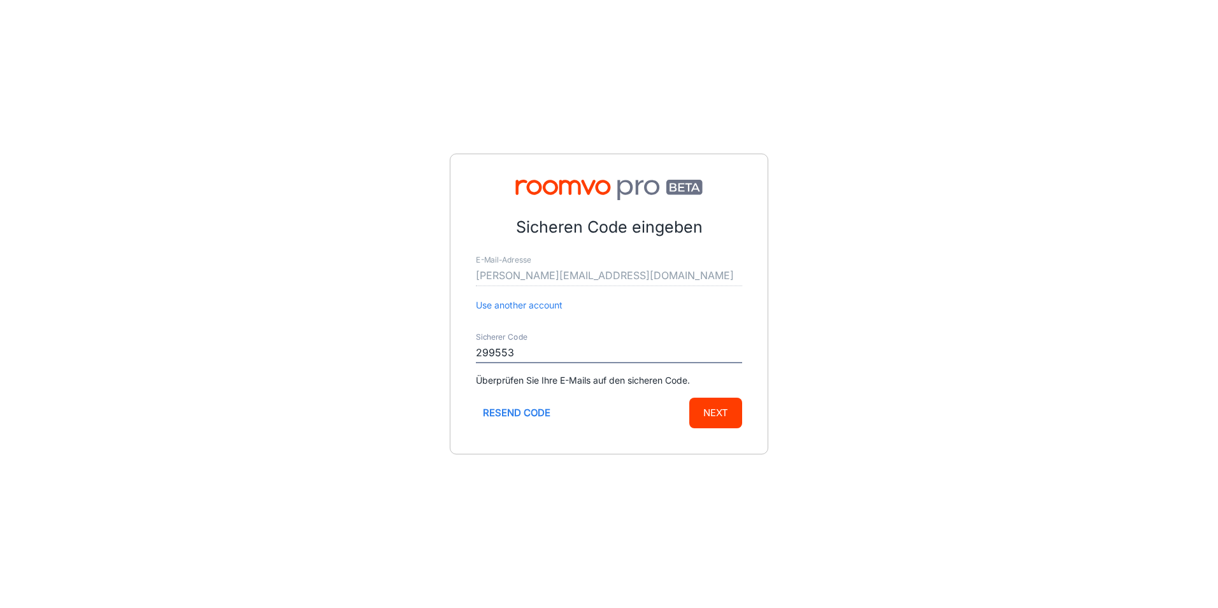
type input "299553"
click at [709, 412] on button "Next" at bounding box center [715, 413] width 53 height 31
